Goal: Transaction & Acquisition: Book appointment/travel/reservation

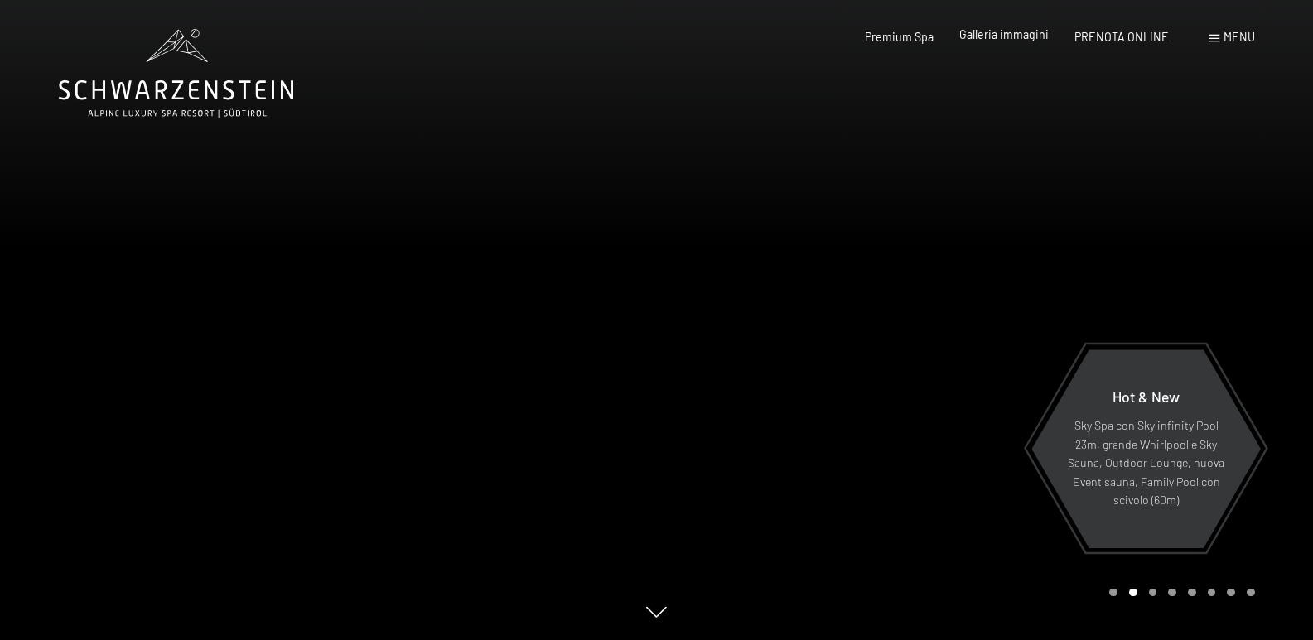
click at [987, 37] on span "Galleria immagini" at bounding box center [1003, 34] width 89 height 14
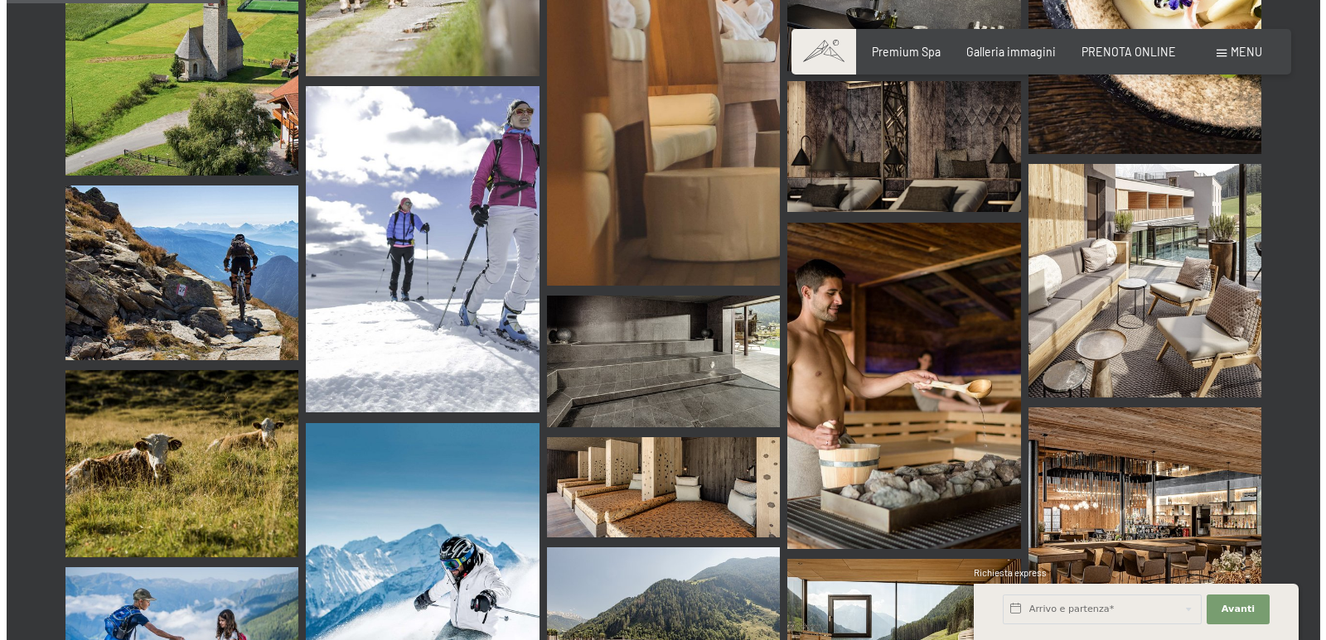
scroll to position [2983, 0]
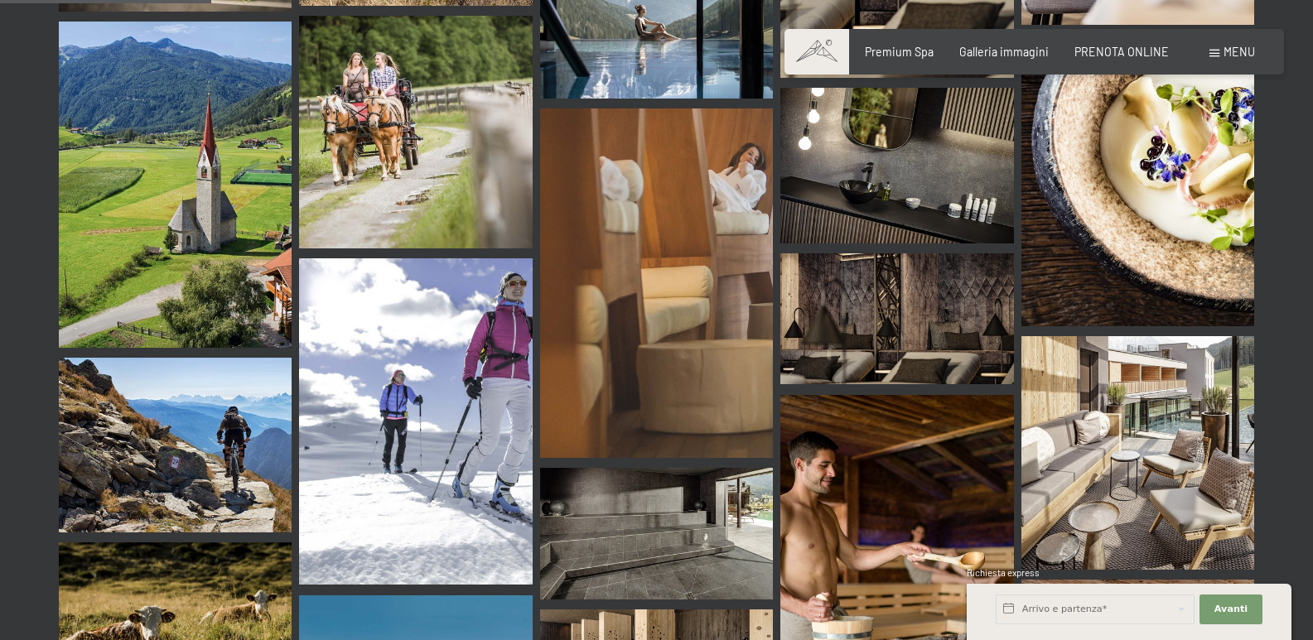
click at [1230, 48] on span "Menu" at bounding box center [1239, 52] width 31 height 14
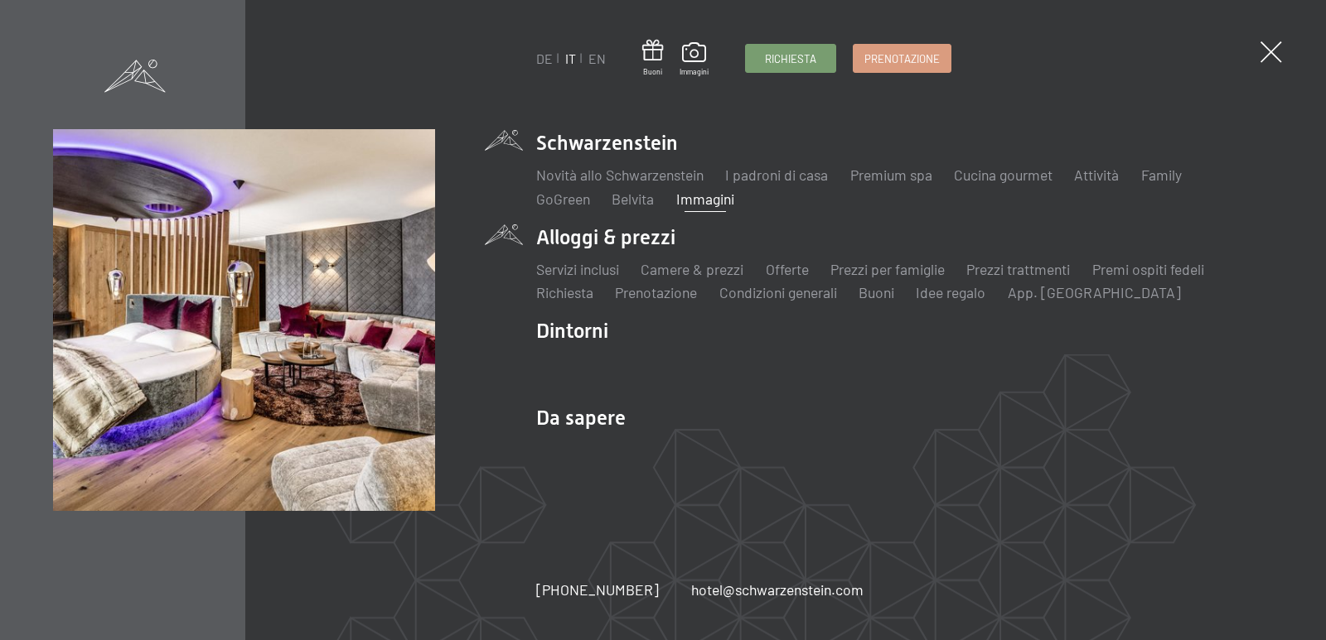
click at [611, 237] on li "Alloggi & prezzi Servizi inclusi Camere & prezzi Lista Offerte Lista Prezzi per…" at bounding box center [904, 264] width 737 height 80
click at [597, 271] on link "Servizi inclusi" at bounding box center [577, 269] width 83 height 18
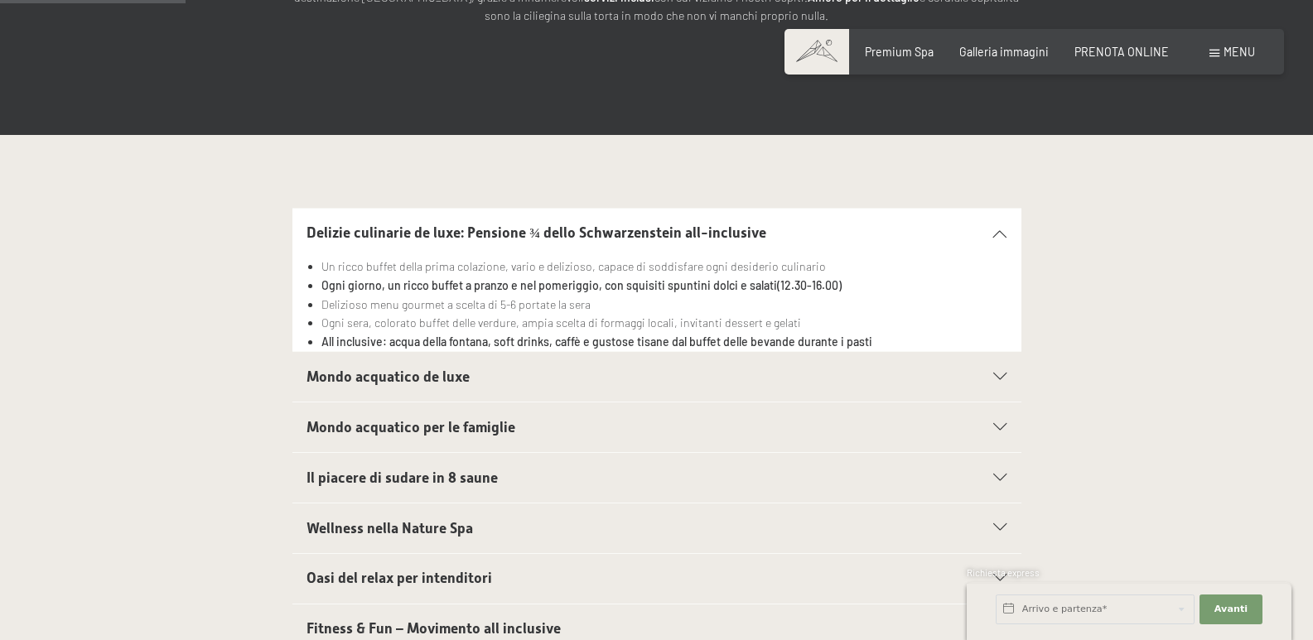
scroll to position [414, 0]
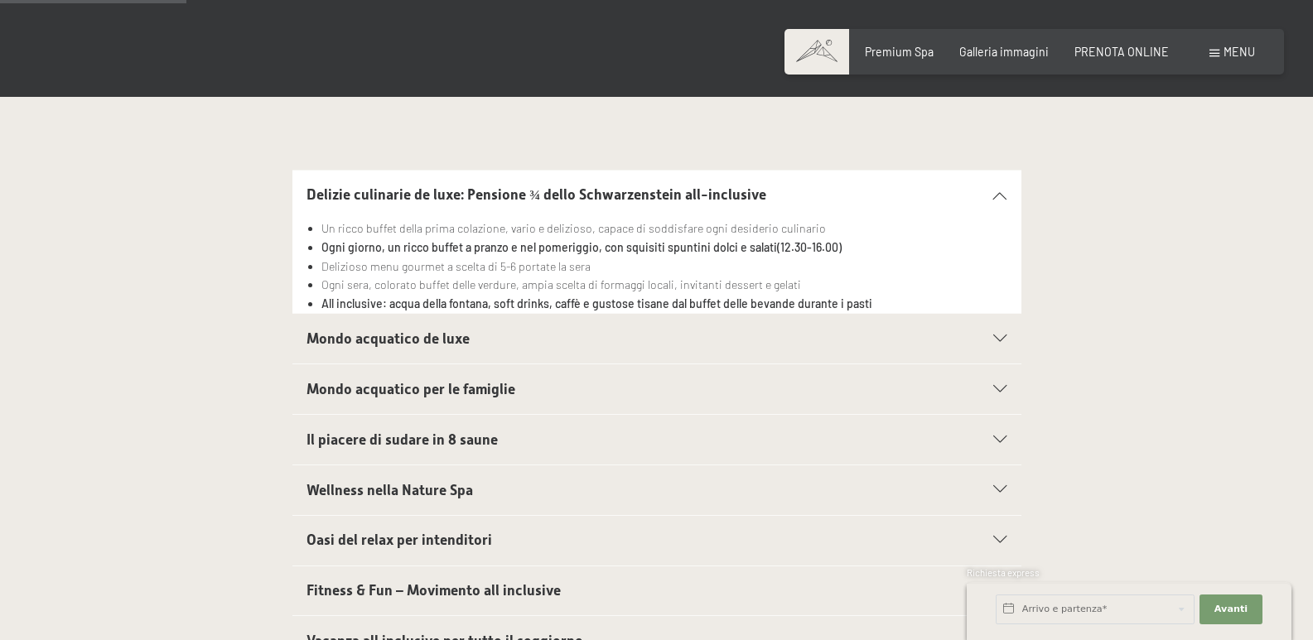
click at [1005, 337] on icon at bounding box center [999, 339] width 13 height 7
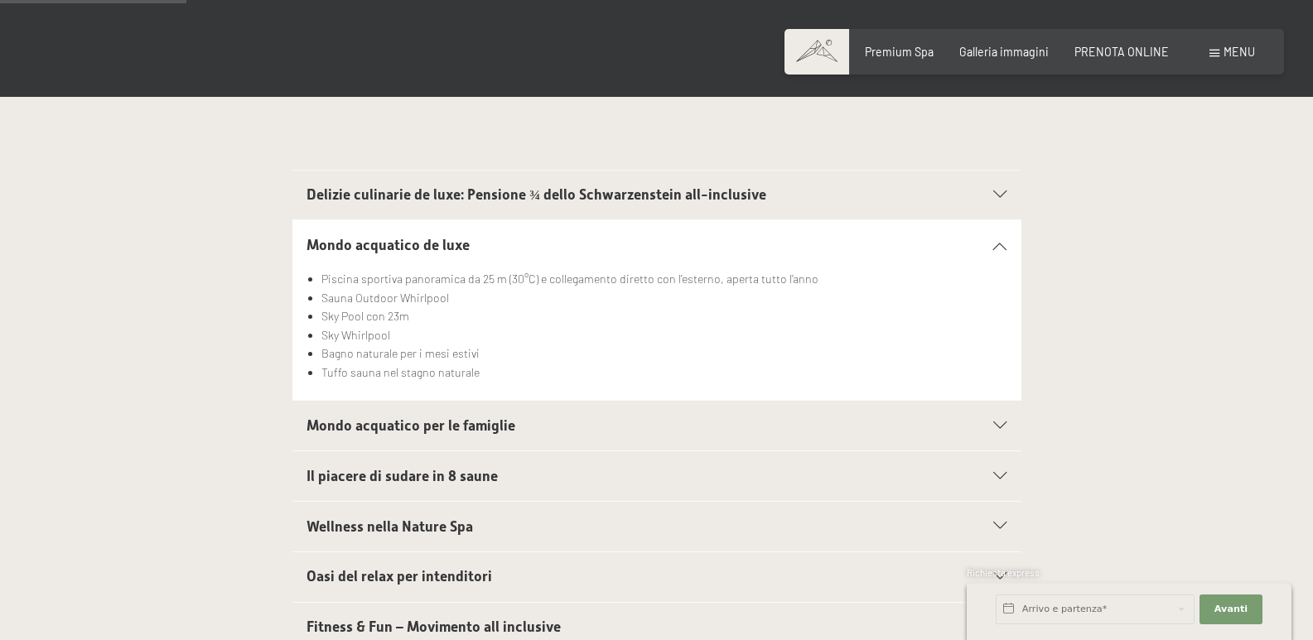
click at [997, 427] on icon at bounding box center [999, 426] width 13 height 7
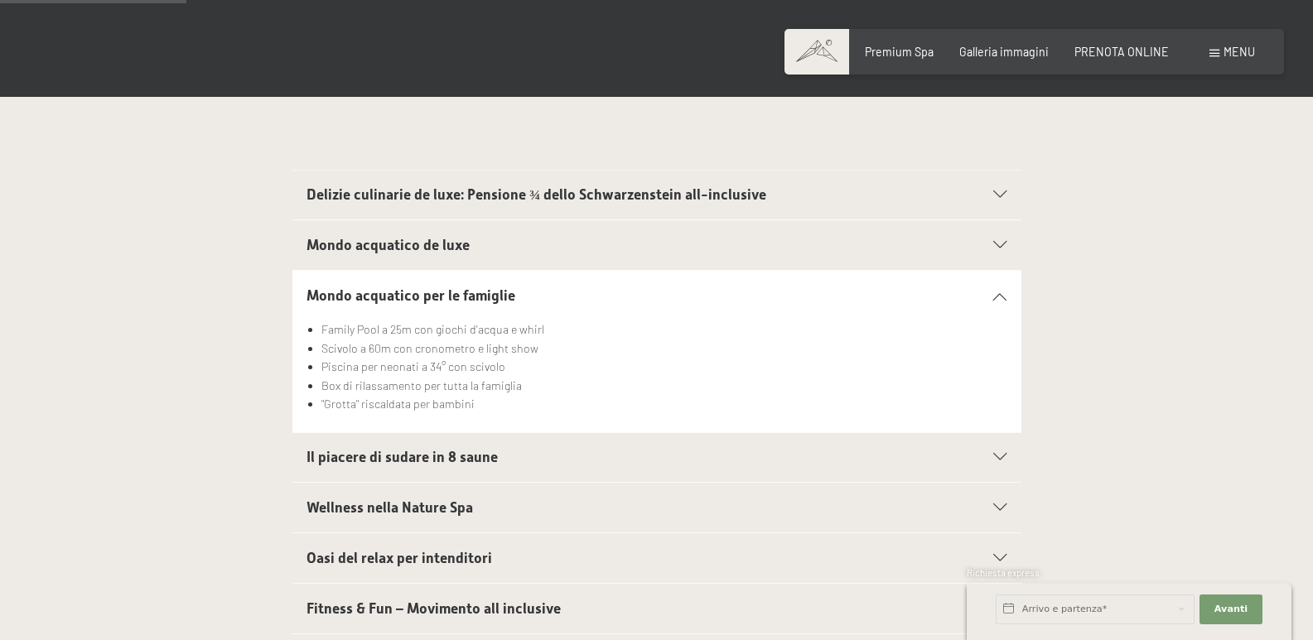
click at [998, 457] on icon at bounding box center [999, 457] width 13 height 7
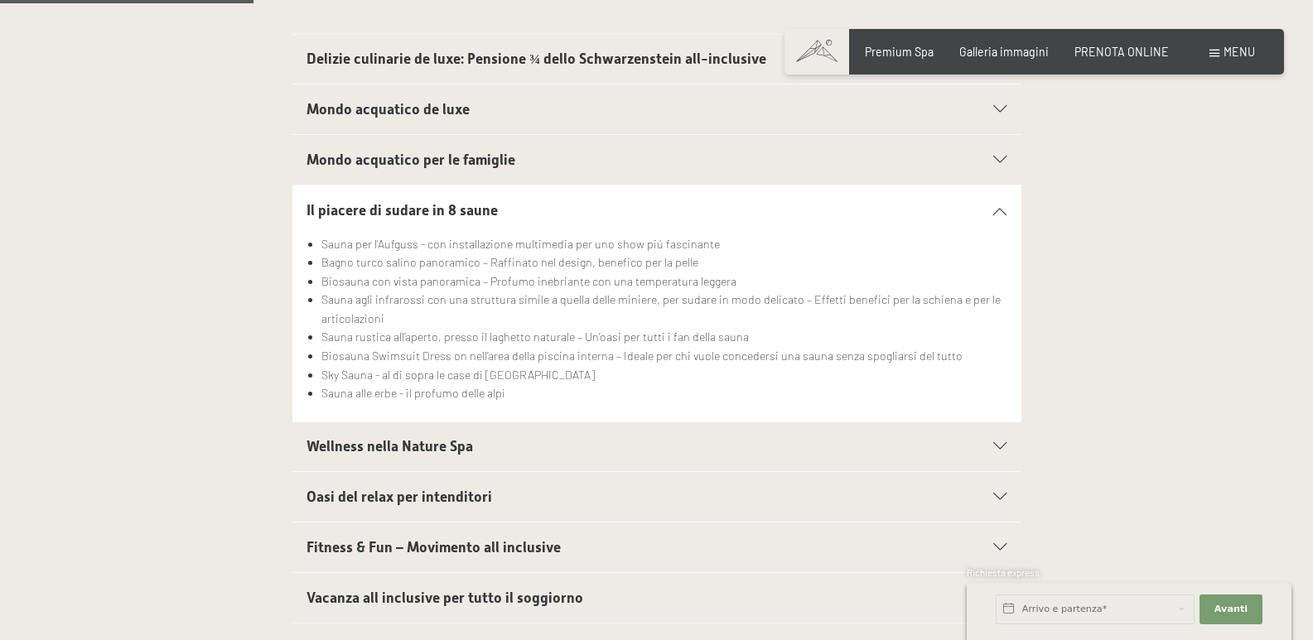
scroll to position [580, 0]
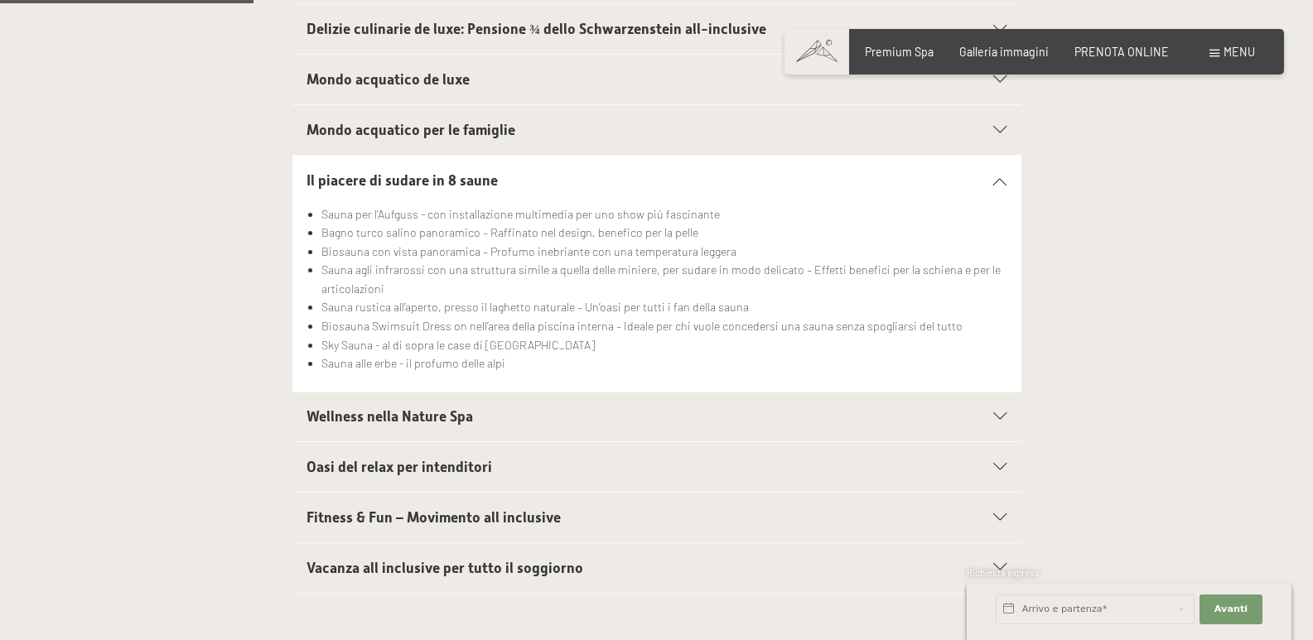
click at [1001, 416] on icon at bounding box center [999, 416] width 13 height 7
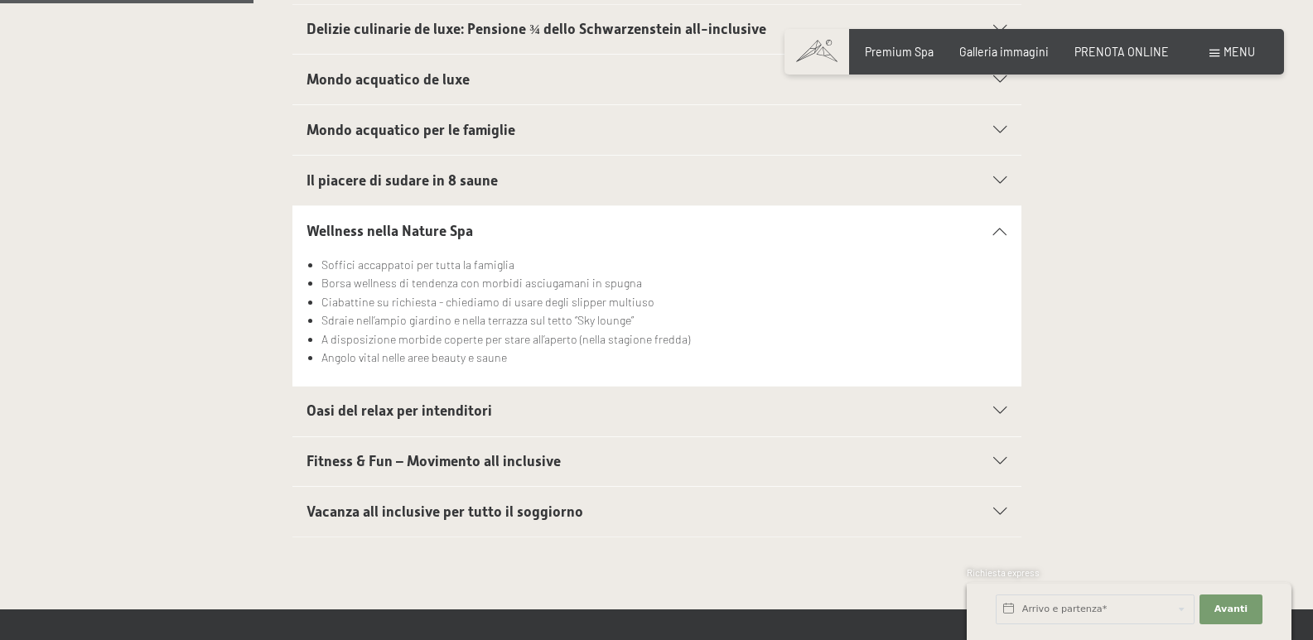
click at [1001, 416] on div "Oasi del relax per intenditori" at bounding box center [657, 412] width 700 height 50
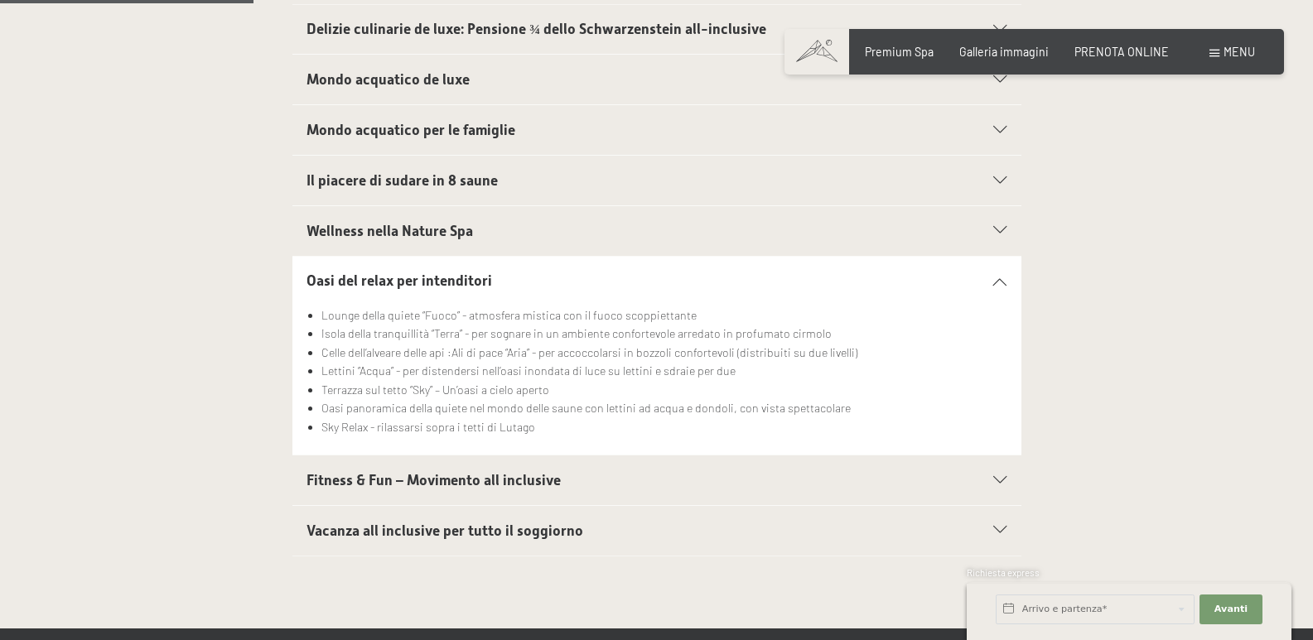
click at [997, 482] on icon at bounding box center [999, 480] width 13 height 7
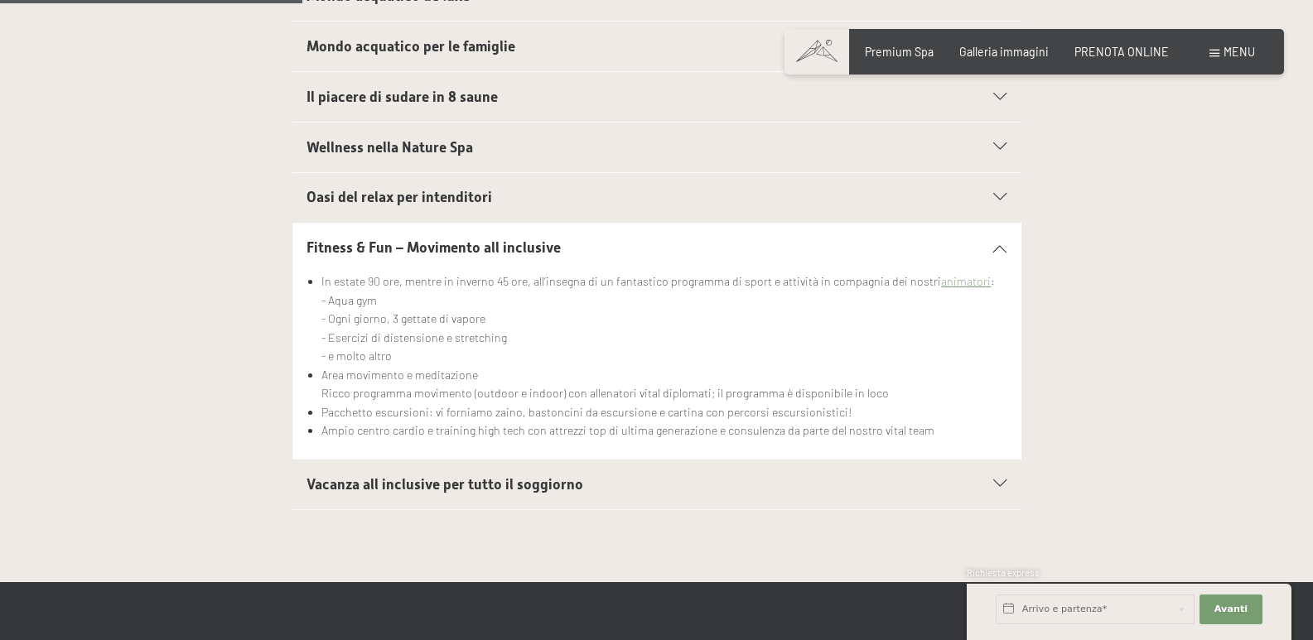
scroll to position [746, 0]
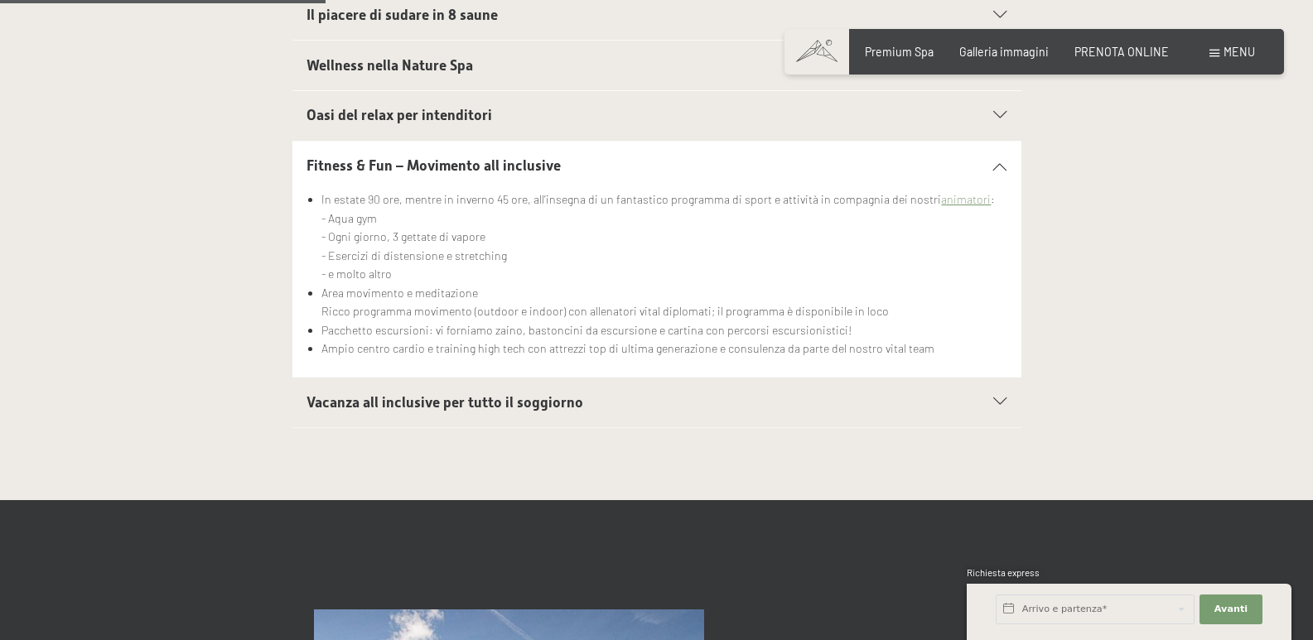
click at [1001, 395] on div "Vacanza all inclusive per tutto il soggiorno" at bounding box center [657, 403] width 700 height 50
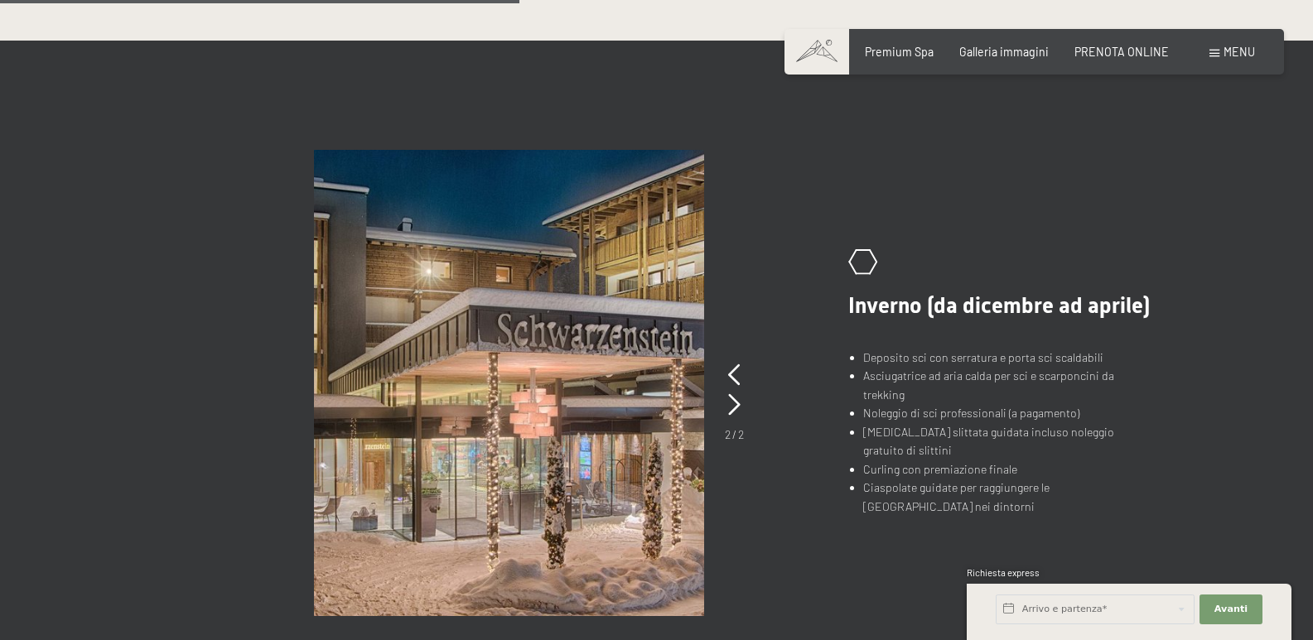
scroll to position [1160, 0]
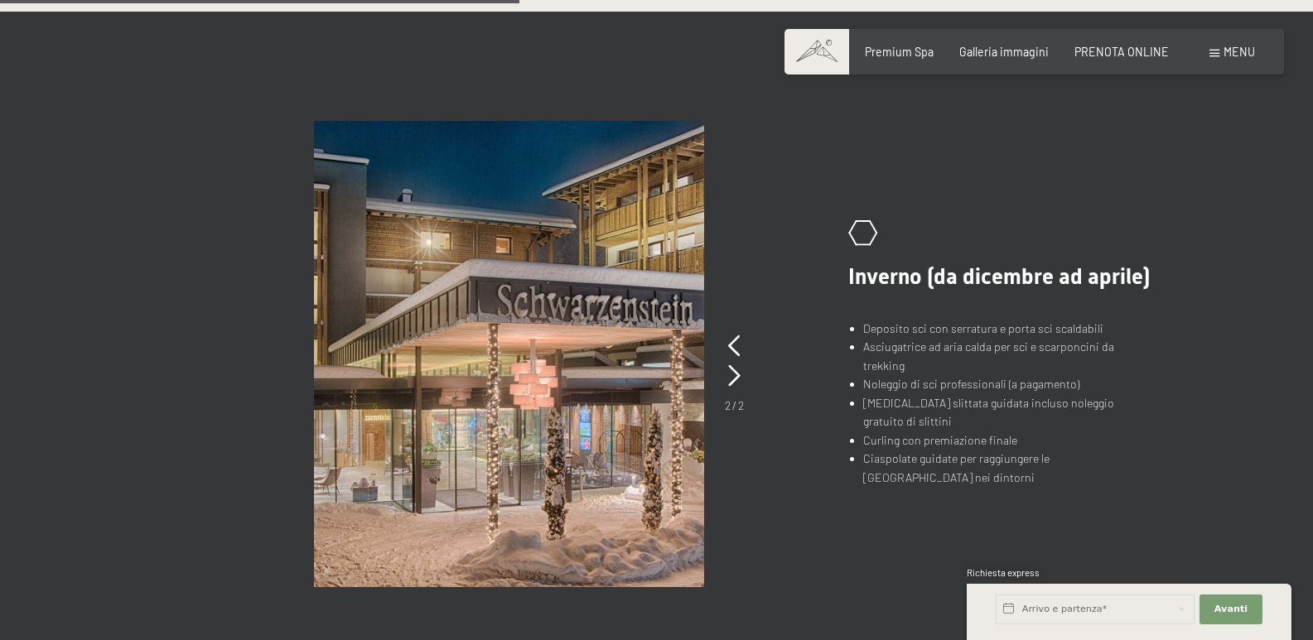
click at [792, 512] on div ".st0{fill:none;stroke:#FFFFFF;stroke-width:2;stroke-linecap:round;stroke-miterl…" at bounding box center [656, 354] width 995 height 466
click at [737, 345] on icon at bounding box center [734, 347] width 12 height 22
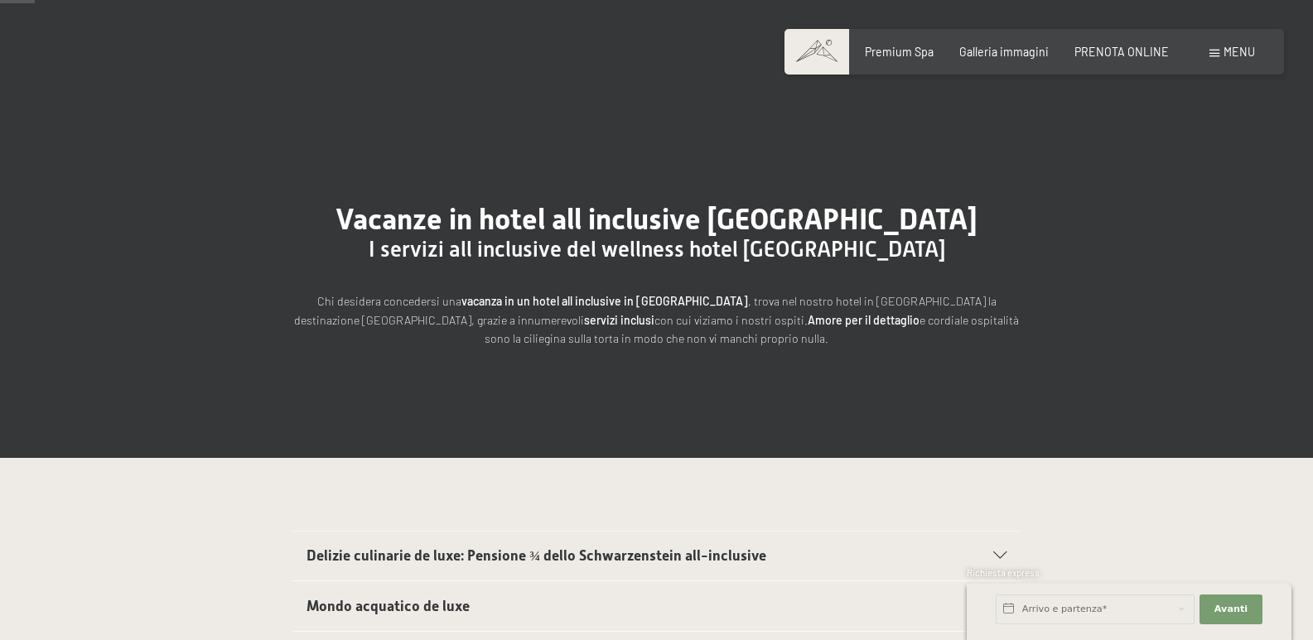
scroll to position [0, 0]
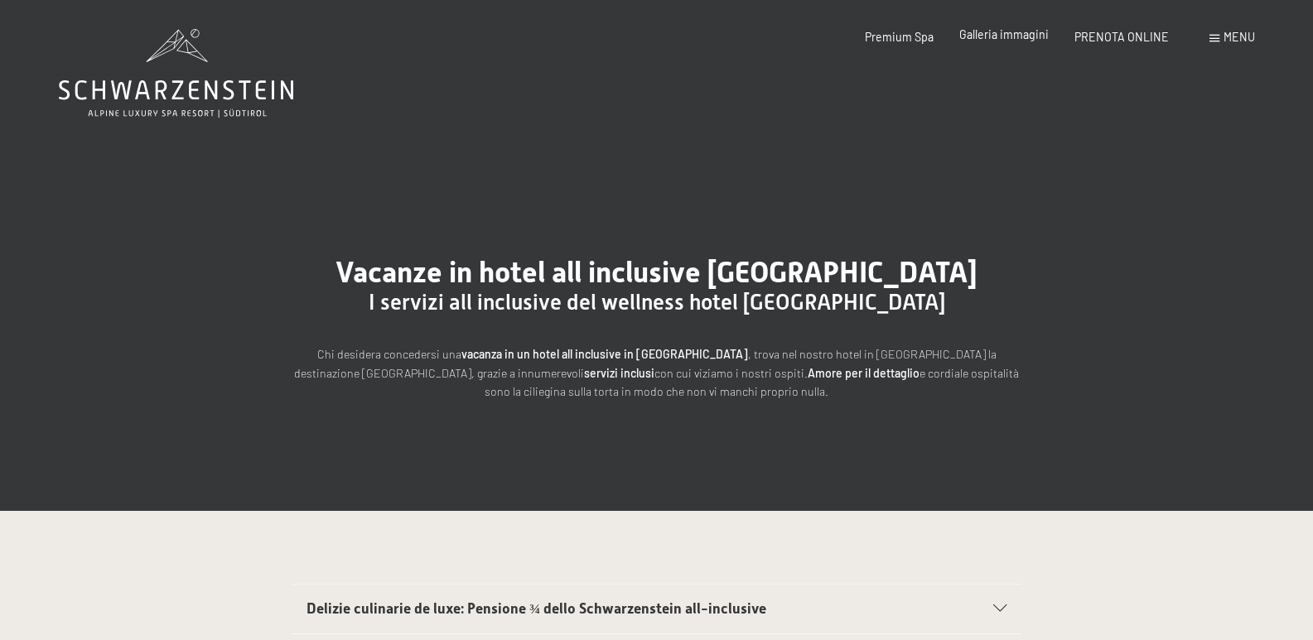
click at [998, 29] on span "Galleria immagini" at bounding box center [1003, 34] width 89 height 14
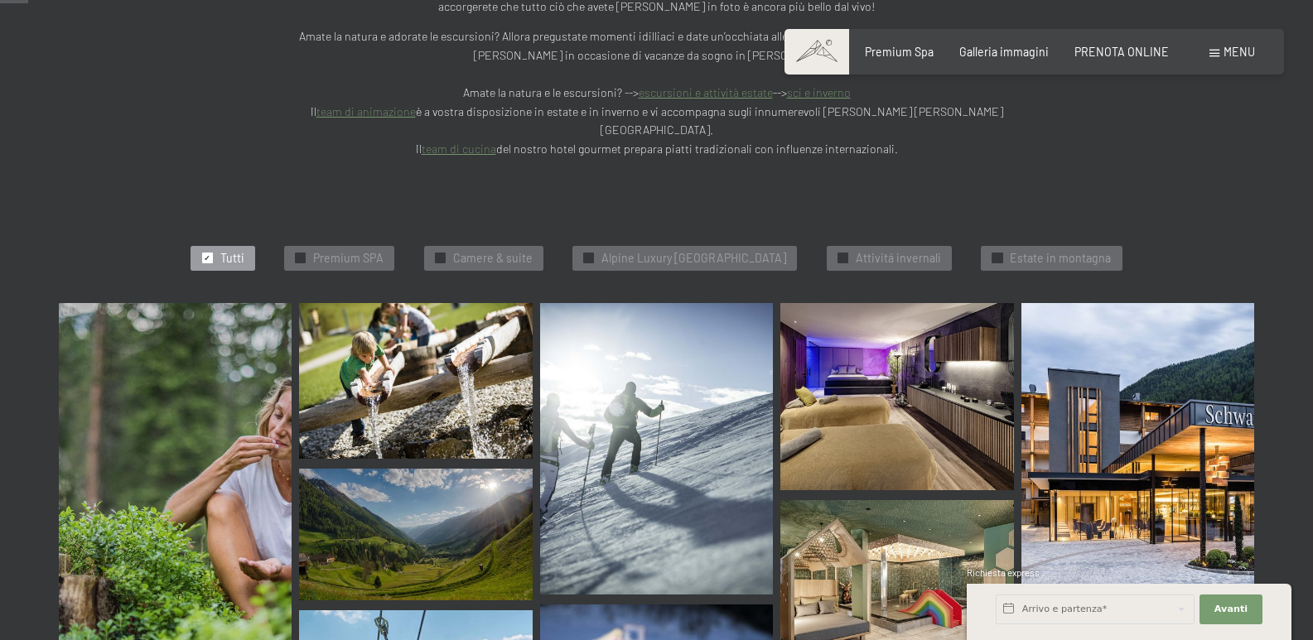
scroll to position [414, 0]
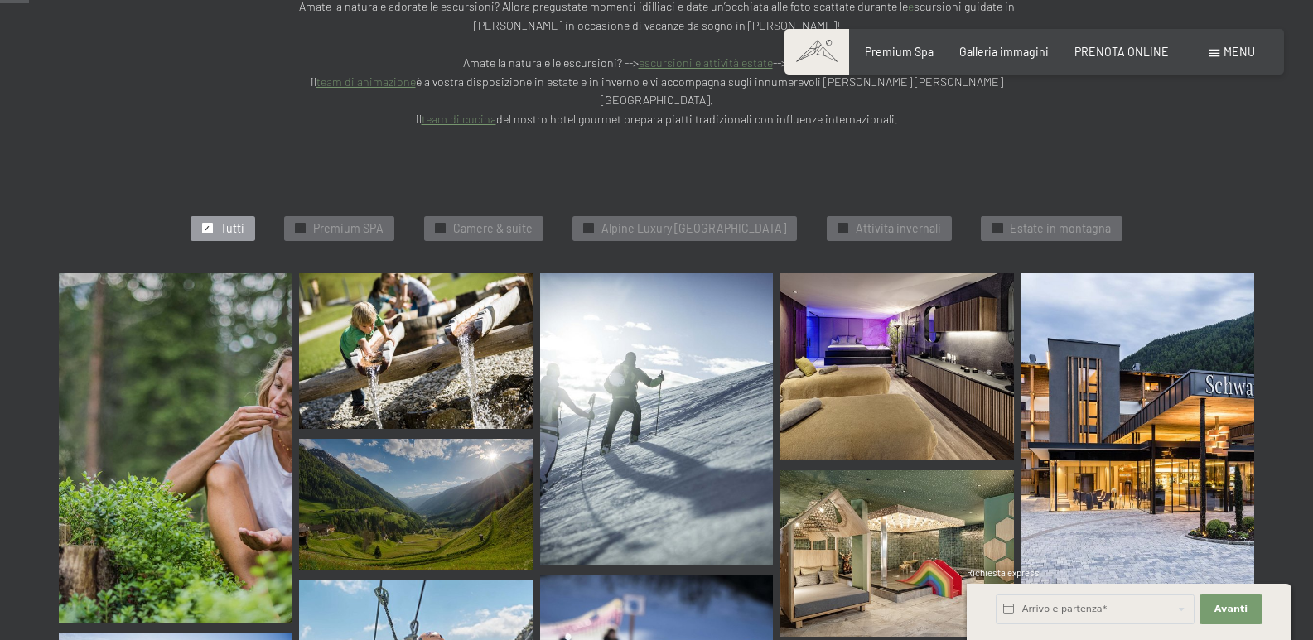
click at [180, 364] on img at bounding box center [175, 448] width 233 height 350
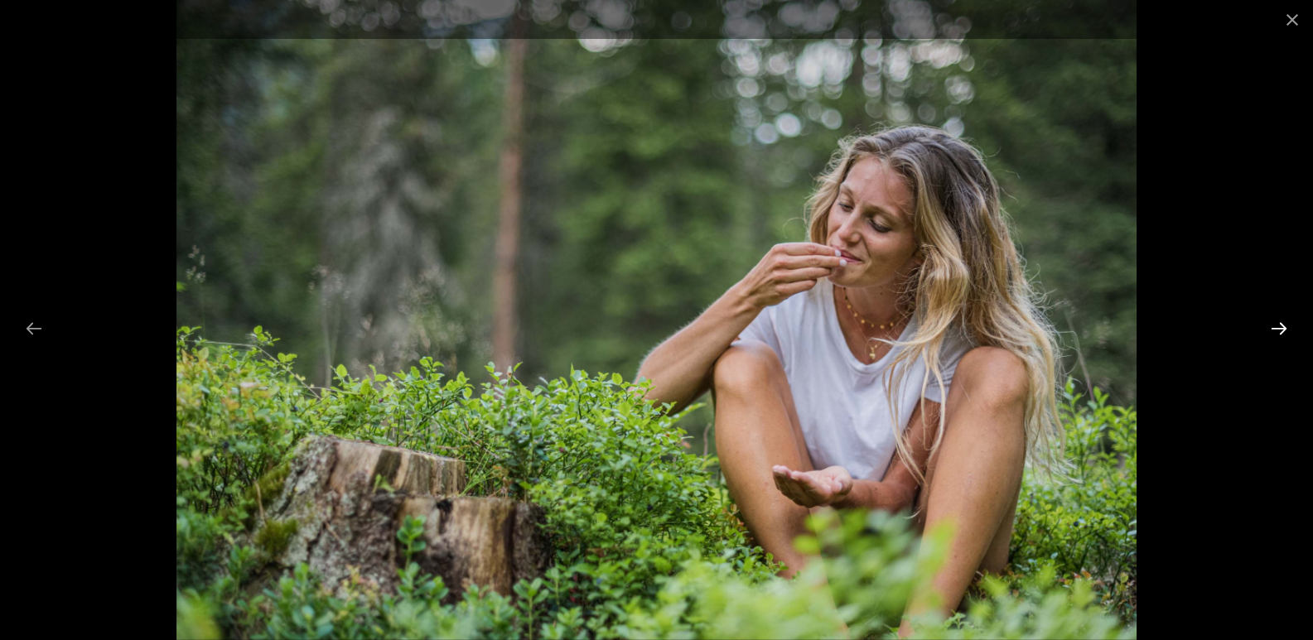
click at [1278, 326] on button "Next slide" at bounding box center [1279, 328] width 35 height 32
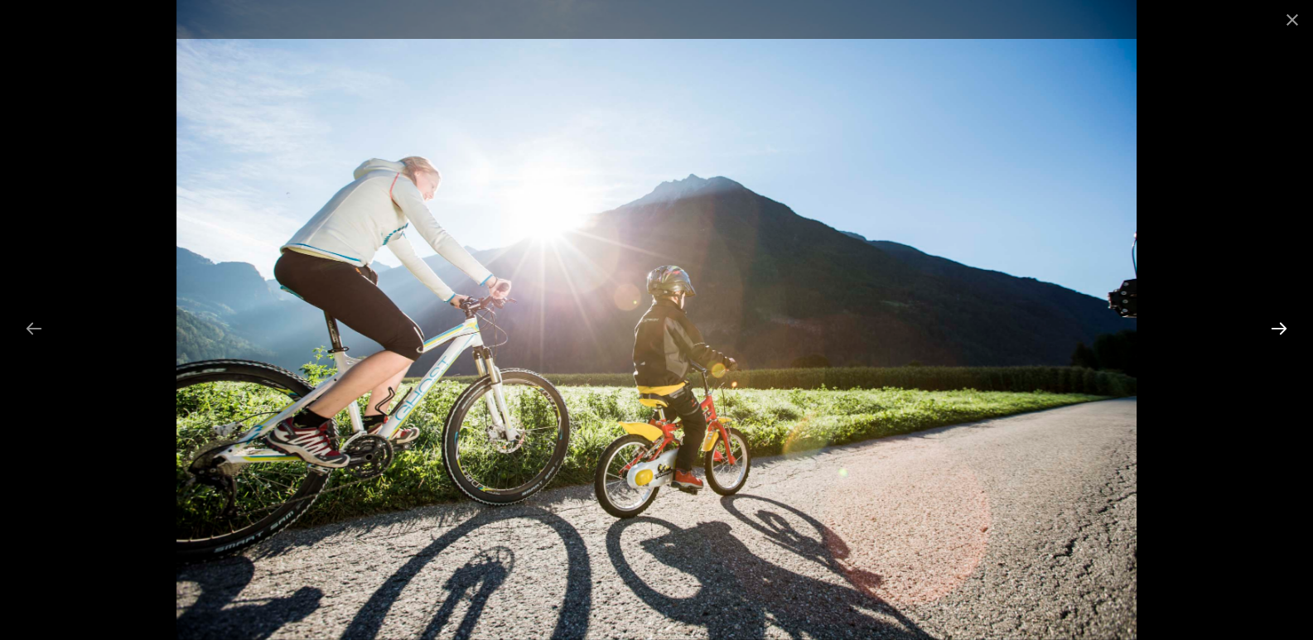
click at [1278, 326] on button "Next slide" at bounding box center [1279, 328] width 35 height 32
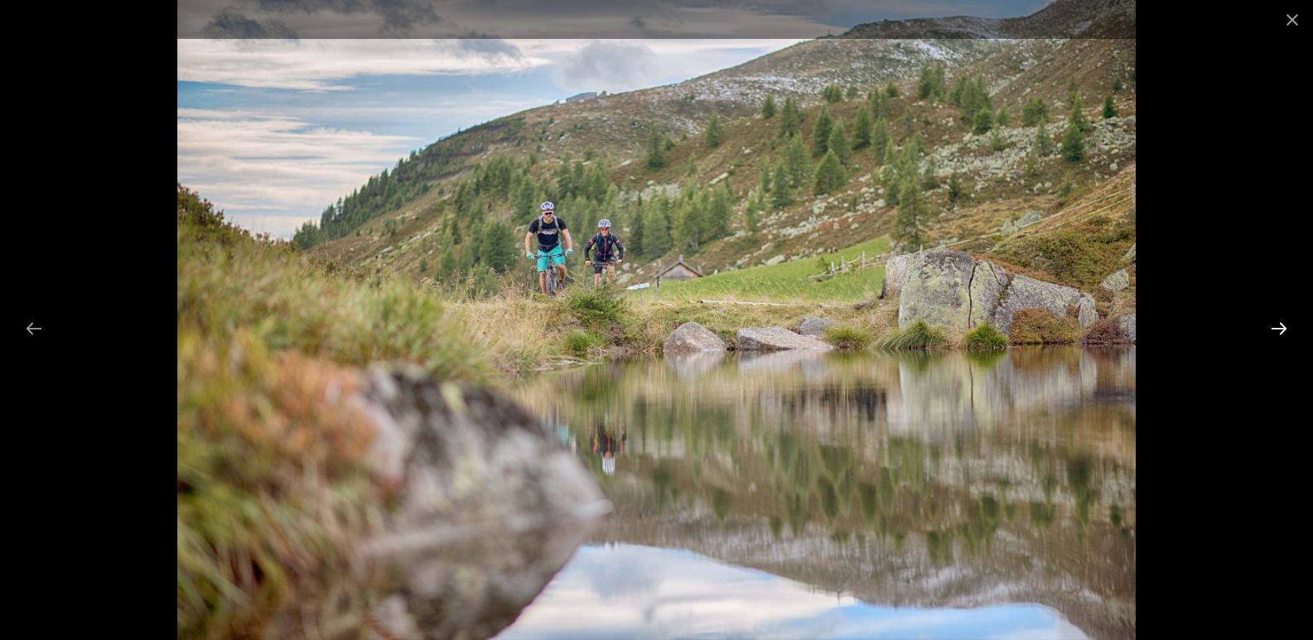
click at [1278, 326] on button "Next slide" at bounding box center [1279, 328] width 35 height 32
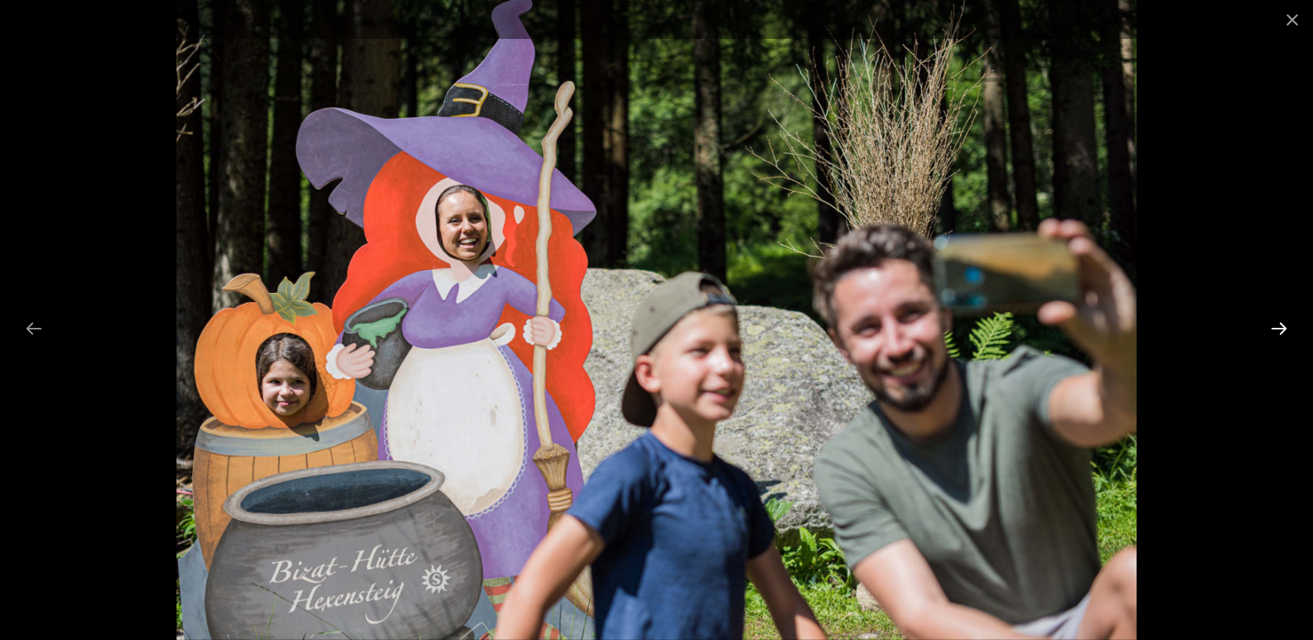
click at [1278, 326] on button "Next slide" at bounding box center [1279, 328] width 35 height 32
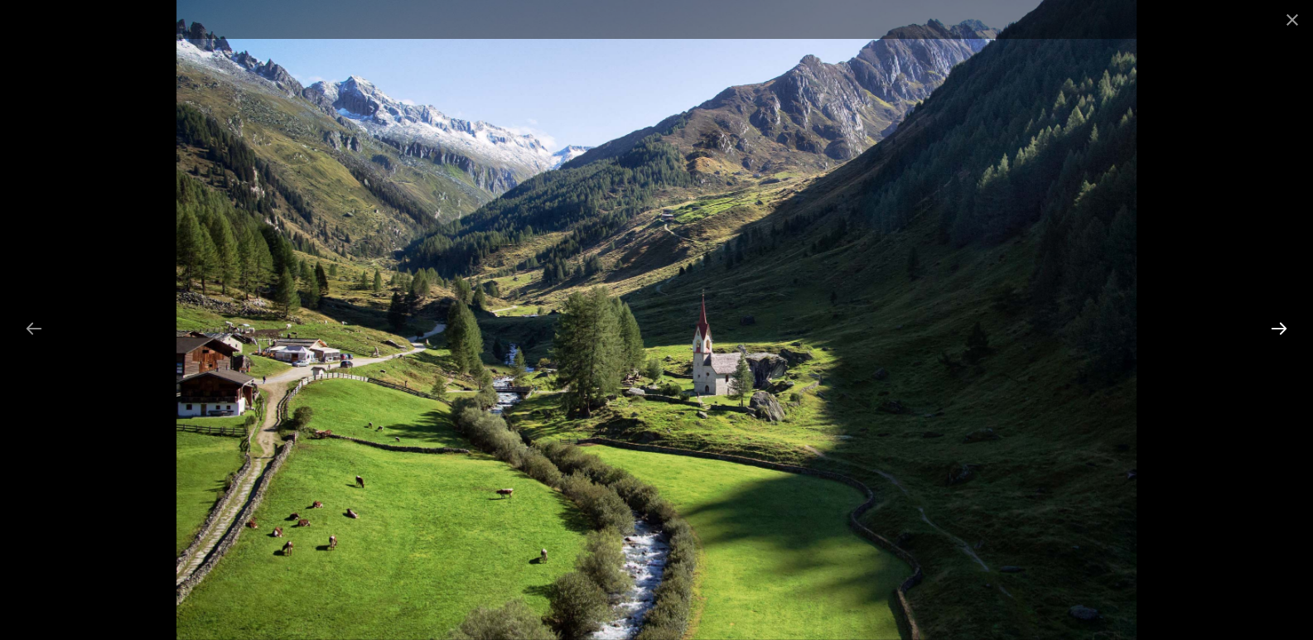
click at [1278, 326] on button "Next slide" at bounding box center [1279, 328] width 35 height 32
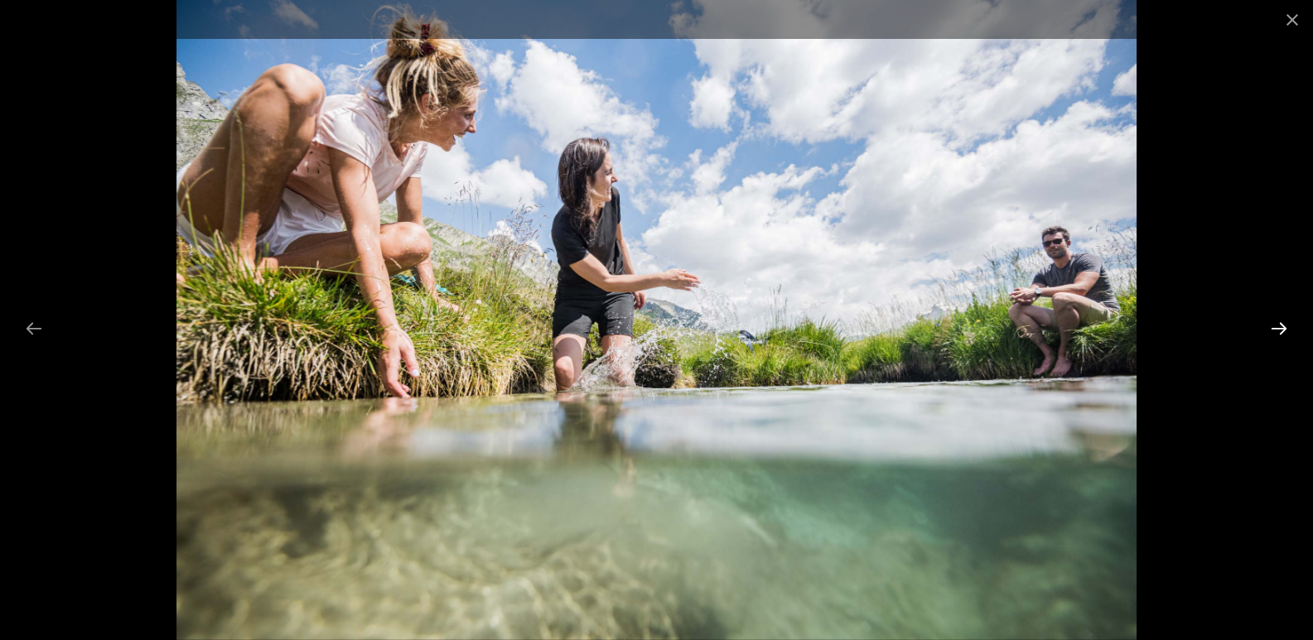
click at [1278, 326] on button "Next slide" at bounding box center [1279, 328] width 35 height 32
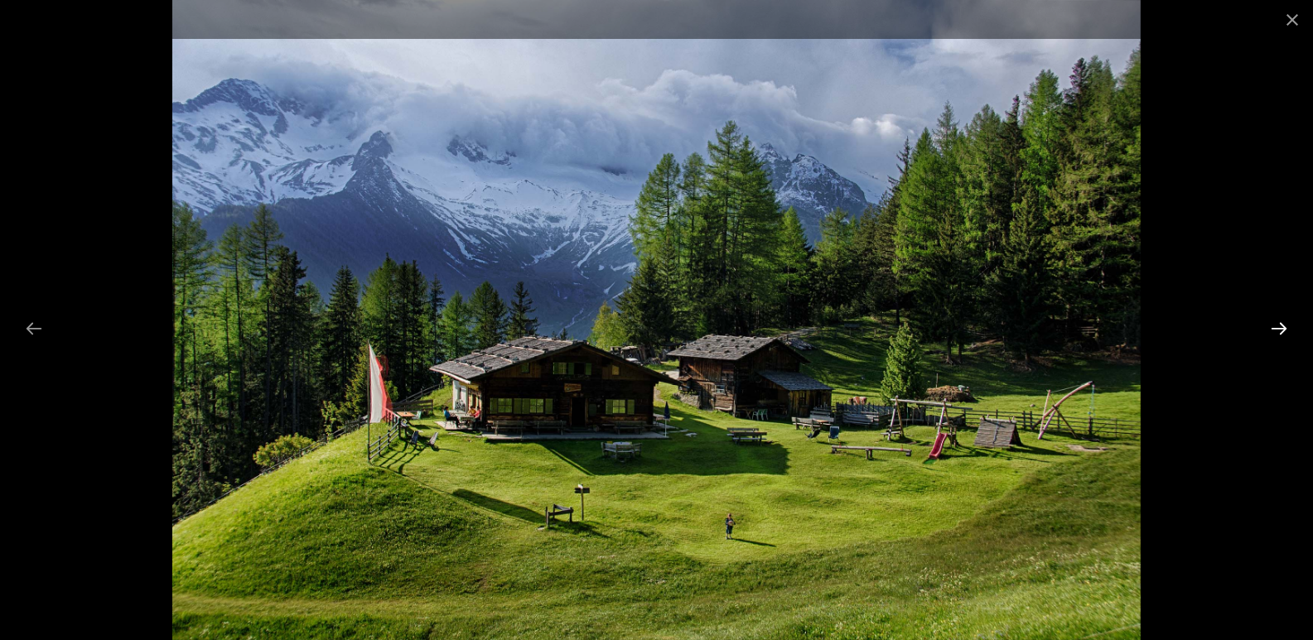
click at [1278, 326] on button "Next slide" at bounding box center [1279, 328] width 35 height 32
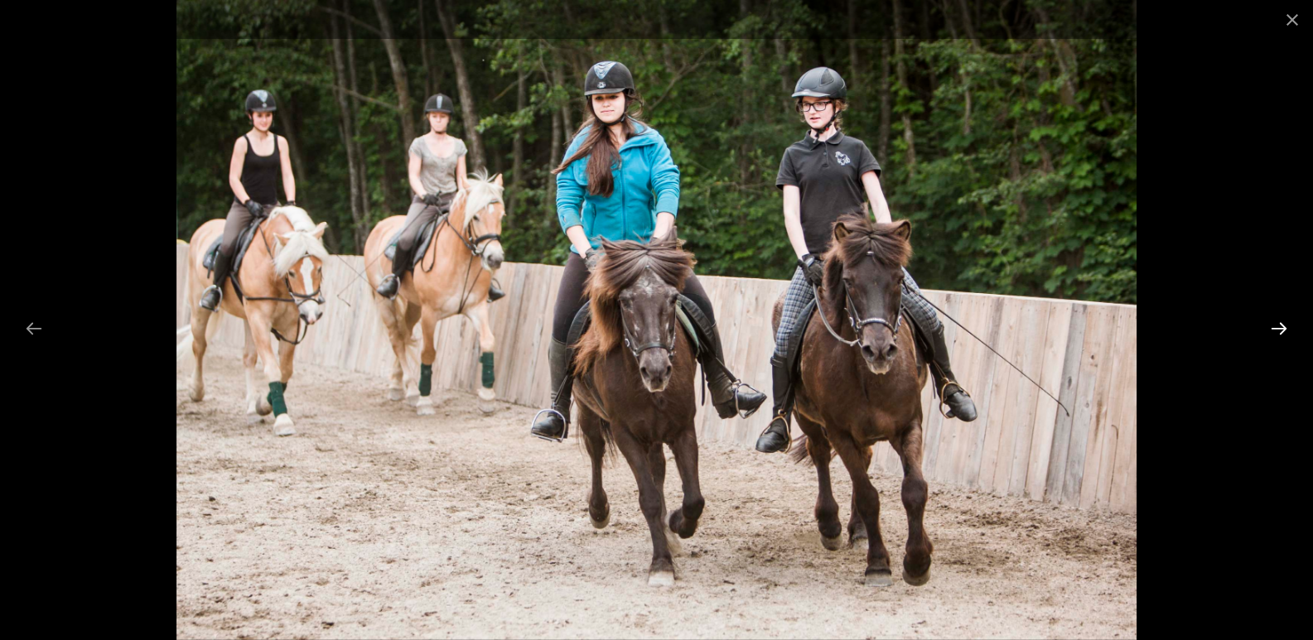
click at [1278, 326] on button "Next slide" at bounding box center [1279, 328] width 35 height 32
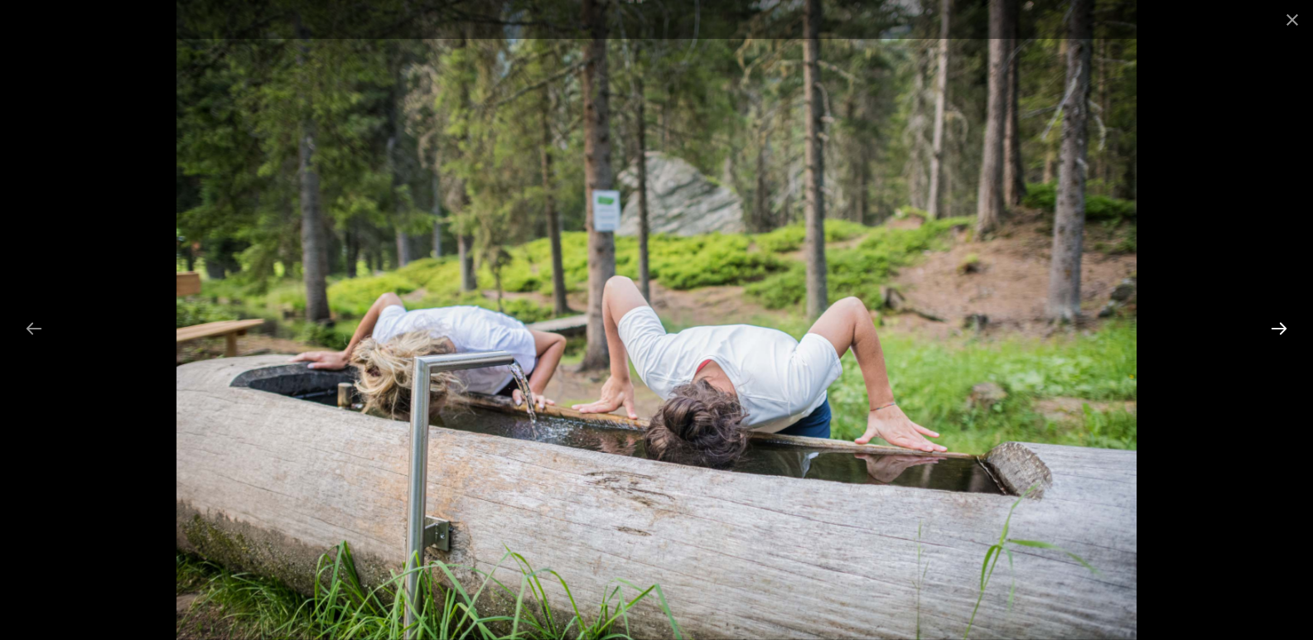
click at [1278, 326] on button "Next slide" at bounding box center [1279, 328] width 35 height 32
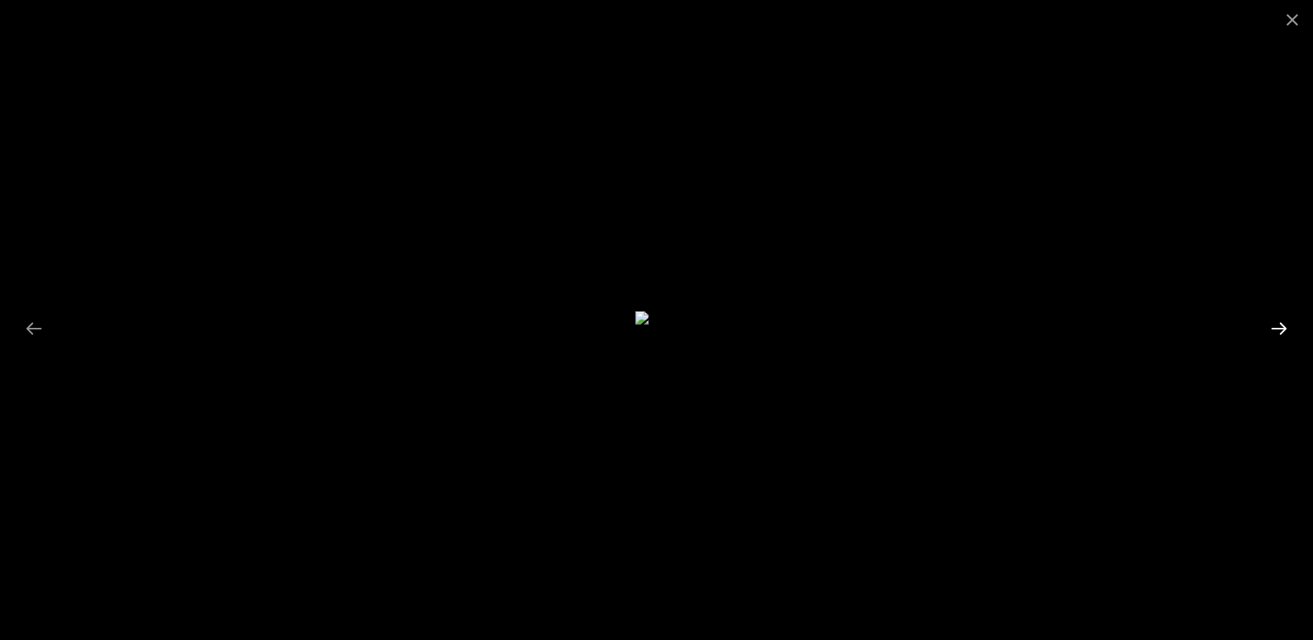
click at [1278, 326] on button "Next slide" at bounding box center [1279, 328] width 35 height 32
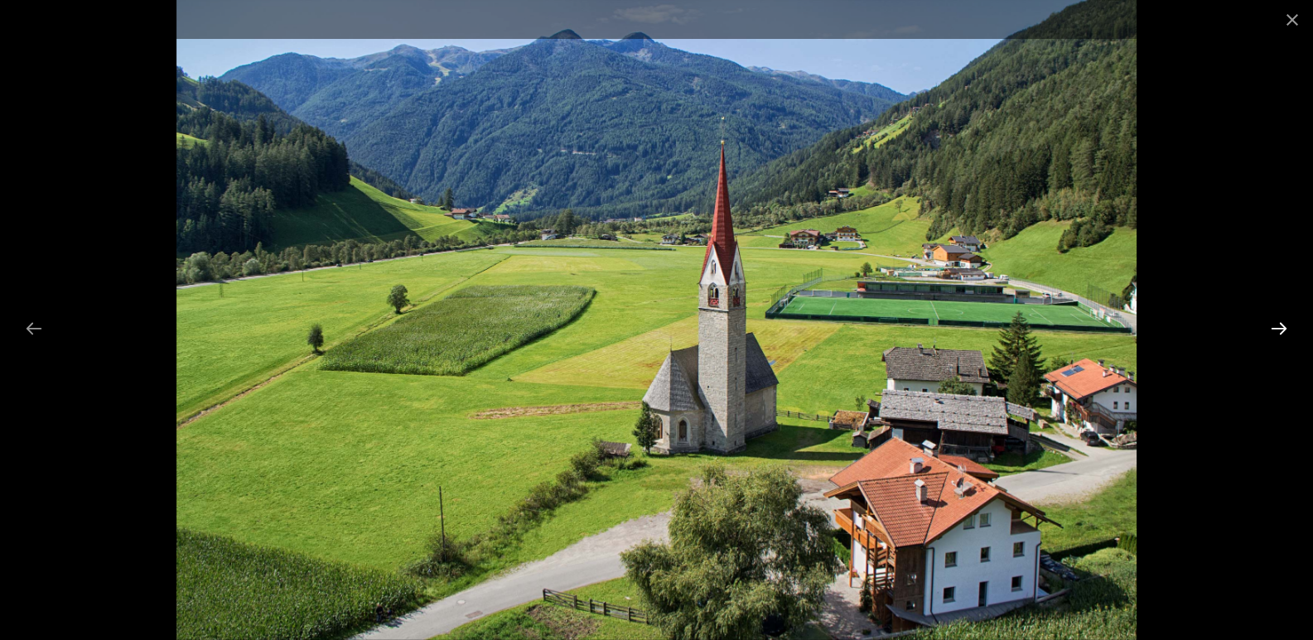
click at [1278, 326] on button "Next slide" at bounding box center [1279, 328] width 35 height 32
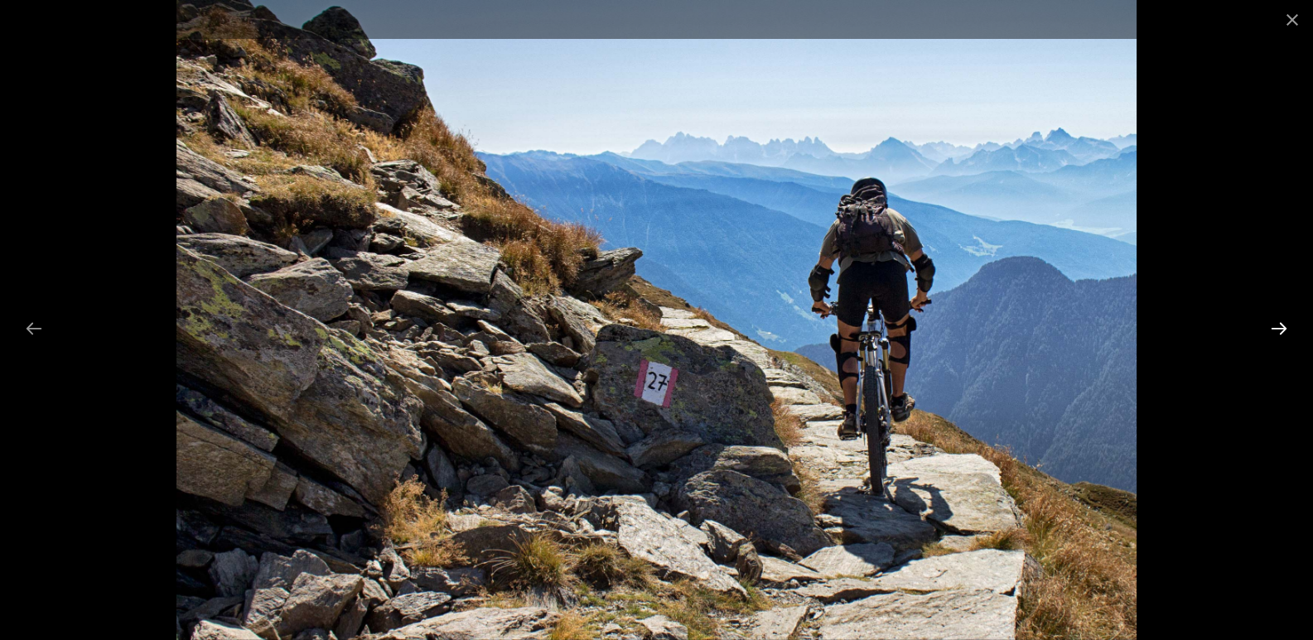
click at [1278, 326] on button "Next slide" at bounding box center [1279, 328] width 35 height 32
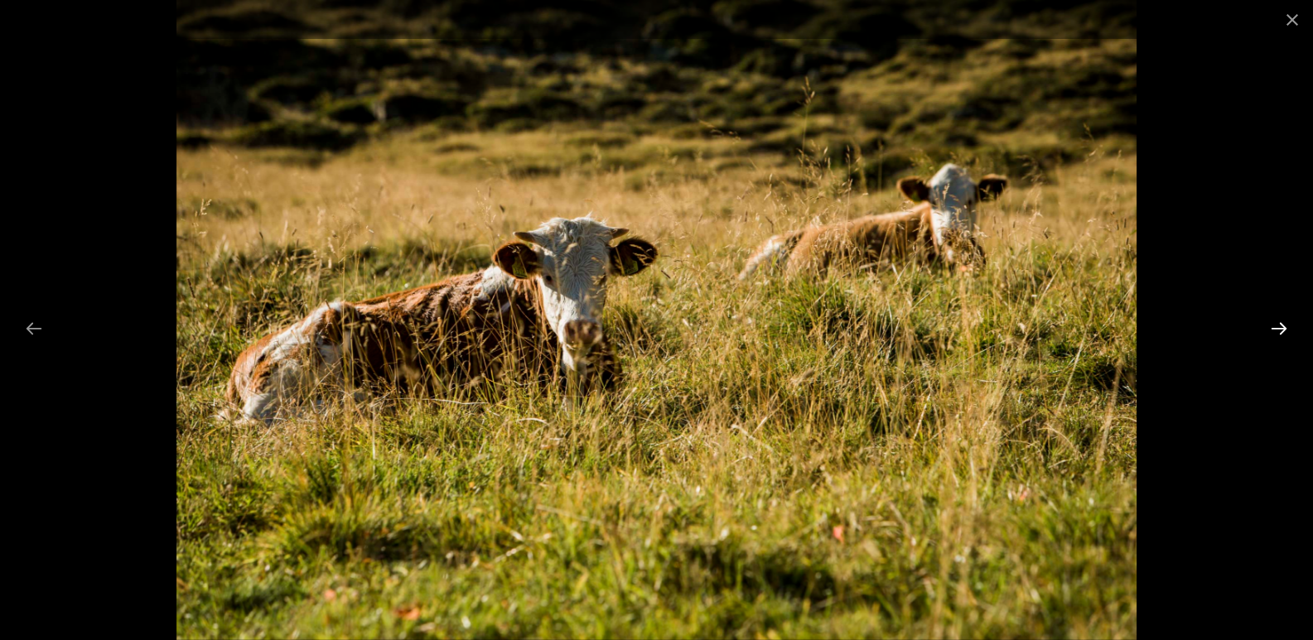
click at [1278, 326] on button "Next slide" at bounding box center [1279, 328] width 35 height 32
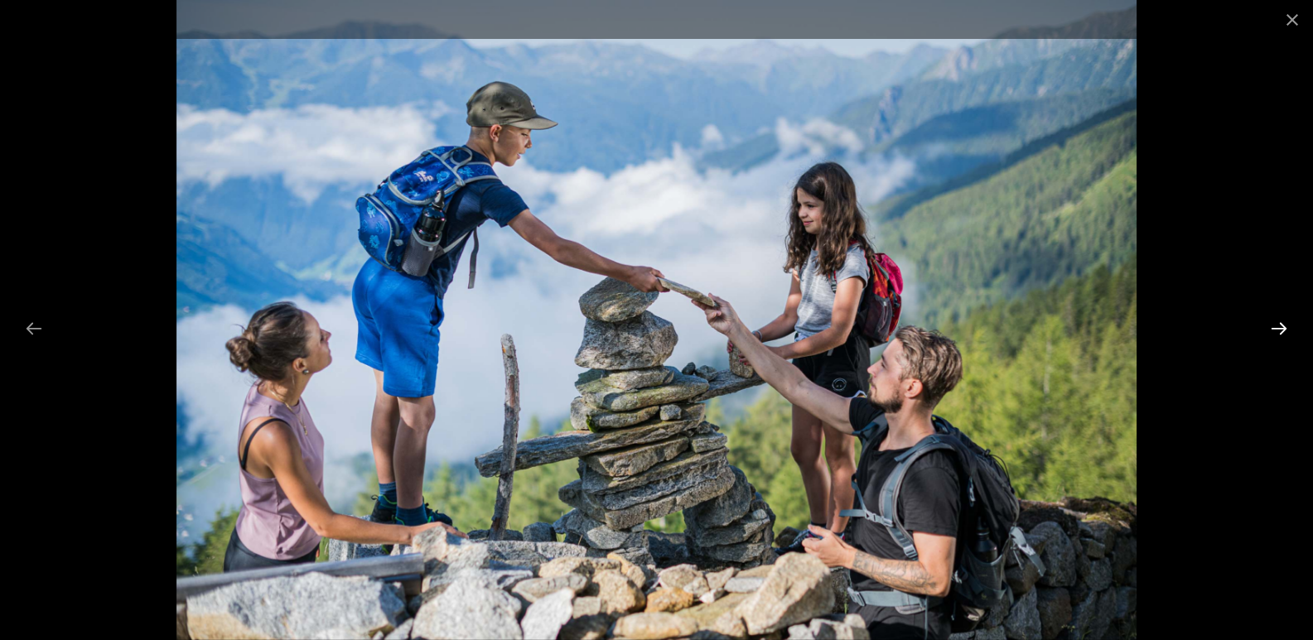
click at [1278, 326] on button "Next slide" at bounding box center [1279, 328] width 35 height 32
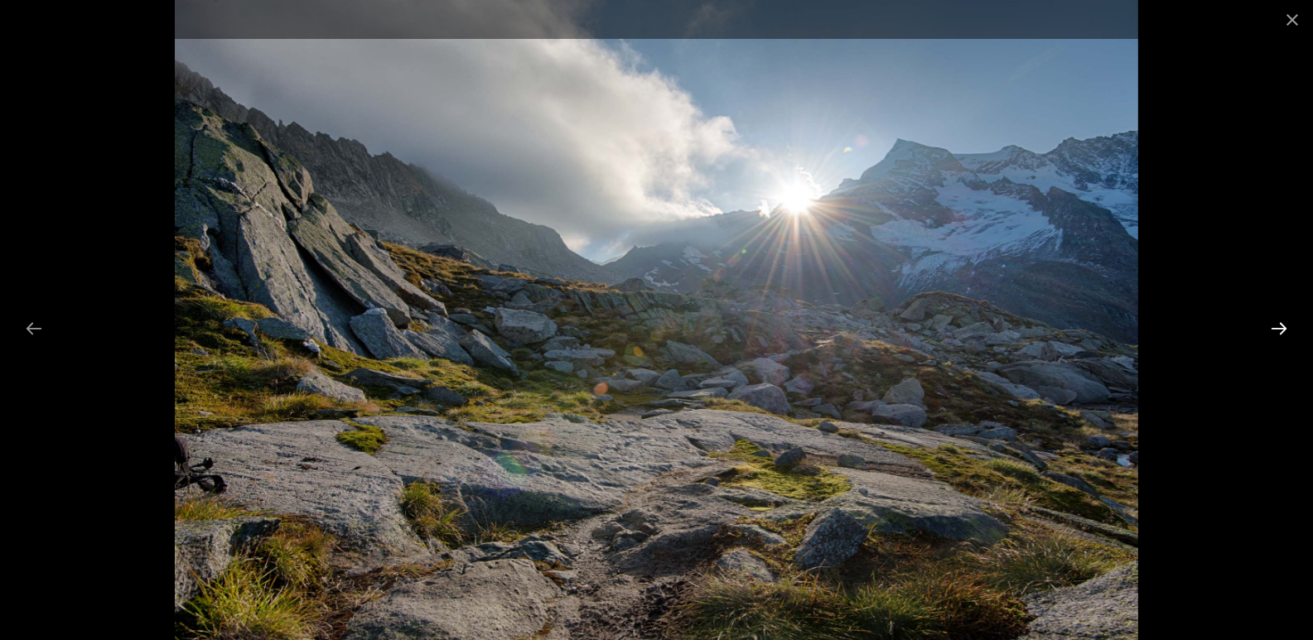
click at [1278, 326] on button "Next slide" at bounding box center [1279, 328] width 35 height 32
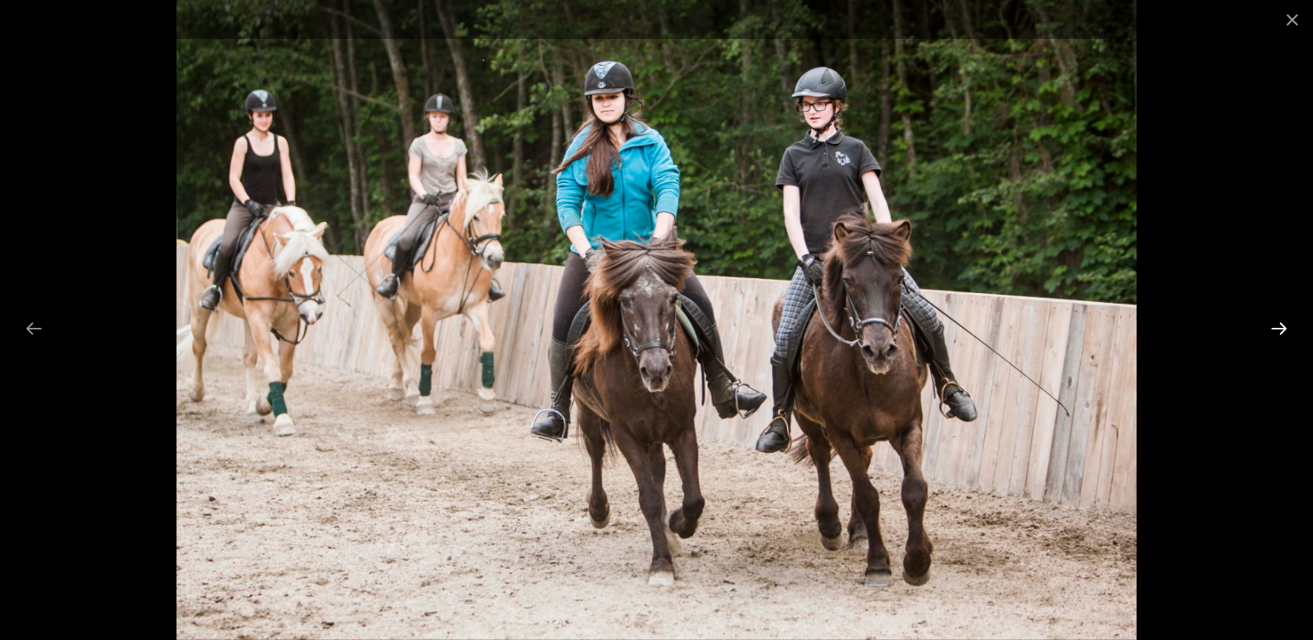
click at [1278, 326] on button "Next slide" at bounding box center [1279, 328] width 35 height 32
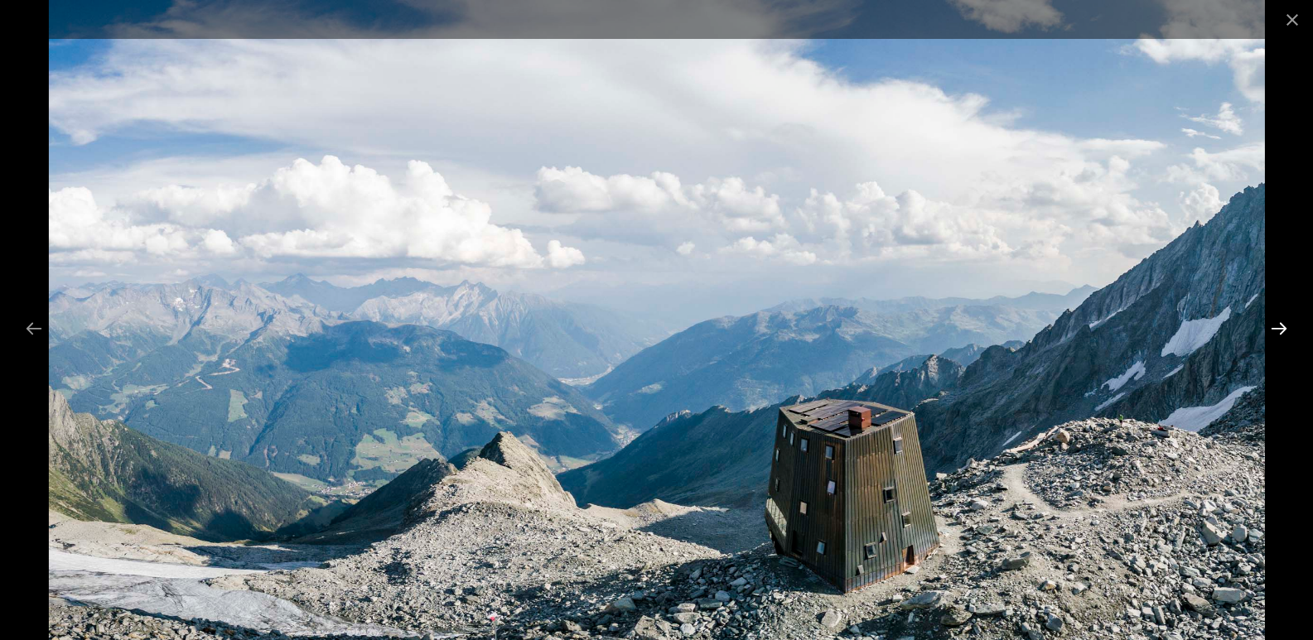
click at [1278, 326] on button "Next slide" at bounding box center [1279, 328] width 35 height 32
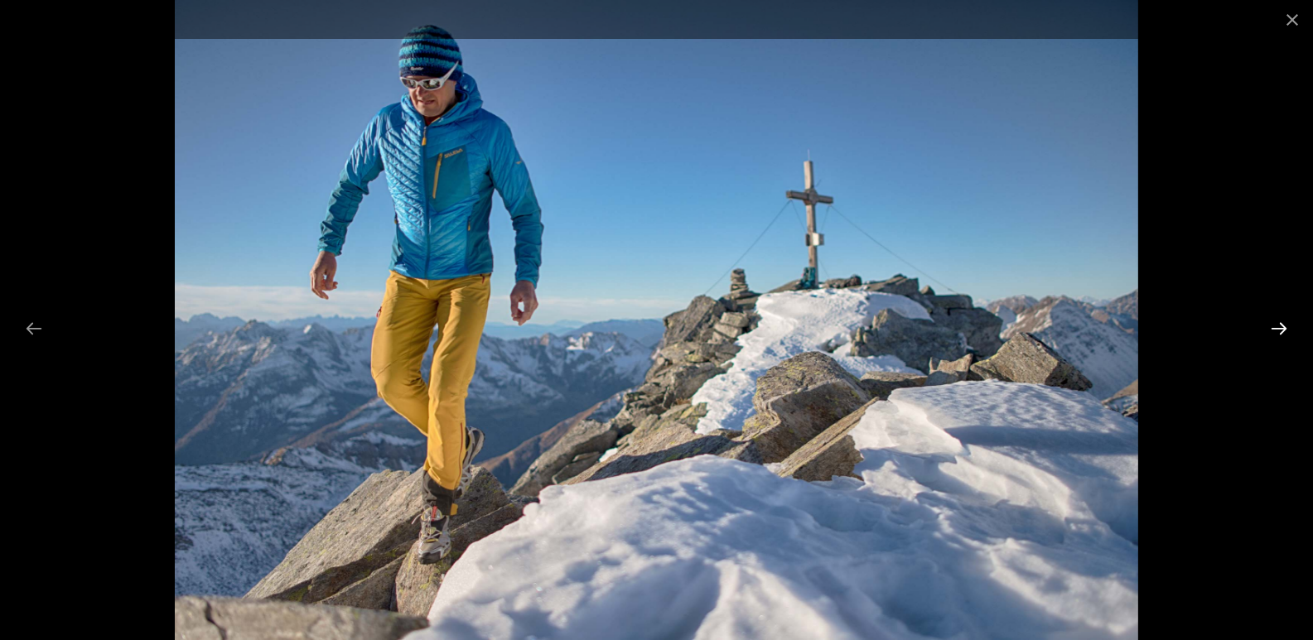
click at [1278, 326] on button "Next slide" at bounding box center [1279, 328] width 35 height 32
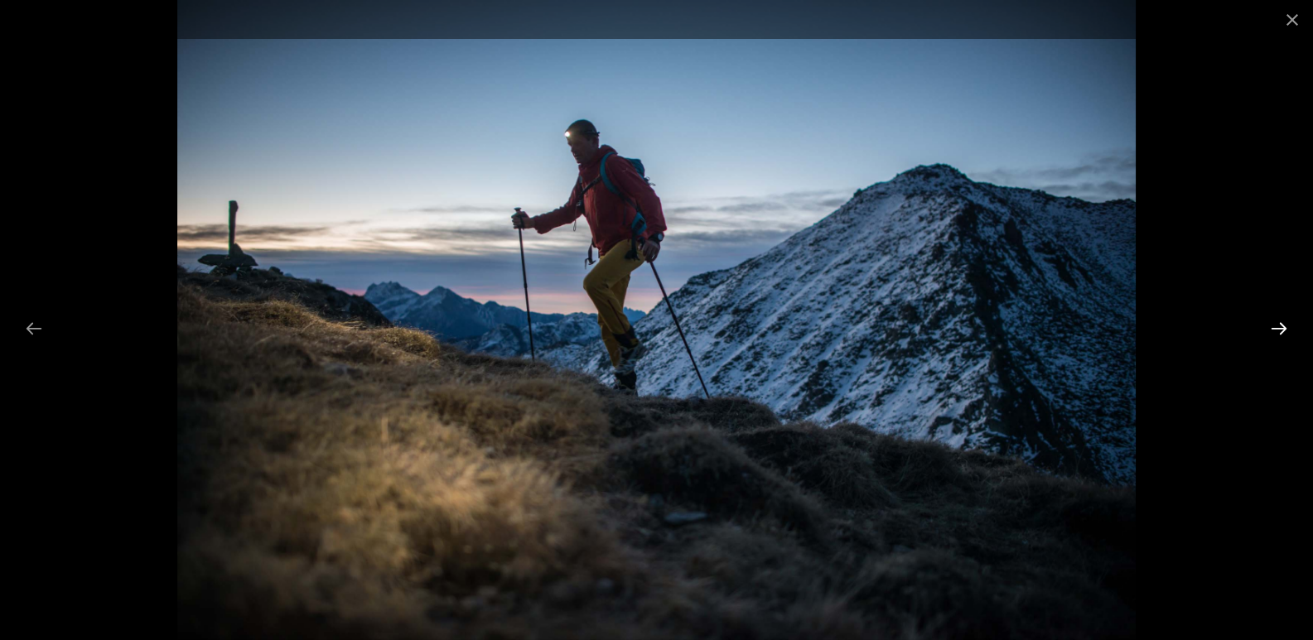
click at [1278, 326] on button "Next slide" at bounding box center [1279, 328] width 35 height 32
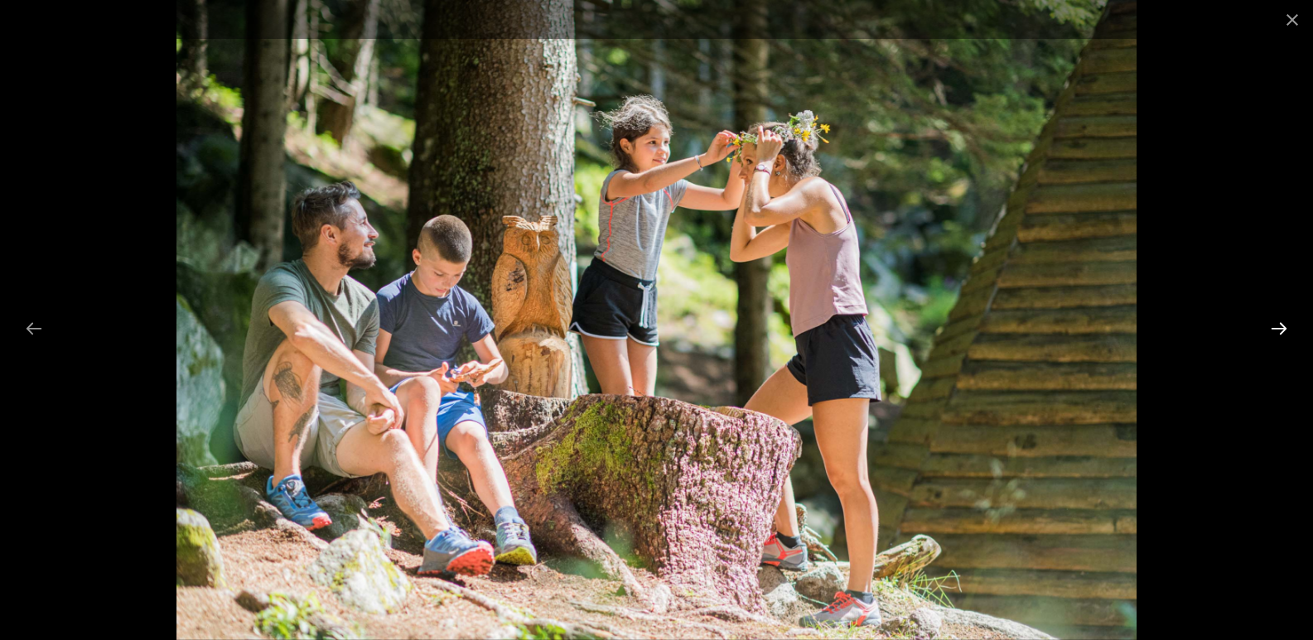
click at [1278, 326] on button "Next slide" at bounding box center [1279, 328] width 35 height 32
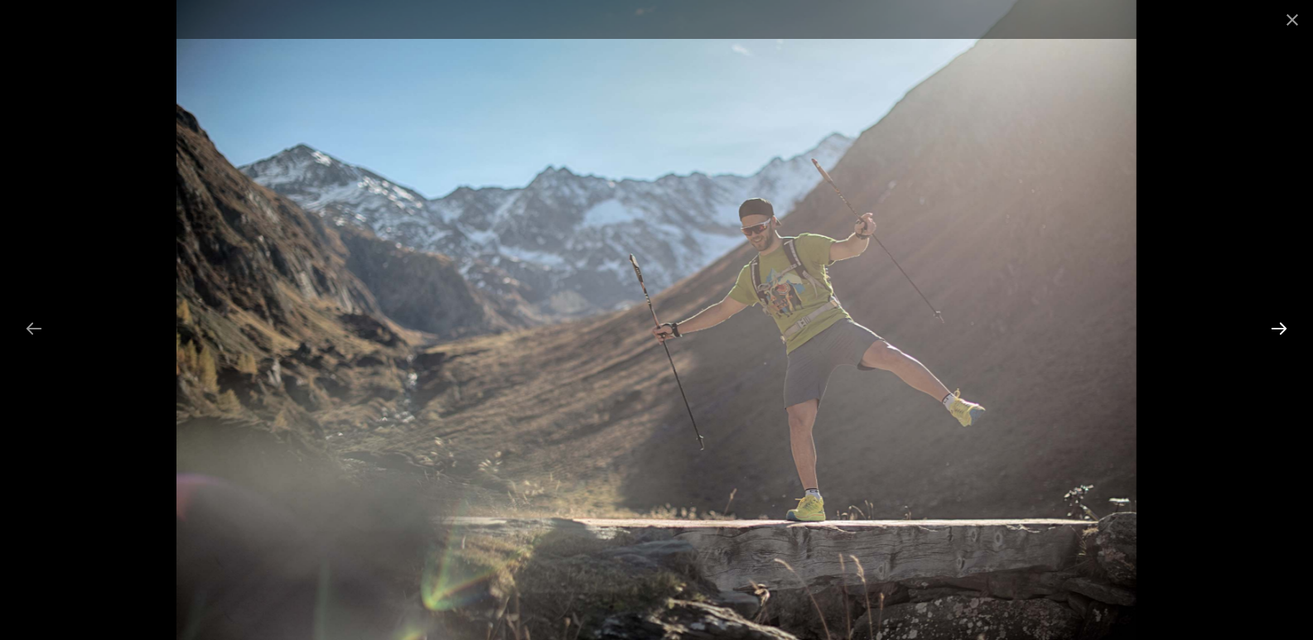
click at [1278, 326] on button "Next slide" at bounding box center [1279, 328] width 35 height 32
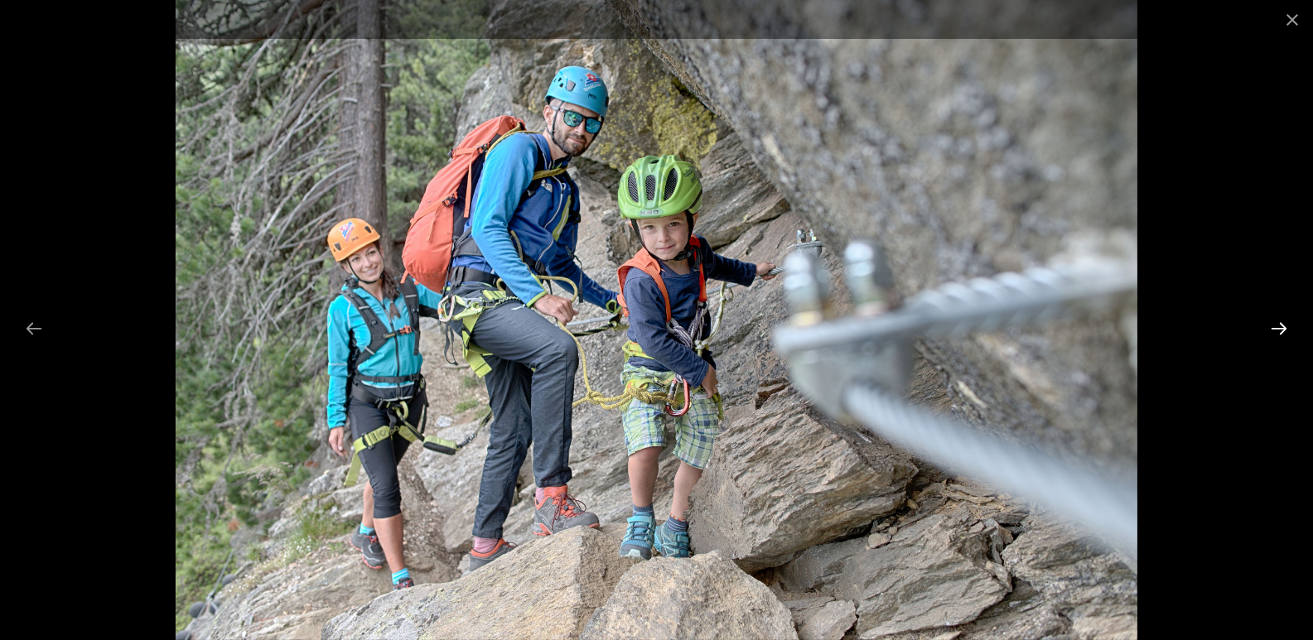
click at [1278, 326] on button "Next slide" at bounding box center [1279, 328] width 35 height 32
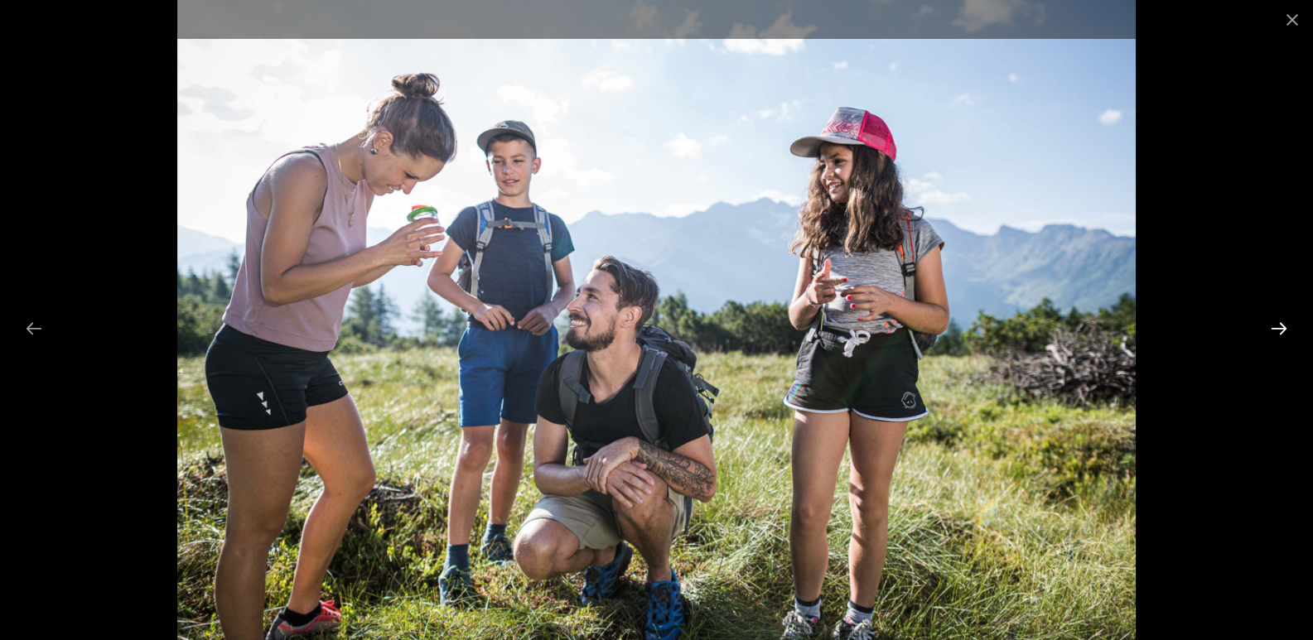
click at [1278, 326] on button "Next slide" at bounding box center [1279, 328] width 35 height 32
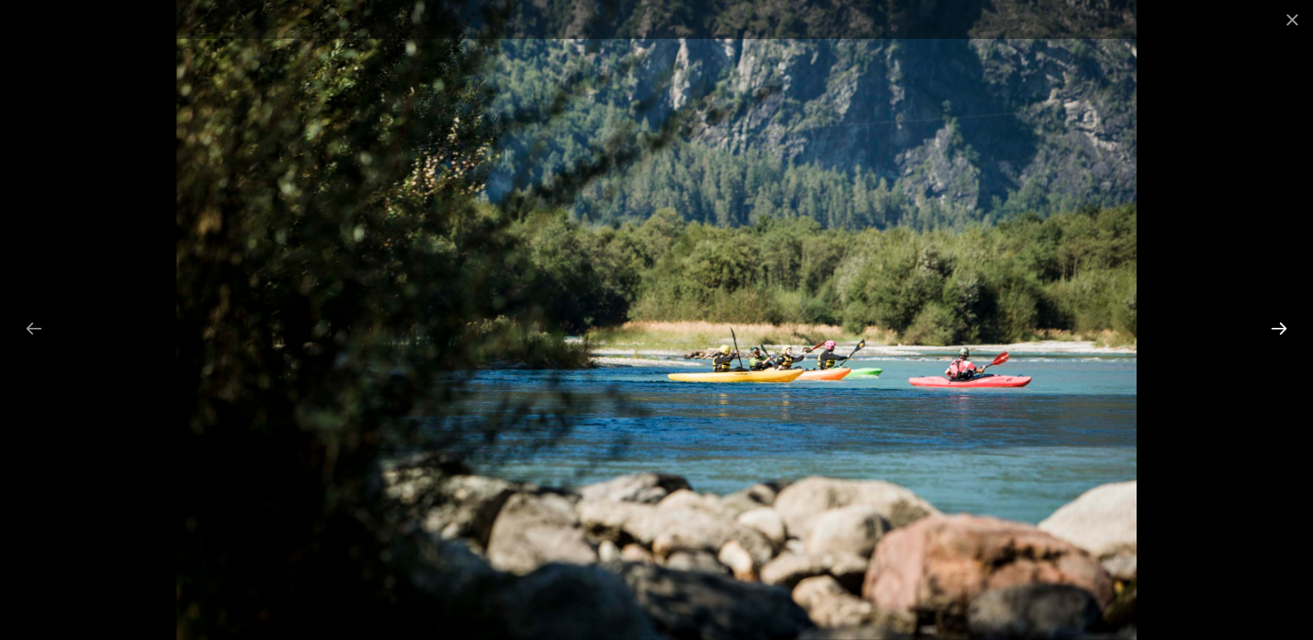
click at [1278, 326] on button "Next slide" at bounding box center [1279, 328] width 35 height 32
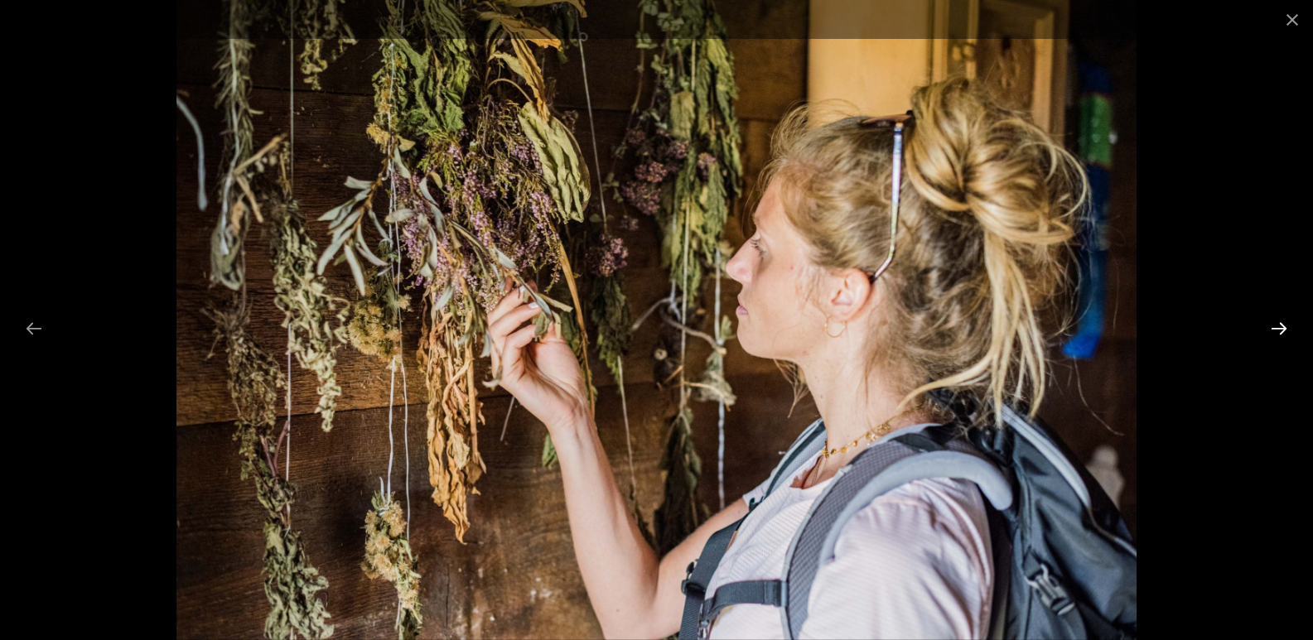
click at [1278, 326] on button "Next slide" at bounding box center [1279, 328] width 35 height 32
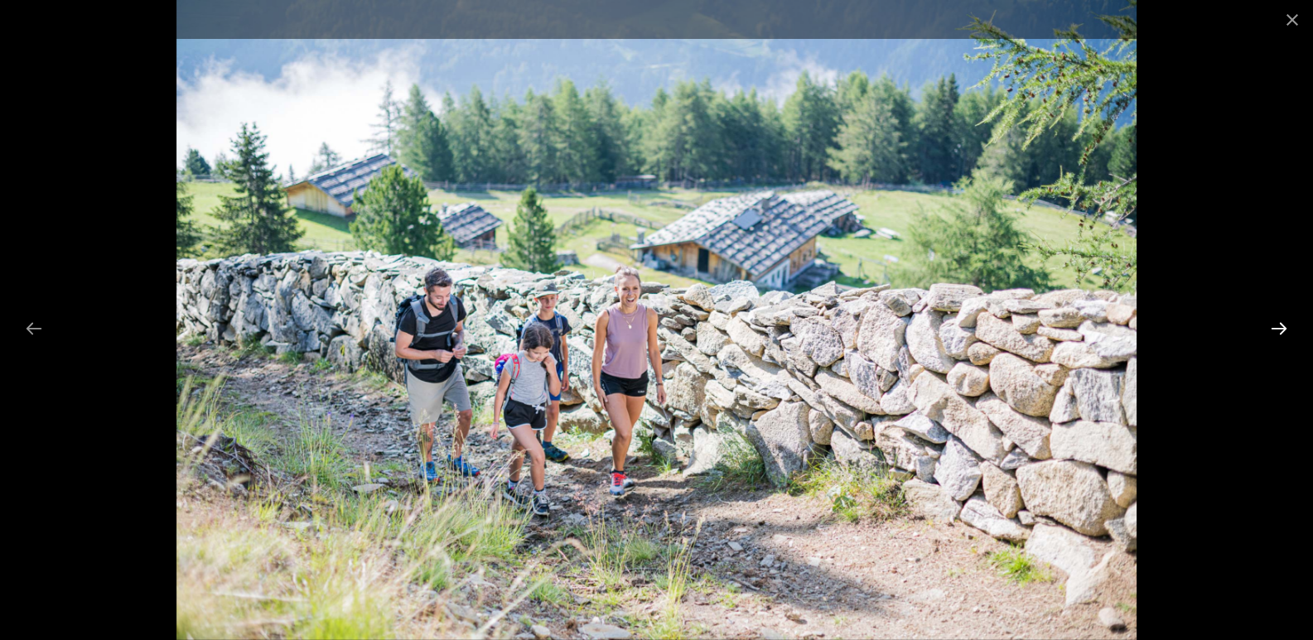
click at [1278, 326] on button "Next slide" at bounding box center [1279, 328] width 35 height 32
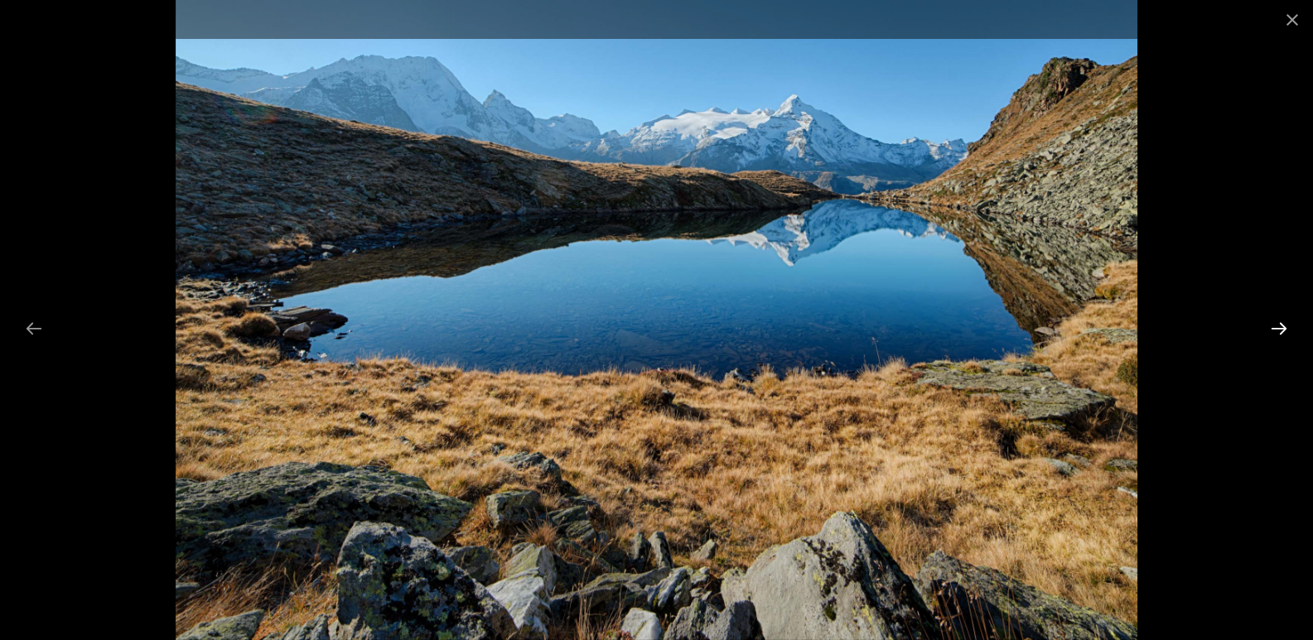
click at [1278, 326] on button "Next slide" at bounding box center [1279, 328] width 35 height 32
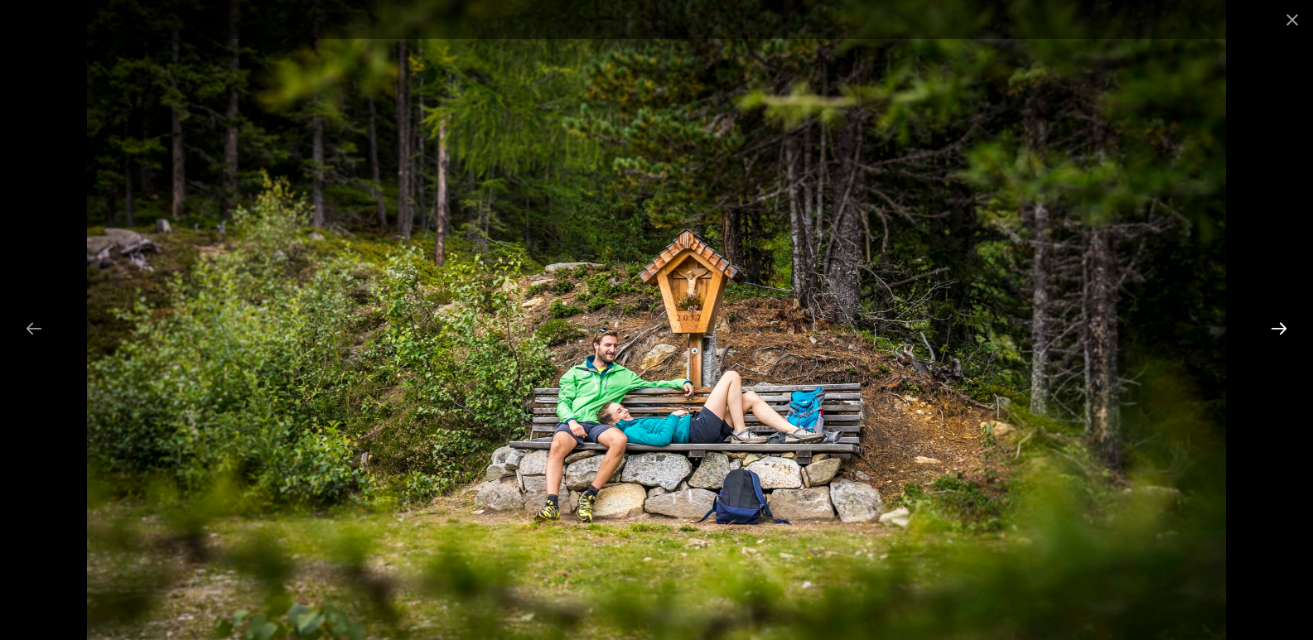
click at [1278, 326] on button "Next slide" at bounding box center [1279, 328] width 35 height 32
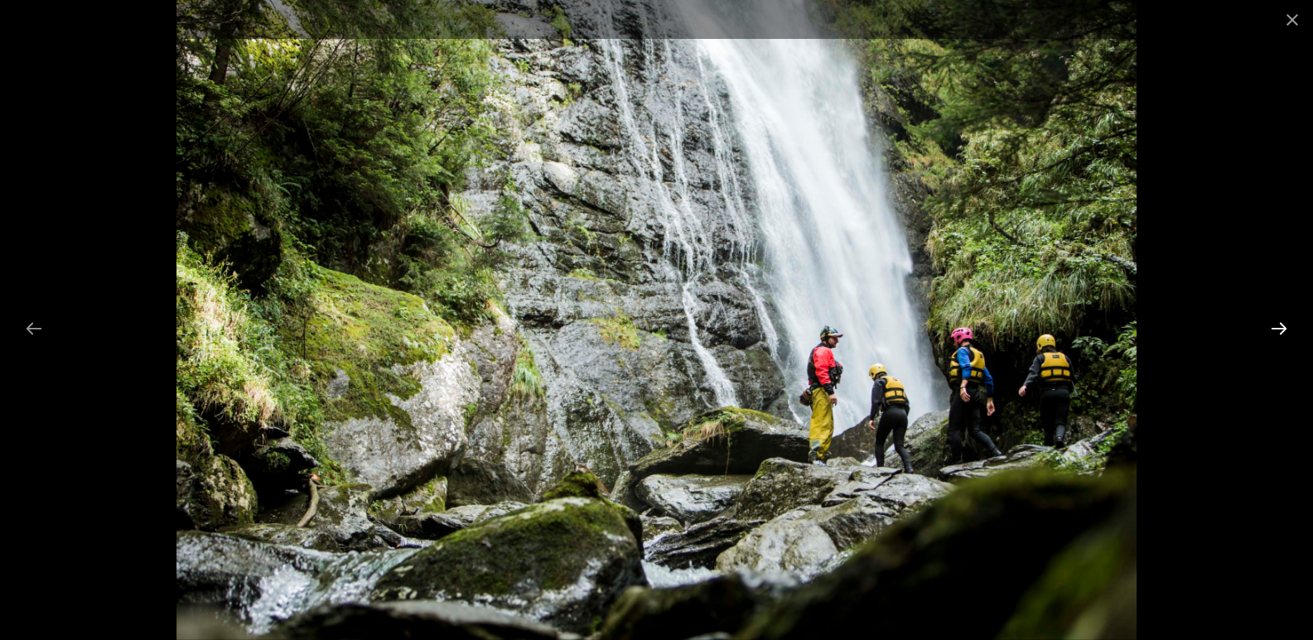
click at [1278, 326] on button "Next slide" at bounding box center [1279, 328] width 35 height 32
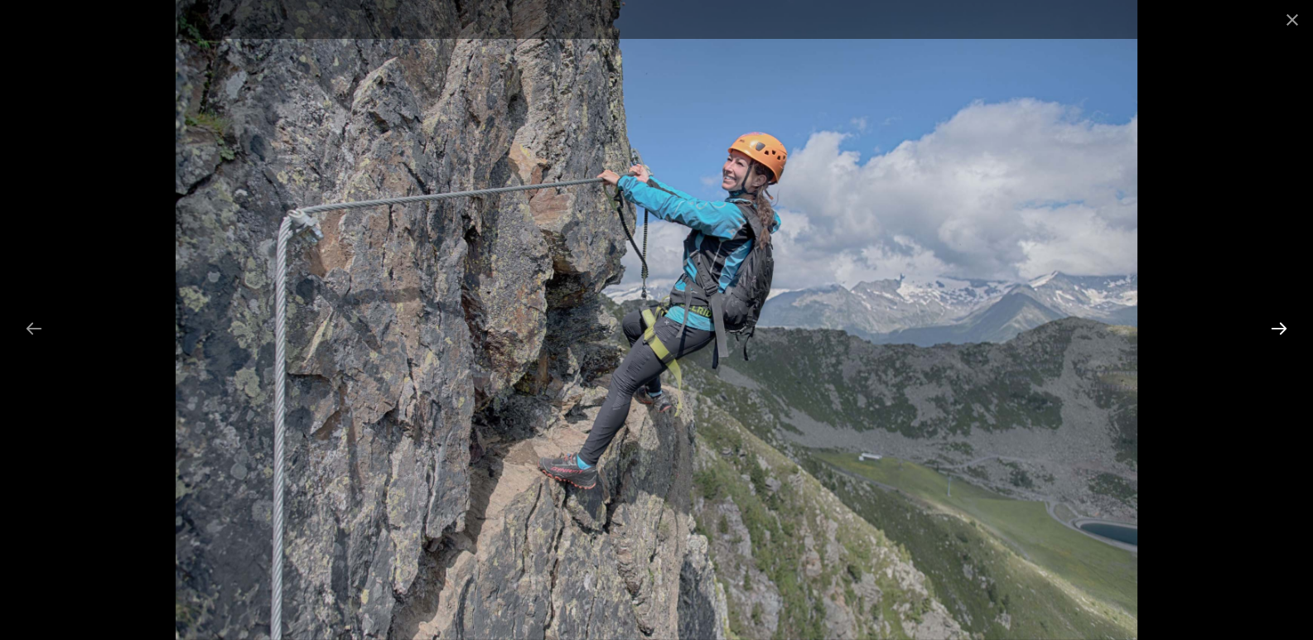
click at [1278, 326] on button "Next slide" at bounding box center [1279, 328] width 35 height 32
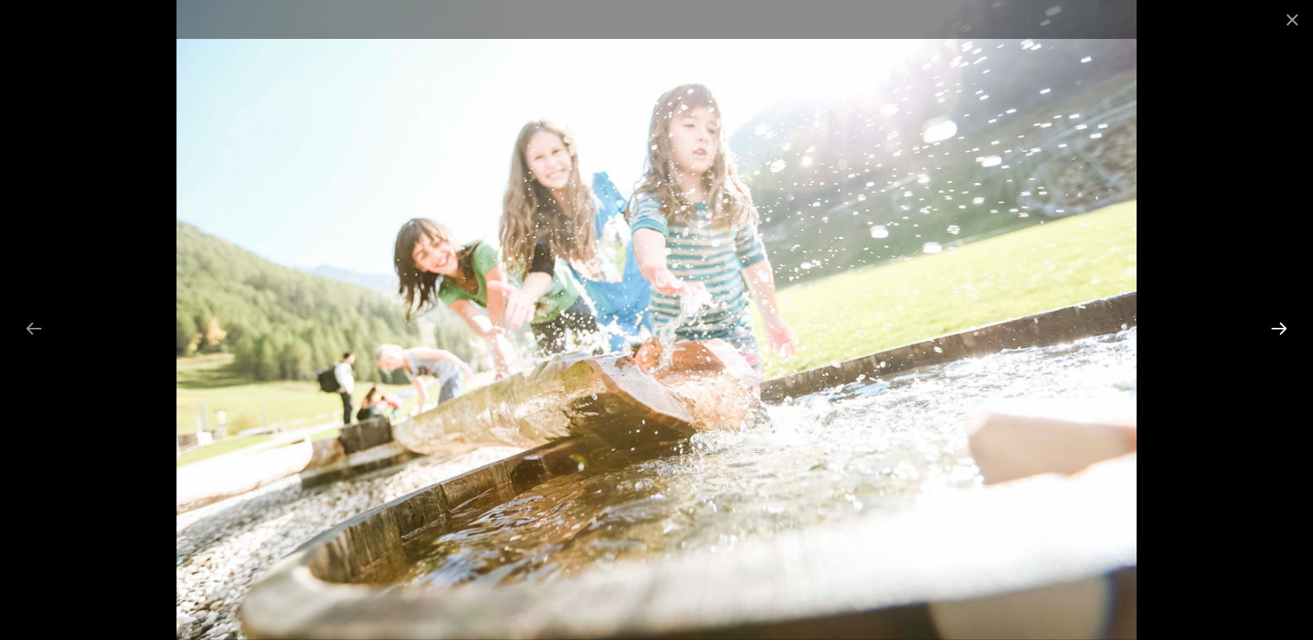
click at [1278, 326] on button "Next slide" at bounding box center [1279, 328] width 35 height 32
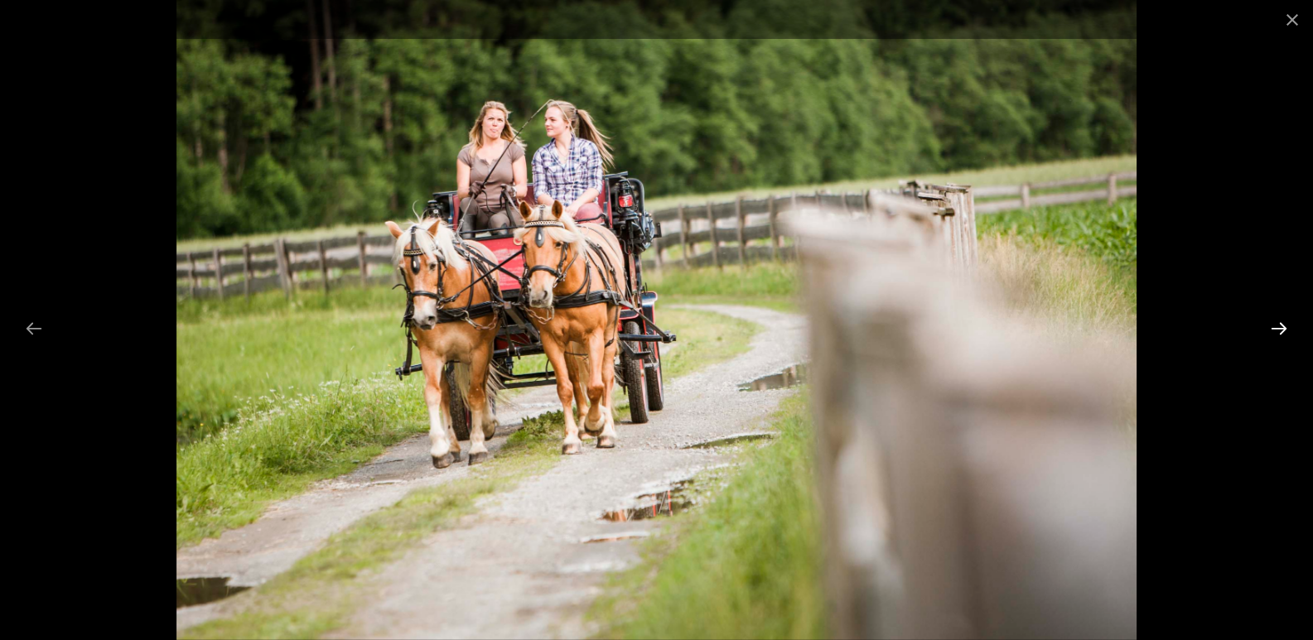
click at [1278, 326] on button "Next slide" at bounding box center [1279, 328] width 35 height 32
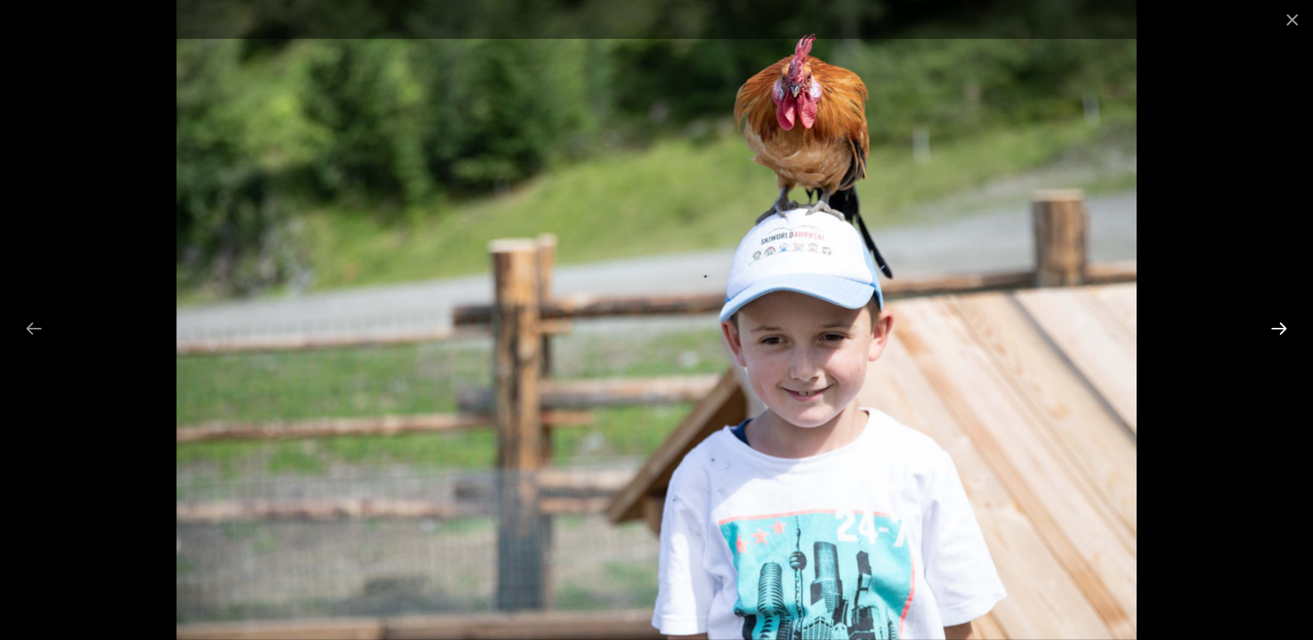
click at [1278, 326] on button "Next slide" at bounding box center [1279, 328] width 35 height 32
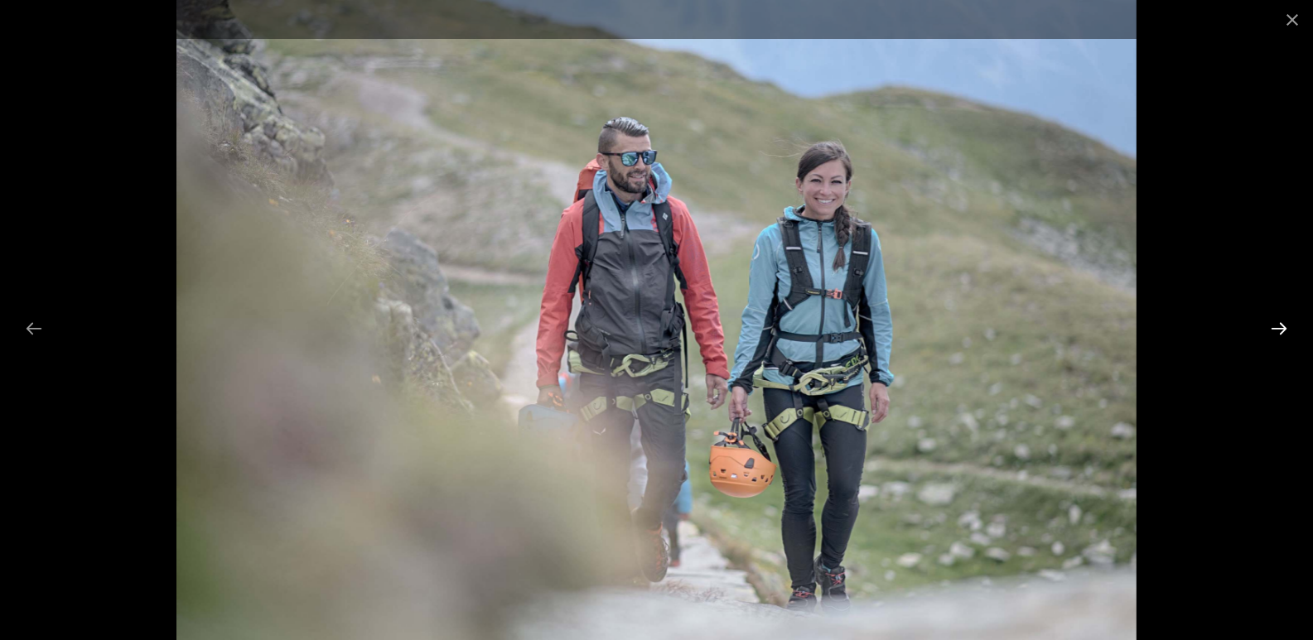
click at [1278, 326] on button "Next slide" at bounding box center [1279, 328] width 35 height 32
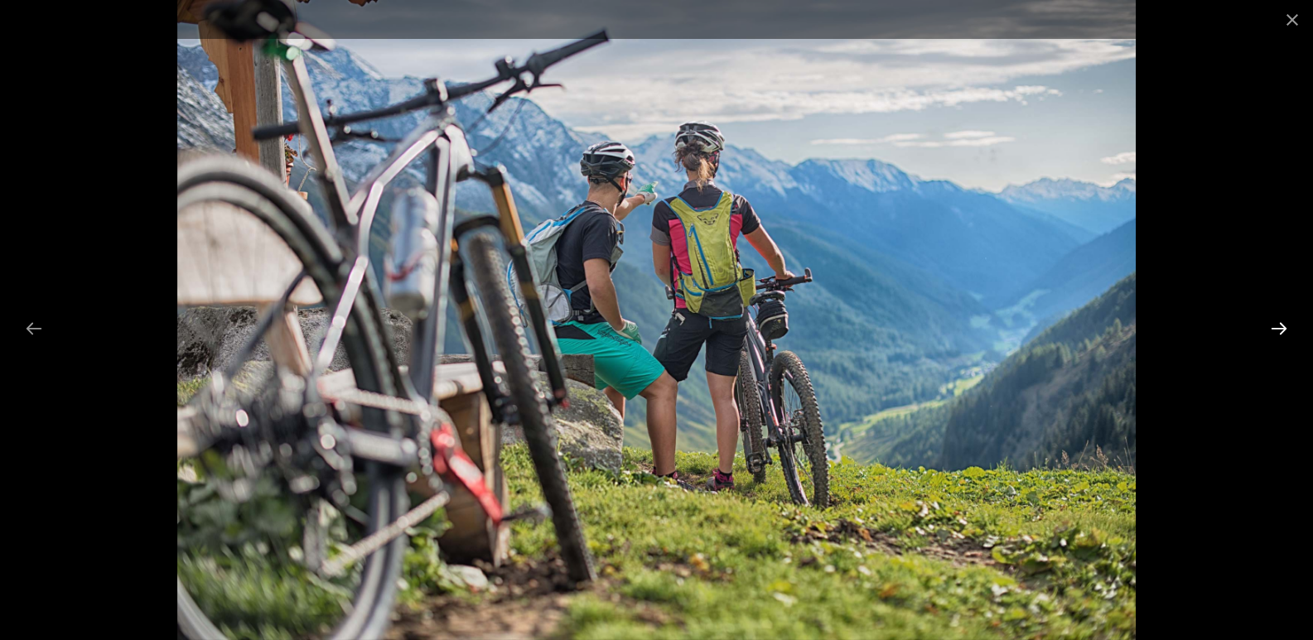
click at [1278, 326] on button "Next slide" at bounding box center [1279, 328] width 35 height 32
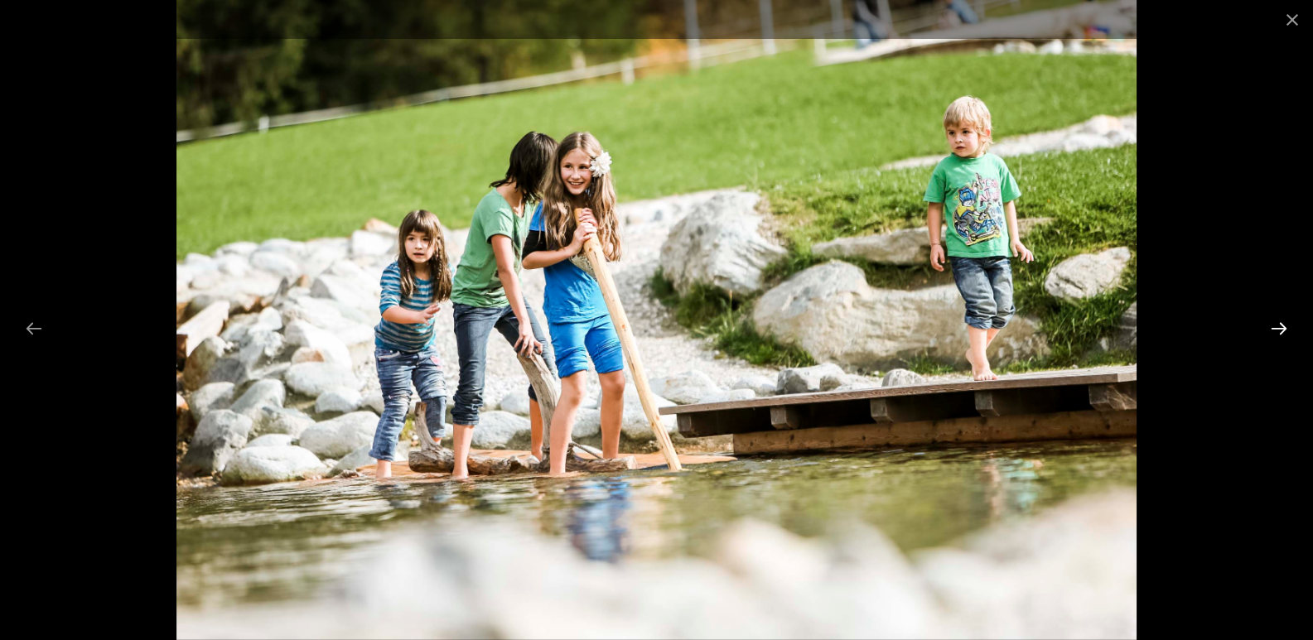
click at [1278, 326] on button "Next slide" at bounding box center [1279, 328] width 35 height 32
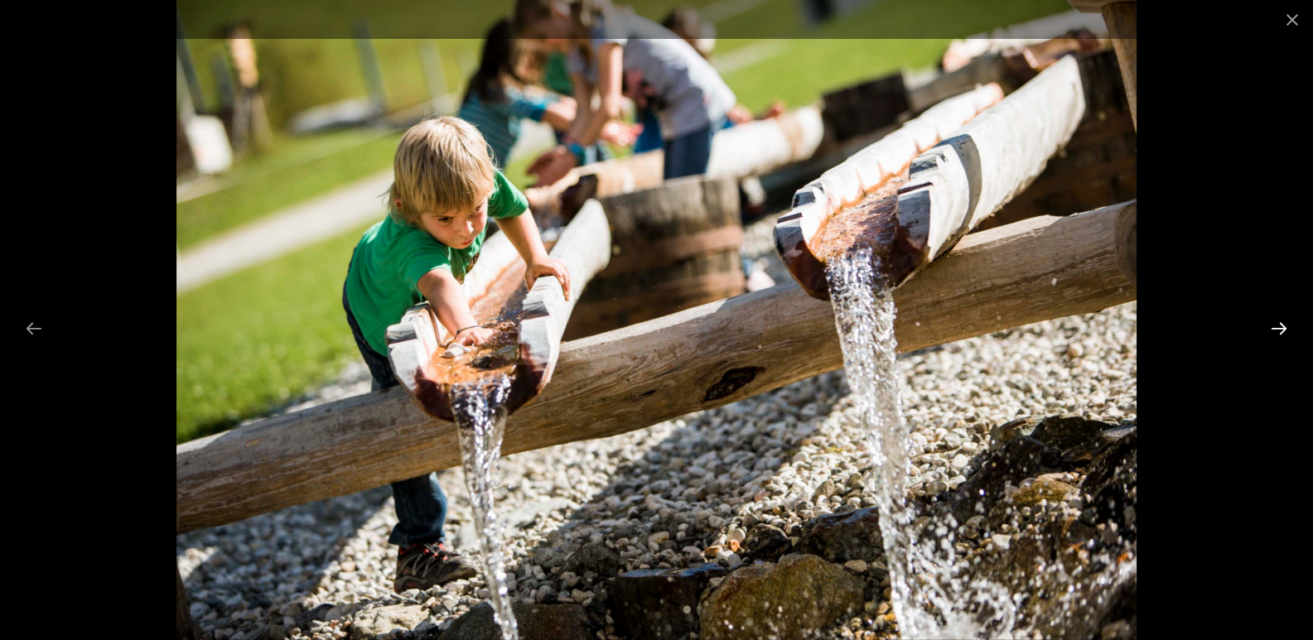
click at [1278, 326] on button "Next slide" at bounding box center [1279, 328] width 35 height 32
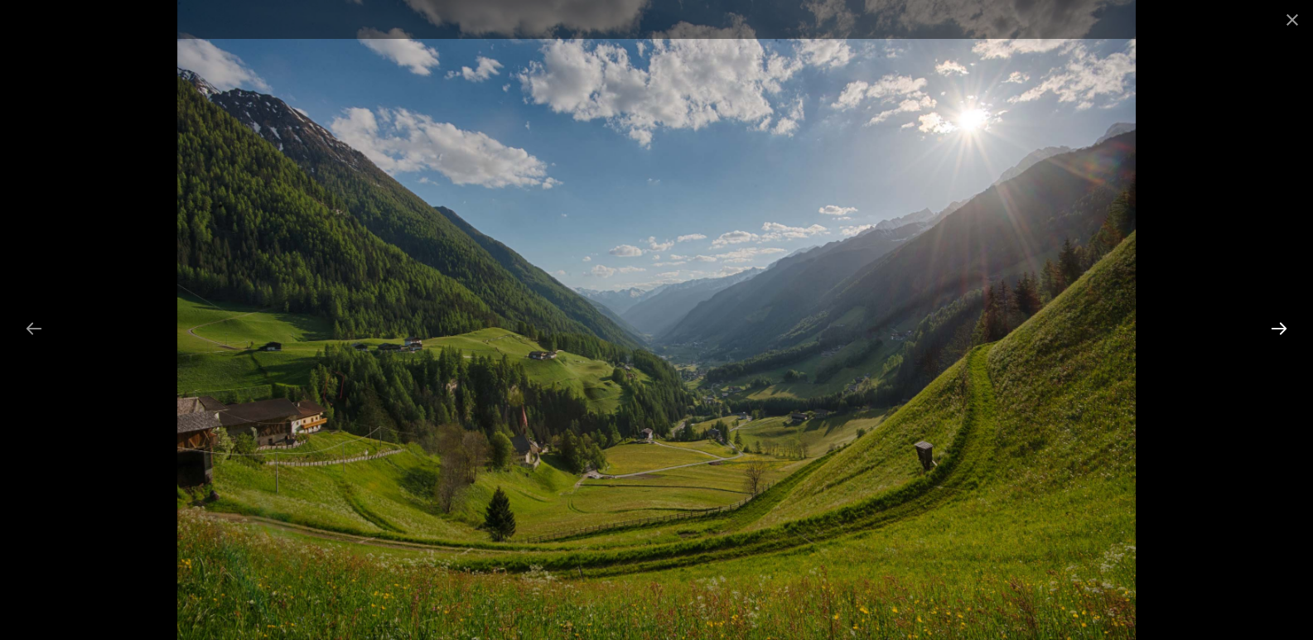
click at [1278, 326] on button "Next slide" at bounding box center [1279, 328] width 35 height 32
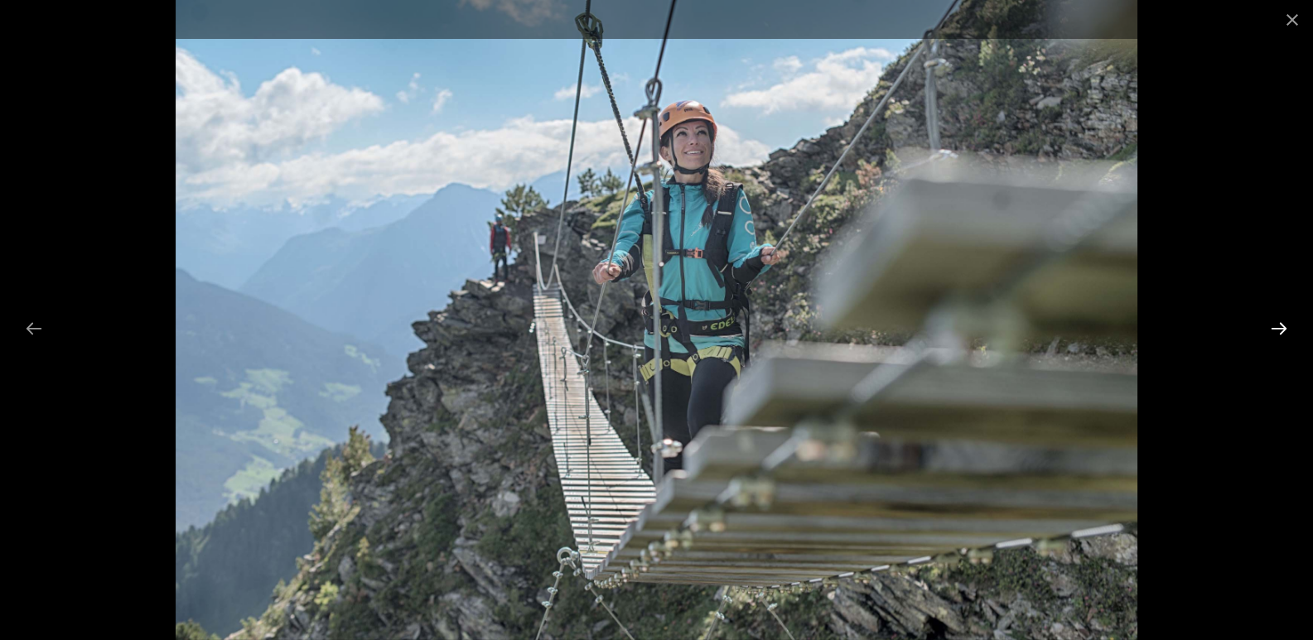
click at [1278, 326] on button "Next slide" at bounding box center [1279, 328] width 35 height 32
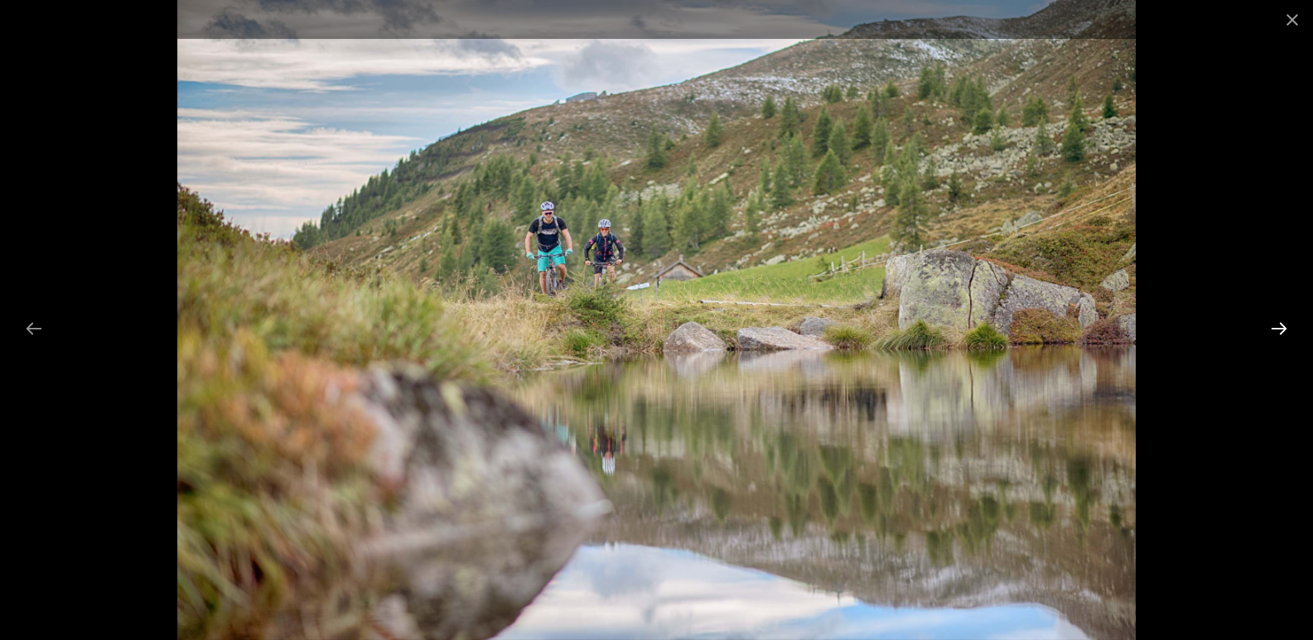
click at [1278, 326] on button "Next slide" at bounding box center [1279, 328] width 35 height 32
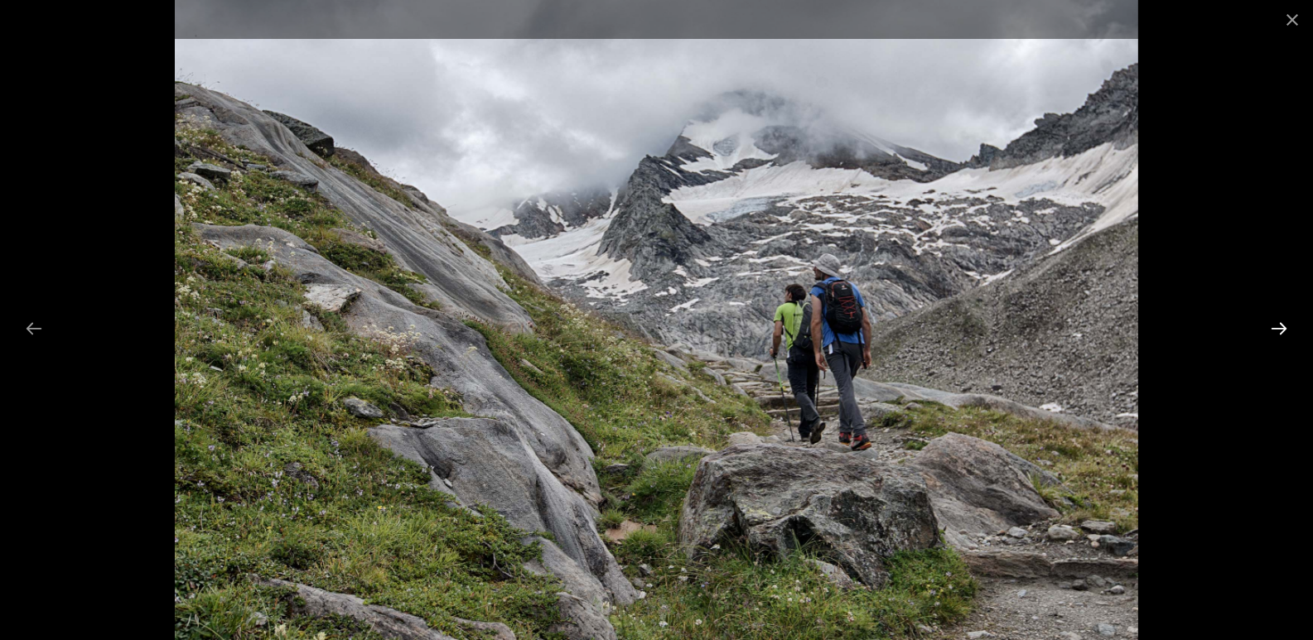
click at [1278, 326] on button "Next slide" at bounding box center [1279, 328] width 35 height 32
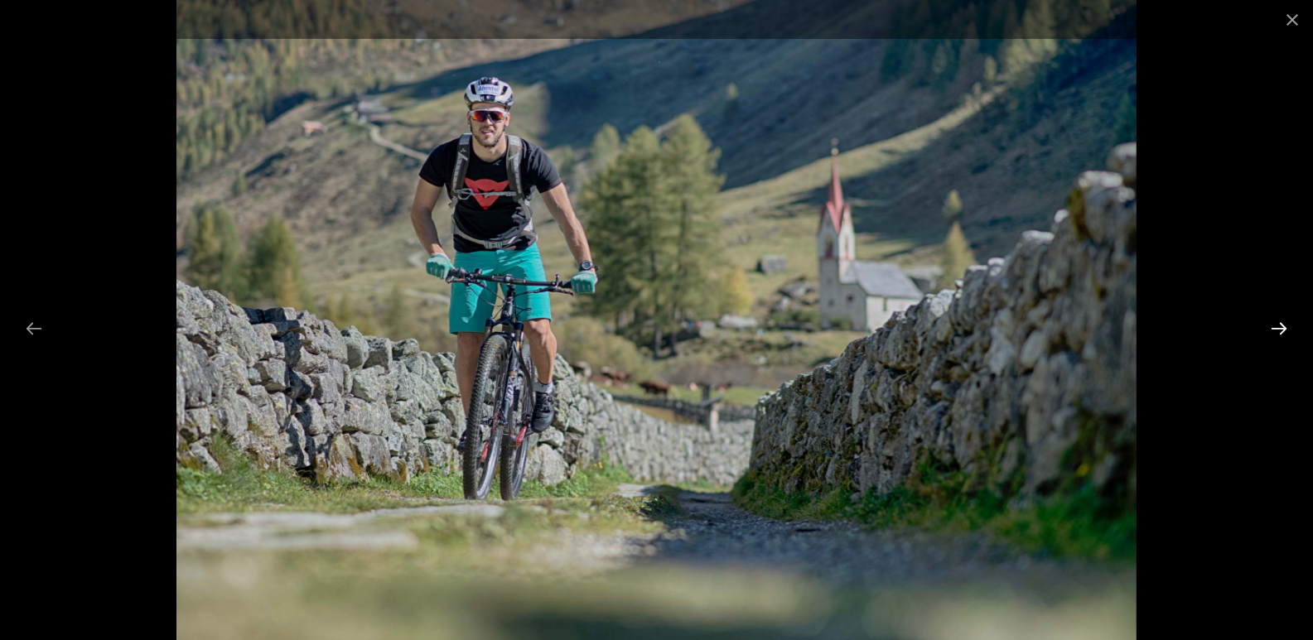
click at [1278, 326] on button "Next slide" at bounding box center [1279, 328] width 35 height 32
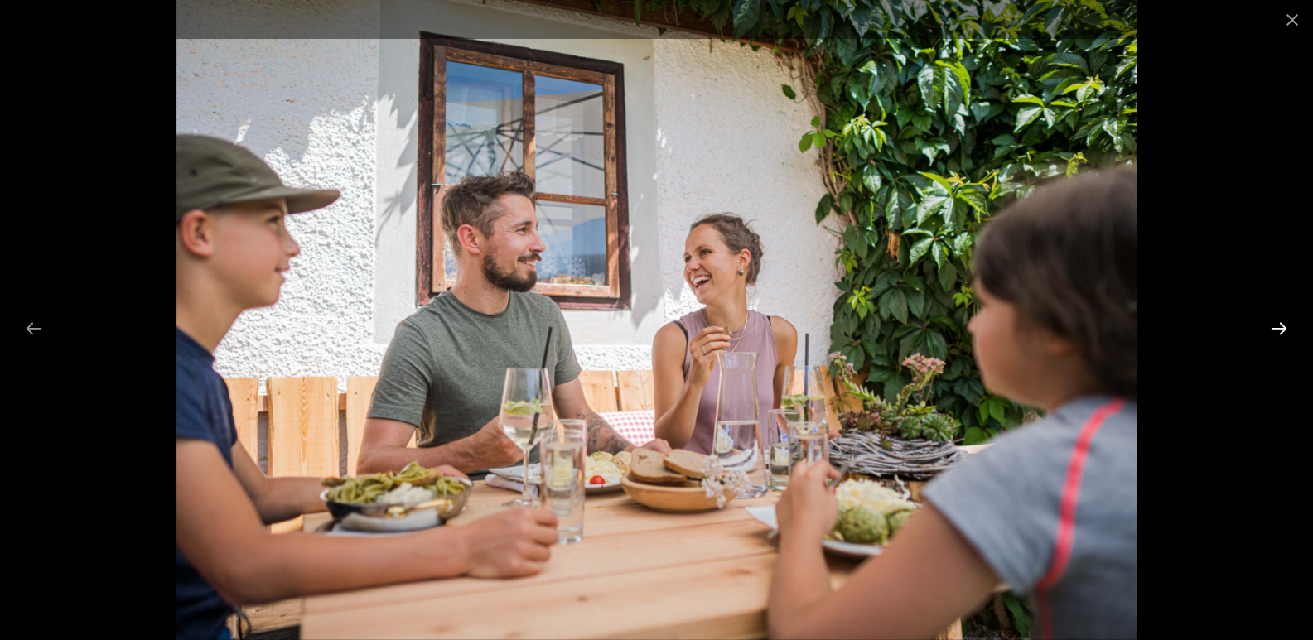
click at [1278, 326] on button "Next slide" at bounding box center [1279, 328] width 35 height 32
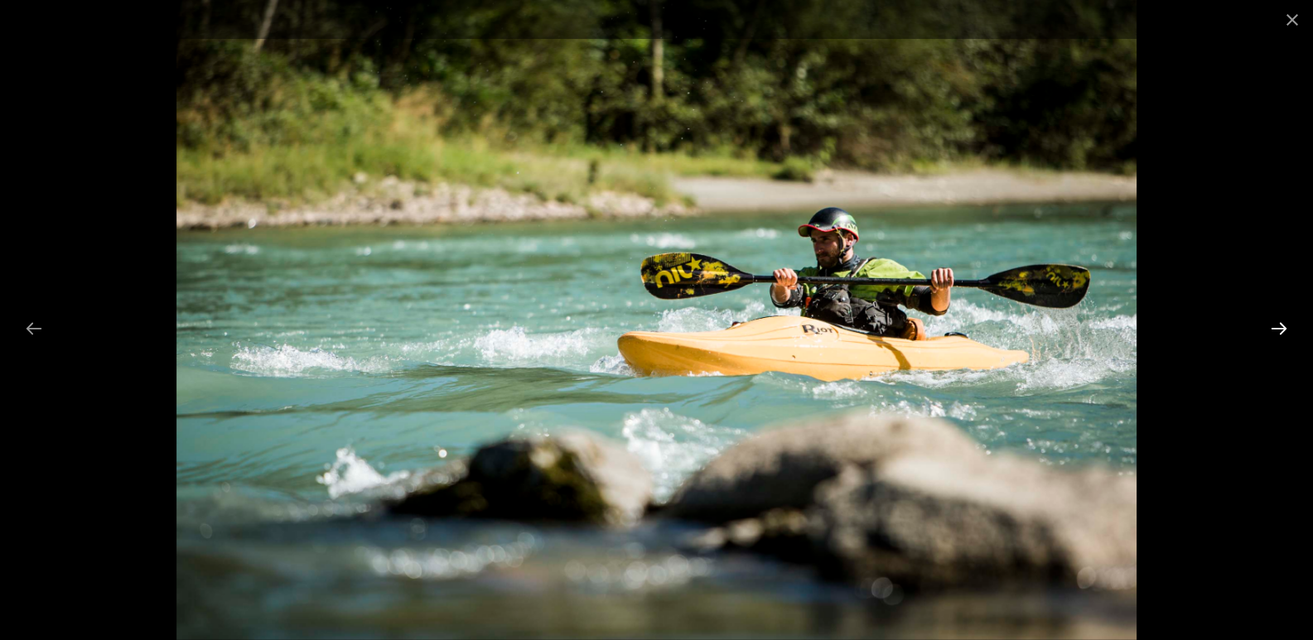
click at [1278, 326] on button "Next slide" at bounding box center [1279, 328] width 35 height 32
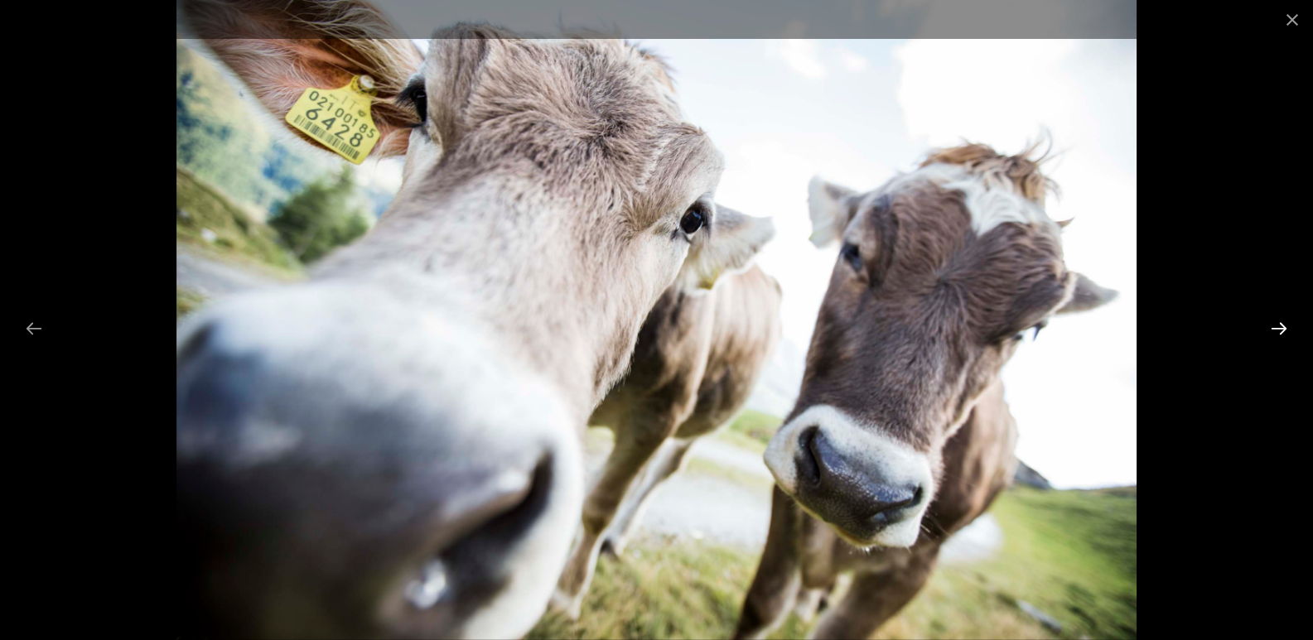
click at [1278, 326] on button "Next slide" at bounding box center [1279, 328] width 35 height 32
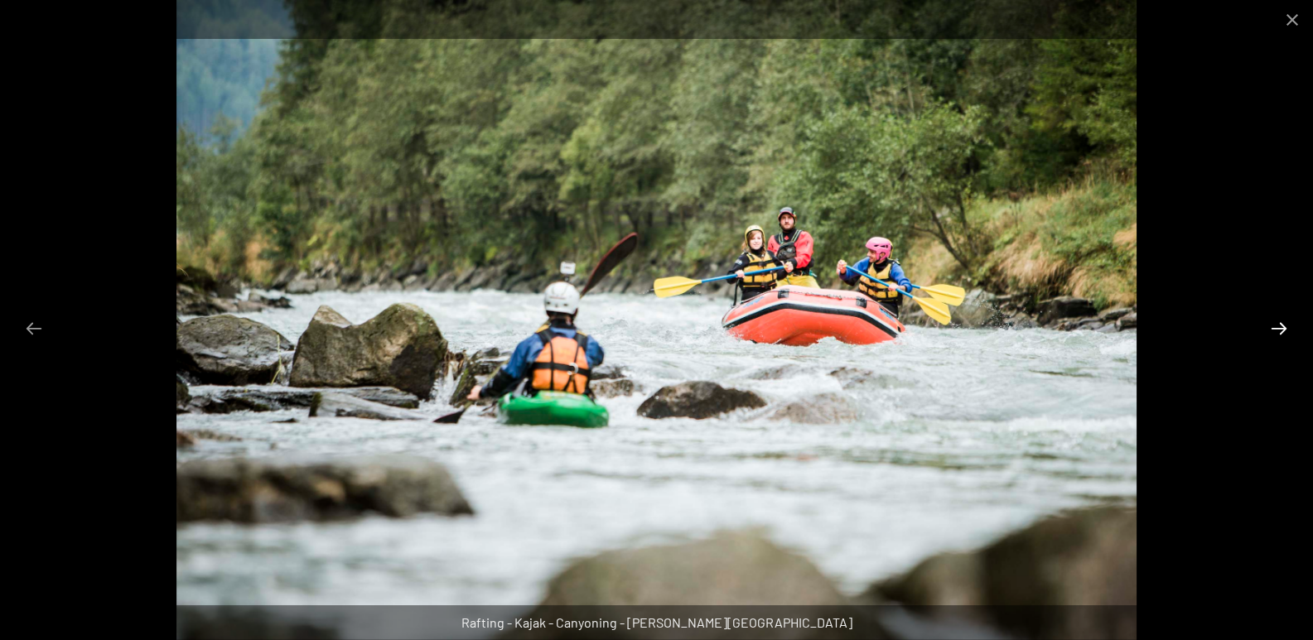
click at [1278, 326] on button "Next slide" at bounding box center [1279, 328] width 35 height 32
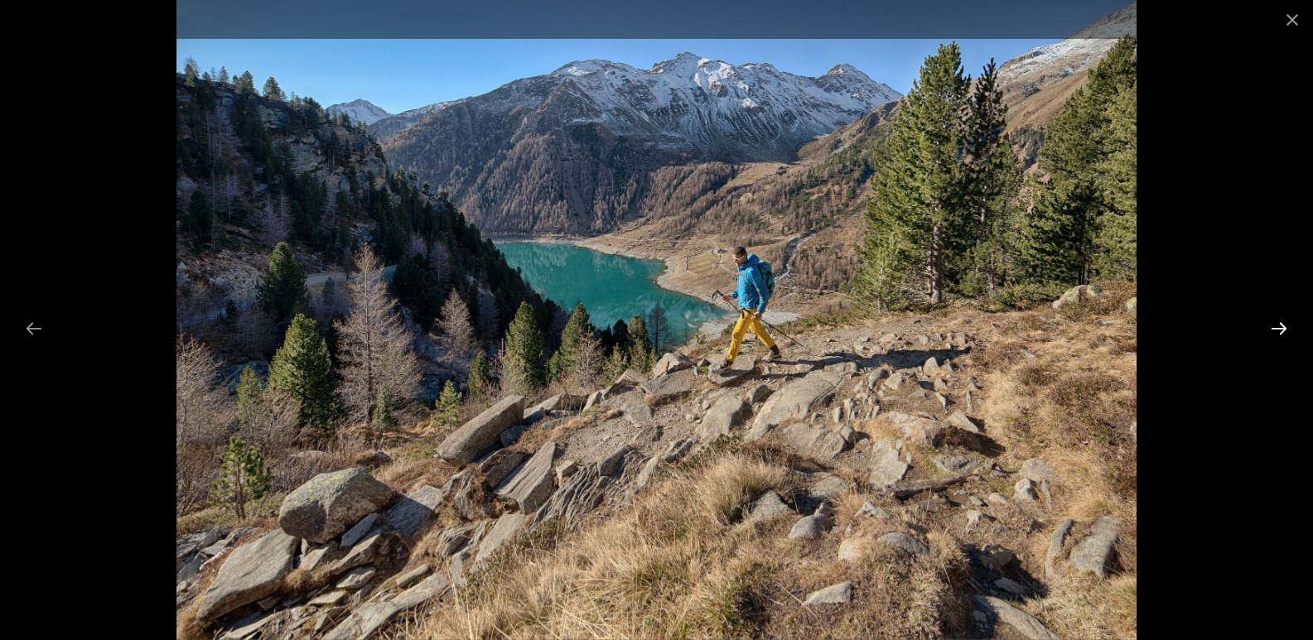
click at [1278, 326] on button "Next slide" at bounding box center [1279, 328] width 35 height 32
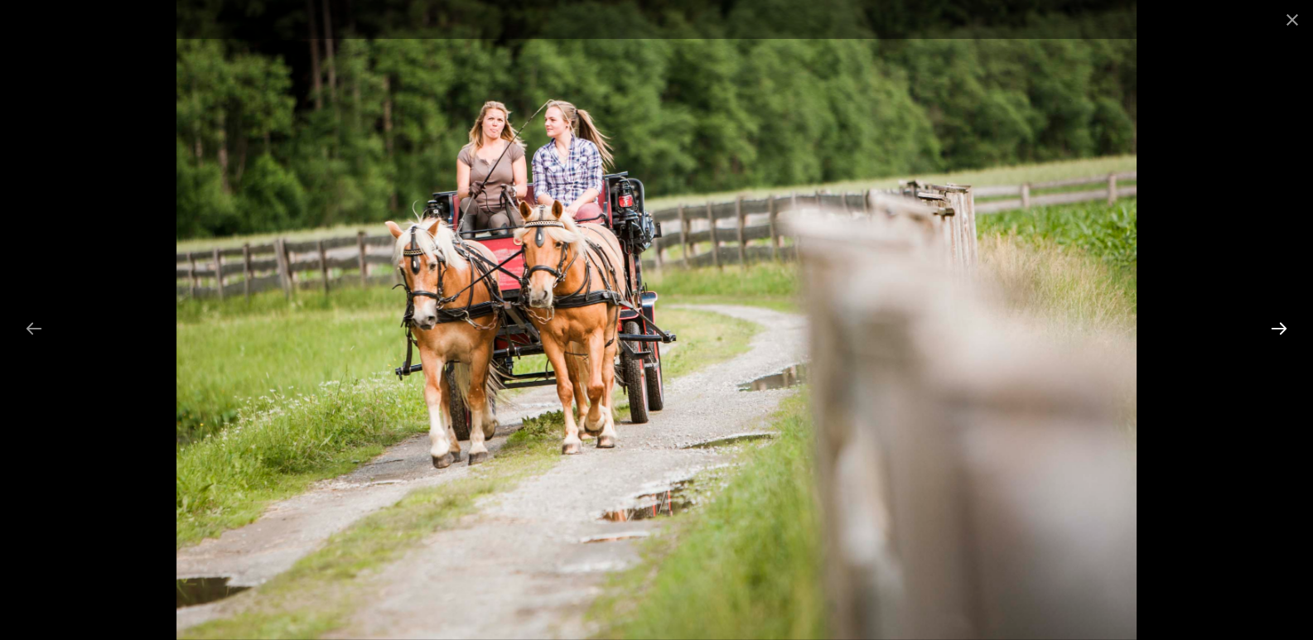
click at [1278, 326] on button "Next slide" at bounding box center [1279, 328] width 35 height 32
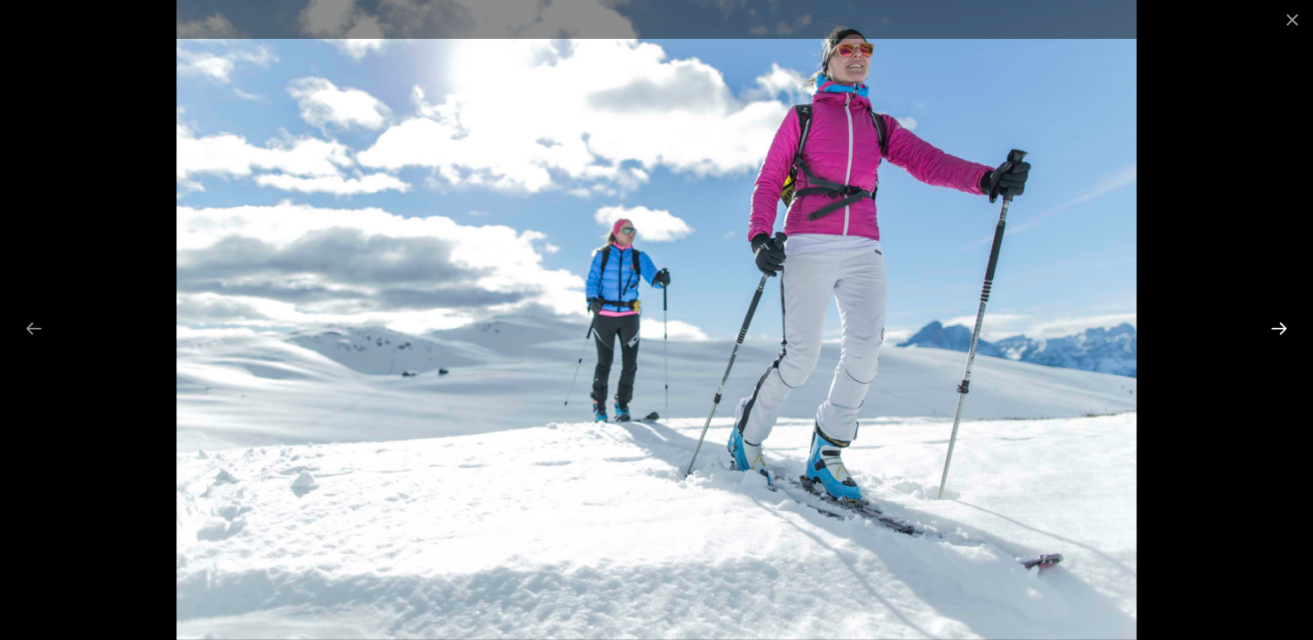
click at [1278, 326] on button "Next slide" at bounding box center [1279, 328] width 35 height 32
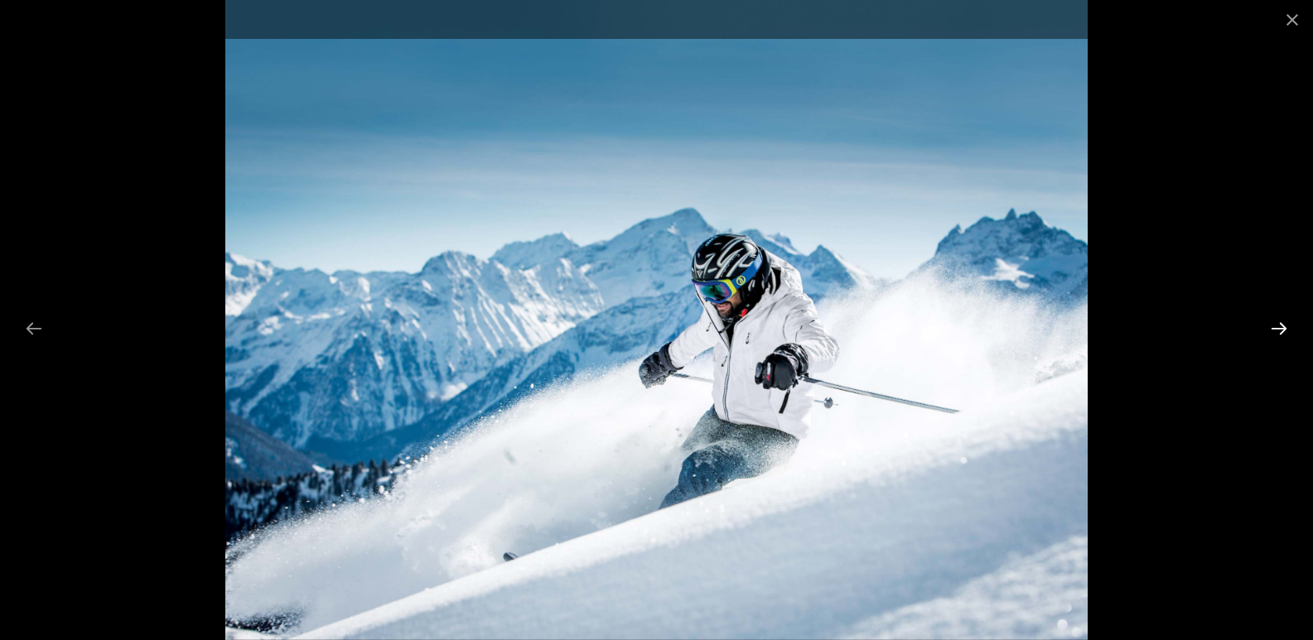
click at [1278, 326] on button "Next slide" at bounding box center [1279, 328] width 35 height 32
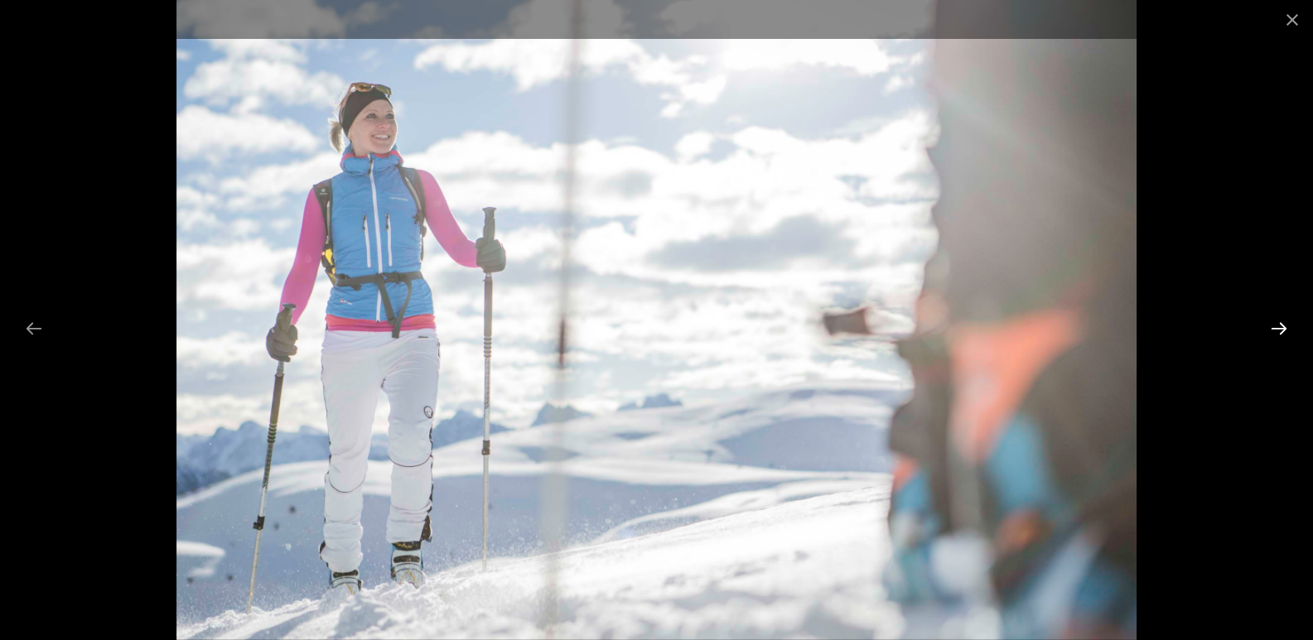
click at [1278, 326] on button "Next slide" at bounding box center [1279, 328] width 35 height 32
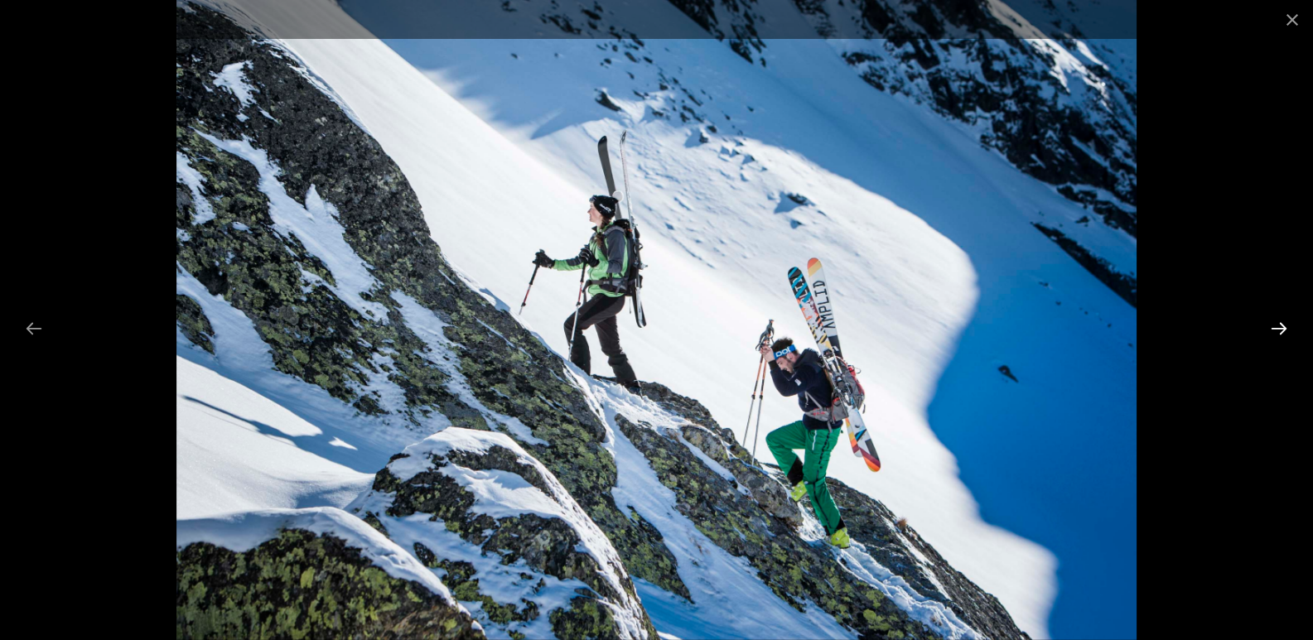
click at [1278, 326] on button "Next slide" at bounding box center [1279, 328] width 35 height 32
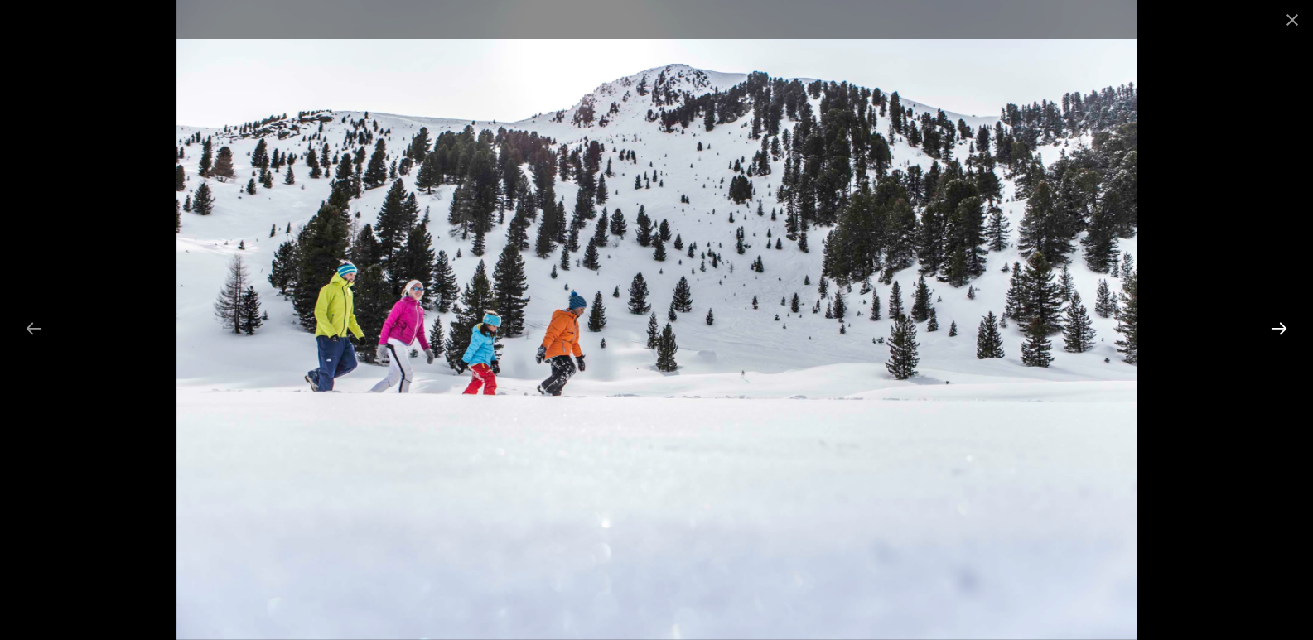
click at [1278, 326] on button "Next slide" at bounding box center [1279, 328] width 35 height 32
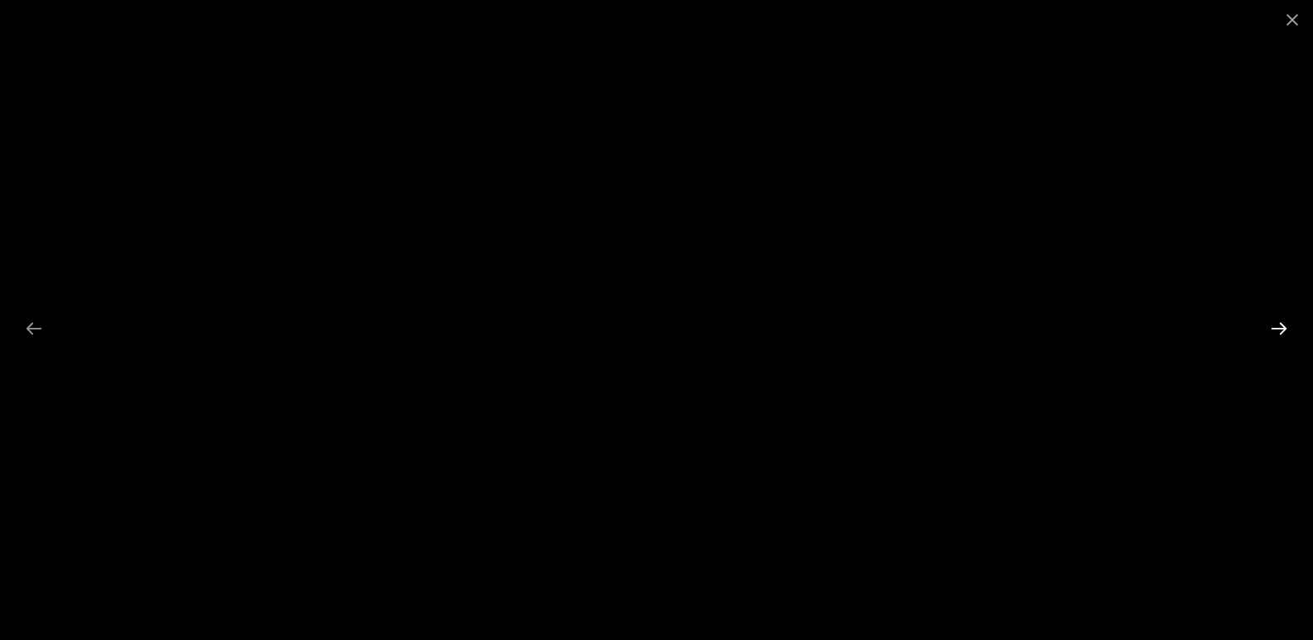
click at [1278, 326] on button "Next slide" at bounding box center [1279, 328] width 35 height 32
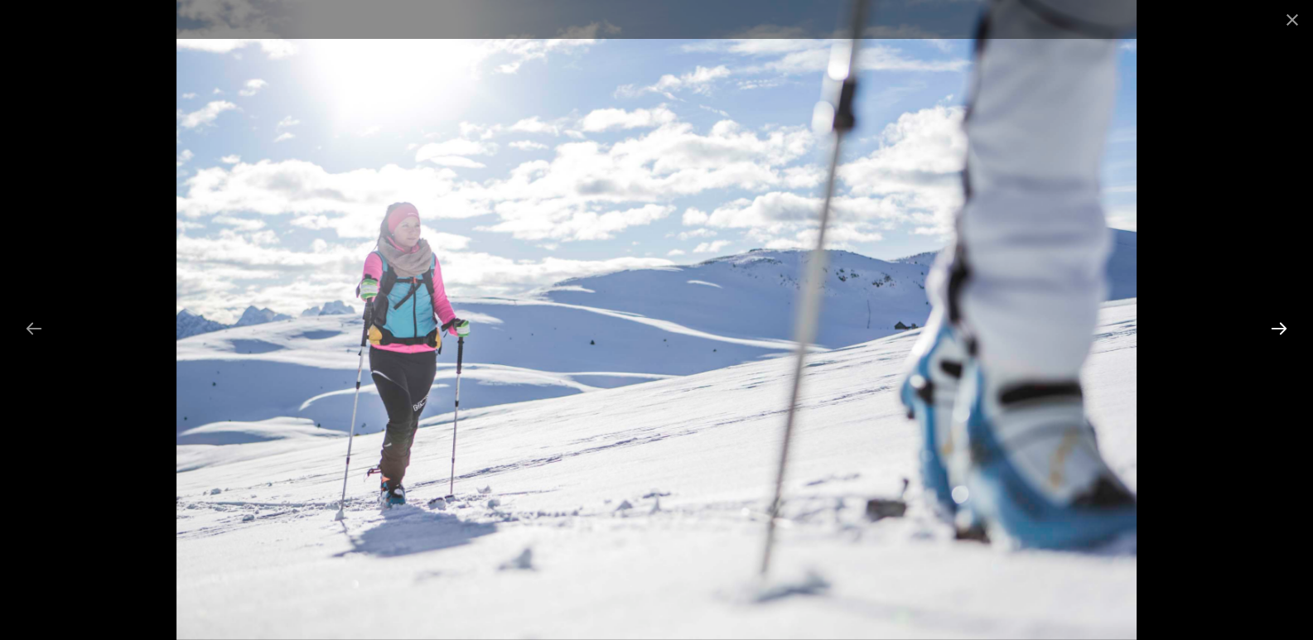
click at [1278, 326] on button "Next slide" at bounding box center [1279, 328] width 35 height 32
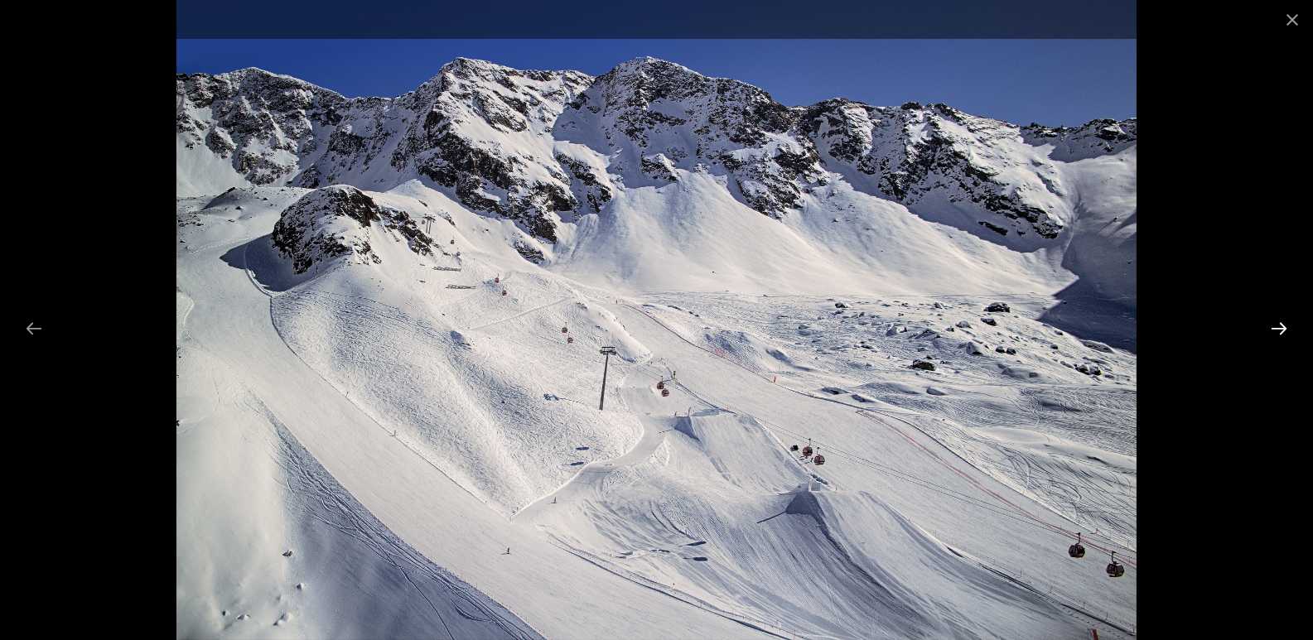
click at [1278, 326] on button "Next slide" at bounding box center [1279, 328] width 35 height 32
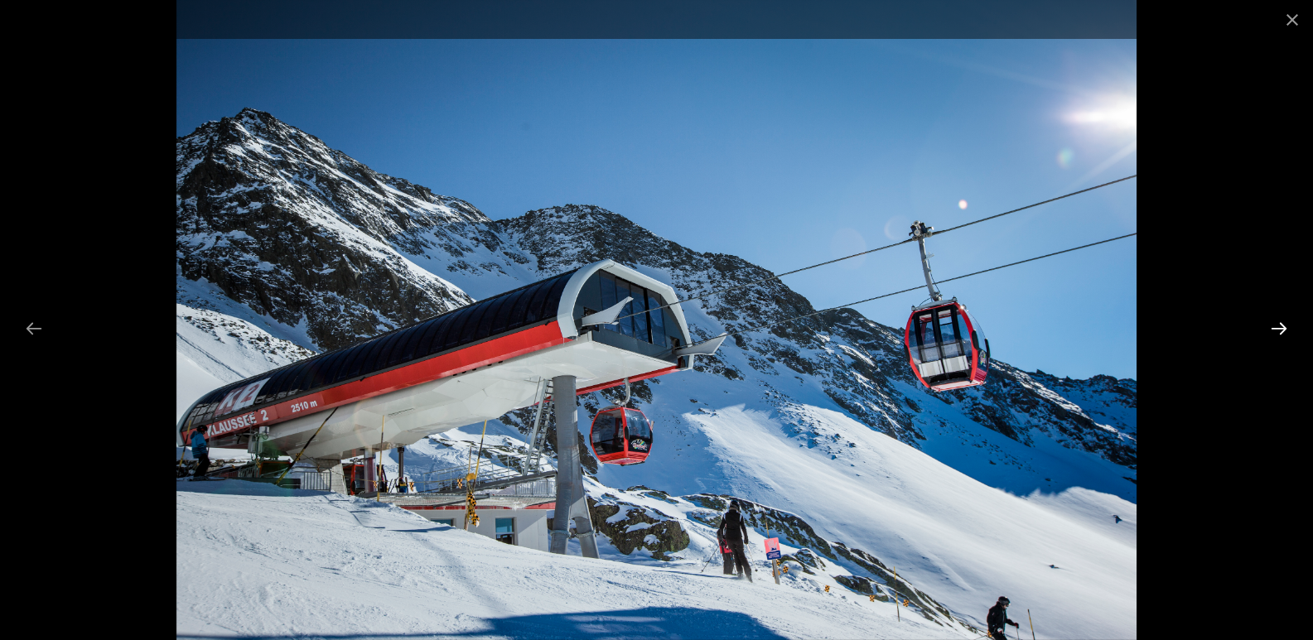
click at [1278, 326] on button "Next slide" at bounding box center [1279, 328] width 35 height 32
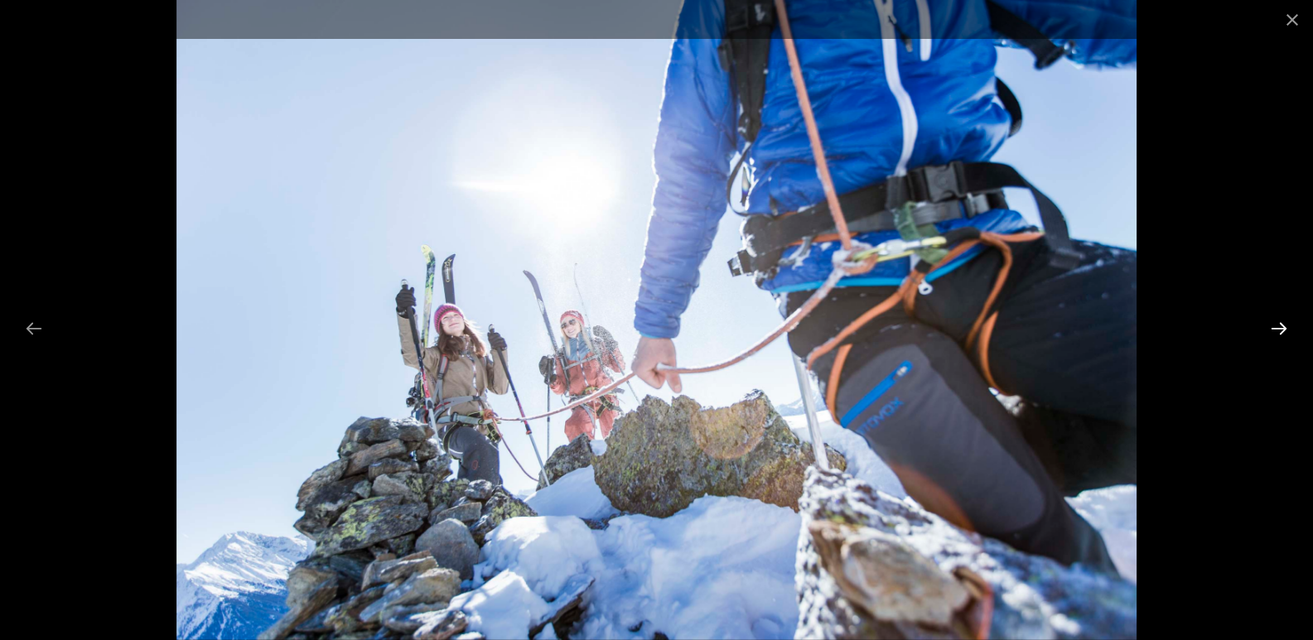
click at [1278, 326] on button "Next slide" at bounding box center [1279, 328] width 35 height 32
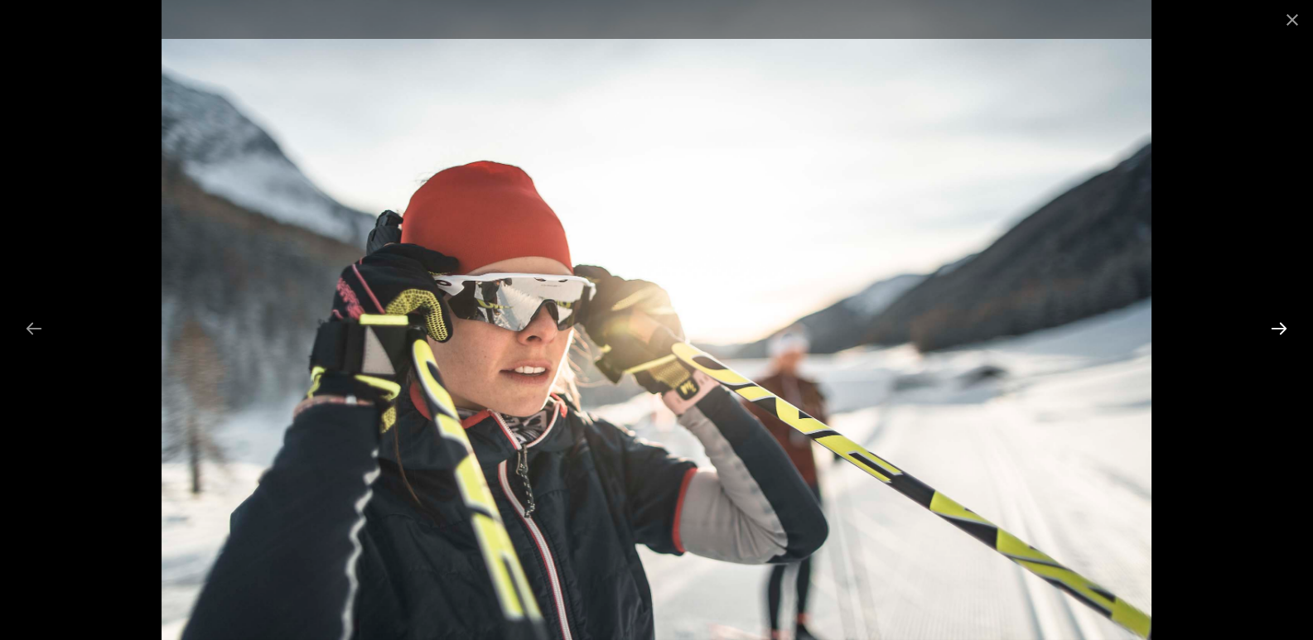
click at [1278, 326] on button "Next slide" at bounding box center [1279, 328] width 35 height 32
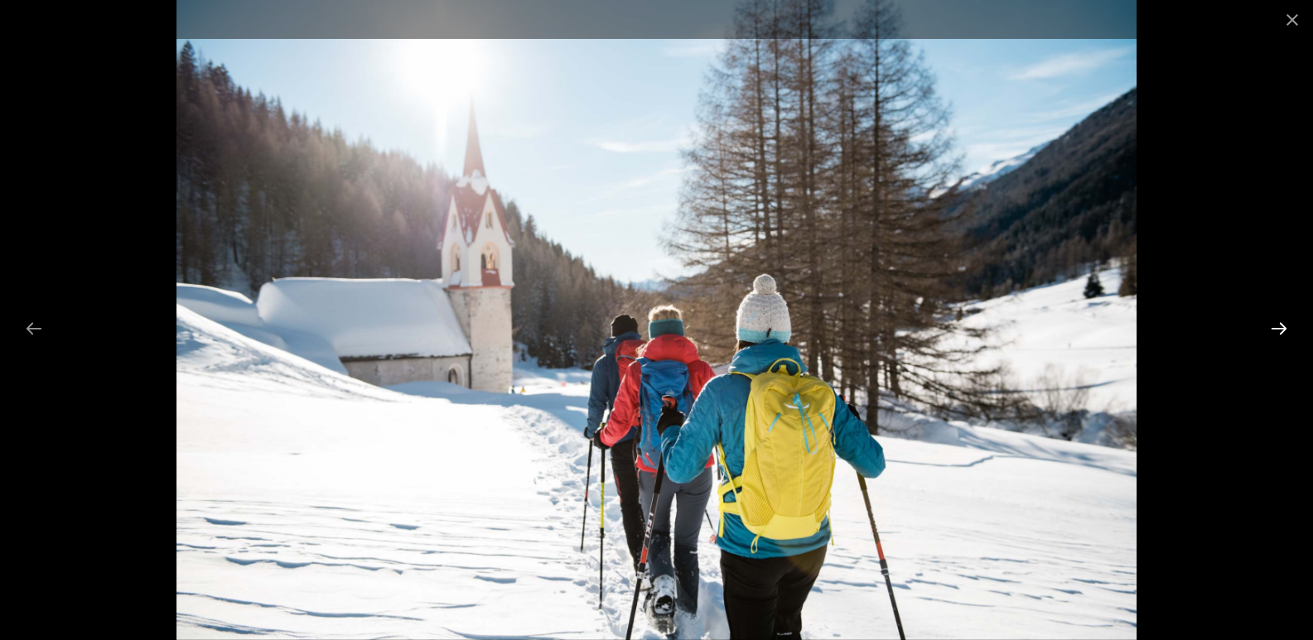
click at [1278, 326] on button "Next slide" at bounding box center [1279, 328] width 35 height 32
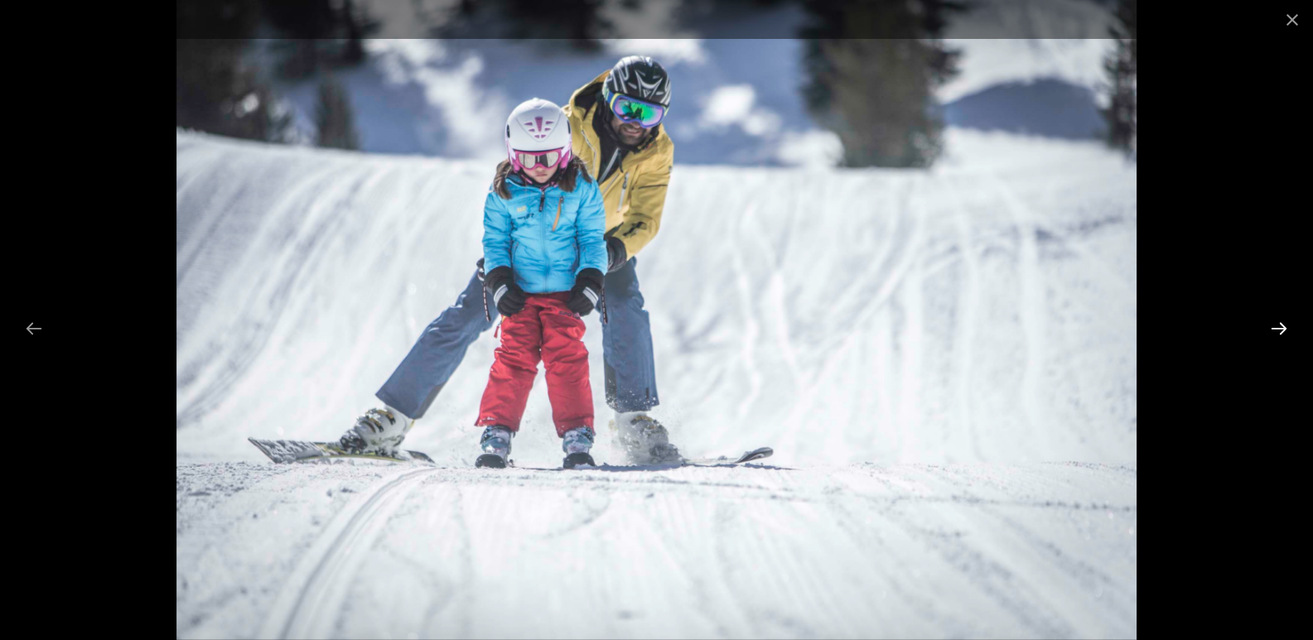
click at [1278, 326] on button "Next slide" at bounding box center [1279, 328] width 35 height 32
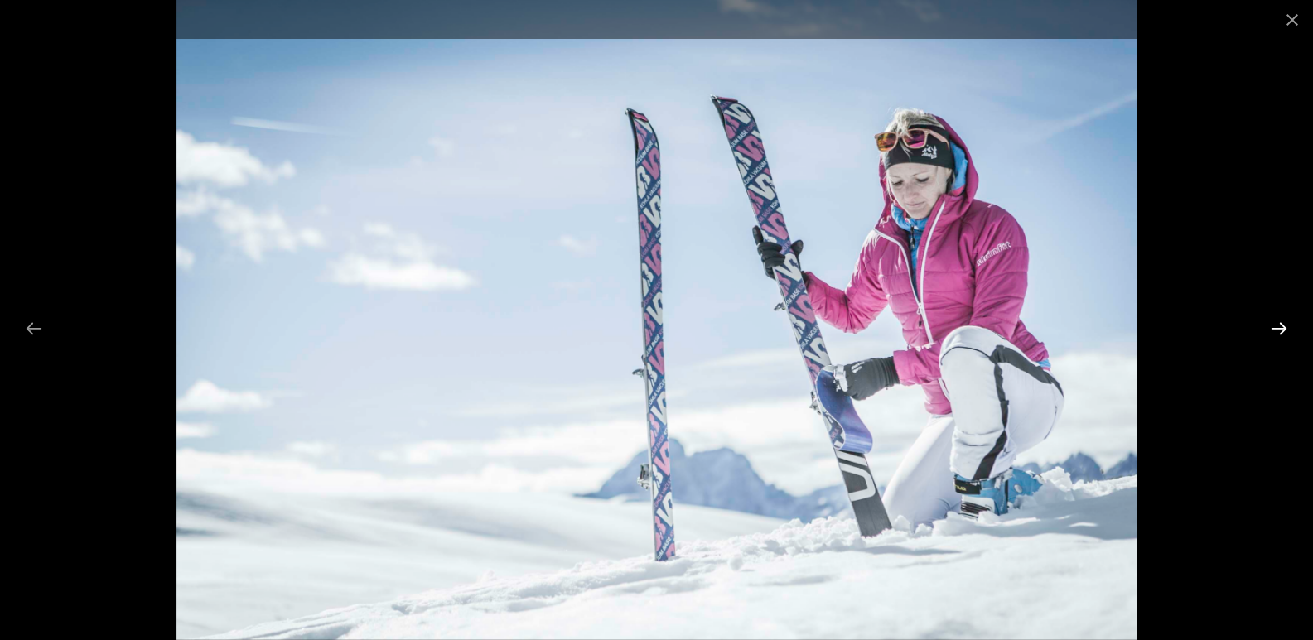
click at [1278, 326] on button "Next slide" at bounding box center [1279, 328] width 35 height 32
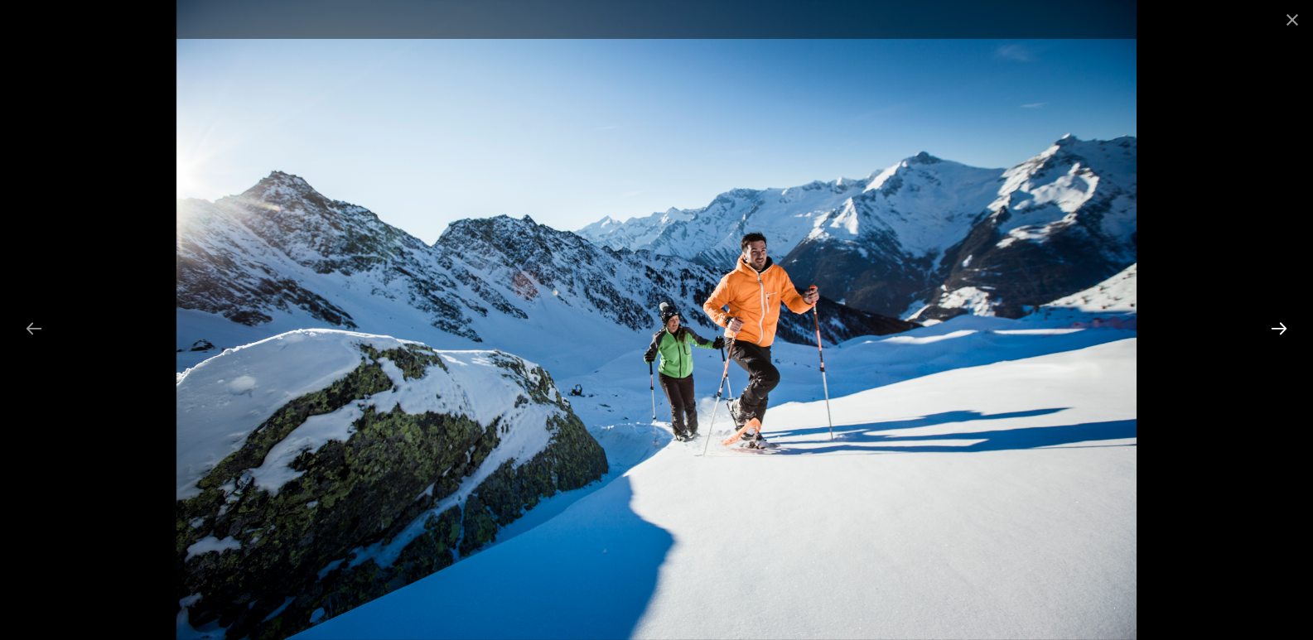
click at [1278, 326] on button "Next slide" at bounding box center [1279, 328] width 35 height 32
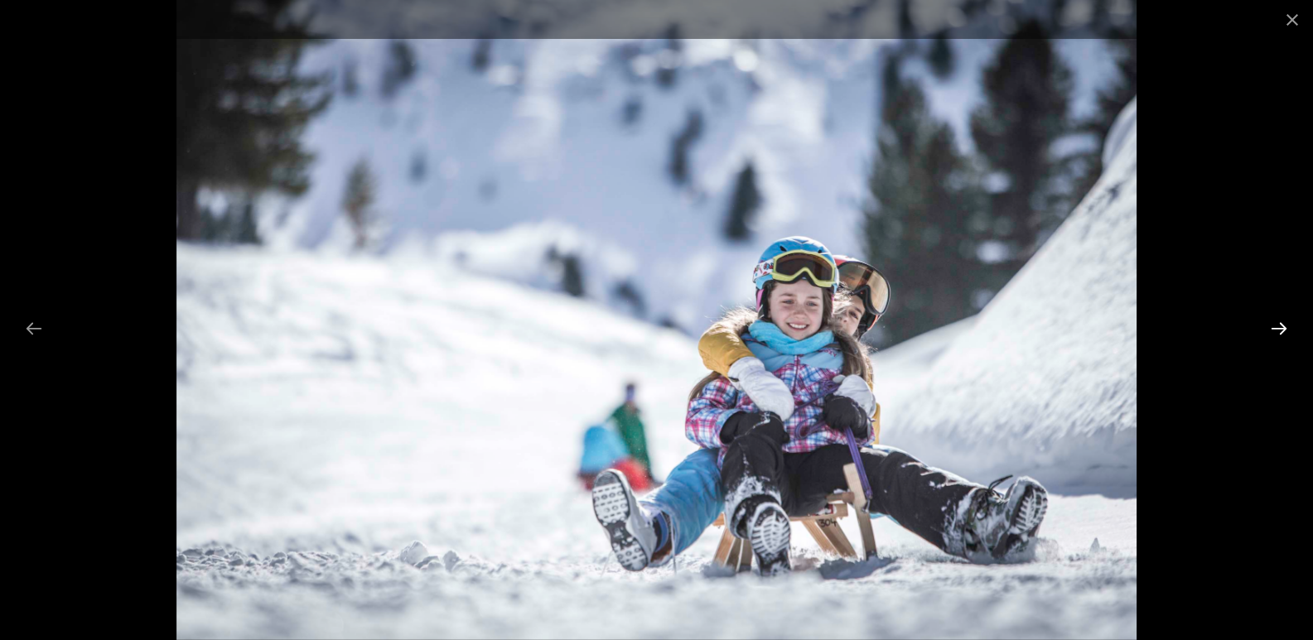
click at [1278, 326] on button "Next slide" at bounding box center [1279, 328] width 35 height 32
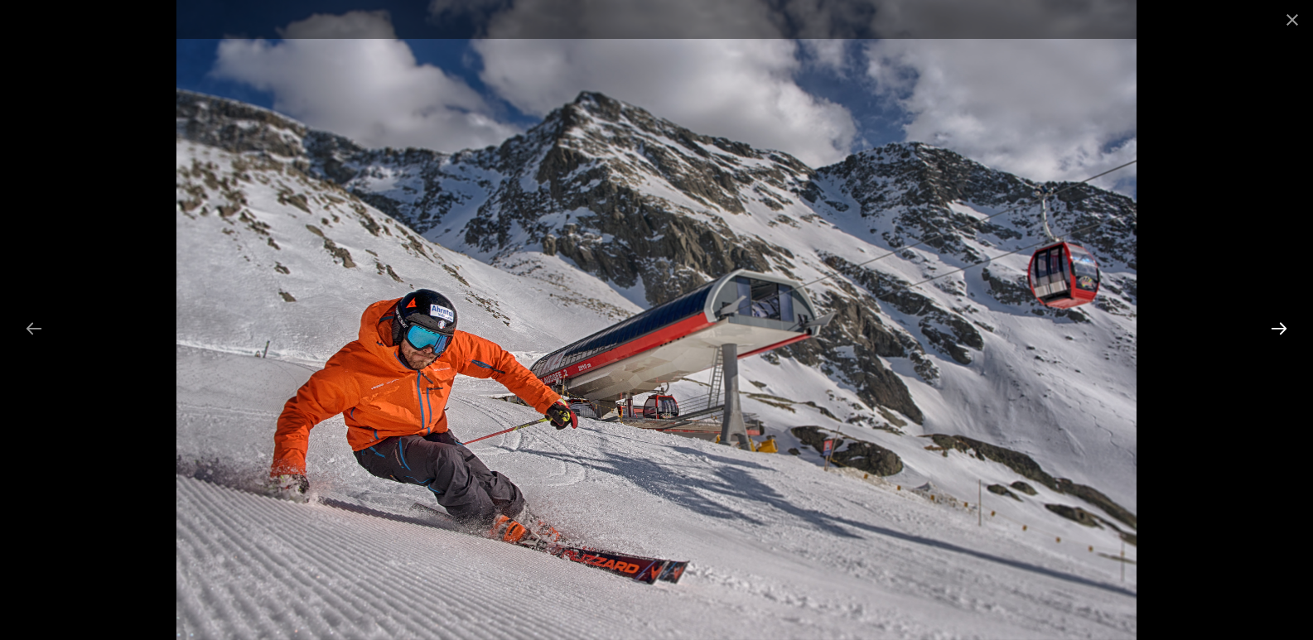
click at [1278, 326] on button "Next slide" at bounding box center [1279, 328] width 35 height 32
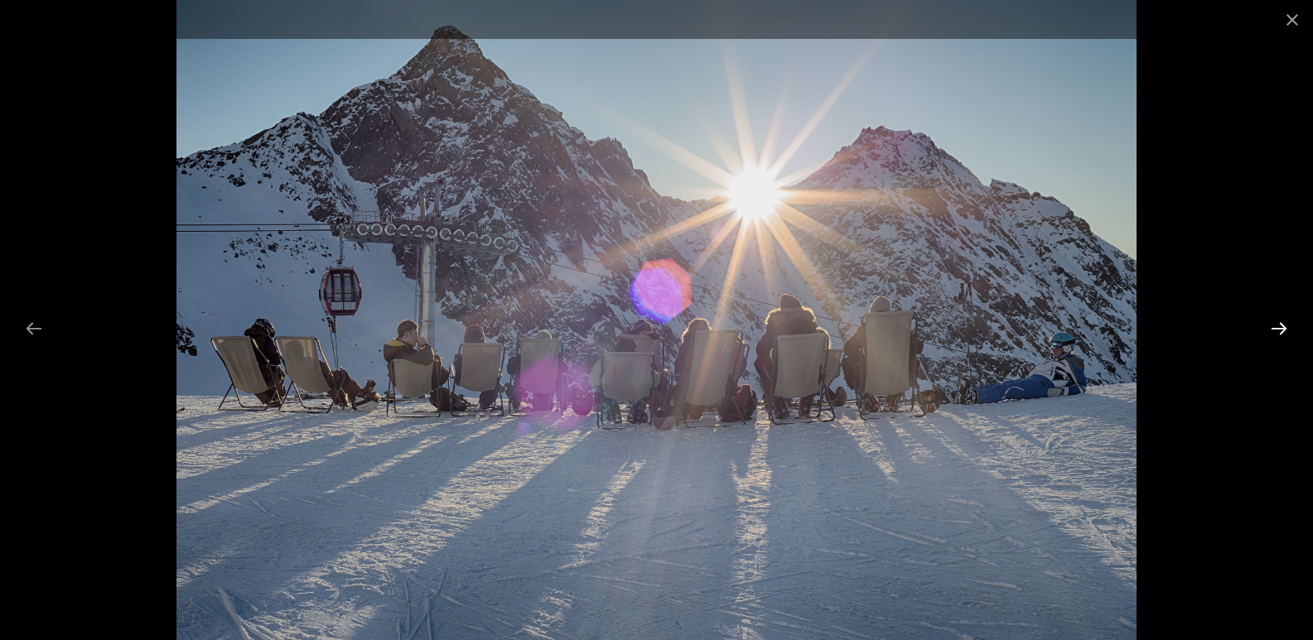
click at [1278, 326] on button "Next slide" at bounding box center [1279, 328] width 35 height 32
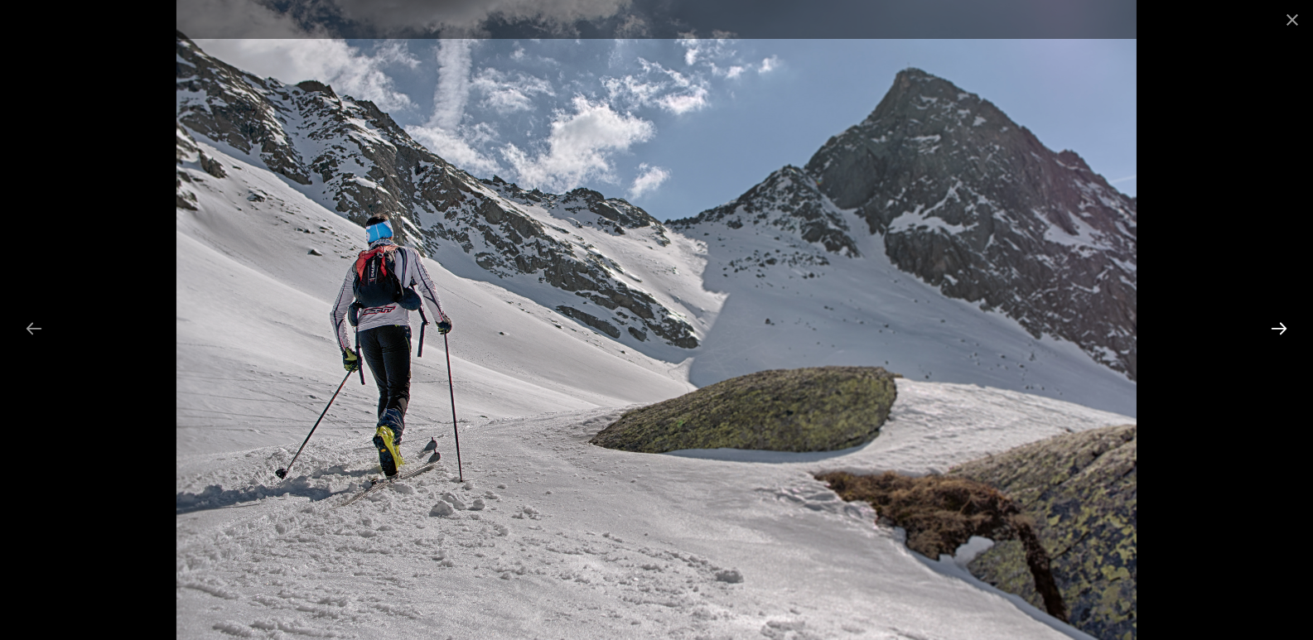
click at [1278, 326] on button "Next slide" at bounding box center [1279, 328] width 35 height 32
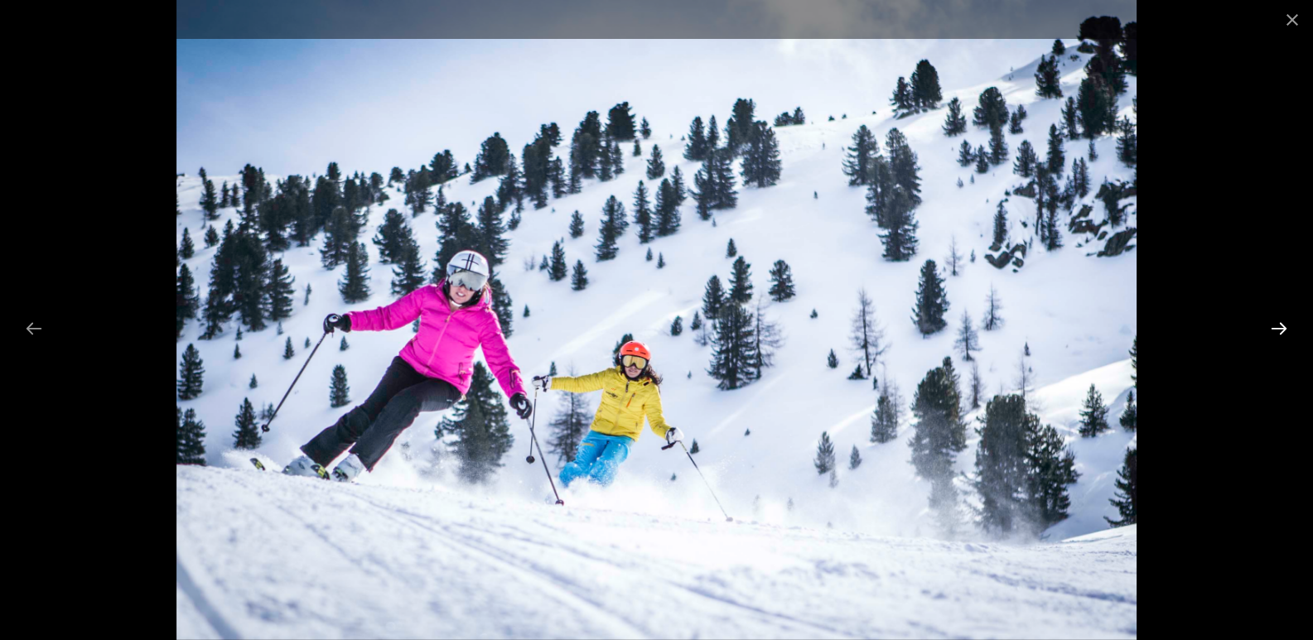
click at [1278, 326] on button "Next slide" at bounding box center [1279, 328] width 35 height 32
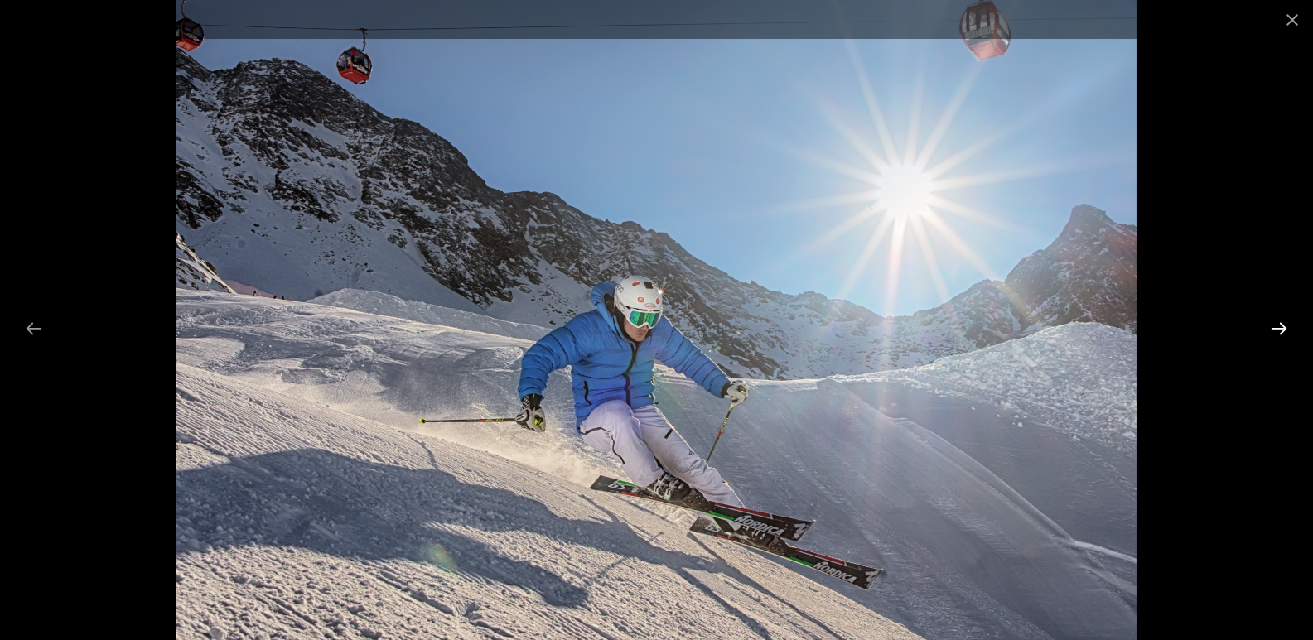
click at [1278, 326] on button "Next slide" at bounding box center [1279, 328] width 35 height 32
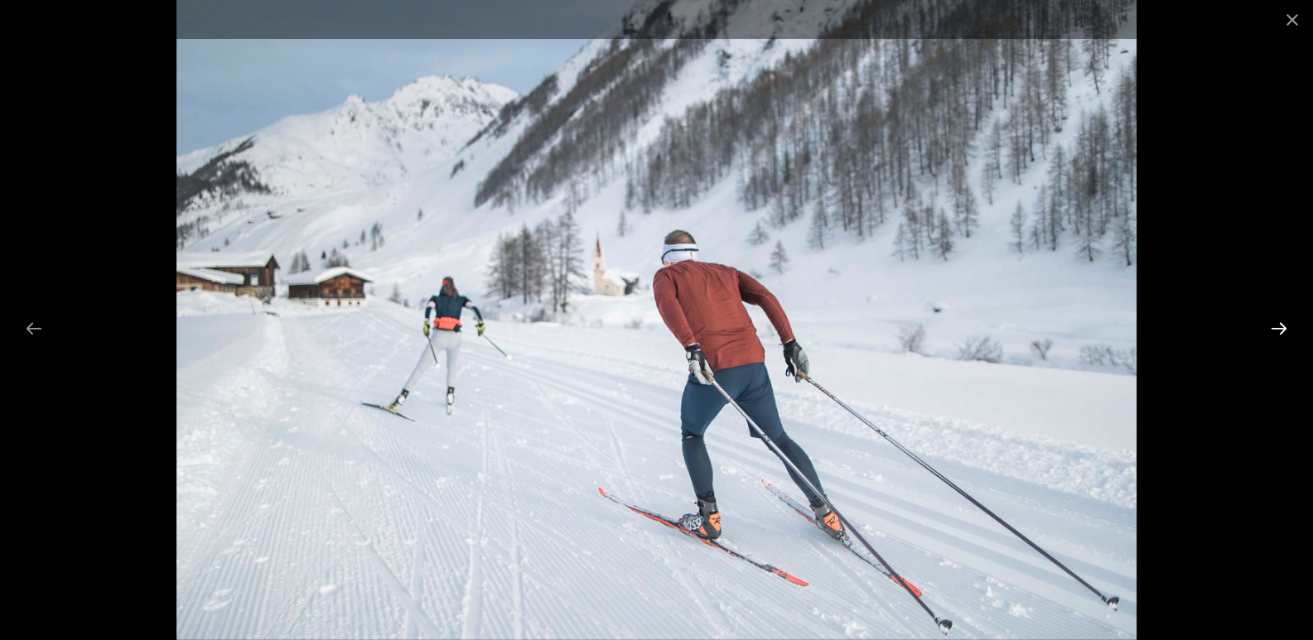
click at [1278, 326] on button "Next slide" at bounding box center [1279, 328] width 35 height 32
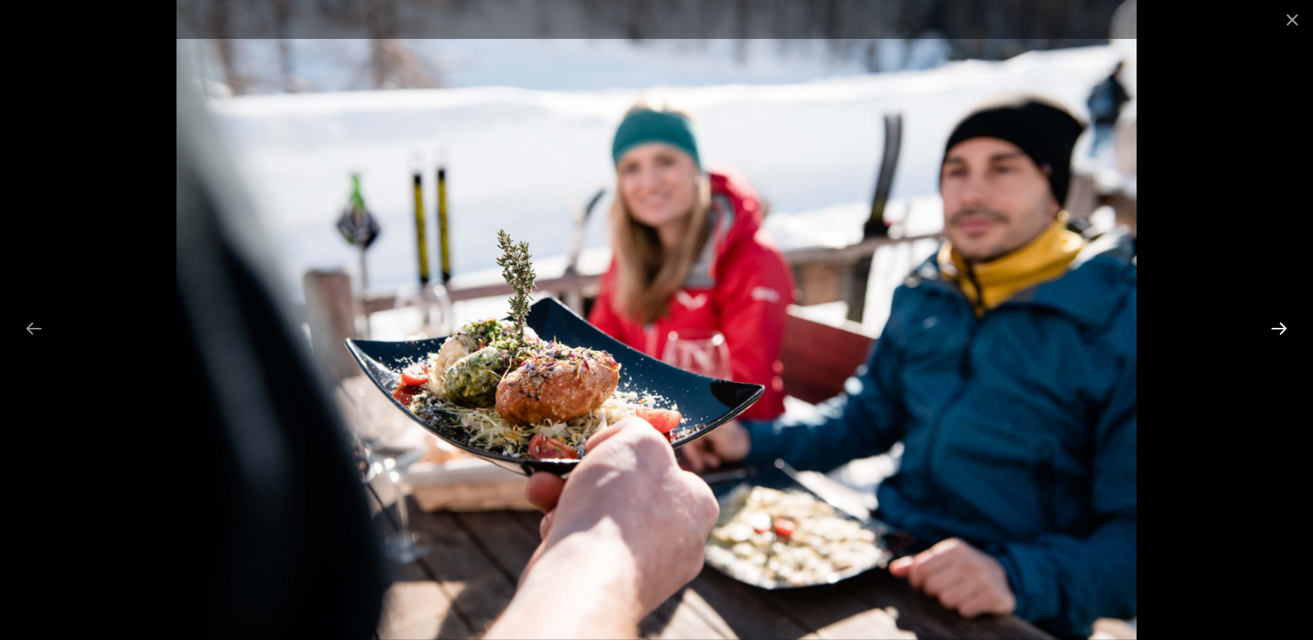
click at [1278, 326] on button "Next slide" at bounding box center [1279, 328] width 35 height 32
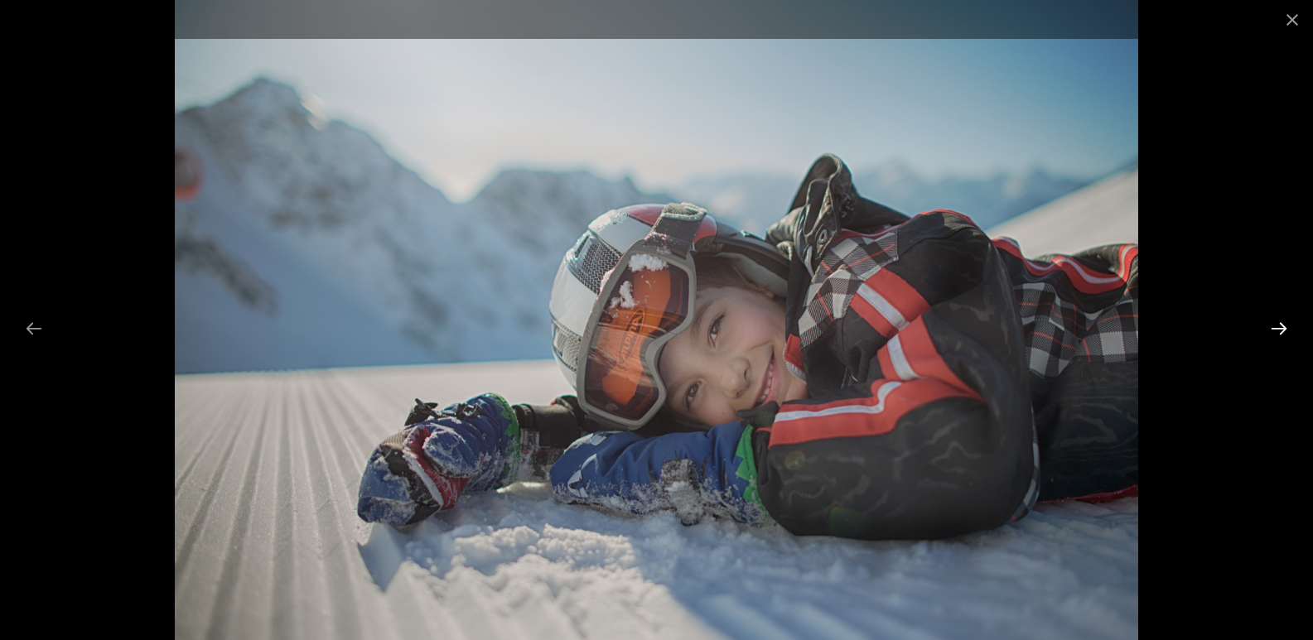
click at [1278, 326] on button "Next slide" at bounding box center [1279, 328] width 35 height 32
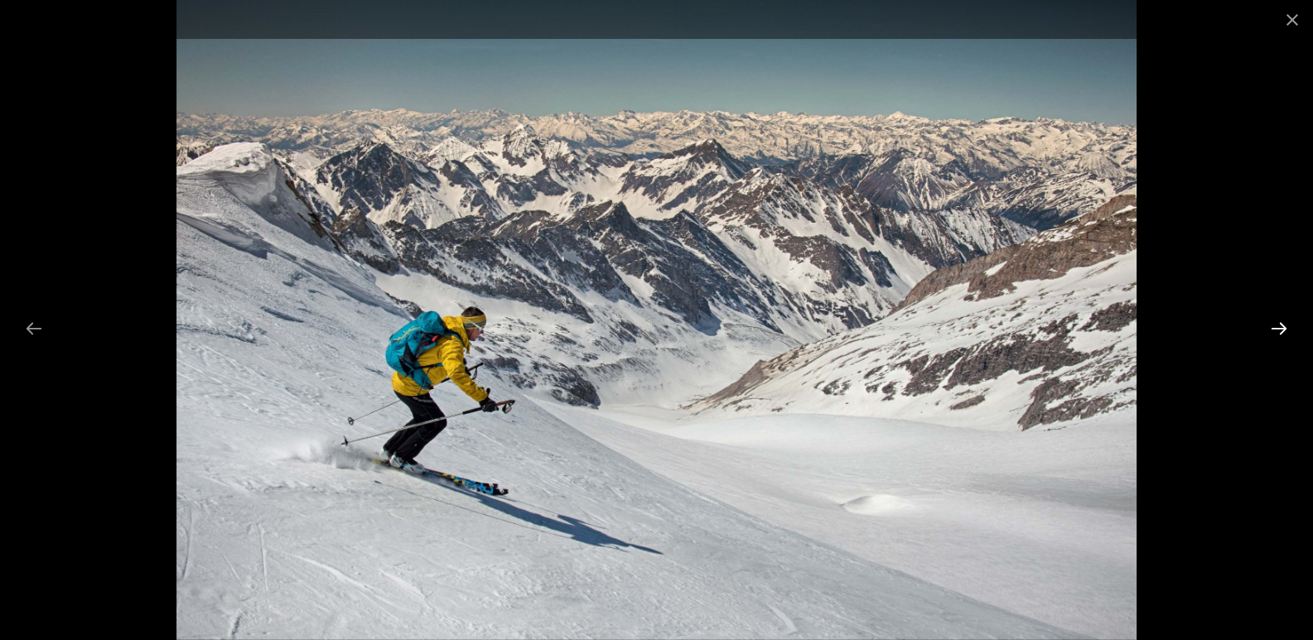
click at [1278, 326] on button "Next slide" at bounding box center [1279, 328] width 35 height 32
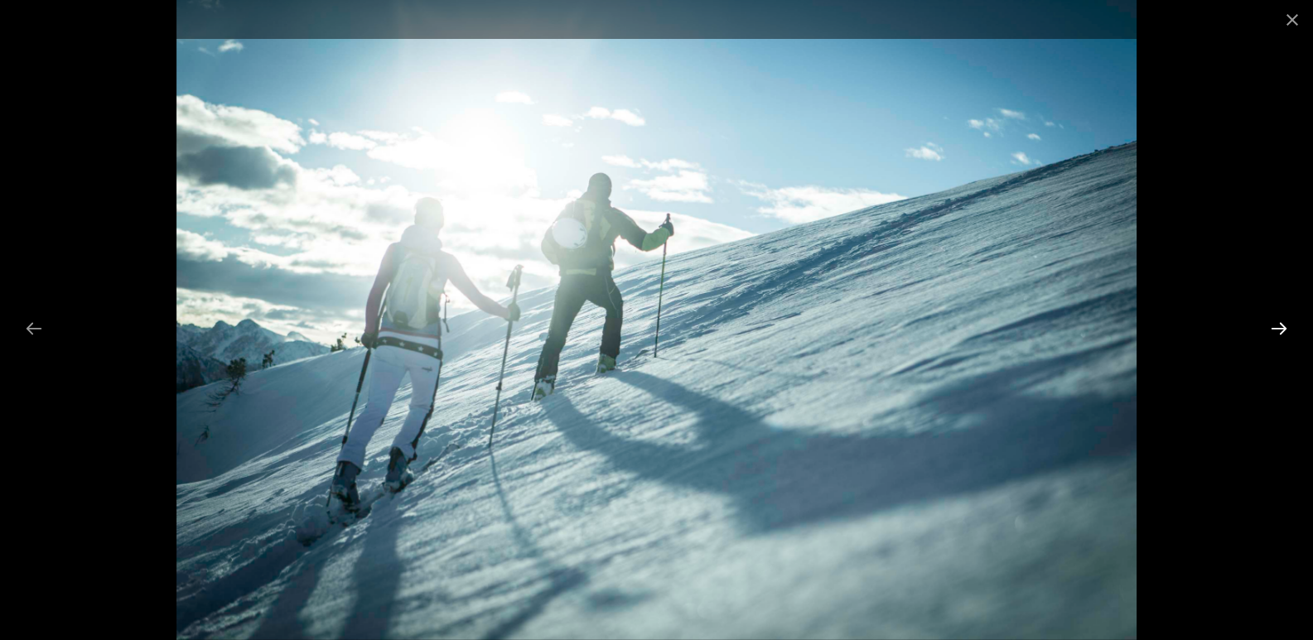
click at [1278, 326] on button "Next slide" at bounding box center [1279, 328] width 35 height 32
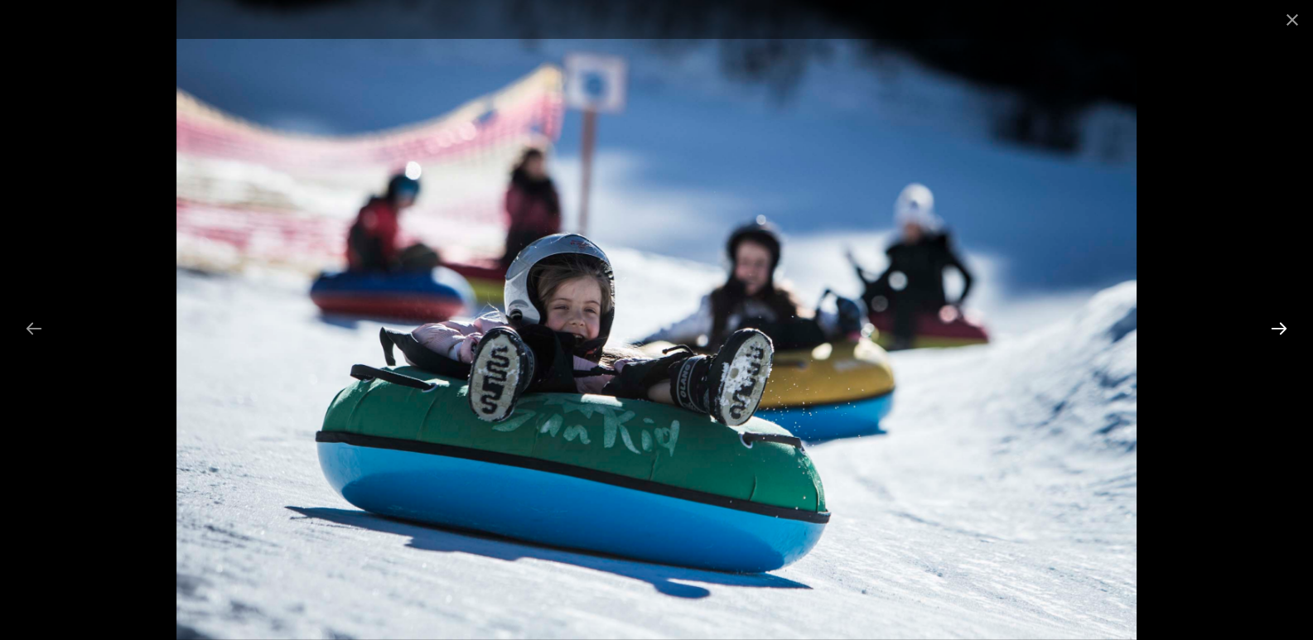
click at [1278, 326] on button "Next slide" at bounding box center [1279, 328] width 35 height 32
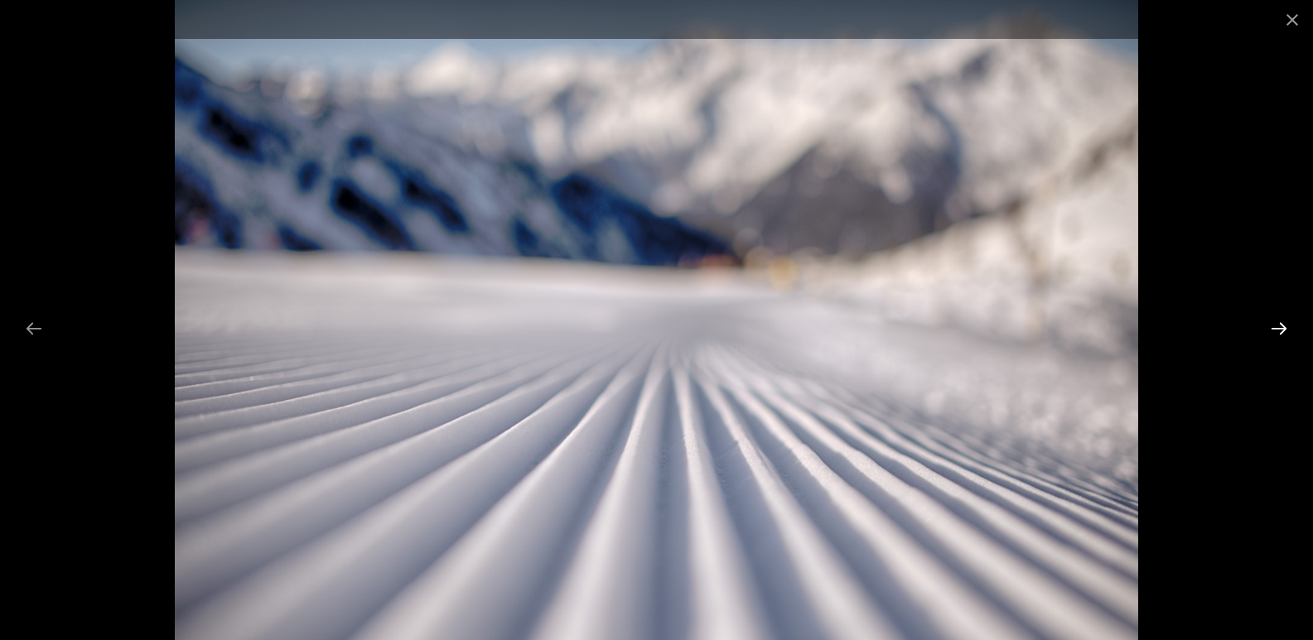
click at [1278, 326] on button "Next slide" at bounding box center [1279, 328] width 35 height 32
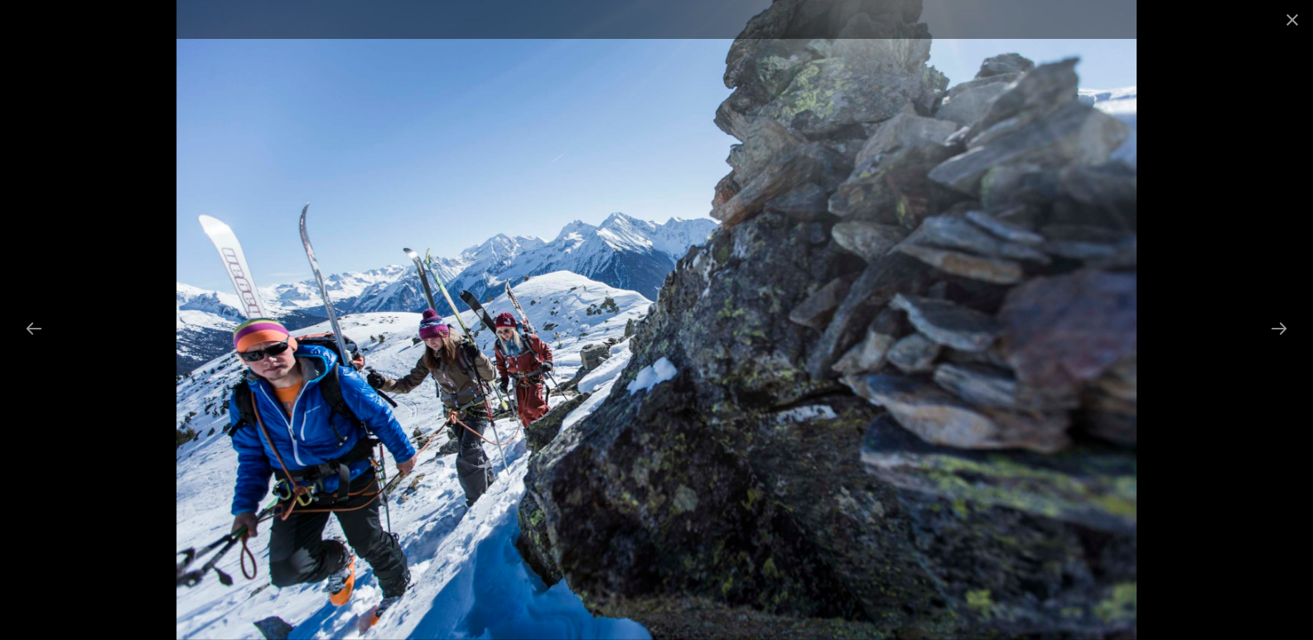
scroll to position [166, 0]
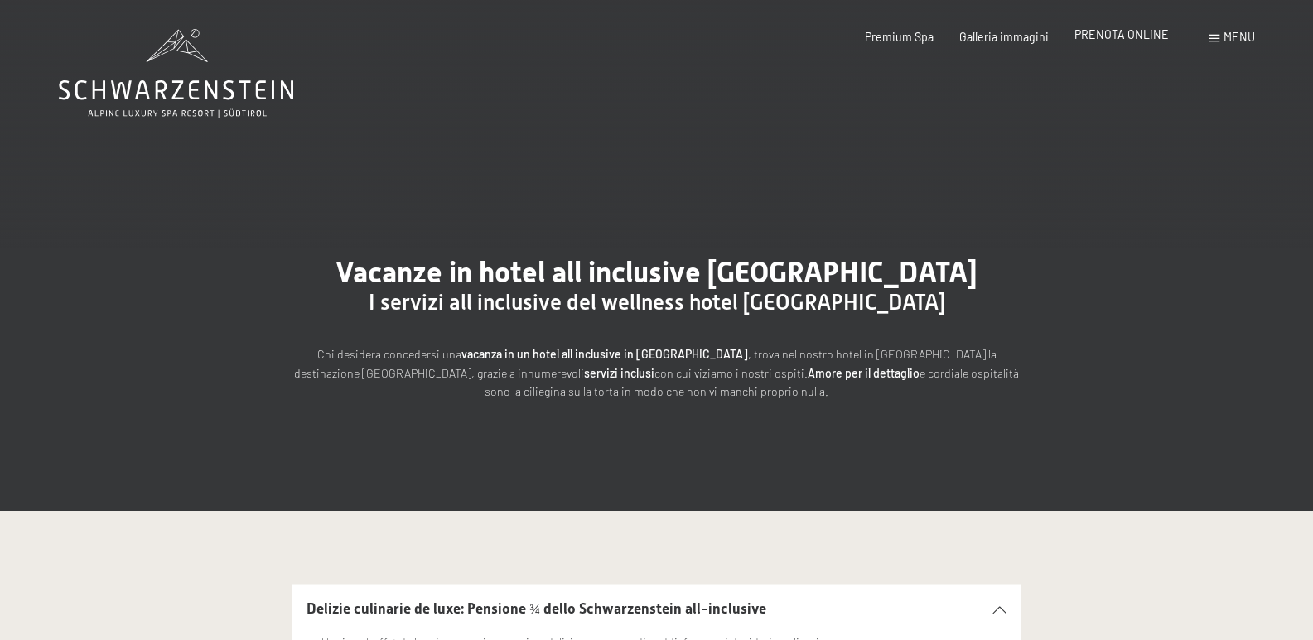
click at [1127, 39] on span "PRENOTA ONLINE" at bounding box center [1122, 34] width 94 height 14
click at [1119, 33] on span "PRENOTA ONLINE" at bounding box center [1122, 34] width 94 height 14
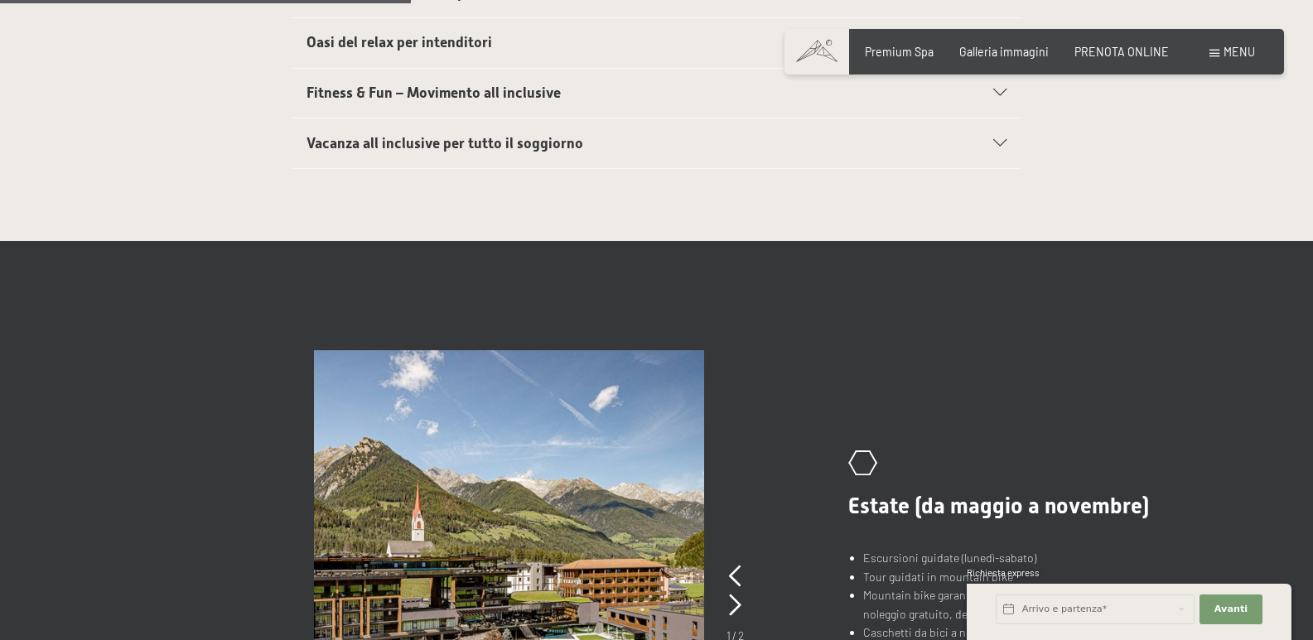
scroll to position [911, 0]
click at [555, 138] on span "Vacanza all inclusive per tutto il soggiorno" at bounding box center [445, 144] width 277 height 17
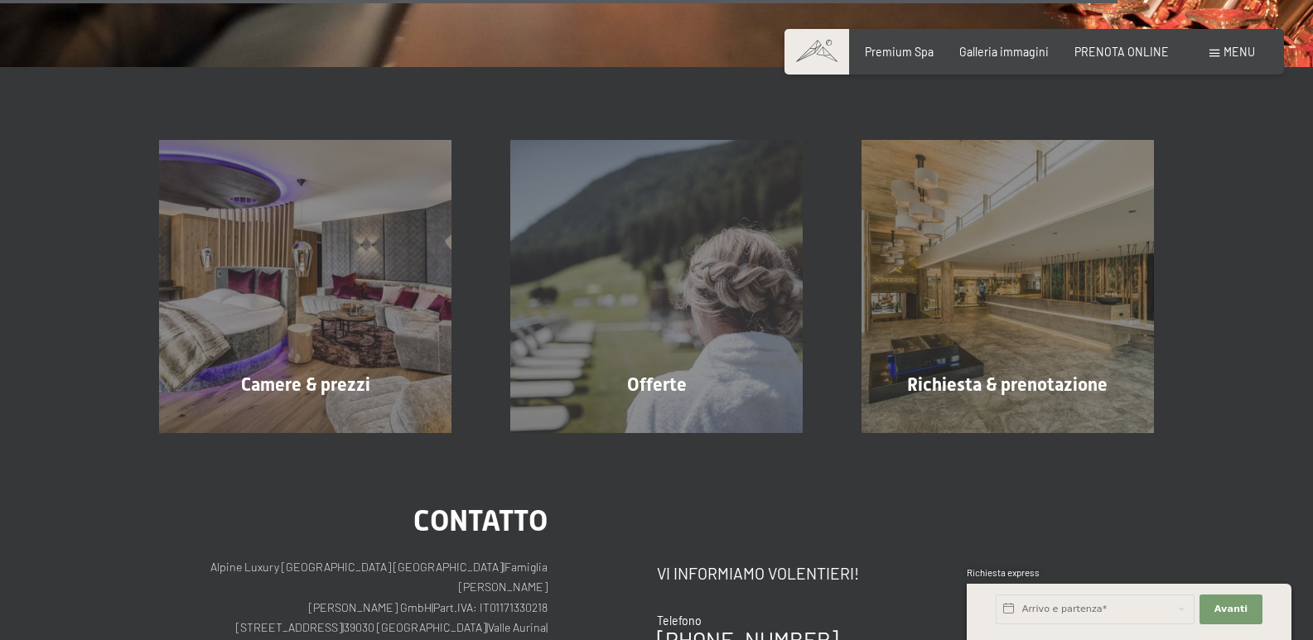
scroll to position [2558, 0]
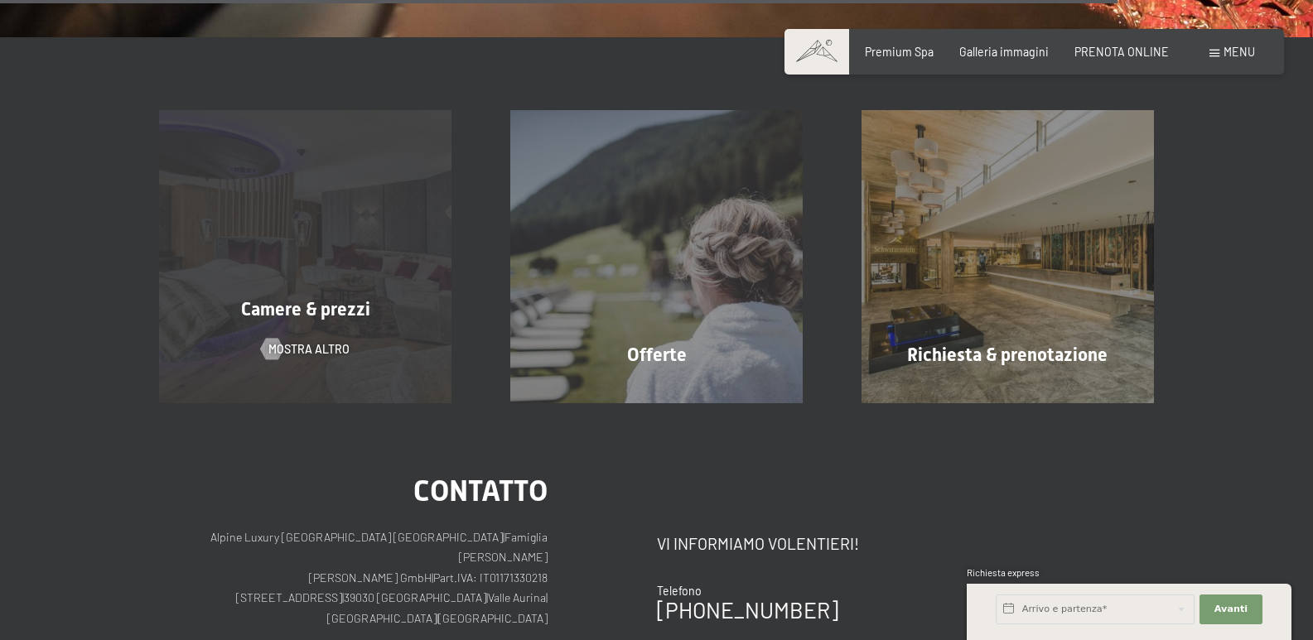
click at [360, 271] on div "Camere & prezzi mostra altro" at bounding box center [305, 256] width 351 height 292
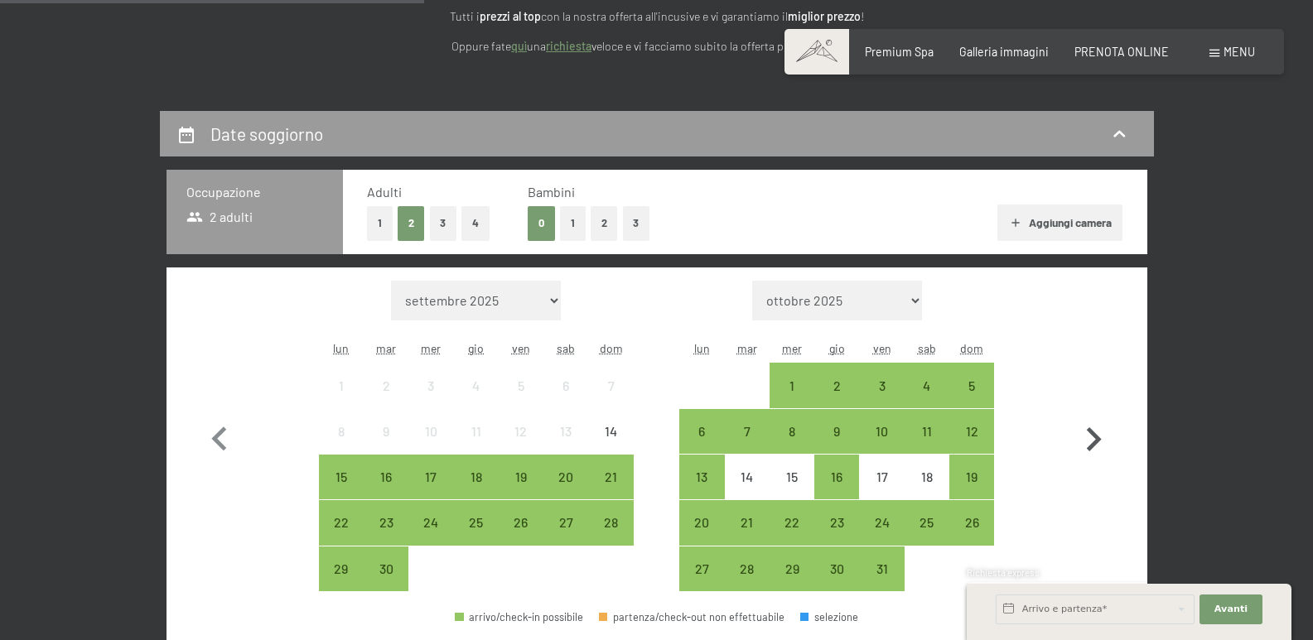
click at [1090, 436] on icon "button" at bounding box center [1094, 440] width 48 height 48
select select "[DATE]"
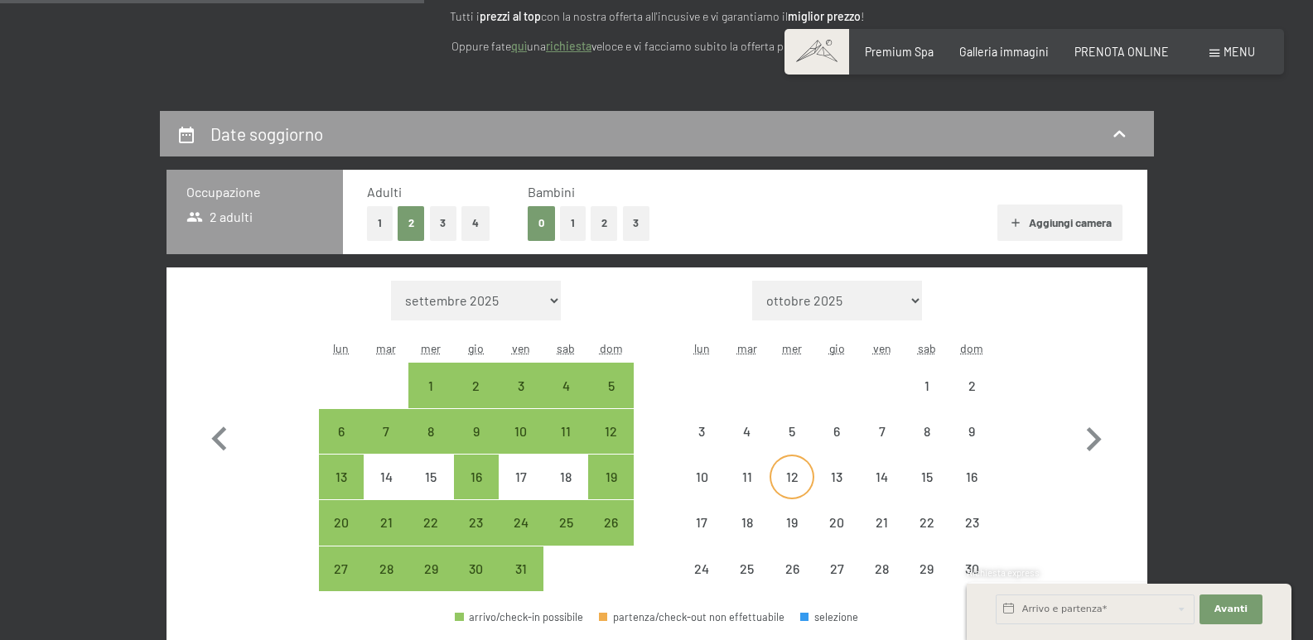
select select "[DATE]"
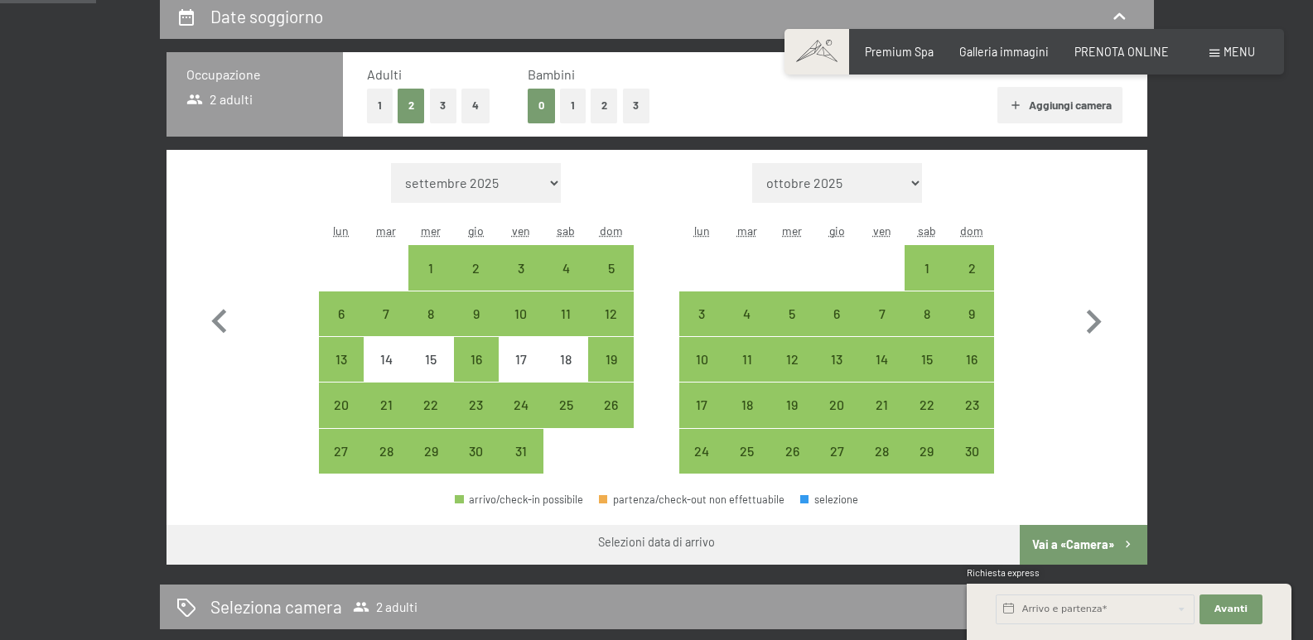
scroll to position [414, 0]
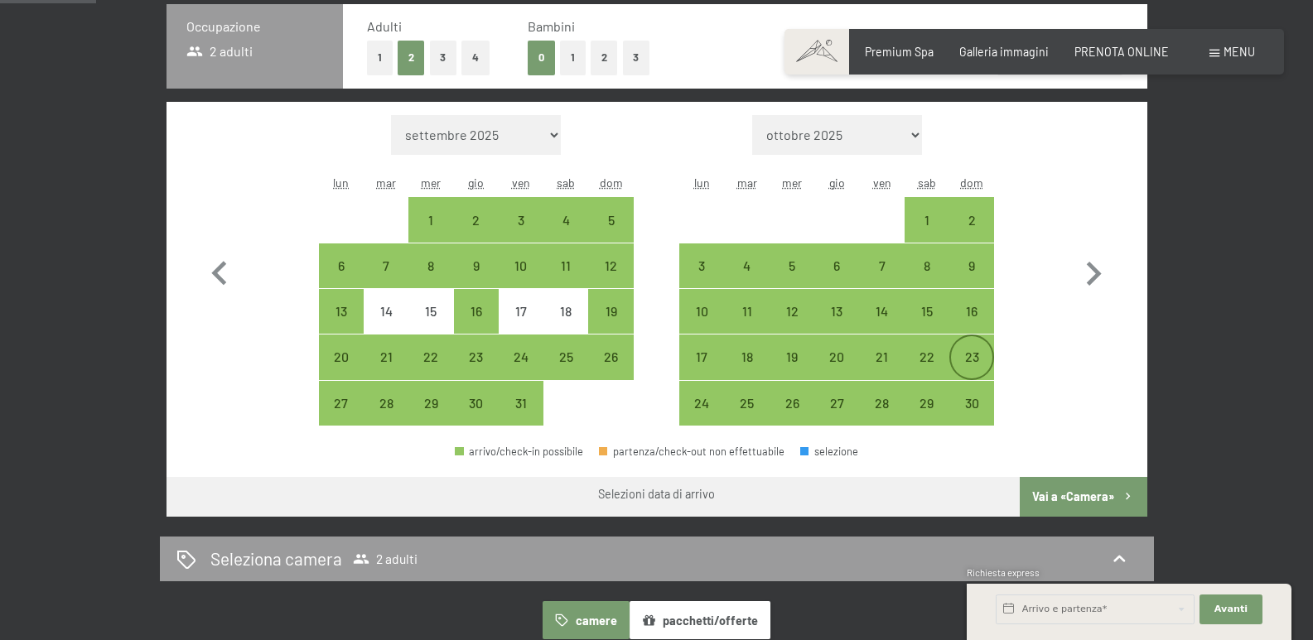
click at [963, 351] on div "23" at bounding box center [971, 370] width 41 height 41
select select "[DATE]"
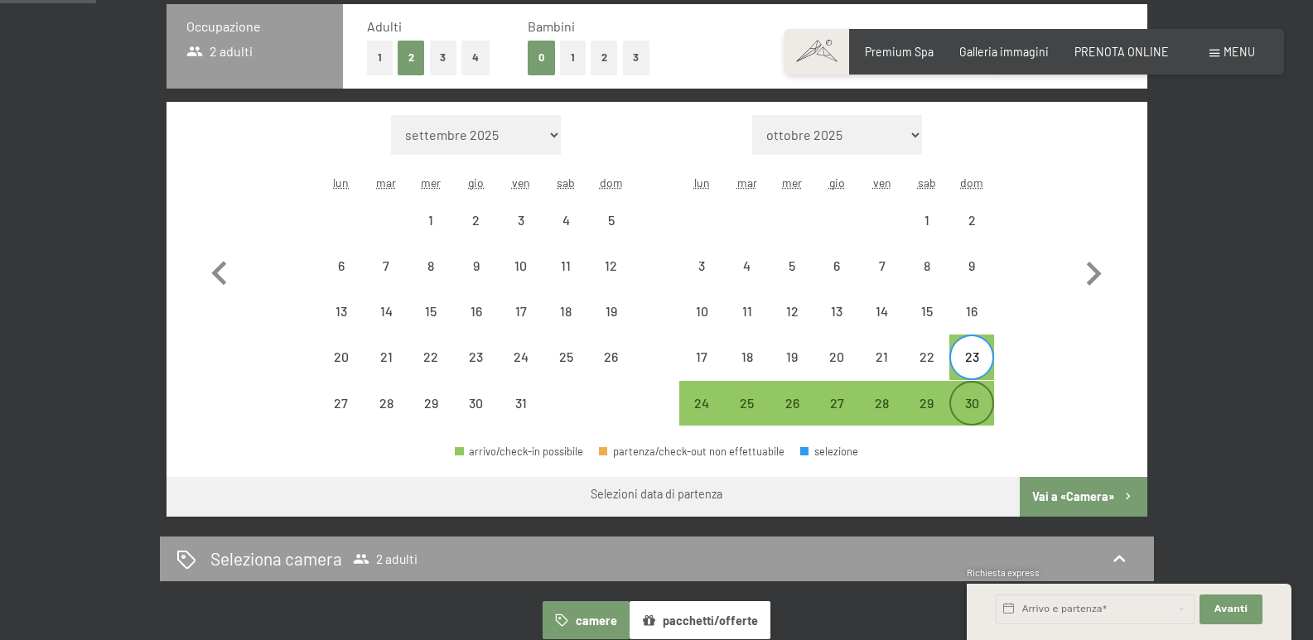
click at [969, 406] on div "30" at bounding box center [971, 417] width 41 height 41
select select "[DATE]"
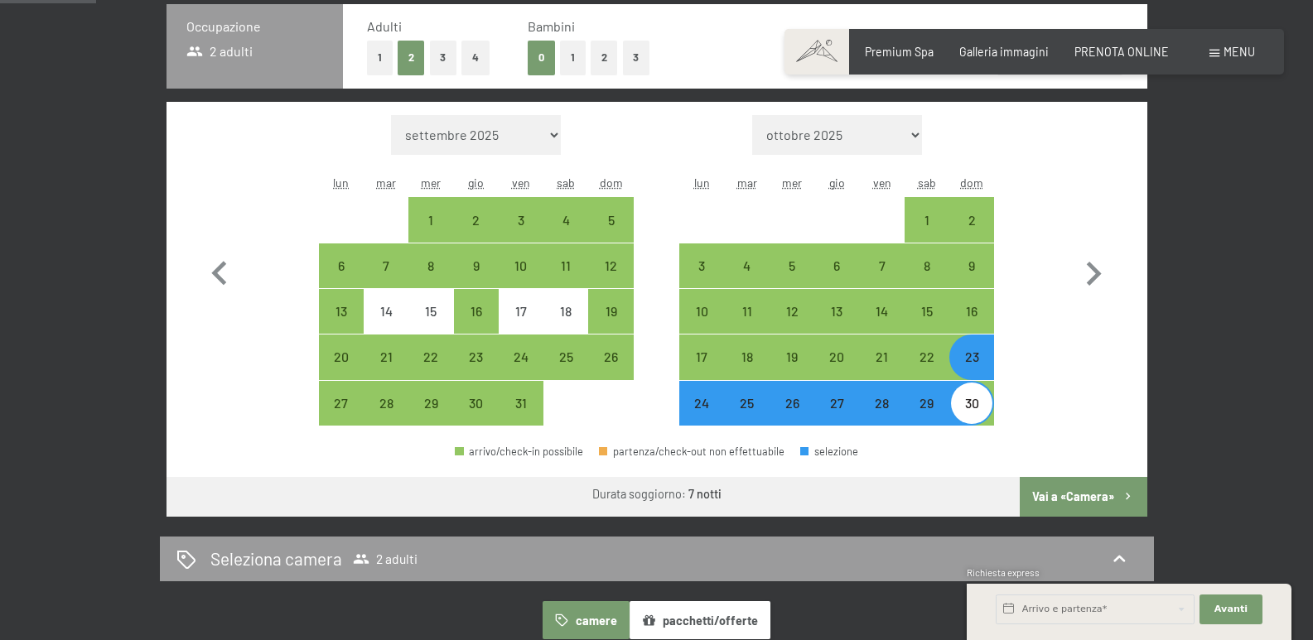
click at [1051, 494] on button "Vai a «Camera»" at bounding box center [1083, 497] width 127 height 40
select select "[DATE]"
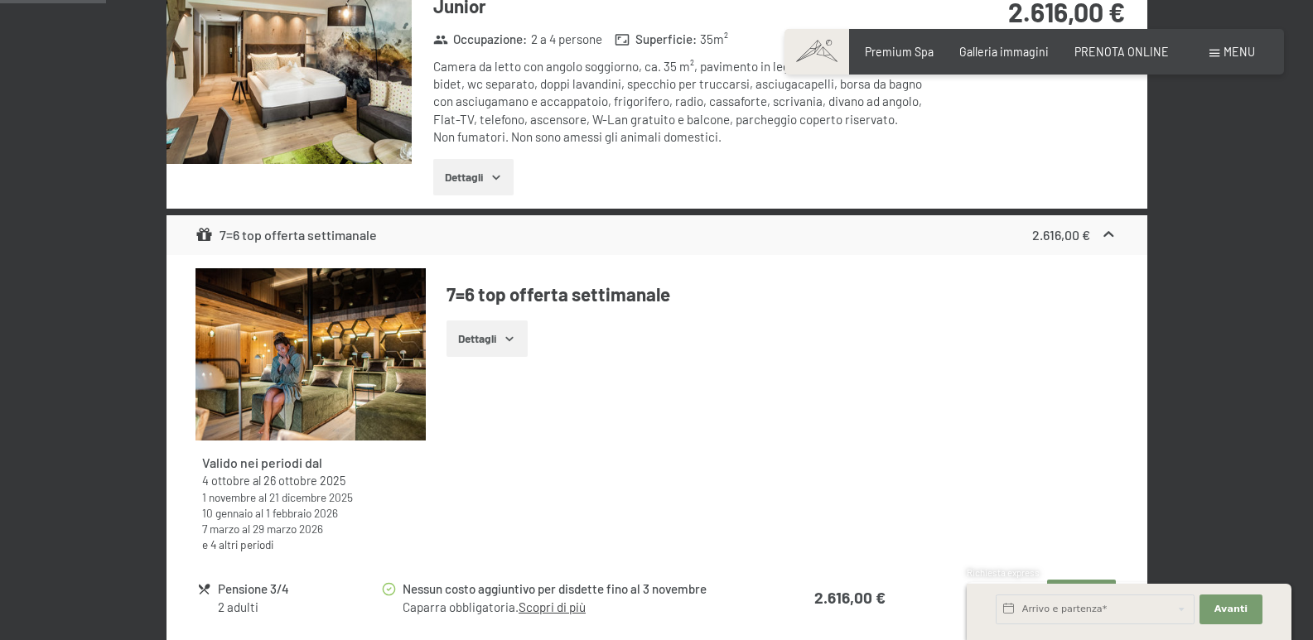
scroll to position [608, 0]
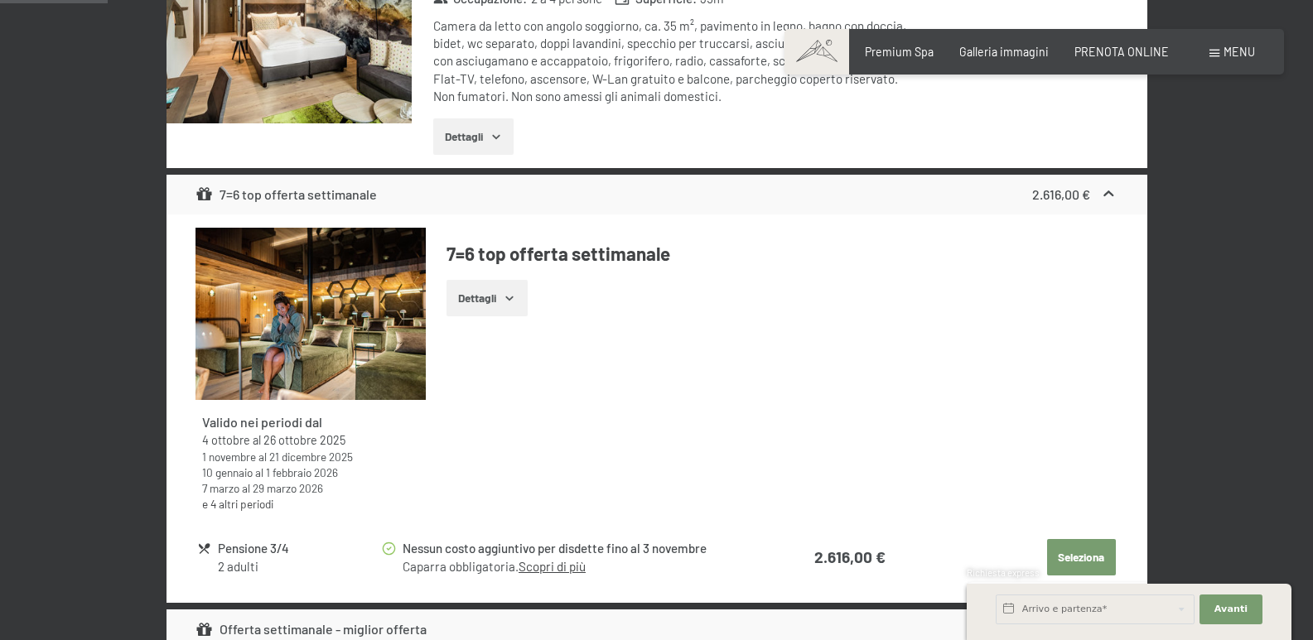
click at [513, 294] on icon "button" at bounding box center [509, 298] width 13 height 13
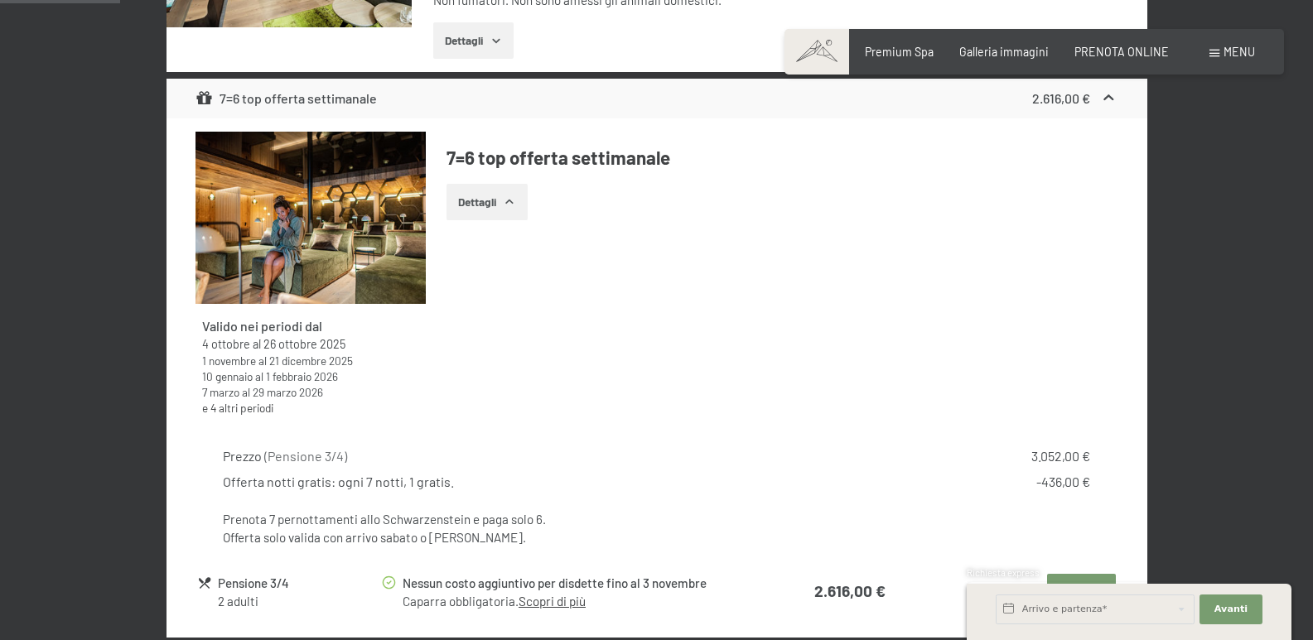
scroll to position [691, 0]
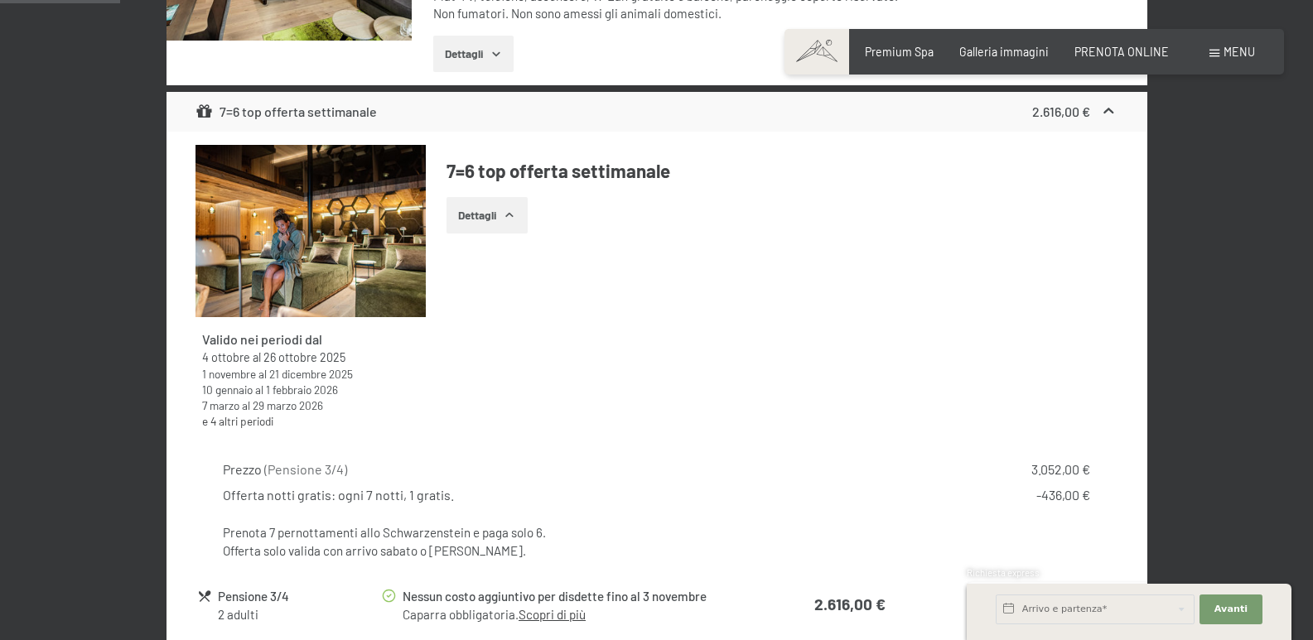
click at [279, 241] on img at bounding box center [311, 231] width 230 height 173
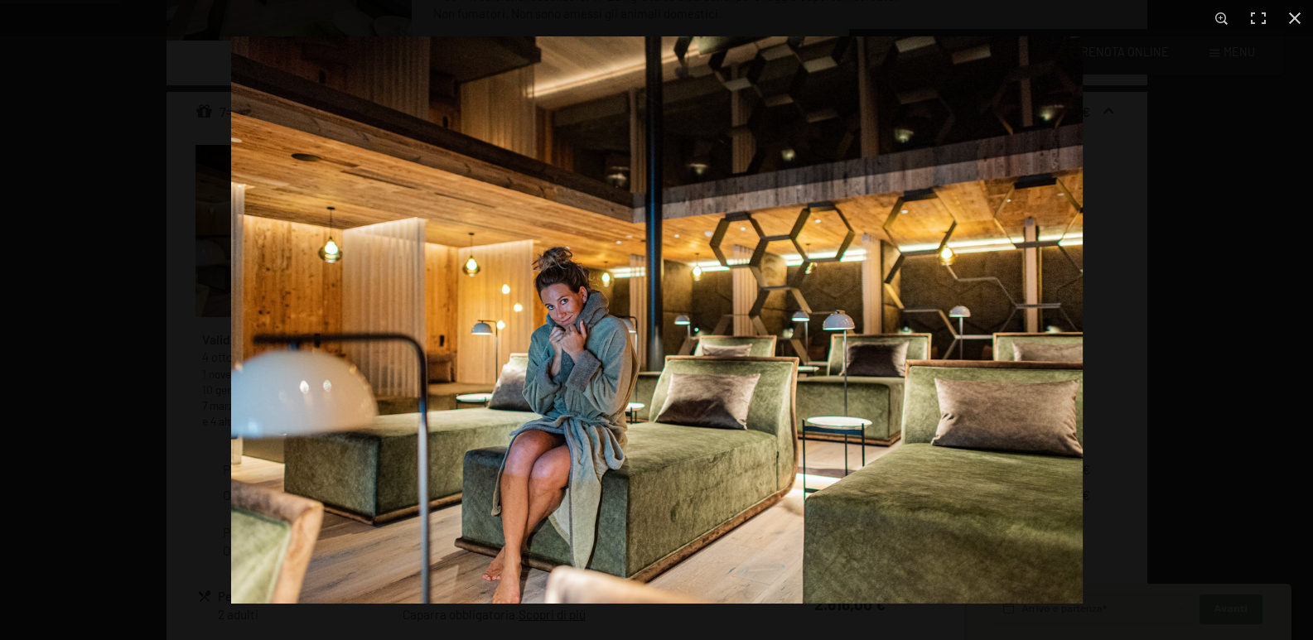
click at [1077, 347] on img at bounding box center [657, 320] width 852 height 568
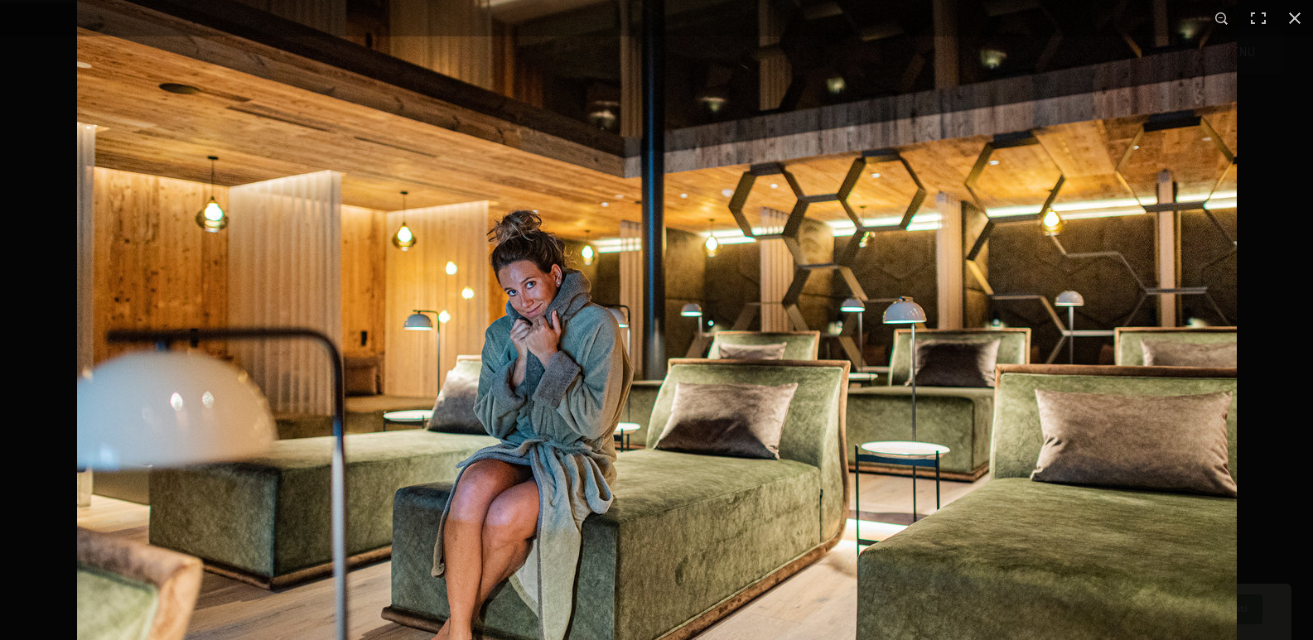
click at [266, 368] on img at bounding box center [657, 310] width 1160 height 773
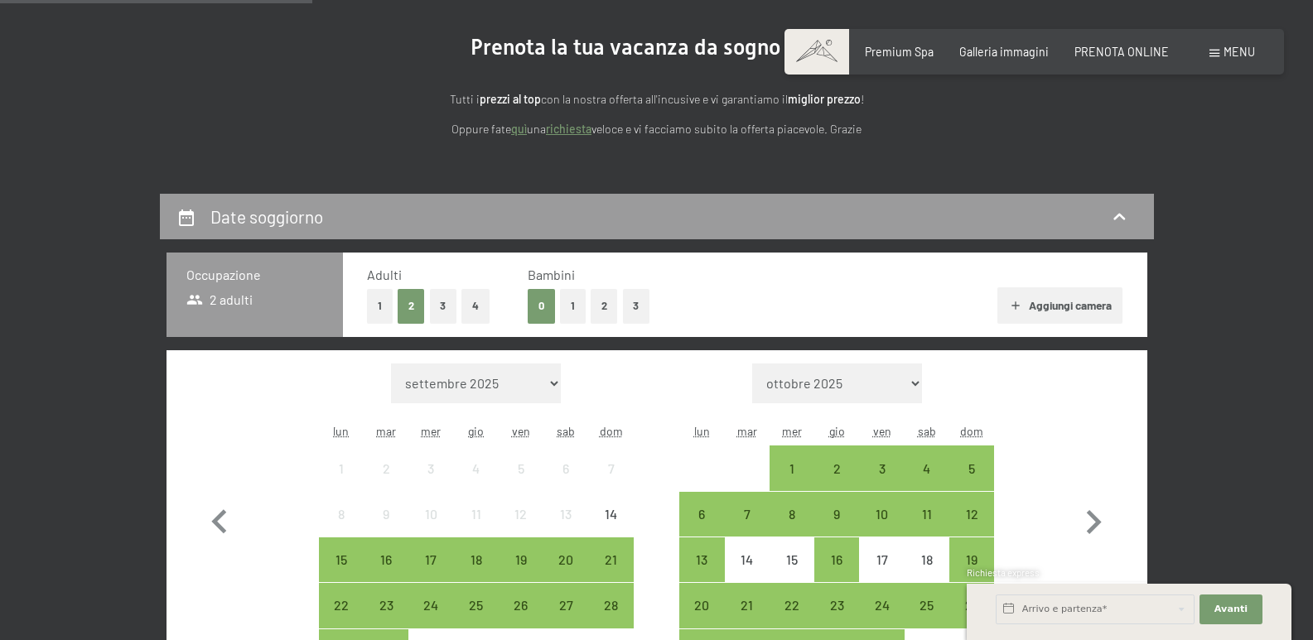
click at [573, 306] on button "1" at bounding box center [573, 306] width 26 height 34
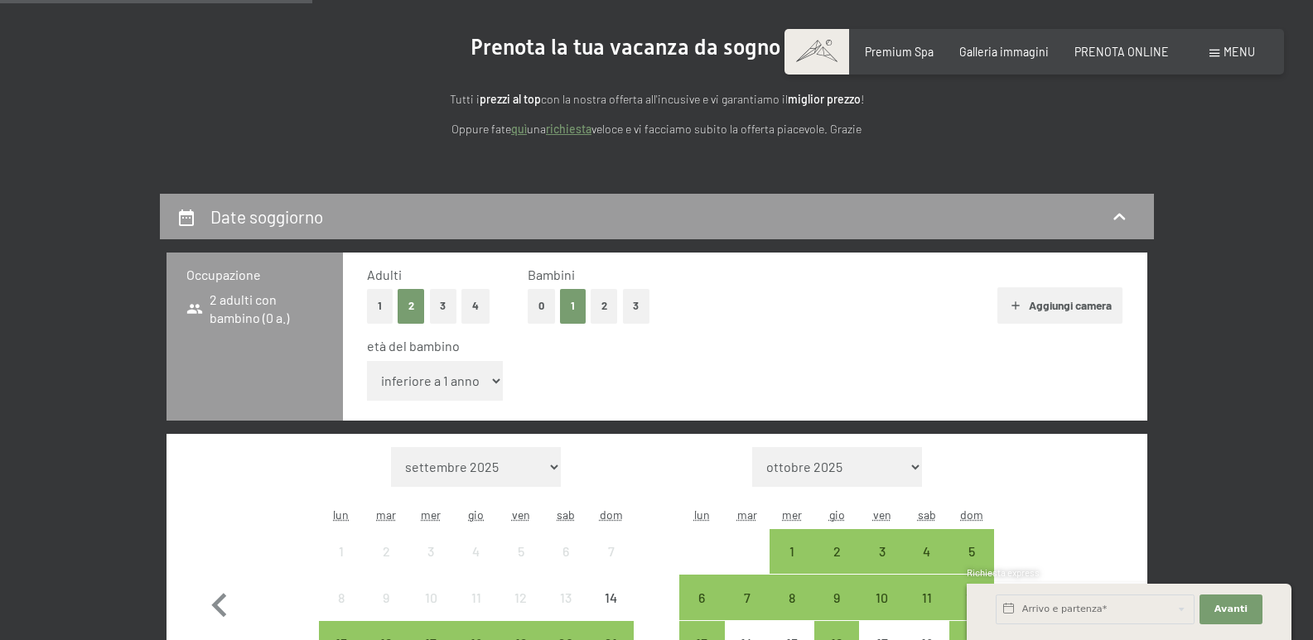
click at [490, 381] on select "inferiore a 1 anno 1 anno 2 anni 3 anni 4 anni 5 anni 6 anni 7 anni 8 anni 9 an…" at bounding box center [435, 381] width 137 height 40
select select "10"
click at [367, 361] on select "inferiore a 1 anno 1 anno 2 anni 3 anni 4 anni 5 anni 6 anni 7 anni 8 anni 9 an…" at bounding box center [435, 381] width 137 height 40
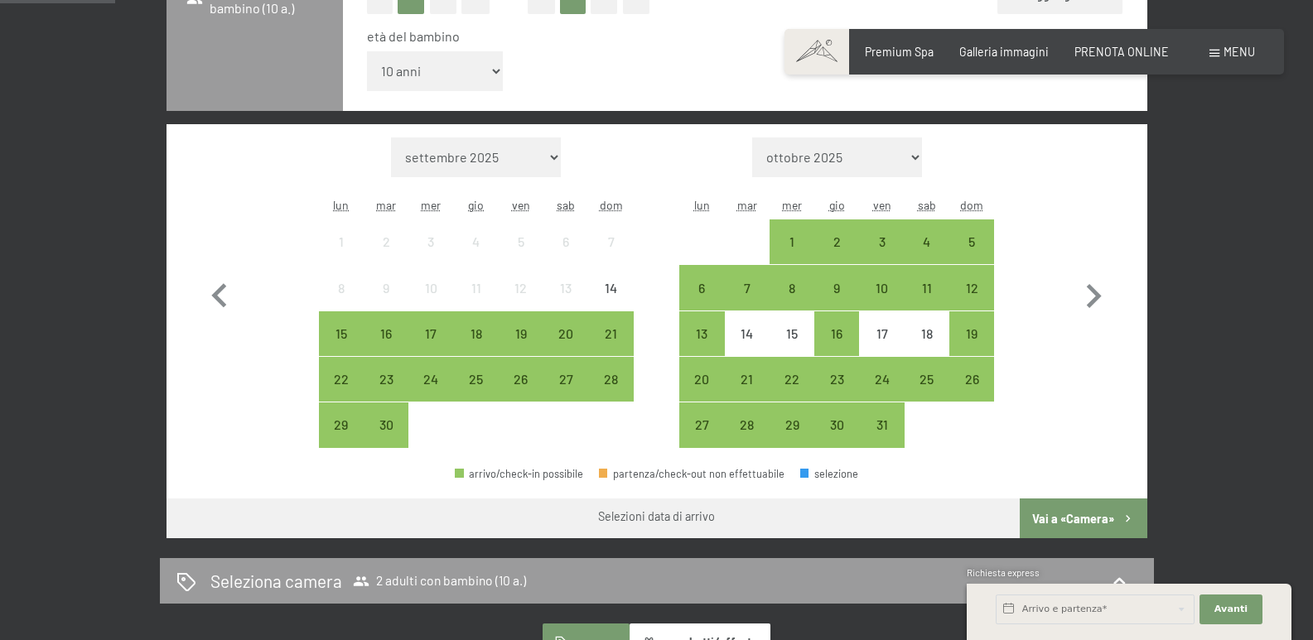
scroll to position [497, 0]
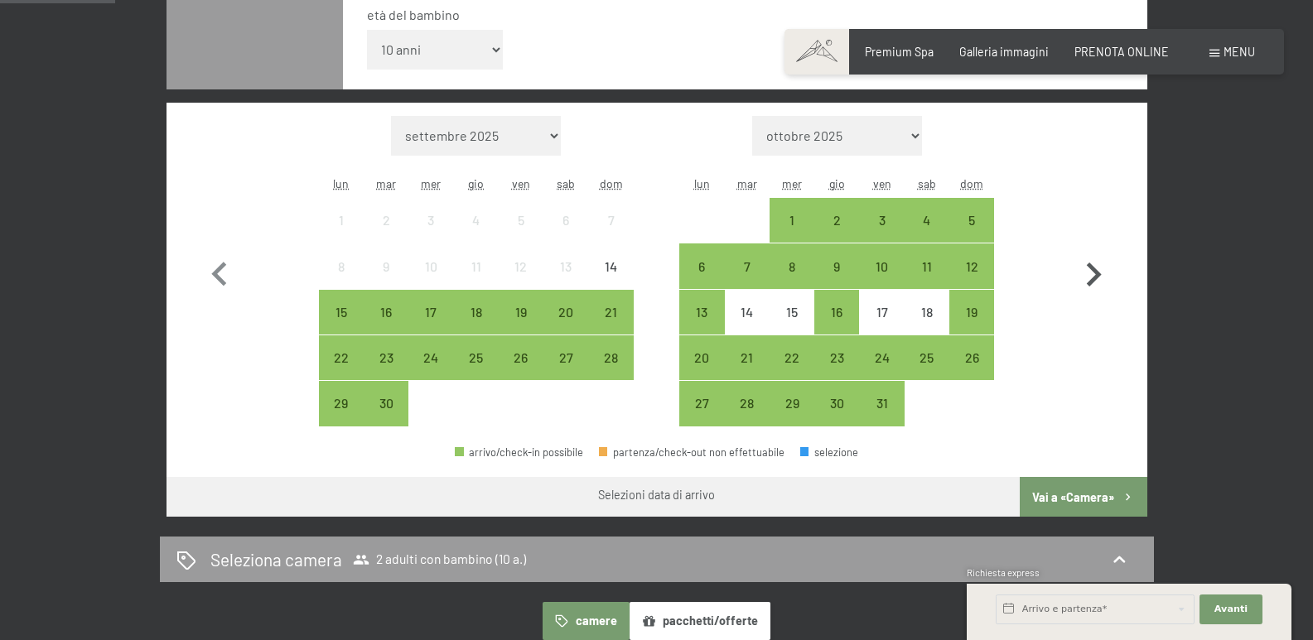
click at [1097, 268] on icon "button" at bounding box center [1094, 275] width 48 height 48
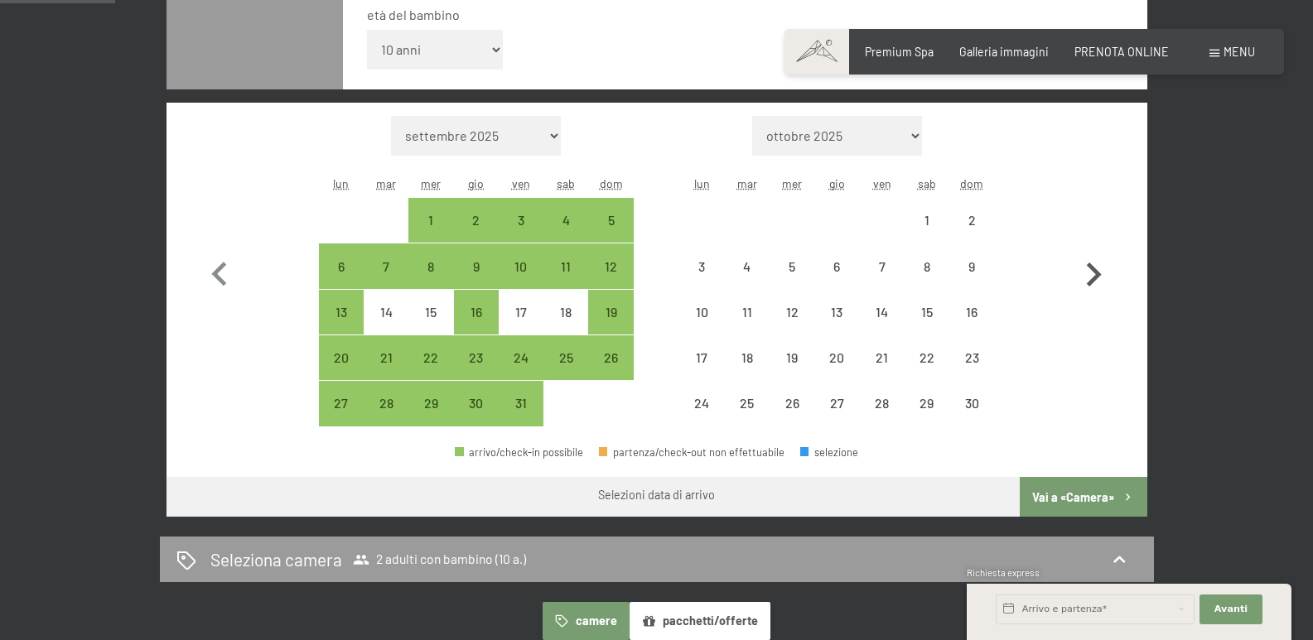
select select "[DATE]"
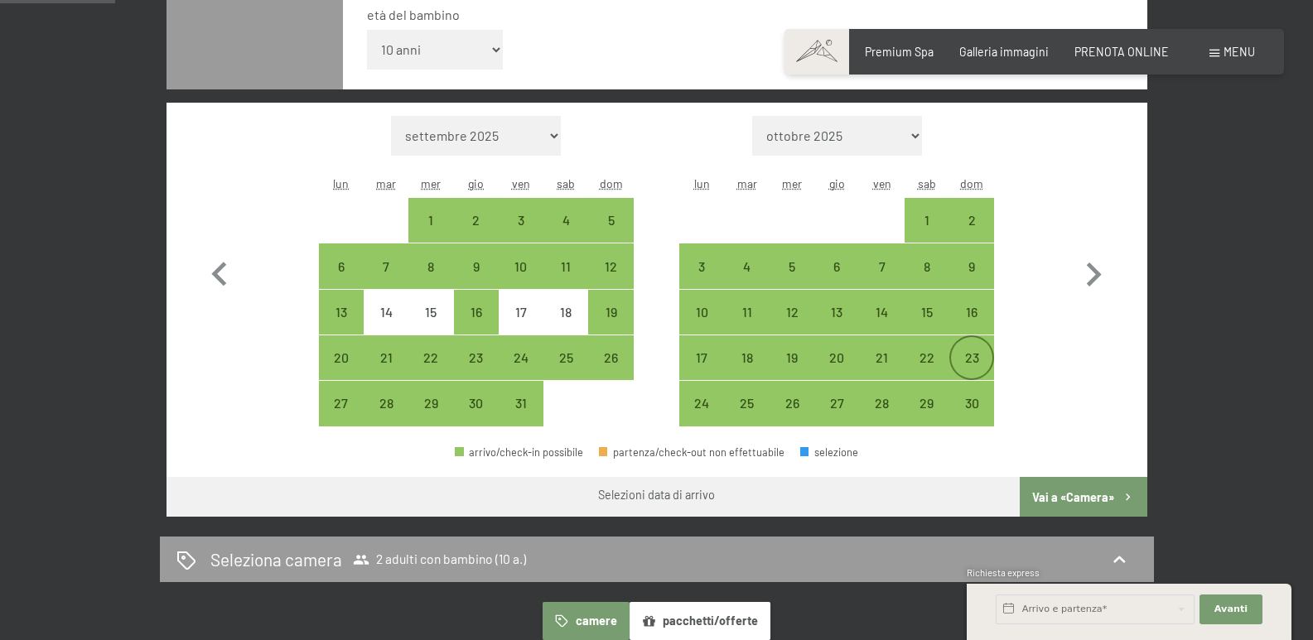
click at [961, 357] on div "23" at bounding box center [971, 371] width 41 height 41
select select "[DATE]"
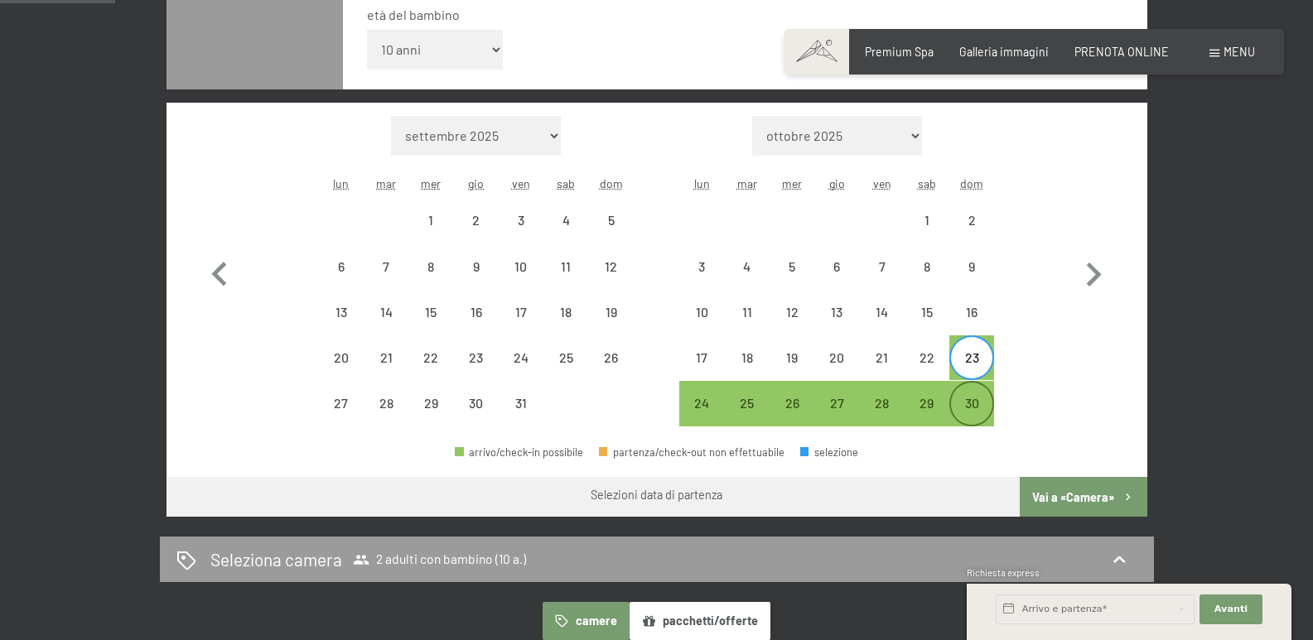
click at [970, 402] on div "30" at bounding box center [971, 417] width 41 height 41
select select "[DATE]"
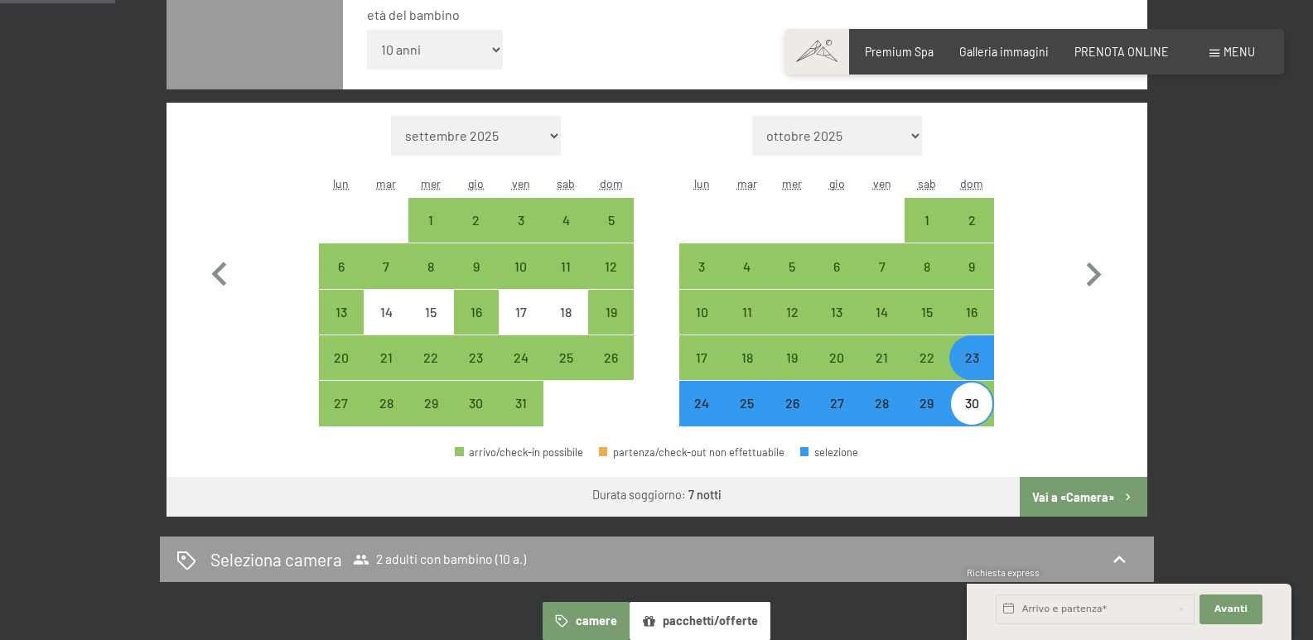
click at [1067, 504] on button "Vai a «Camera»" at bounding box center [1083, 497] width 127 height 40
select select "[DATE]"
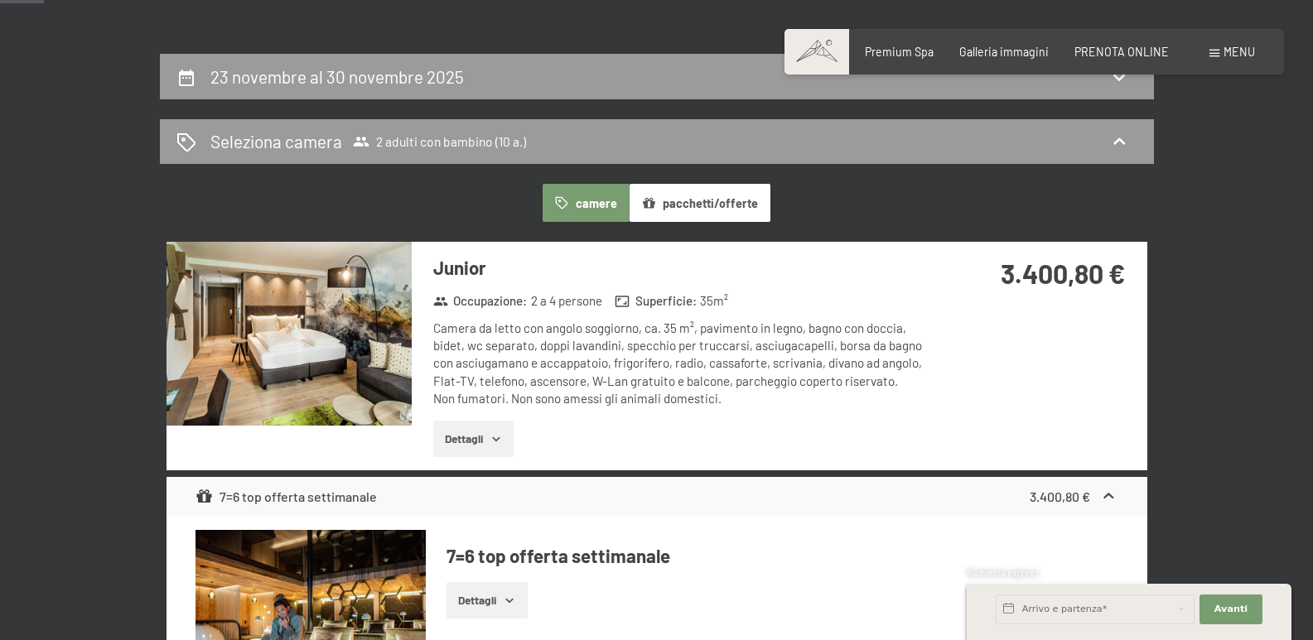
scroll to position [277, 0]
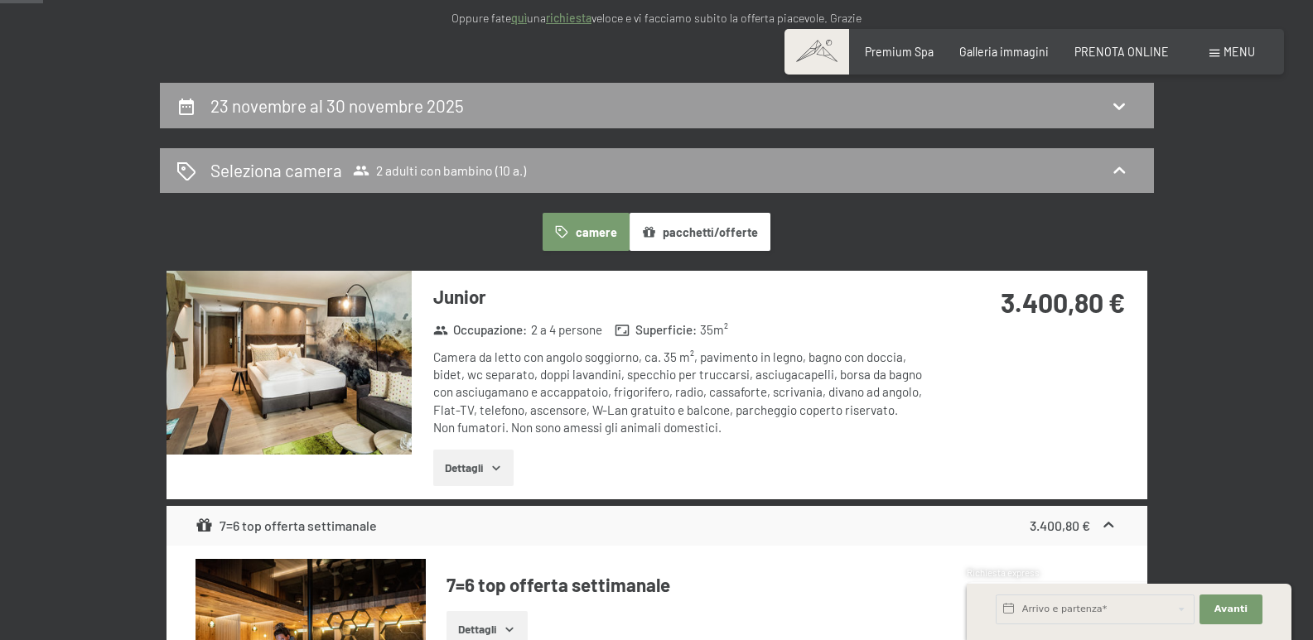
click at [463, 472] on button "Dettagli" at bounding box center [473, 468] width 80 height 36
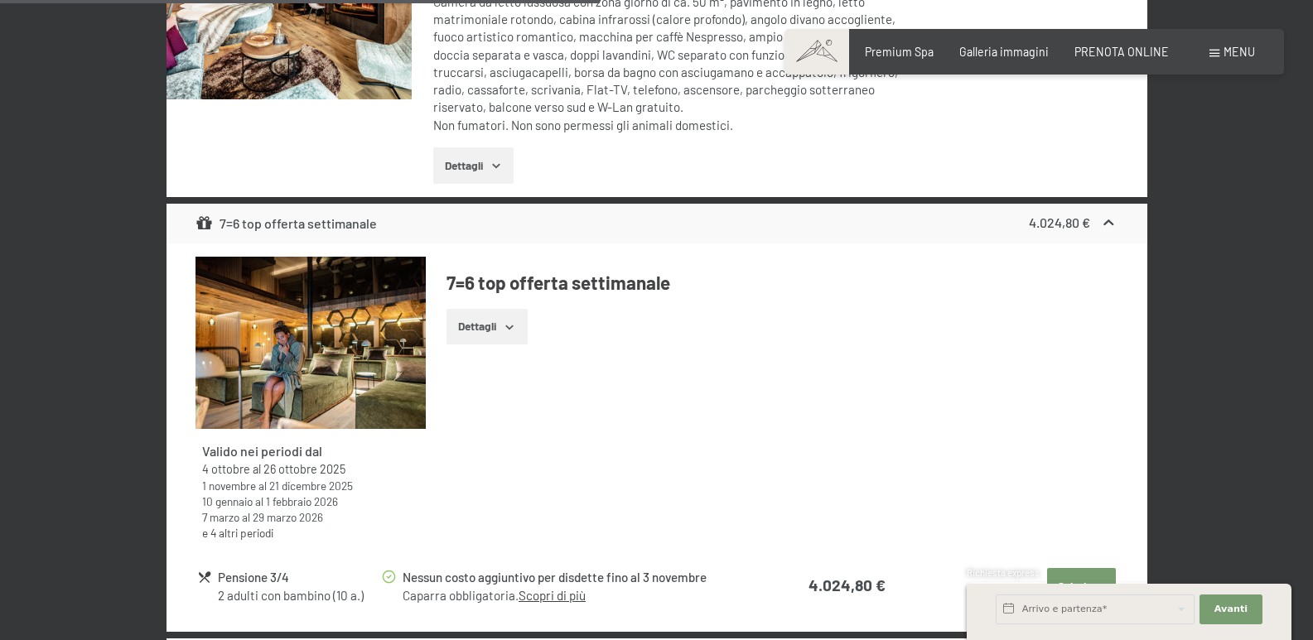
scroll to position [3922, 0]
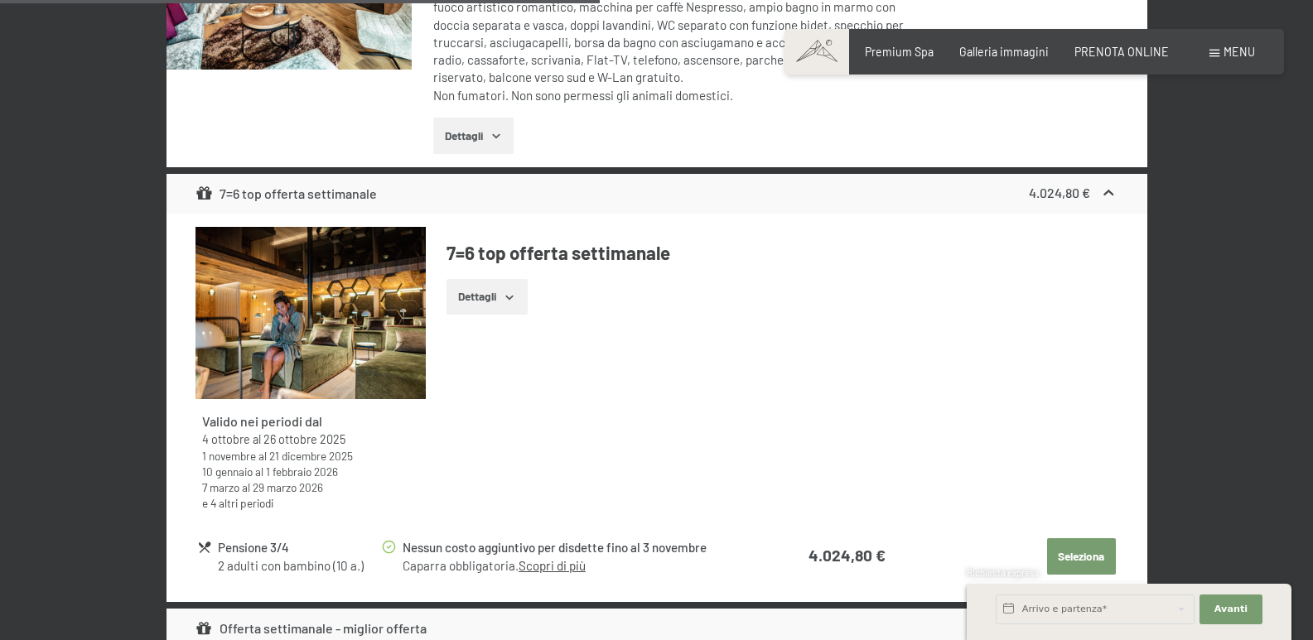
click at [515, 297] on icon "button" at bounding box center [509, 297] width 13 height 13
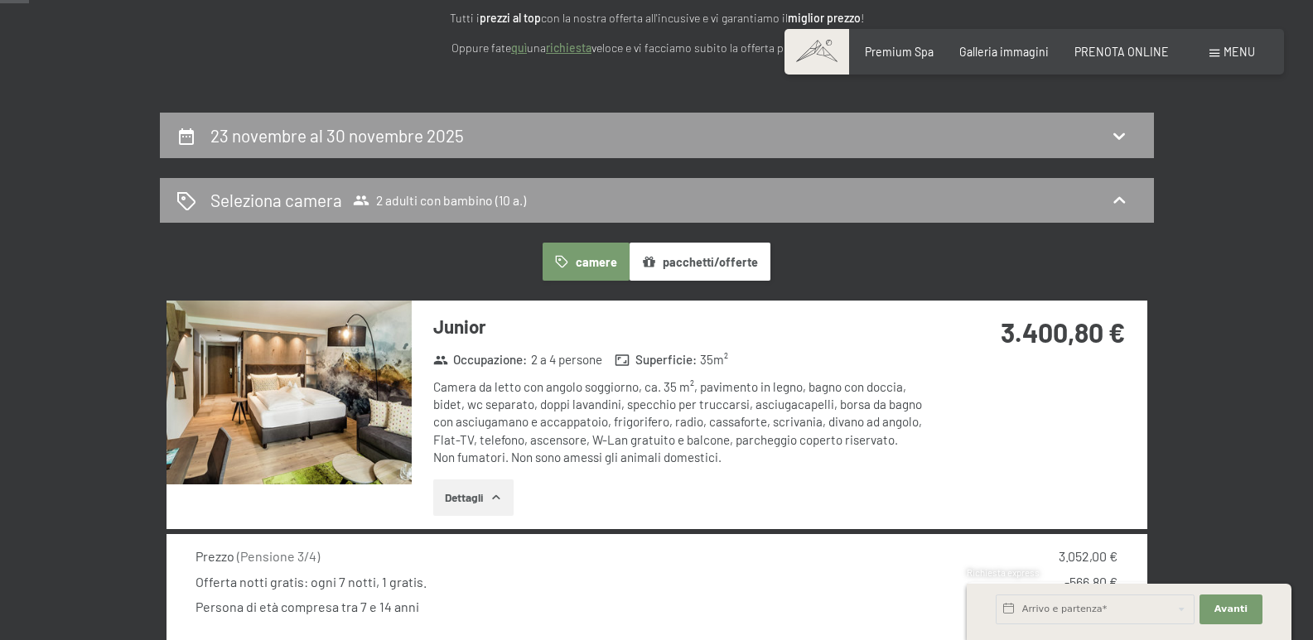
scroll to position [277, 0]
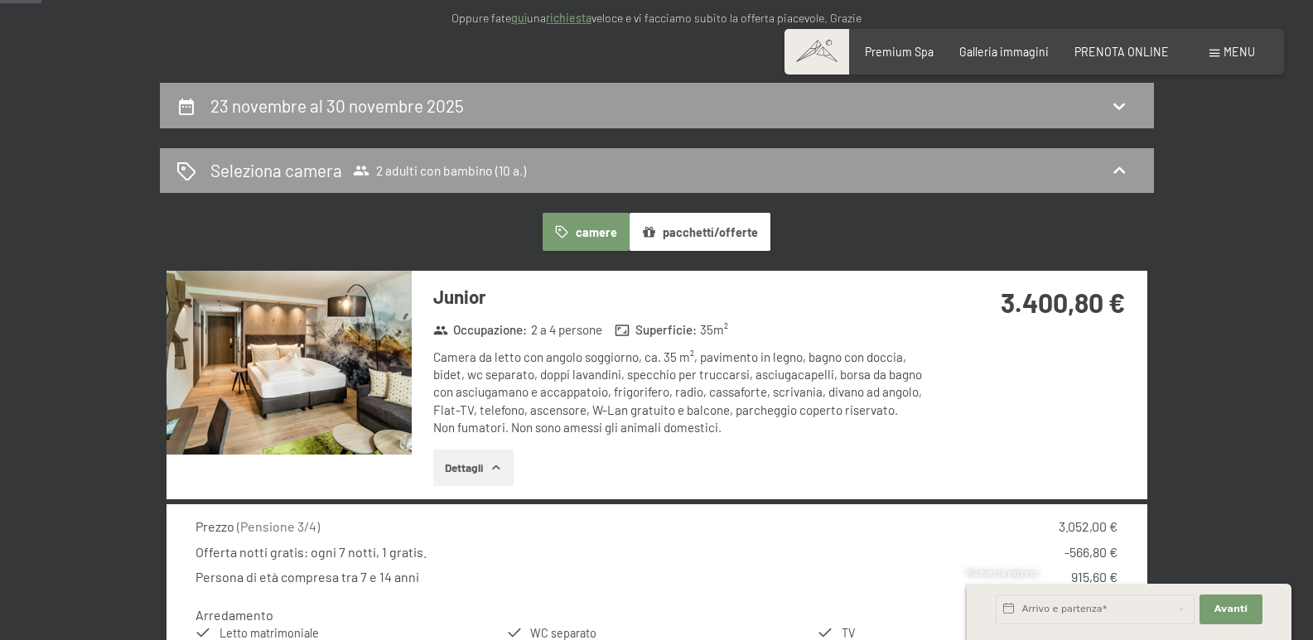
click at [672, 232] on button "pacchetti/offerte" at bounding box center [700, 232] width 141 height 38
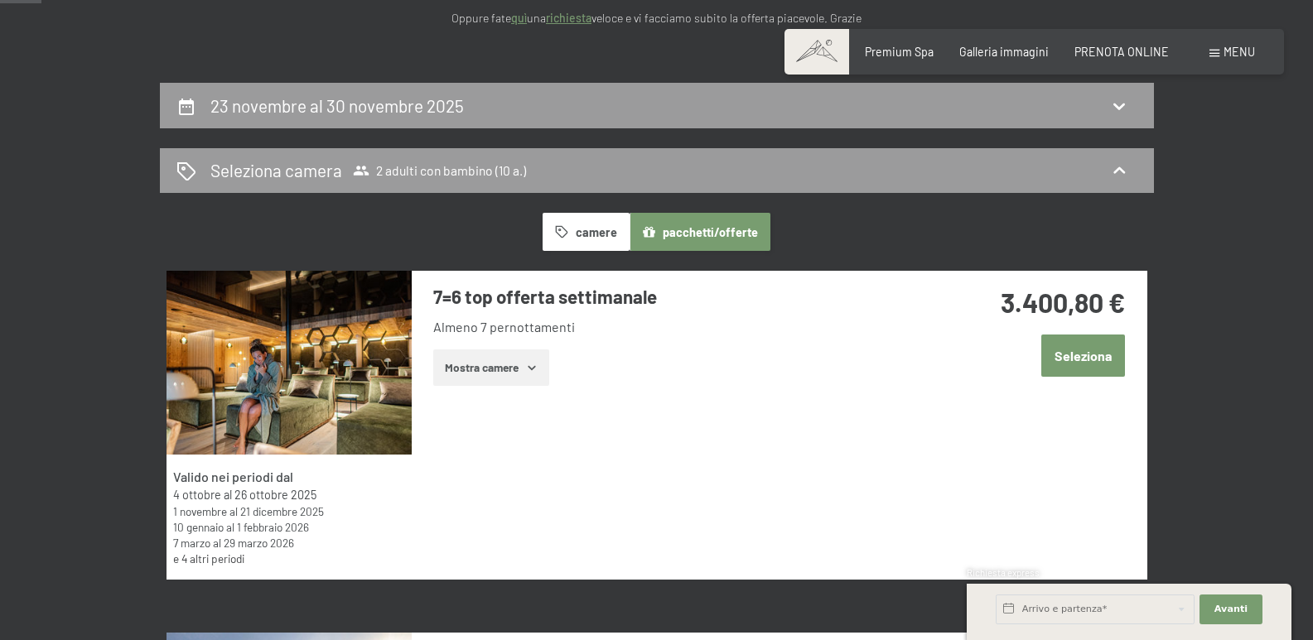
click at [527, 361] on span "Consenso marketing*" at bounding box center [558, 368] width 125 height 17
click at [488, 361] on input "Consenso marketing*" at bounding box center [479, 368] width 17 height 17
click at [531, 368] on span "Consenso marketing*" at bounding box center [558, 368] width 125 height 17
click at [488, 368] on input "Consenso marketing*" at bounding box center [479, 368] width 17 height 17
checkbox input "false"
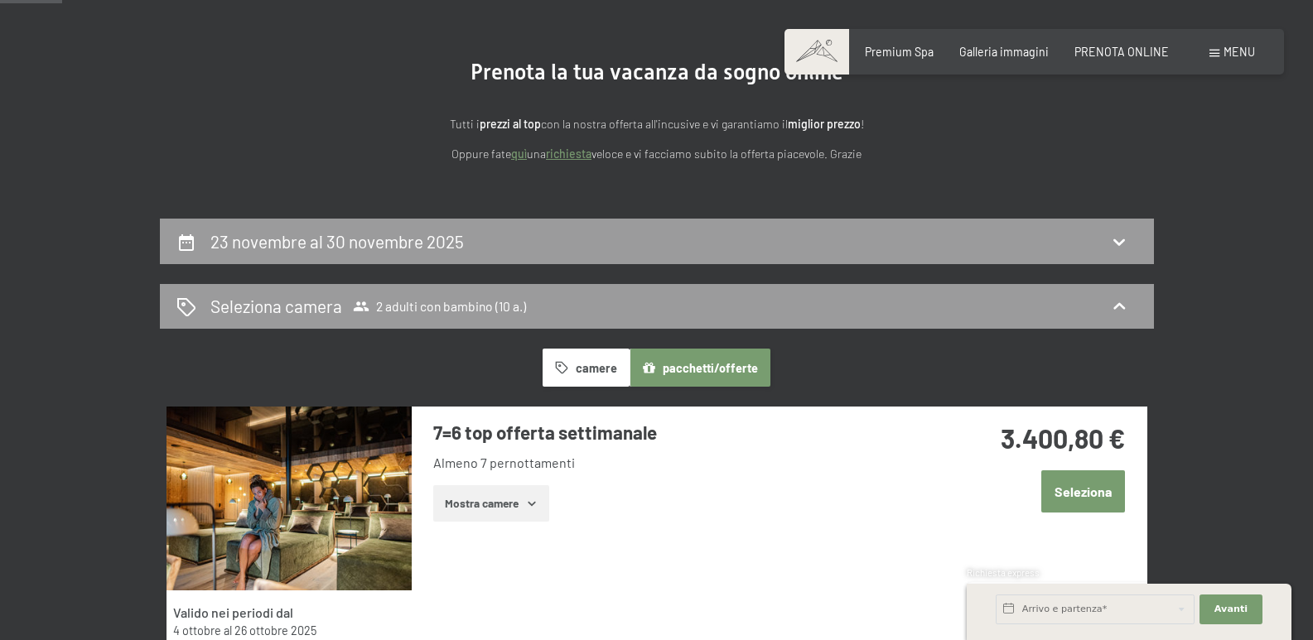
scroll to position [111, 0]
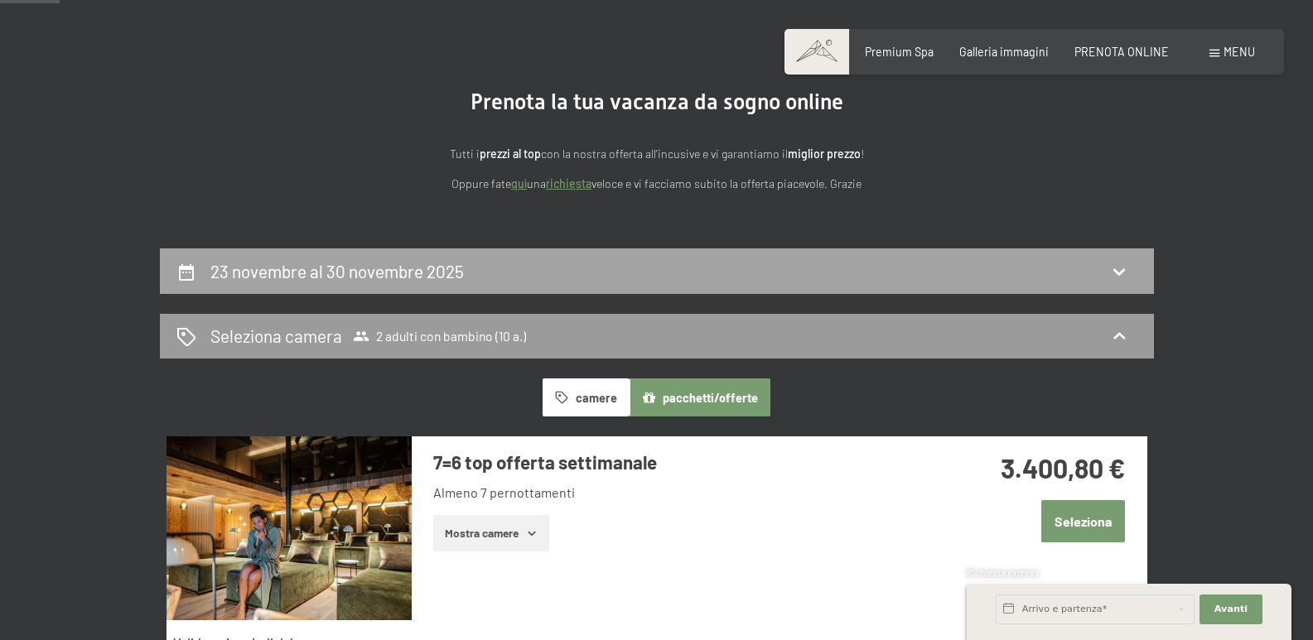
click at [425, 253] on div "23 novembre al 30 novembre 2025" at bounding box center [657, 272] width 994 height 46
select select "10"
select select "2025-10-01"
select select "2025-11-01"
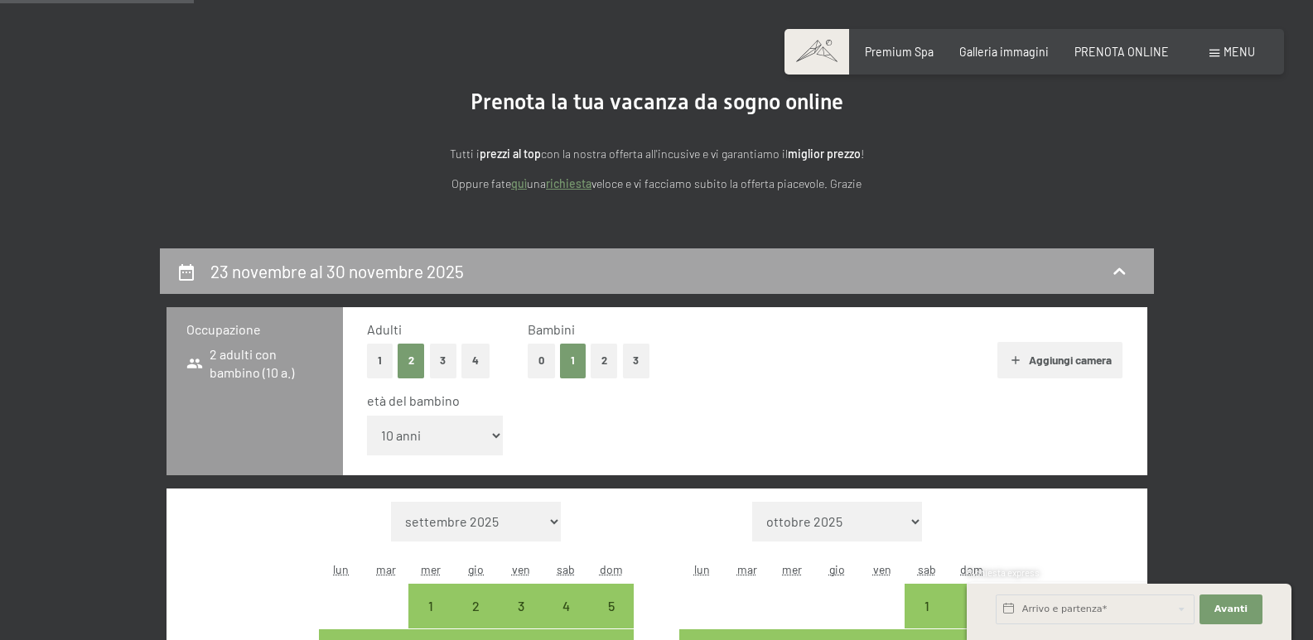
scroll to position [360, 0]
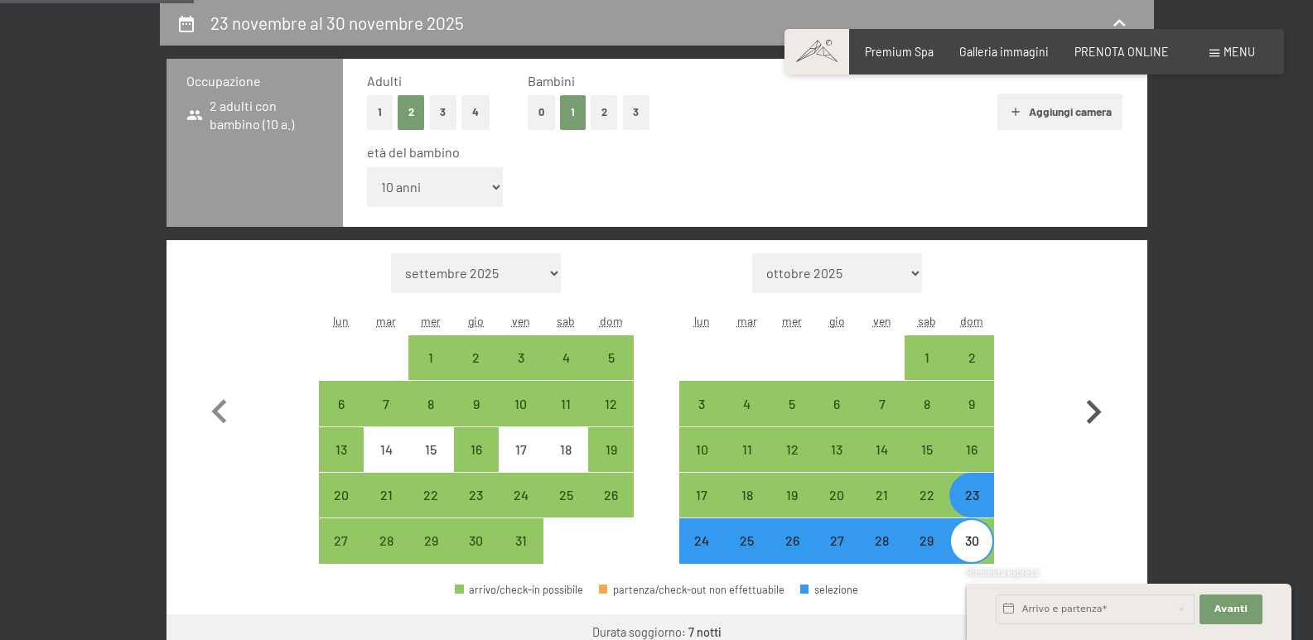
click at [1089, 409] on icon "button" at bounding box center [1094, 413] width 48 height 48
select select "2025-11-01"
select select "2025-12-01"
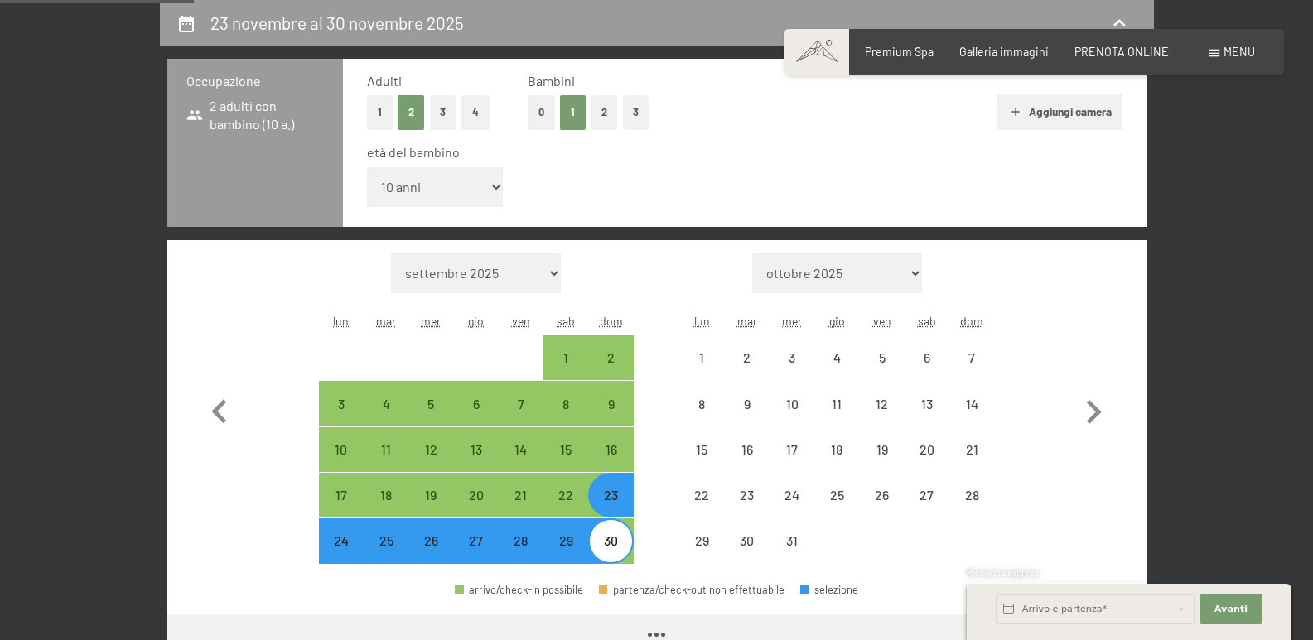
select select "2025-11-01"
select select "2025-12-01"
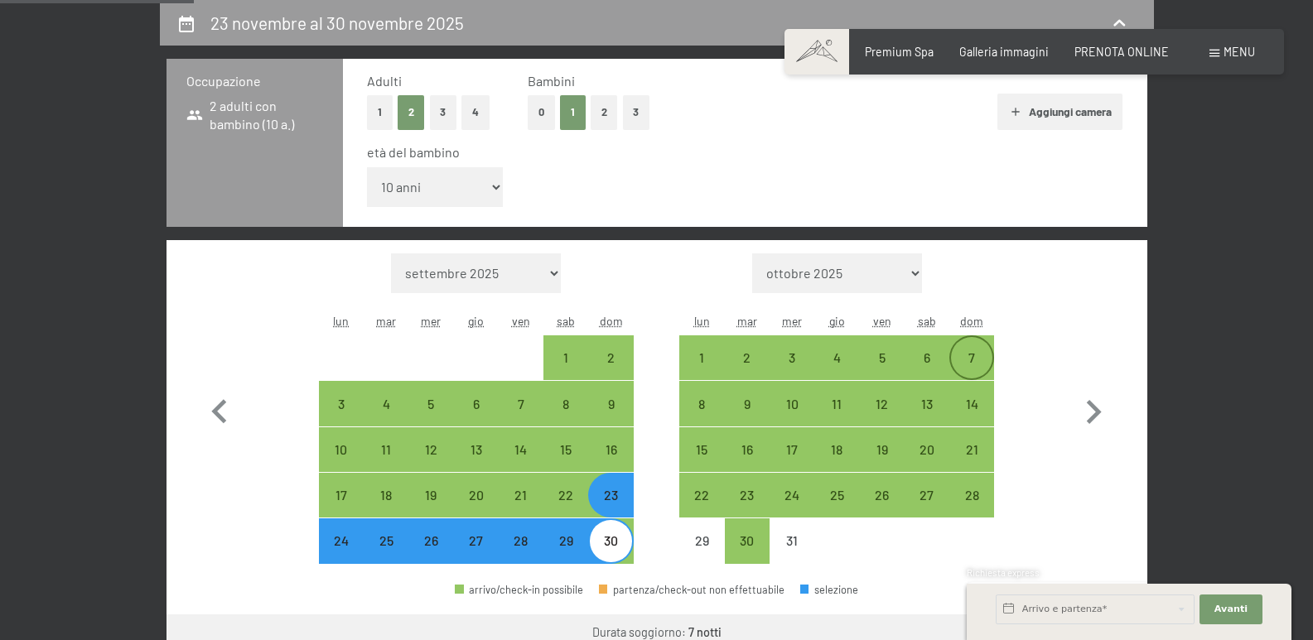
click at [973, 365] on div "7" at bounding box center [971, 371] width 41 height 41
select select "2025-11-01"
select select "2025-12-01"
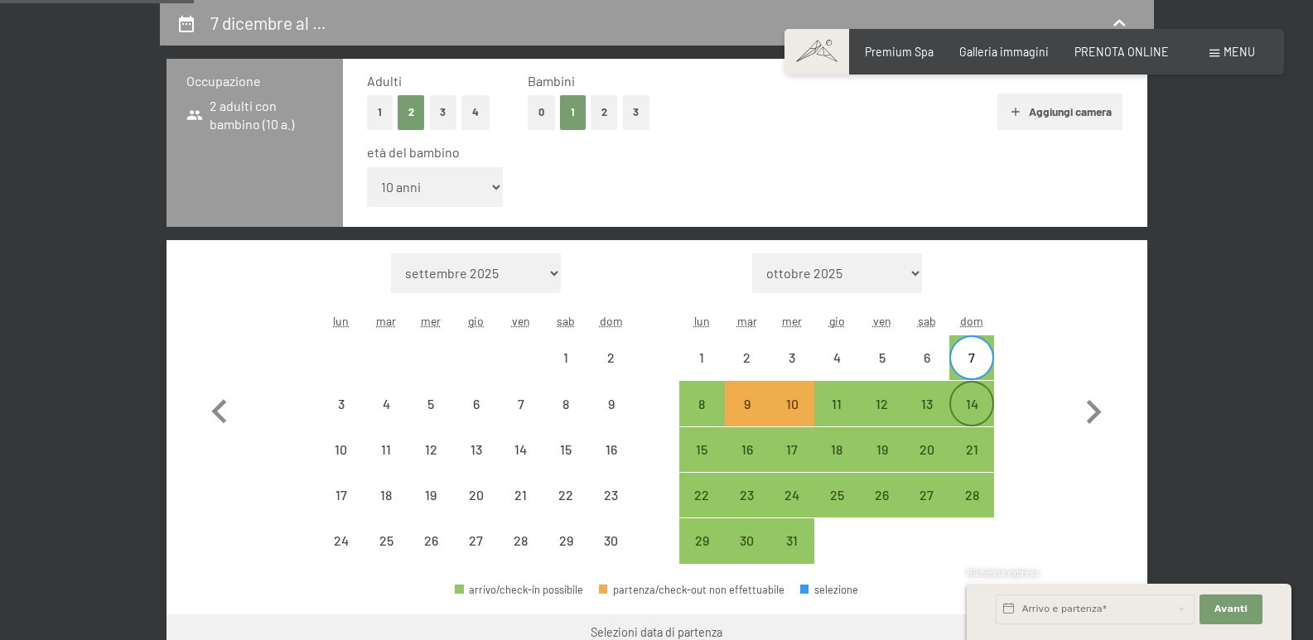
click at [971, 402] on div "14" at bounding box center [971, 418] width 41 height 41
select select "2025-11-01"
select select "2025-12-01"
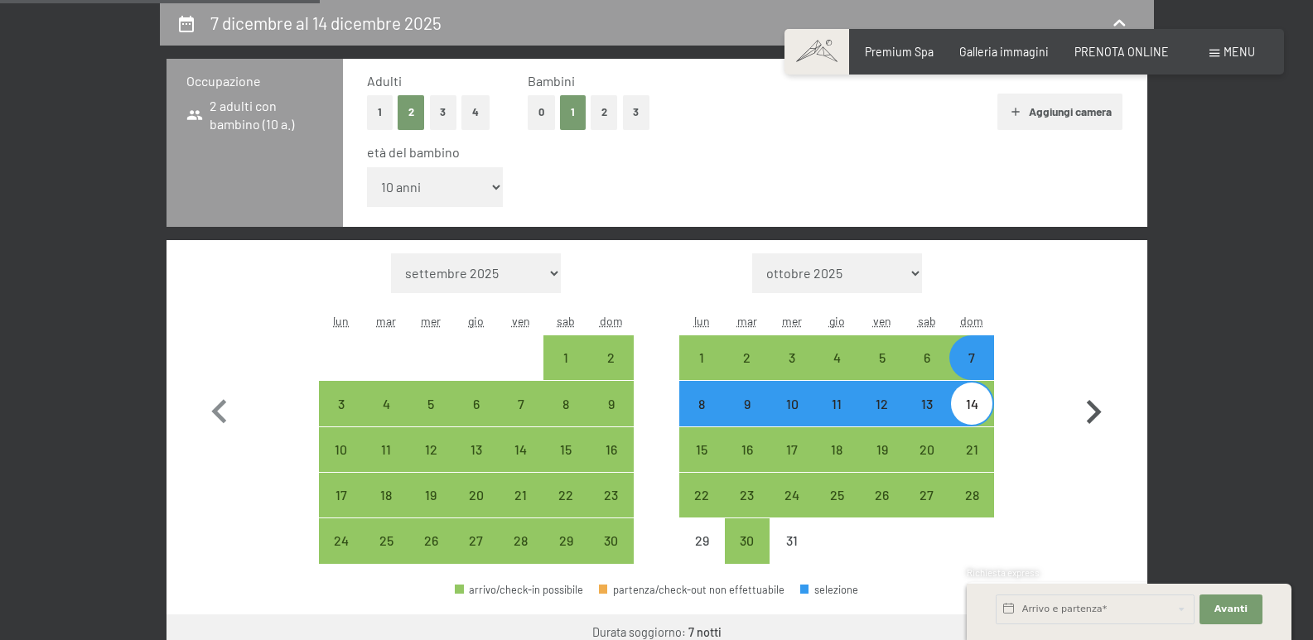
scroll to position [525, 0]
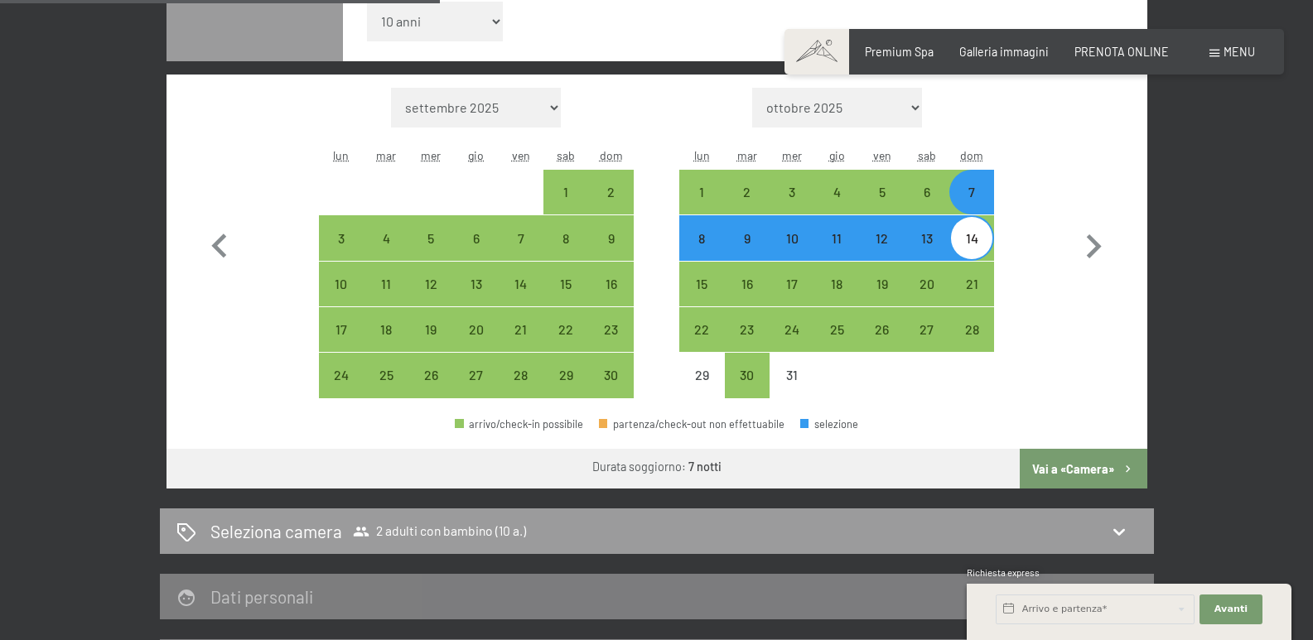
click at [1058, 462] on button "Vai a «Camera»" at bounding box center [1083, 469] width 127 height 40
select select "2025-11-01"
select select "2025-12-01"
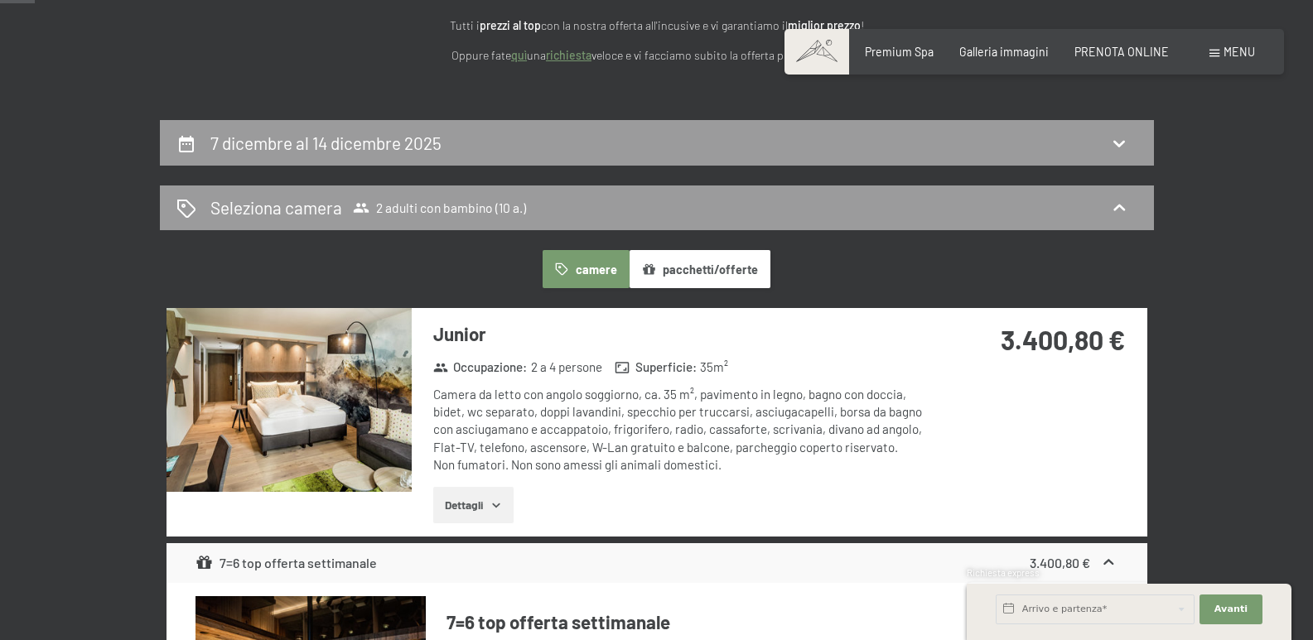
scroll to position [277, 0]
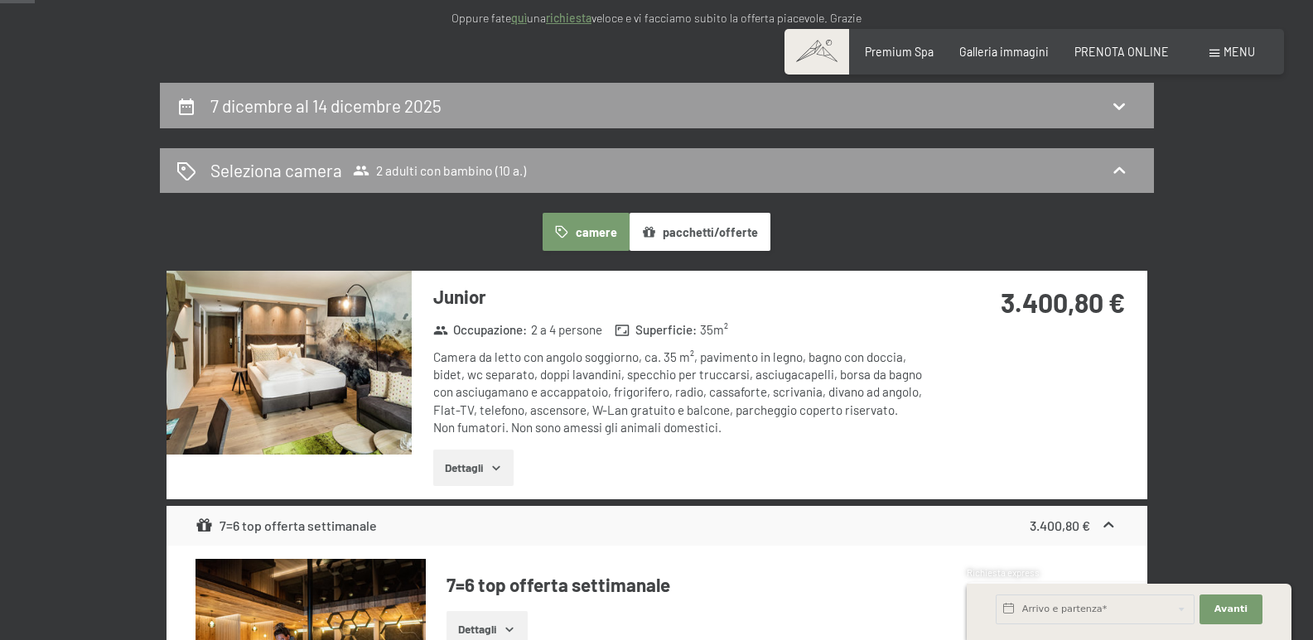
click at [499, 468] on icon "button" at bounding box center [495, 468] width 7 height 4
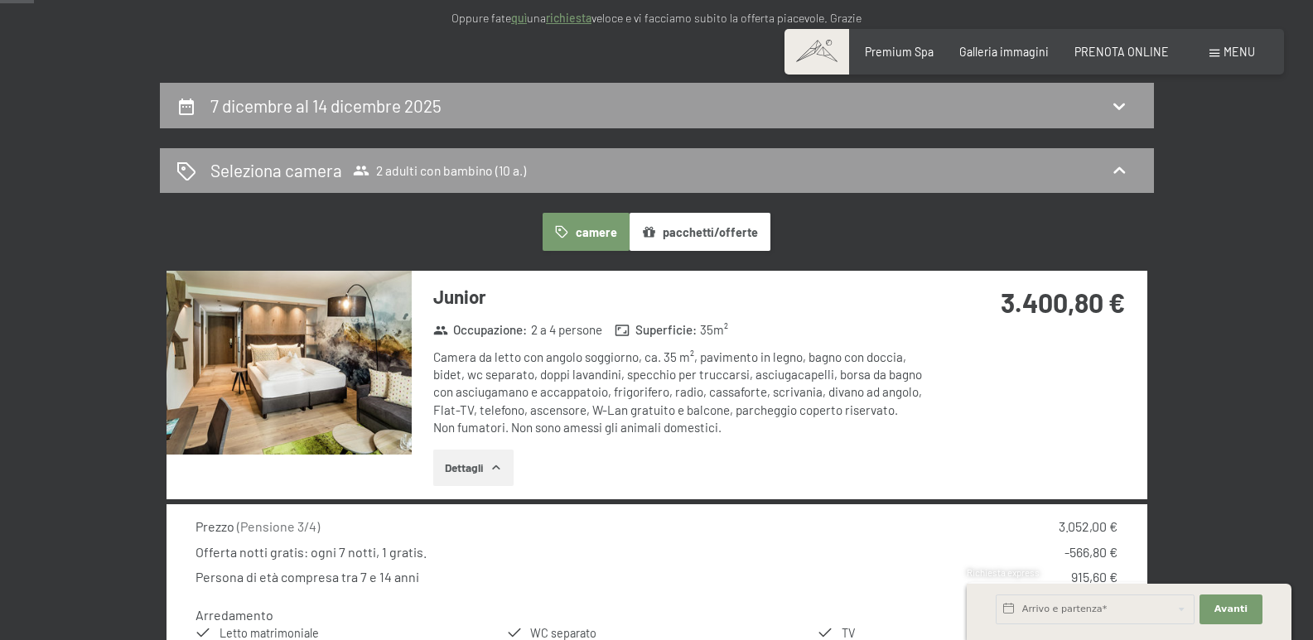
click at [324, 379] on img at bounding box center [289, 363] width 245 height 184
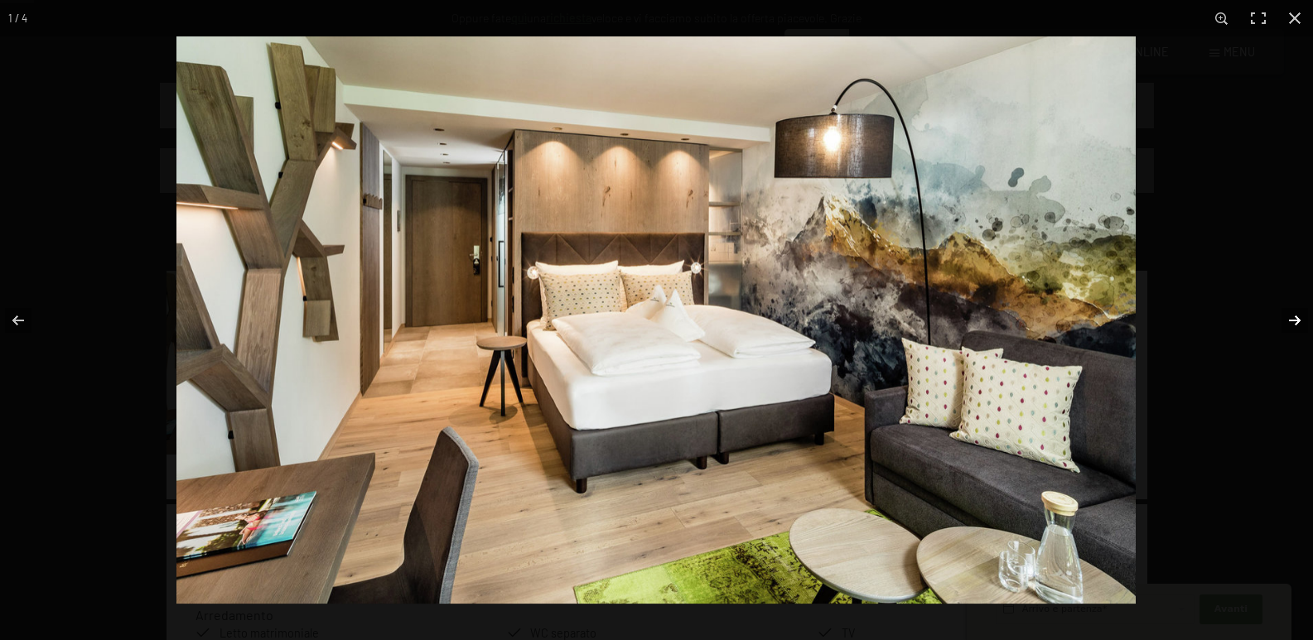
click at [1295, 321] on button "button" at bounding box center [1284, 320] width 58 height 83
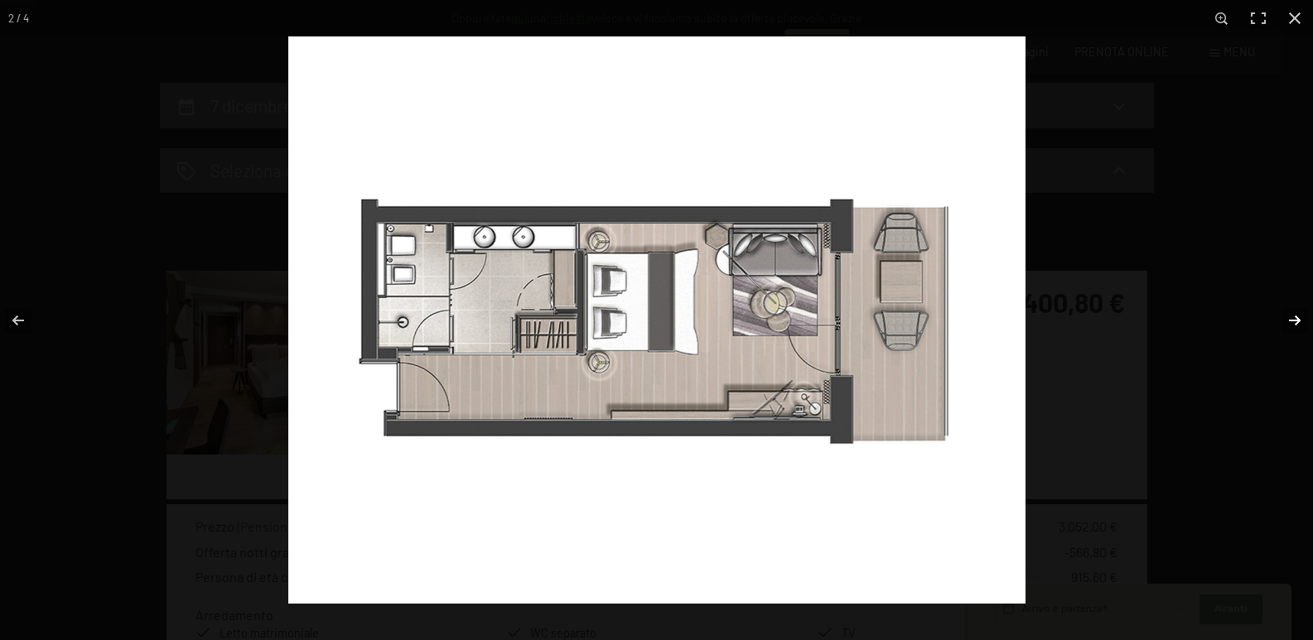
click at [1295, 321] on button "button" at bounding box center [1284, 320] width 58 height 83
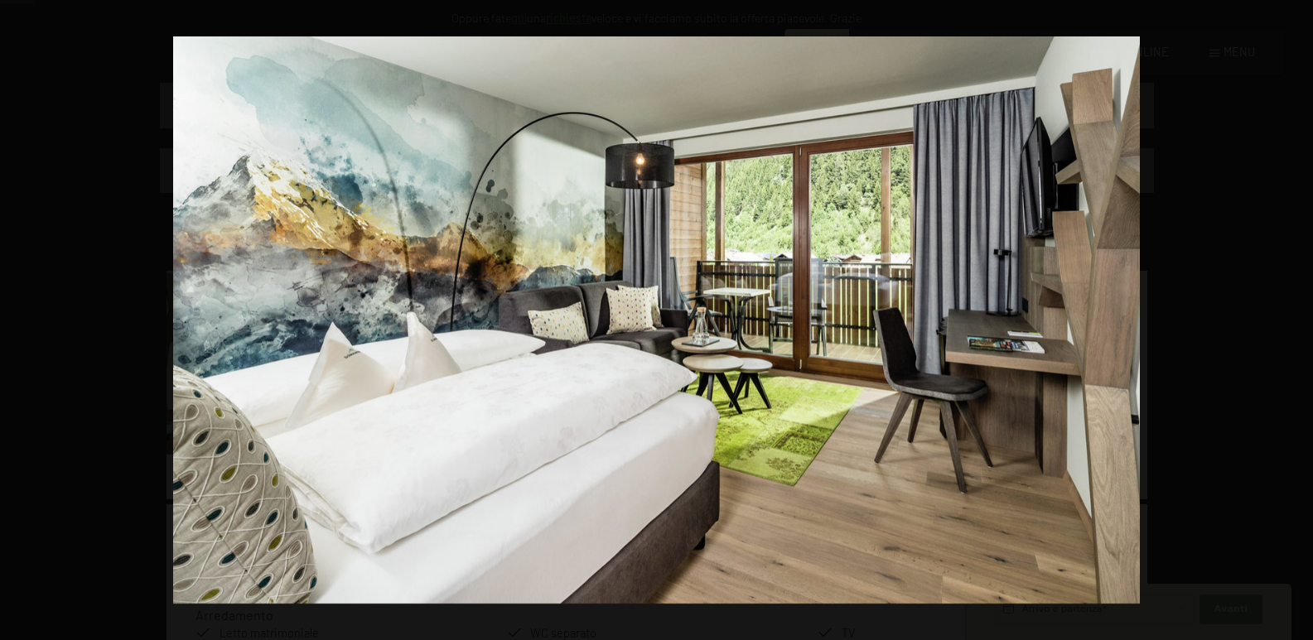
click at [1295, 321] on button "button" at bounding box center [1284, 320] width 58 height 83
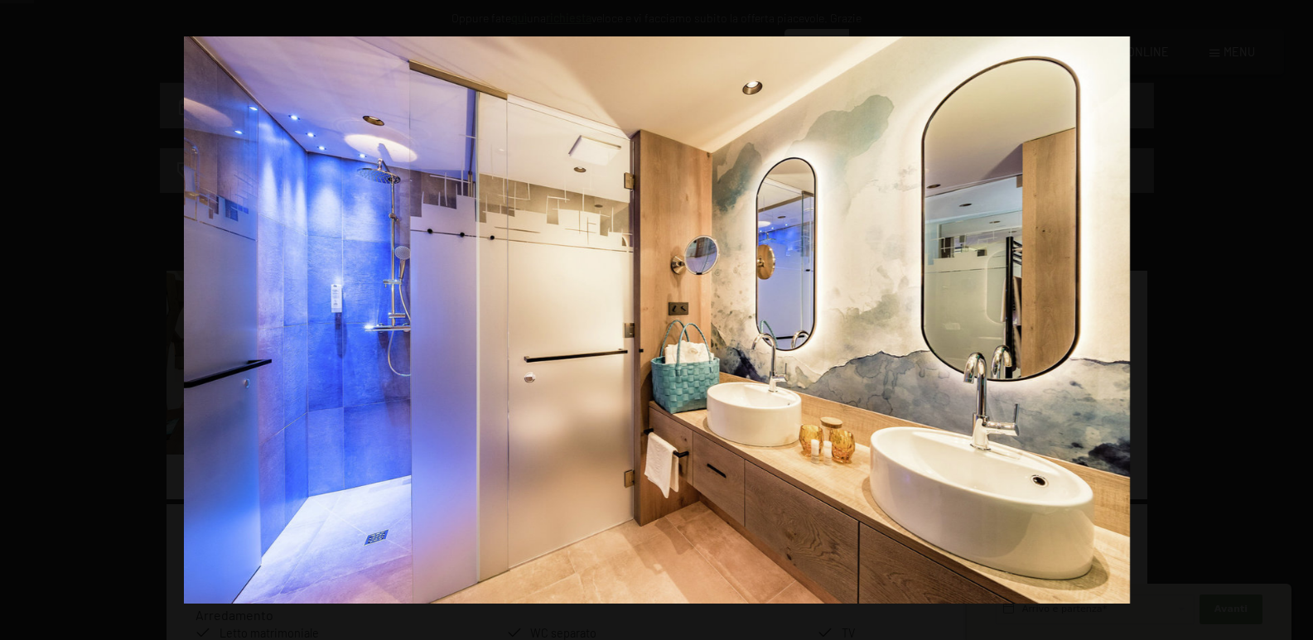
click at [1295, 321] on button "button" at bounding box center [1284, 320] width 58 height 83
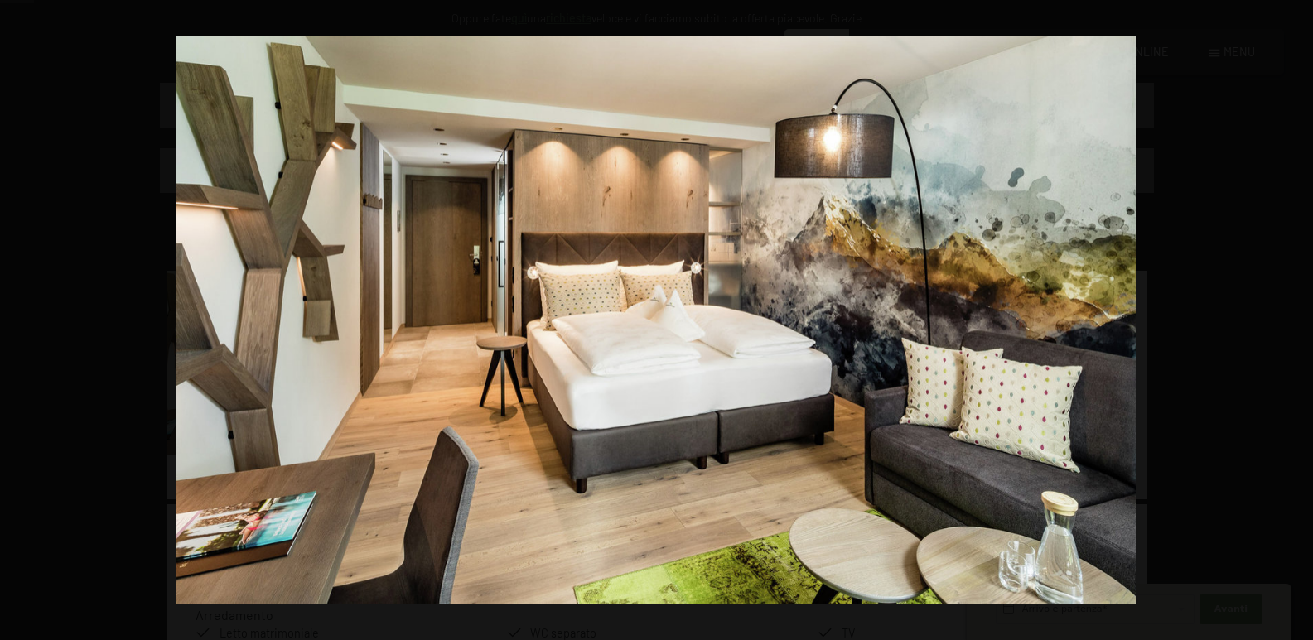
click at [1295, 321] on button "button" at bounding box center [1284, 320] width 58 height 83
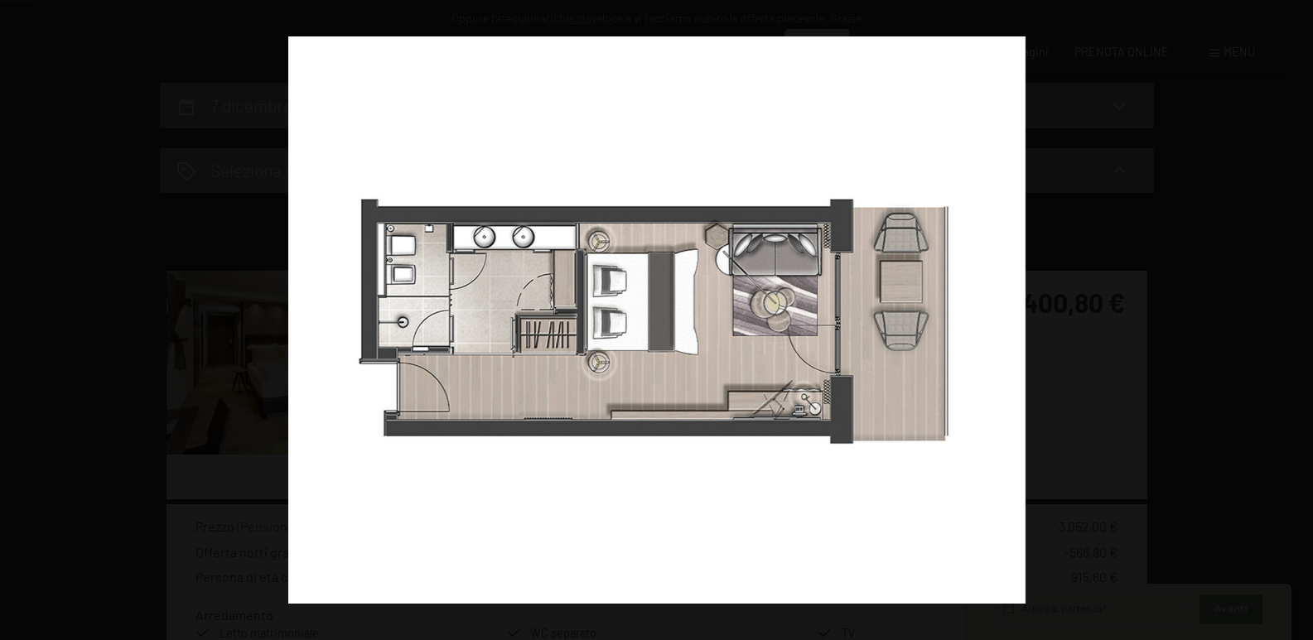
click at [1295, 321] on button "button" at bounding box center [1284, 320] width 58 height 83
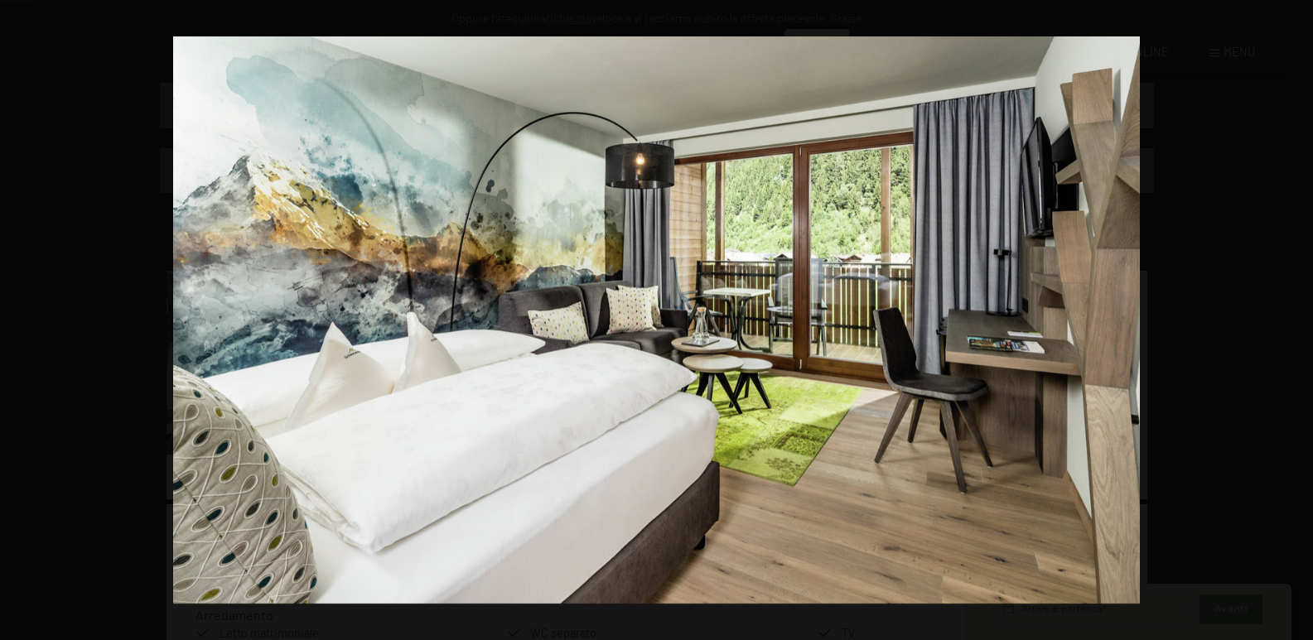
click at [1295, 321] on button "button" at bounding box center [1284, 320] width 58 height 83
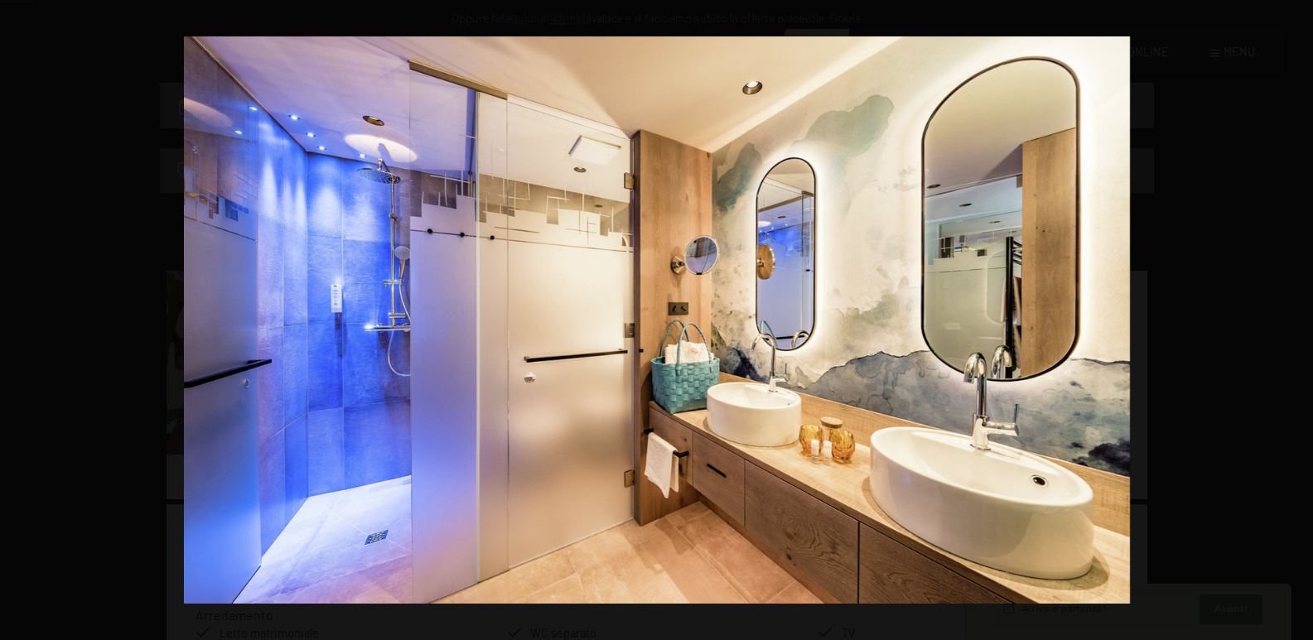
click at [1295, 321] on button "button" at bounding box center [1284, 320] width 58 height 83
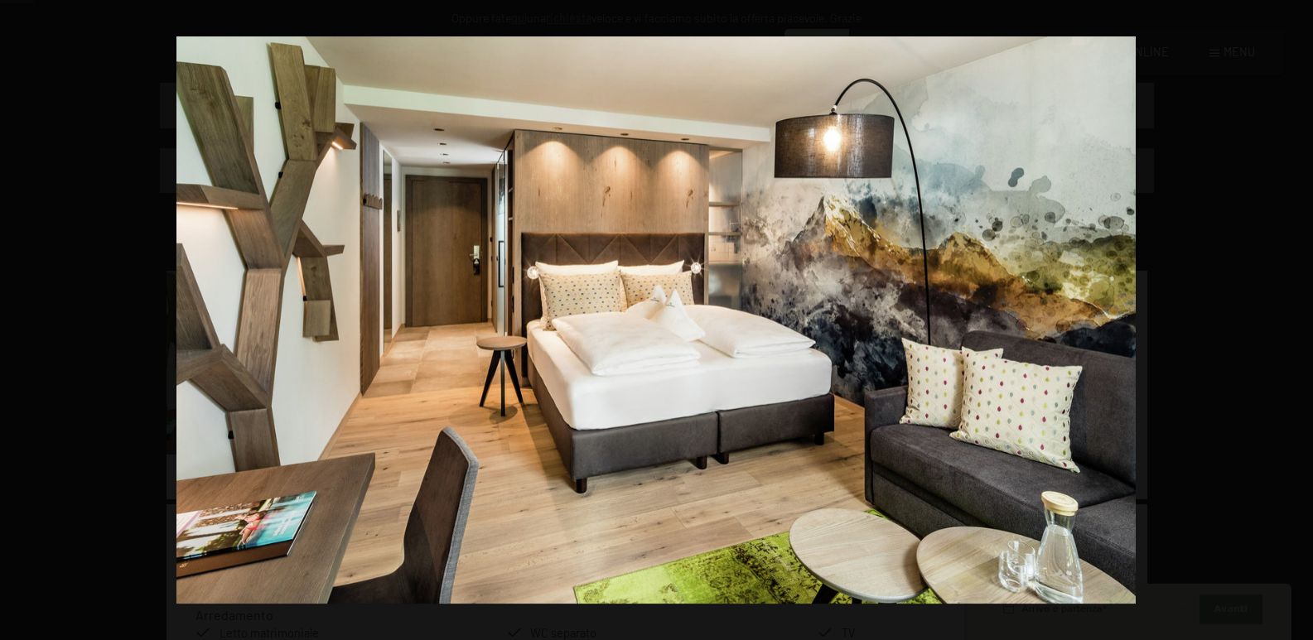
click at [1295, 321] on button "button" at bounding box center [1284, 320] width 58 height 83
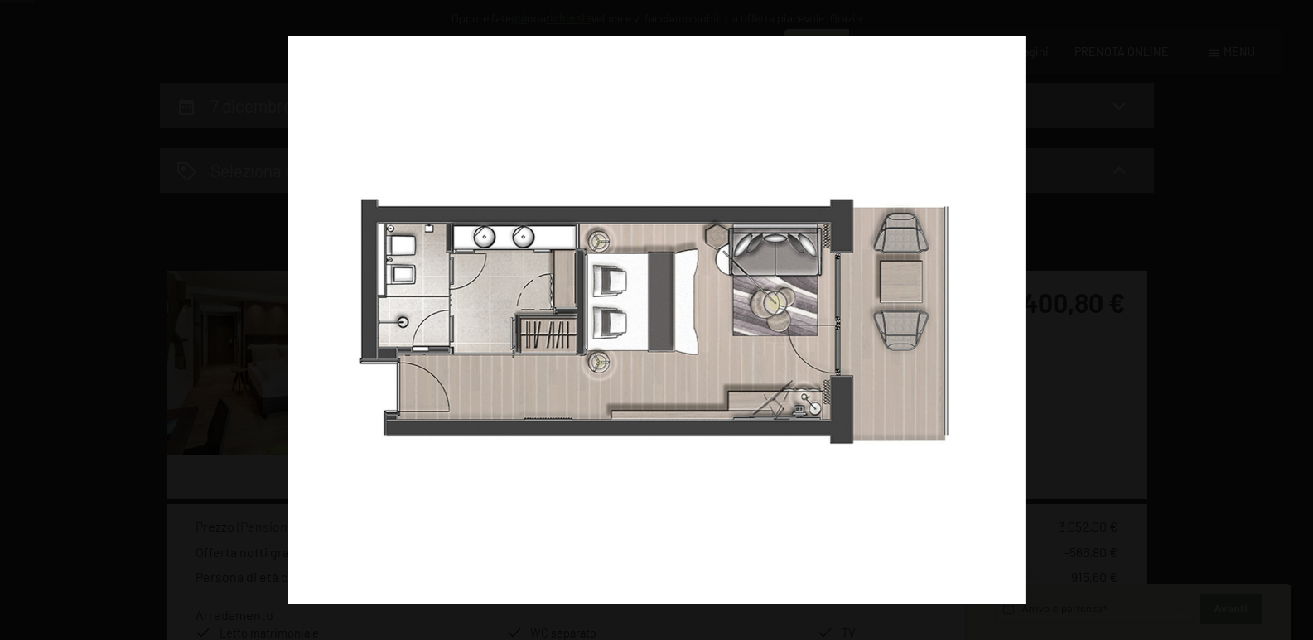
click at [1295, 321] on button "button" at bounding box center [1284, 320] width 58 height 83
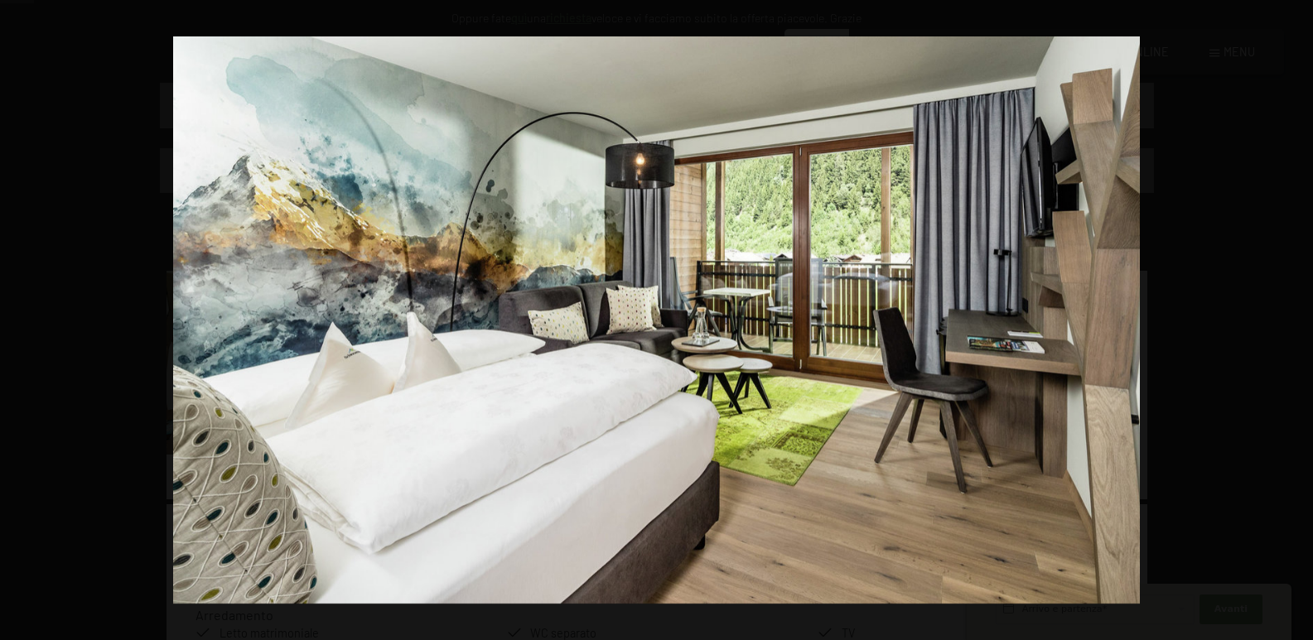
click at [1295, 321] on button "button" at bounding box center [1284, 320] width 58 height 83
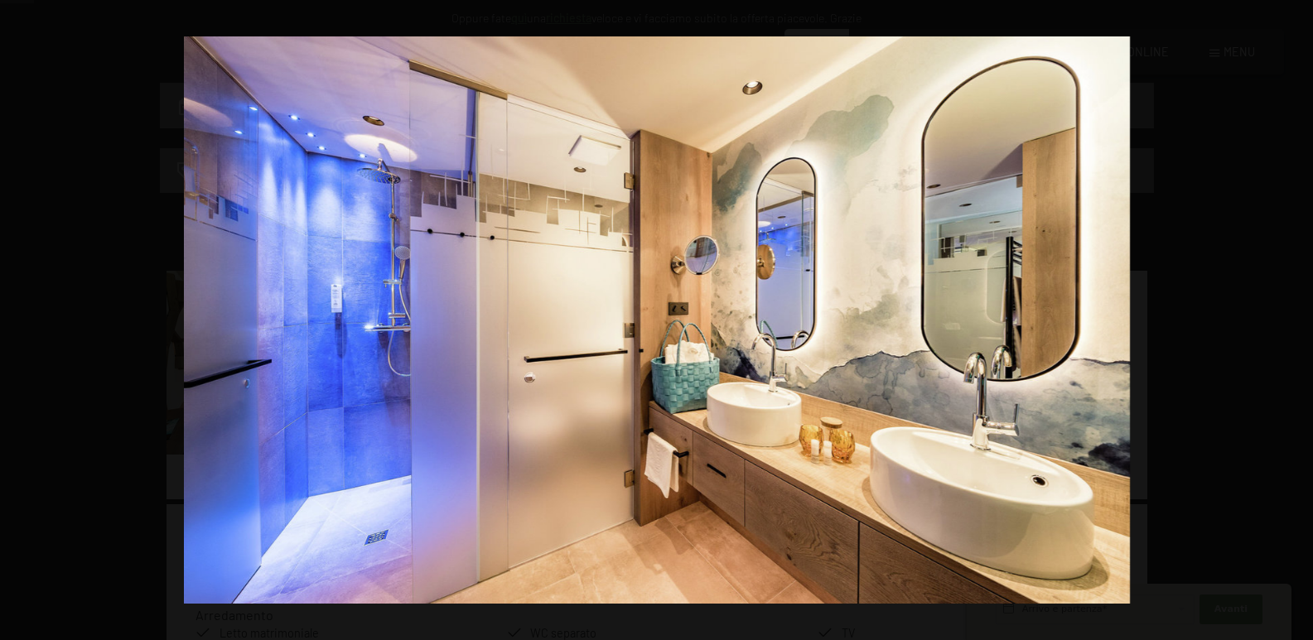
click at [1295, 321] on button "button" at bounding box center [1284, 320] width 58 height 83
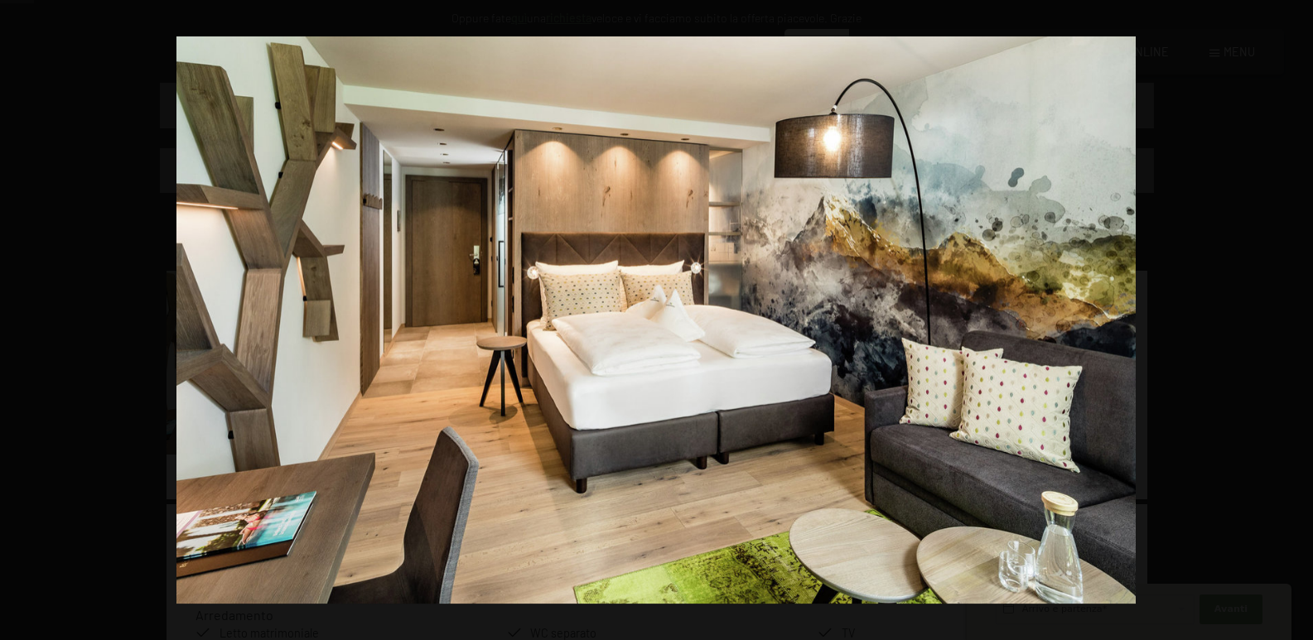
click at [1295, 321] on button "button" at bounding box center [1284, 320] width 58 height 83
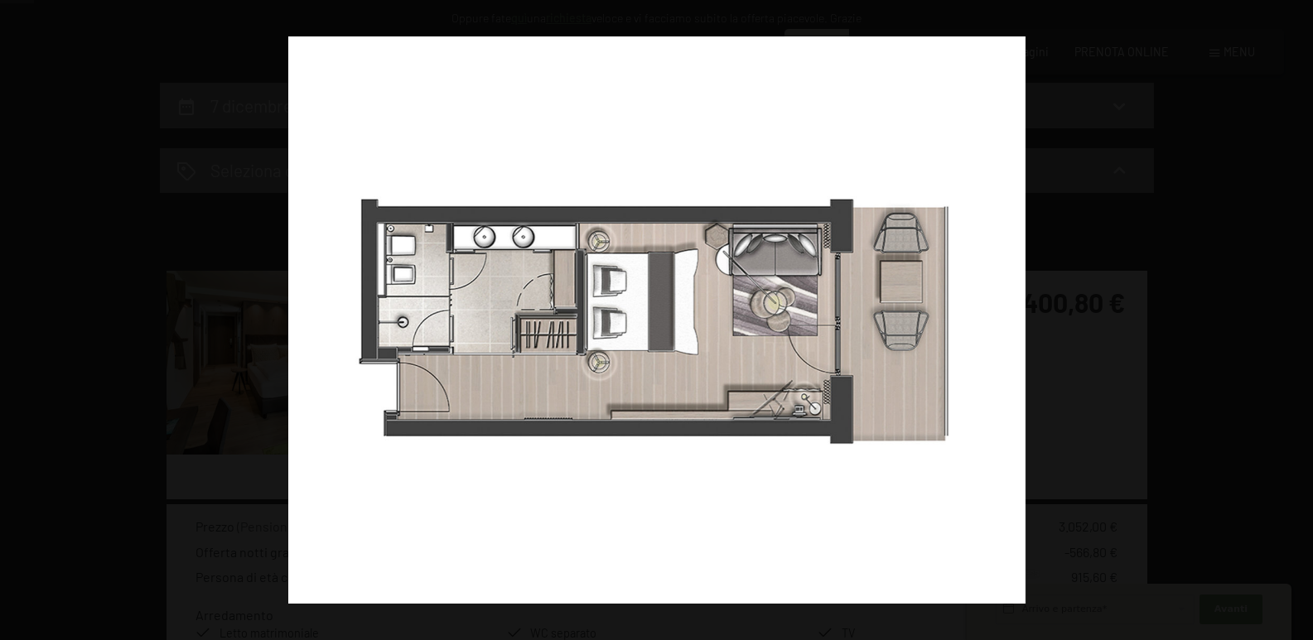
click at [1295, 321] on button "button" at bounding box center [1284, 320] width 58 height 83
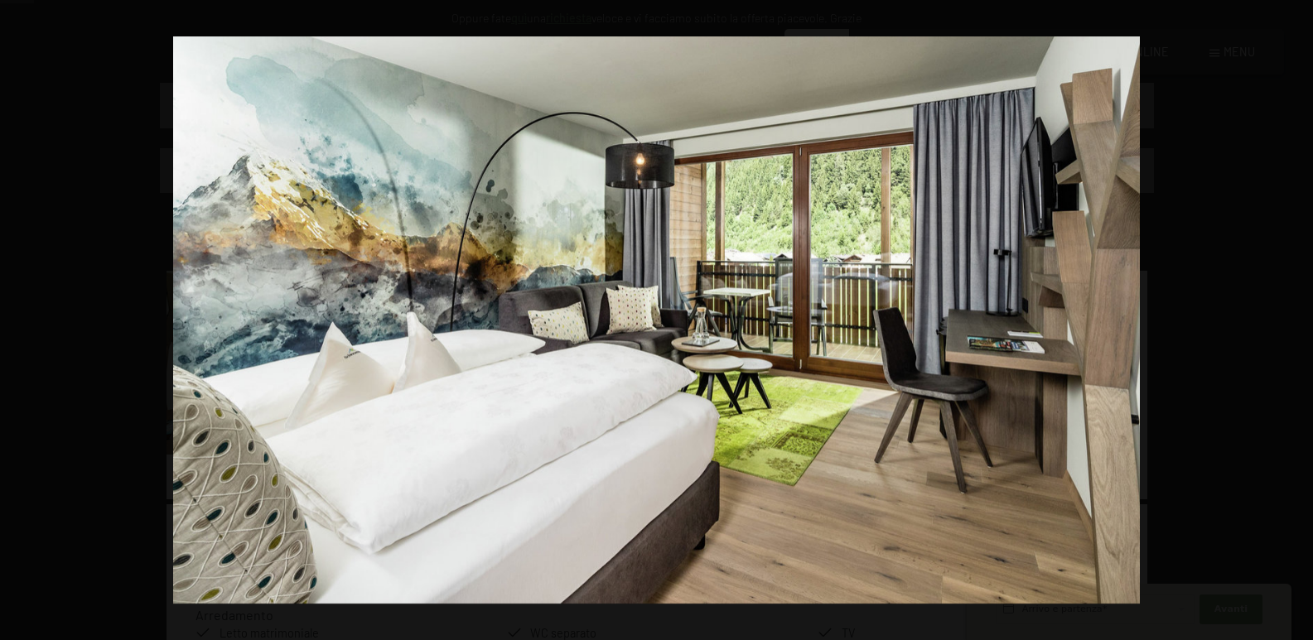
click at [1295, 321] on button "button" at bounding box center [1284, 320] width 58 height 83
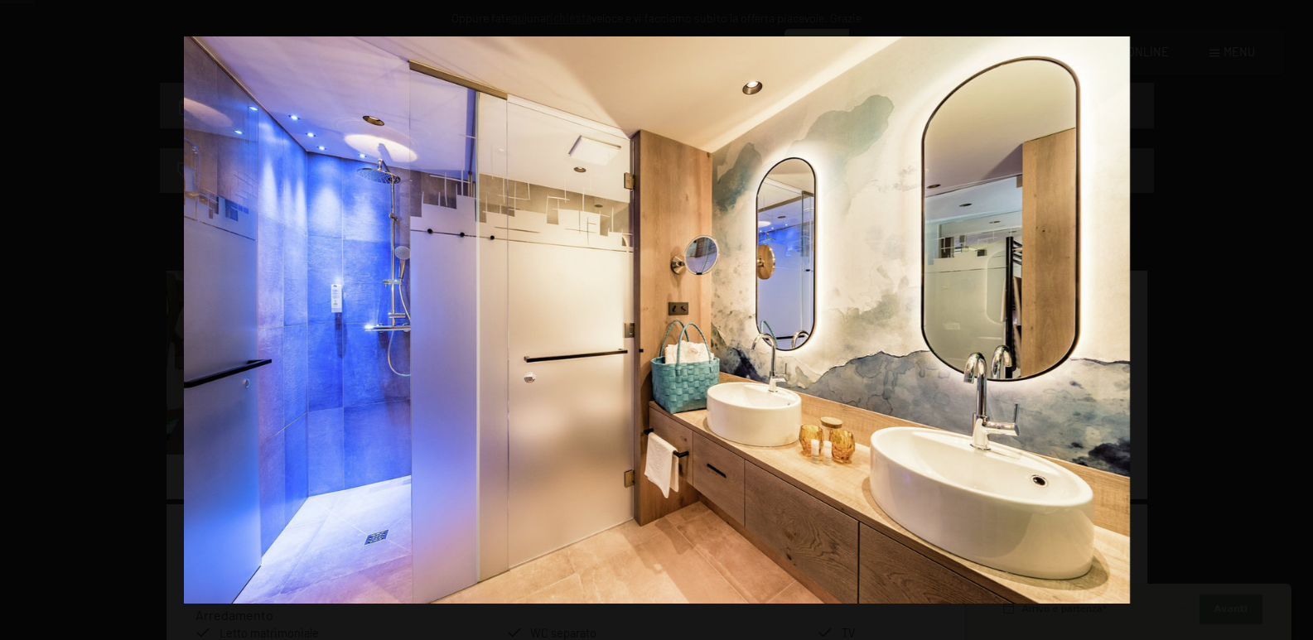
click at [1295, 321] on button "button" at bounding box center [1284, 320] width 58 height 83
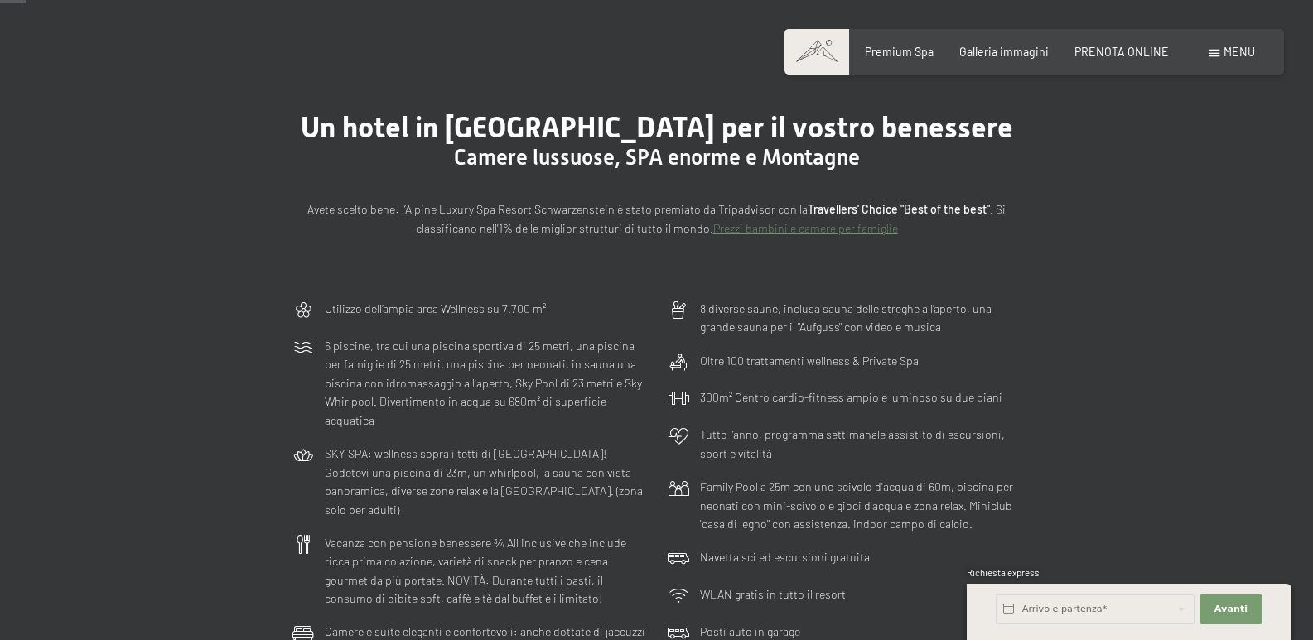
scroll to position [83, 0]
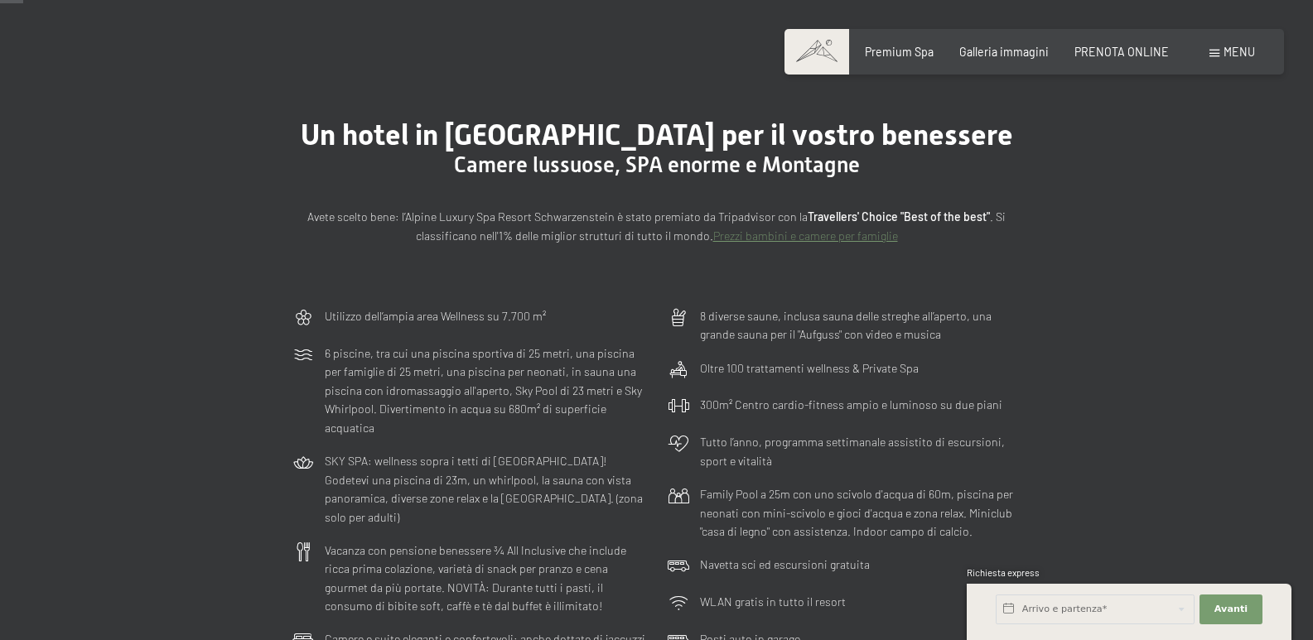
click at [745, 238] on link "Prezzi bambini e camere per famiglie" at bounding box center [805, 236] width 185 height 14
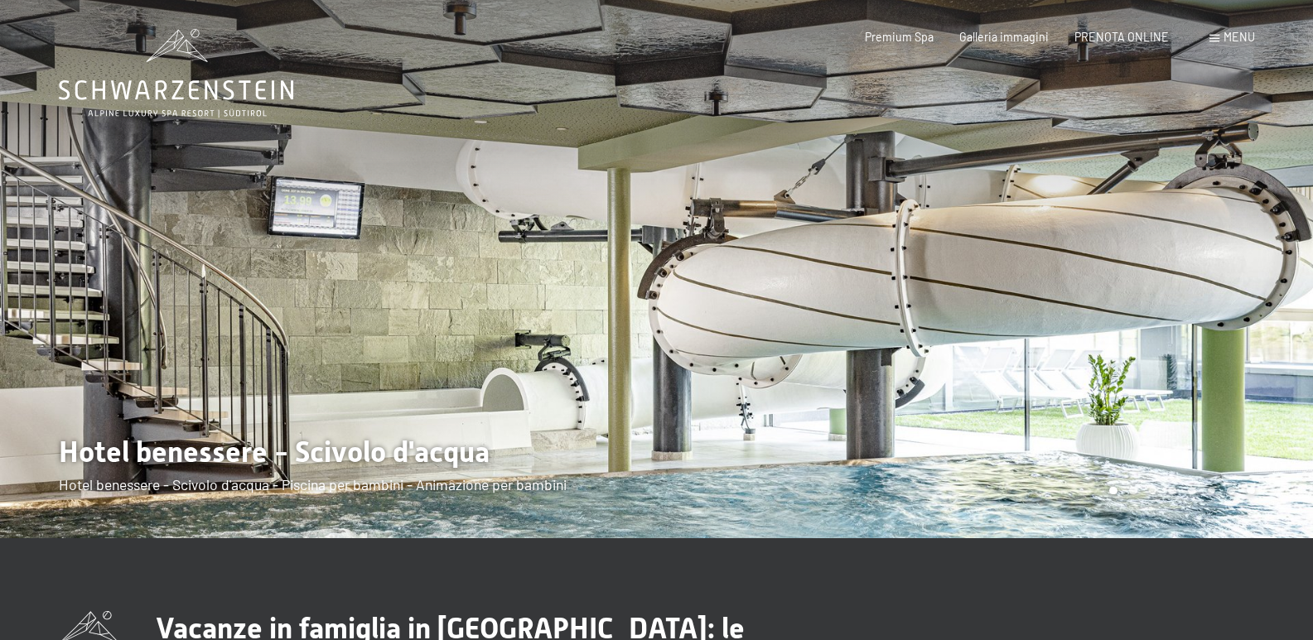
click at [790, 427] on div at bounding box center [985, 269] width 657 height 539
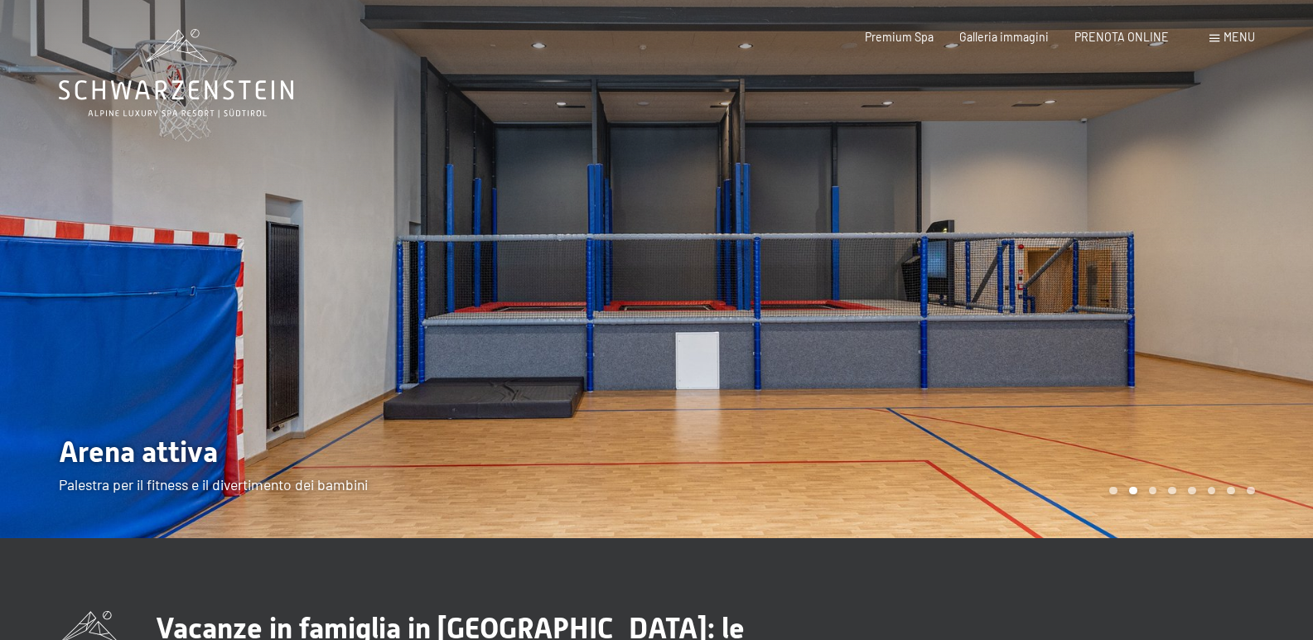
click at [790, 427] on div at bounding box center [985, 269] width 657 height 539
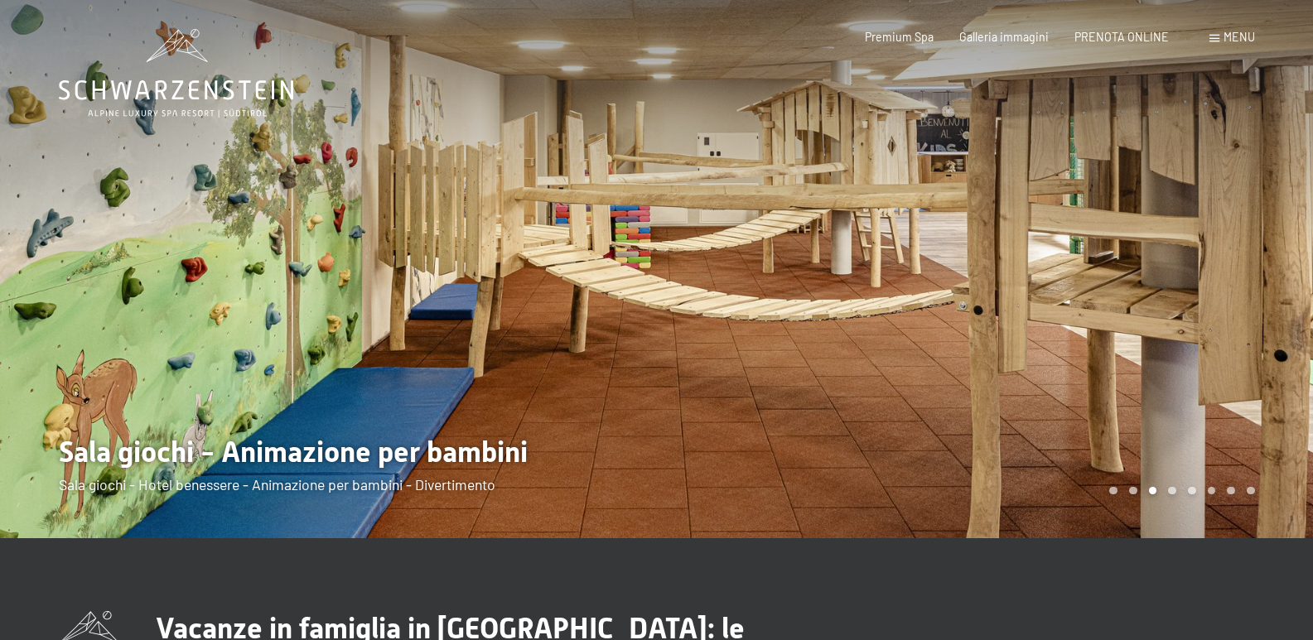
click at [790, 427] on div at bounding box center [985, 269] width 657 height 539
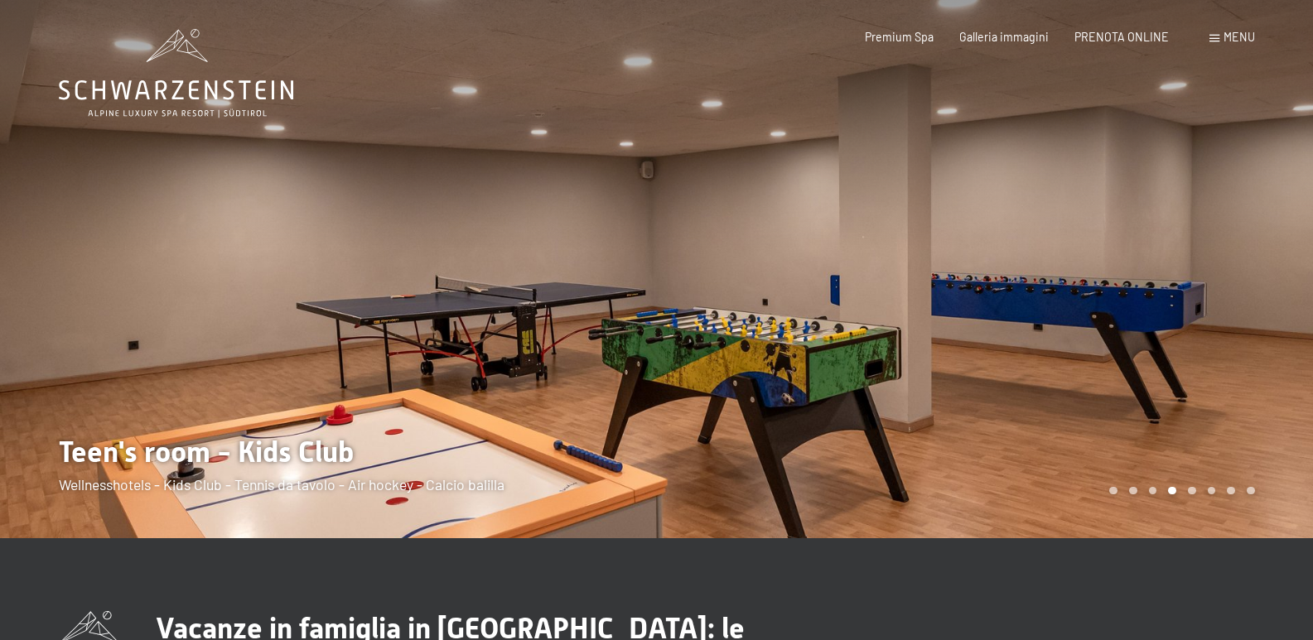
click at [790, 427] on div at bounding box center [985, 269] width 657 height 539
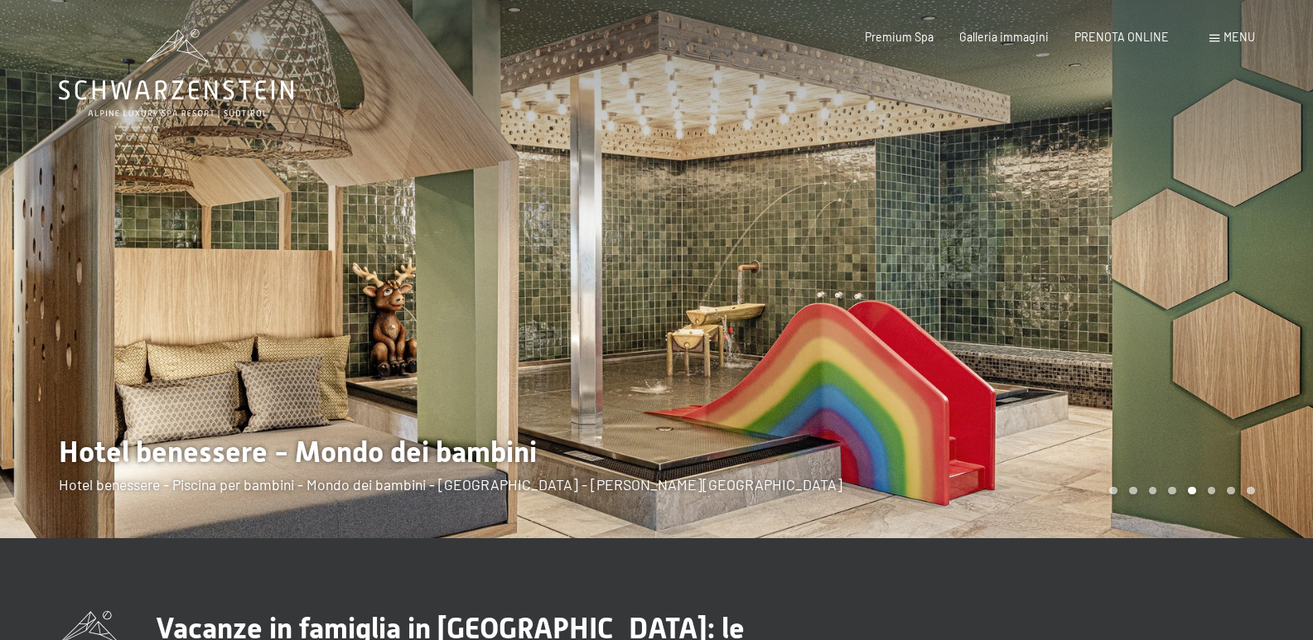
click at [790, 427] on div at bounding box center [985, 269] width 657 height 539
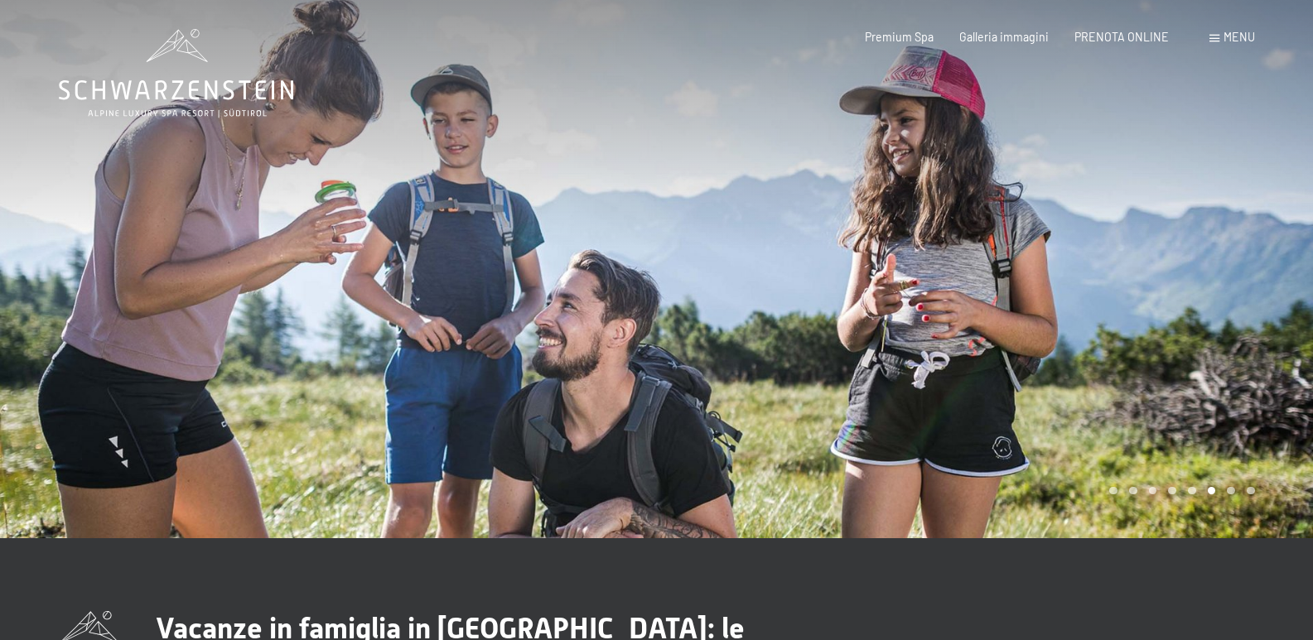
click at [790, 427] on div at bounding box center [985, 269] width 657 height 539
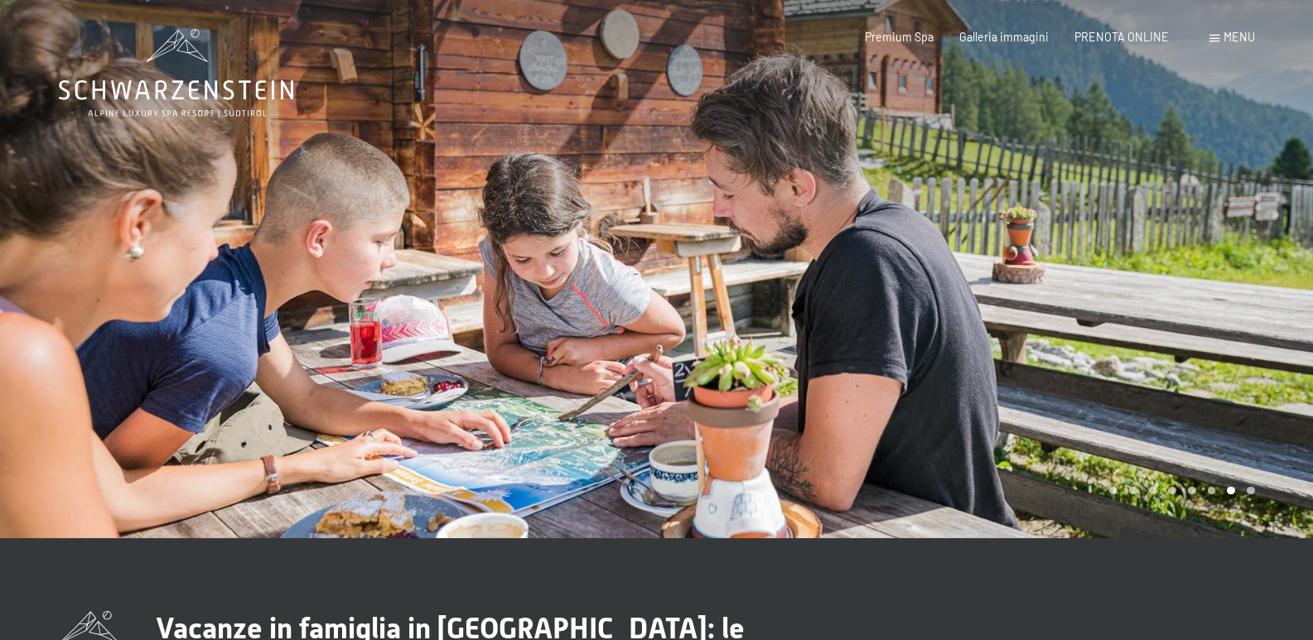
click at [790, 427] on div at bounding box center [985, 269] width 657 height 539
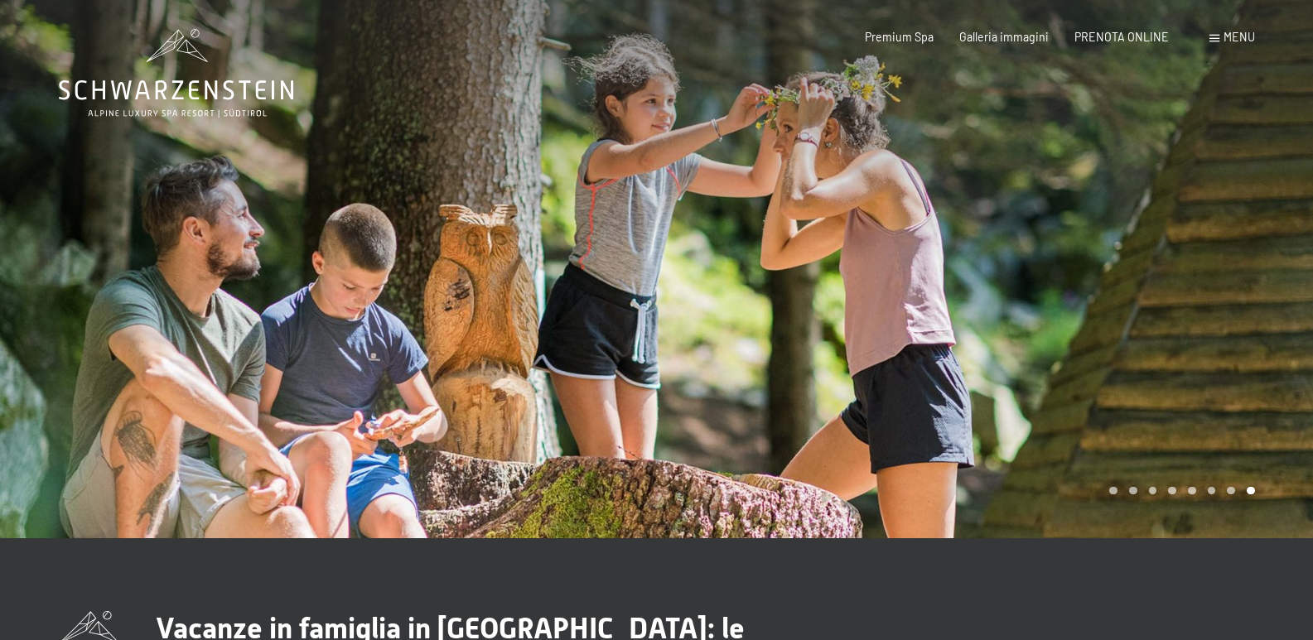
click at [790, 427] on div at bounding box center [985, 269] width 657 height 539
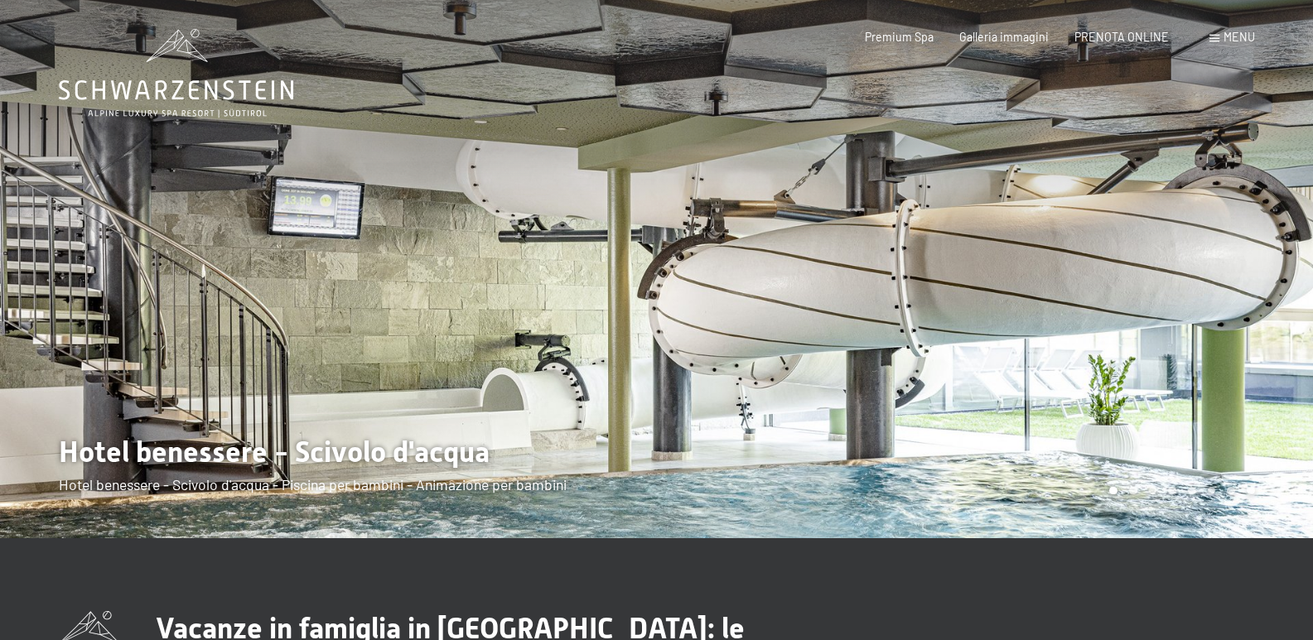
click at [790, 427] on div at bounding box center [985, 269] width 657 height 539
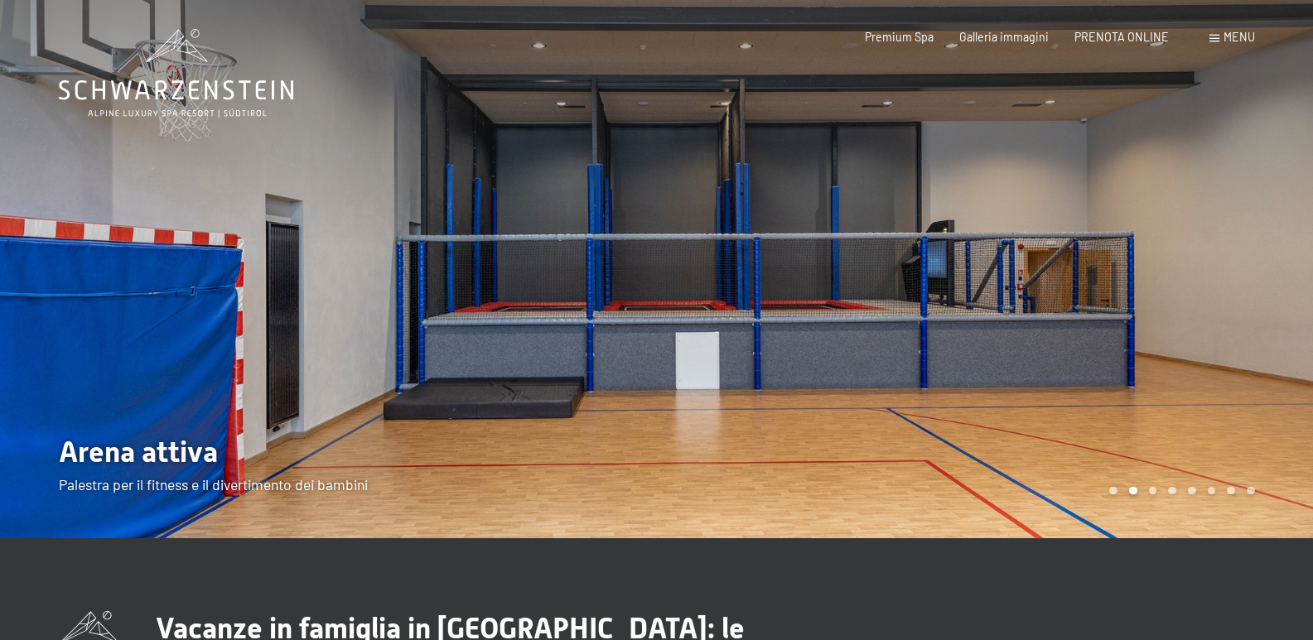
click at [790, 427] on div at bounding box center [985, 269] width 657 height 539
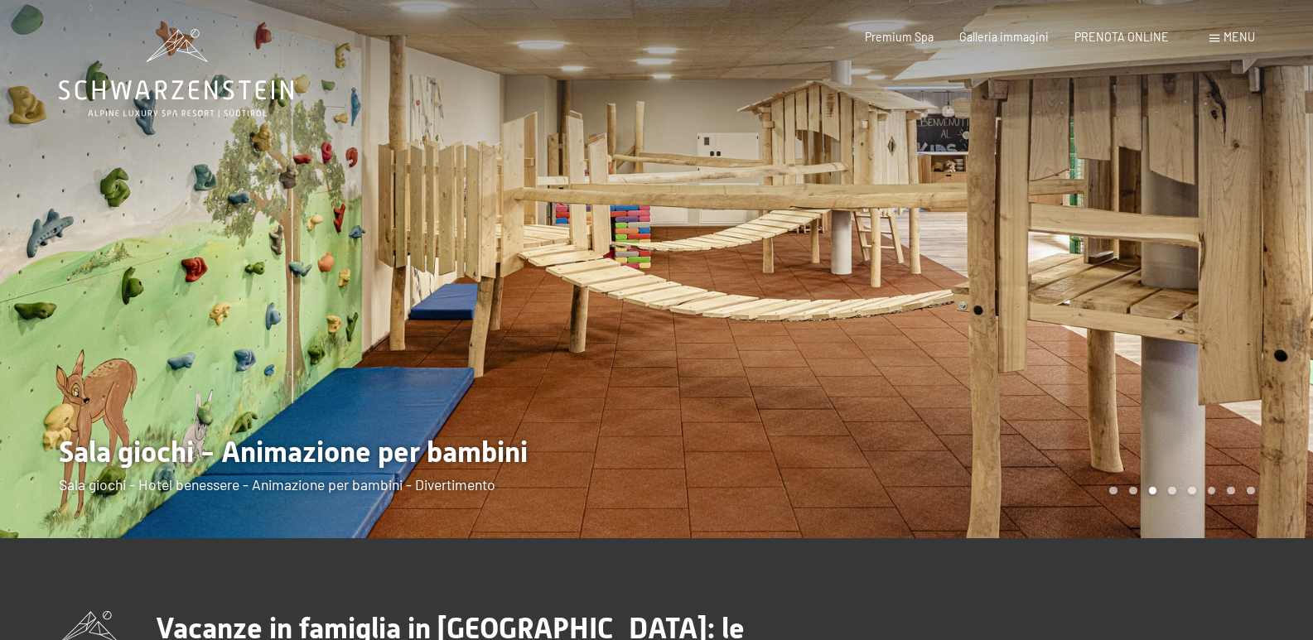
click at [790, 427] on div at bounding box center [985, 269] width 657 height 539
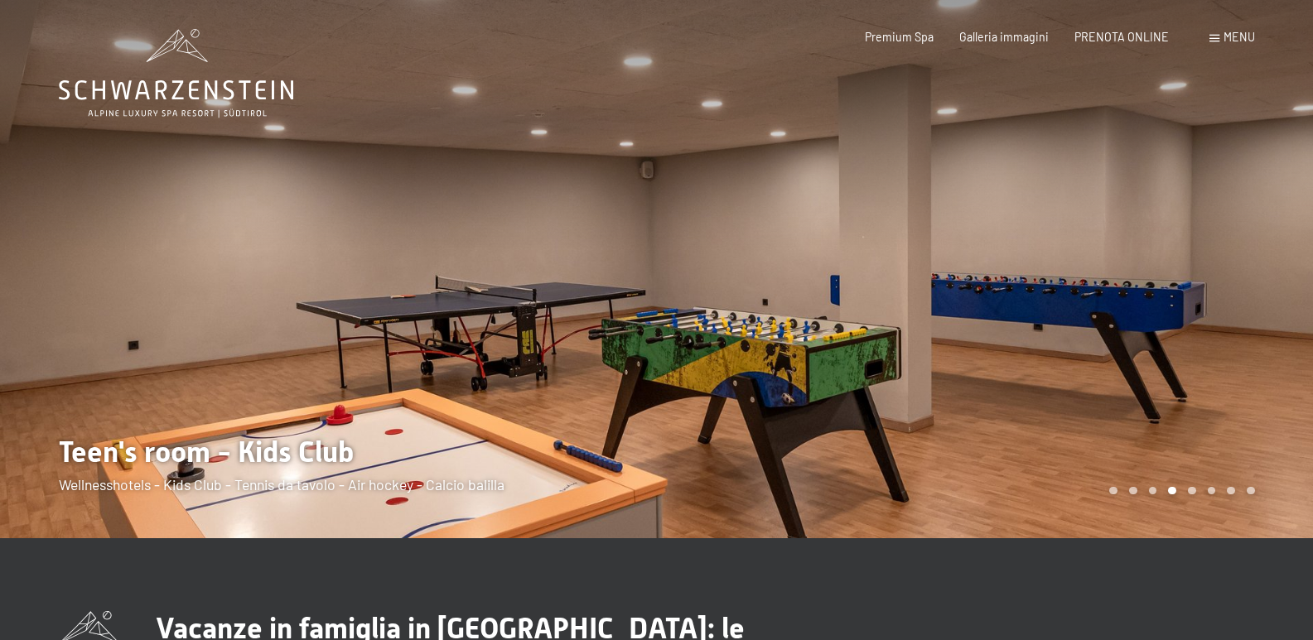
click at [790, 427] on div at bounding box center [985, 269] width 657 height 539
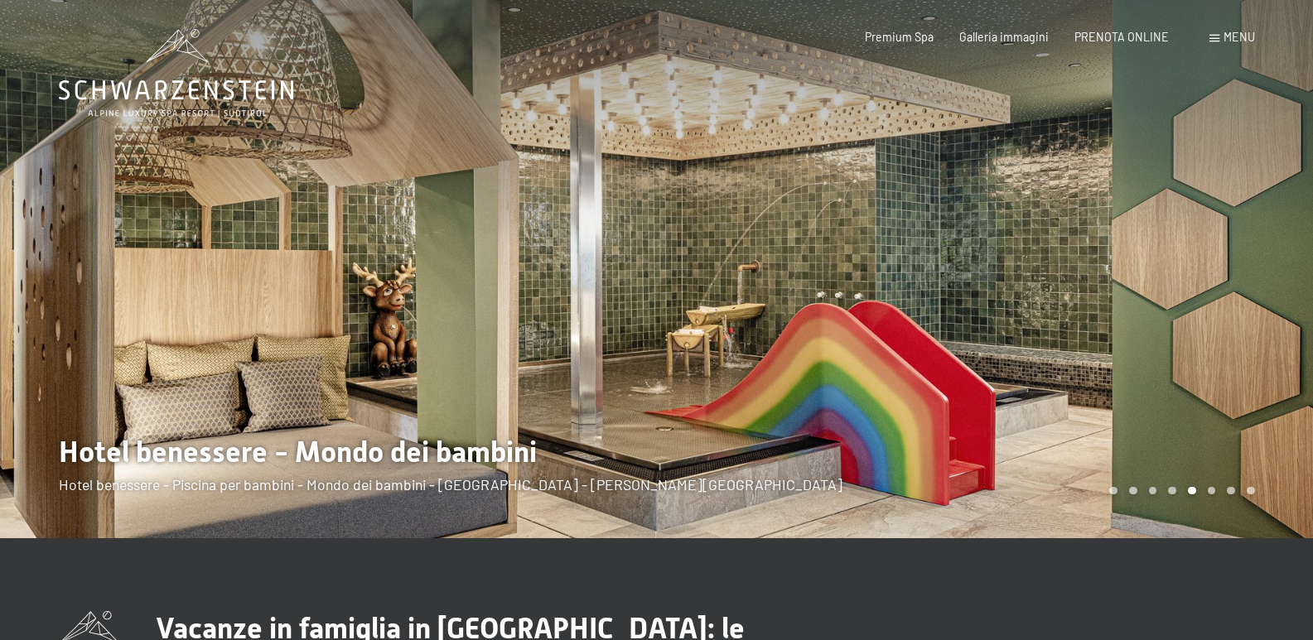
click at [790, 427] on div at bounding box center [985, 269] width 657 height 539
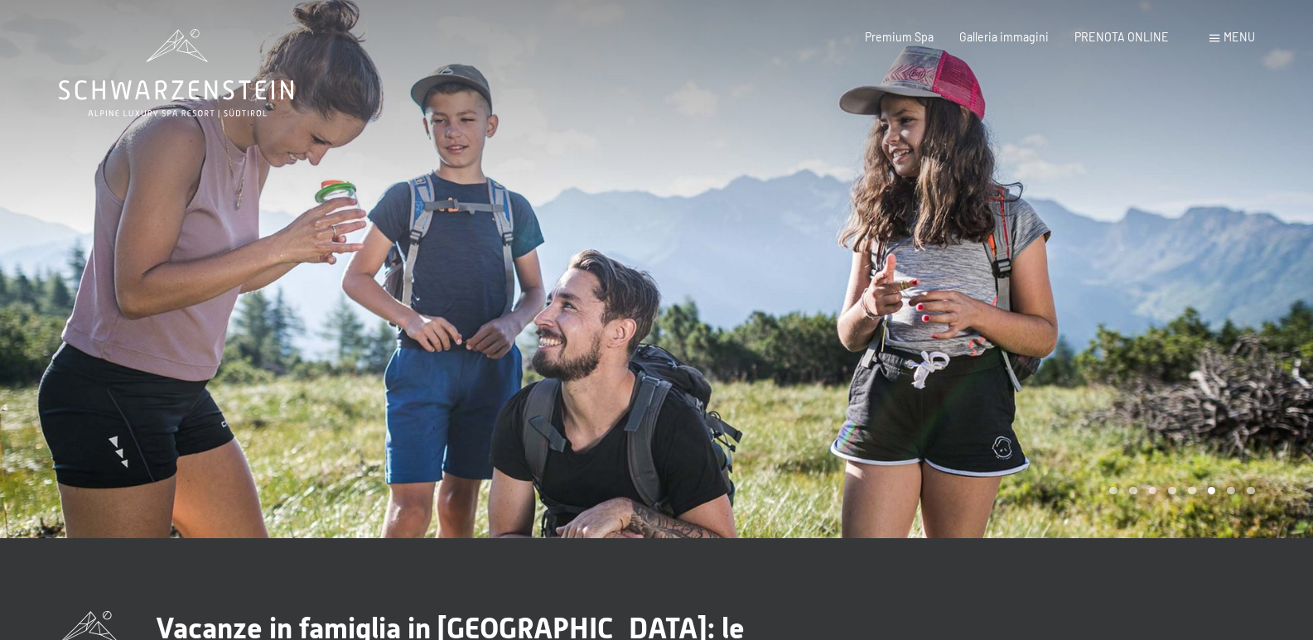
click at [790, 427] on div at bounding box center [985, 269] width 657 height 539
